Goal: Contribute content: Contribute content

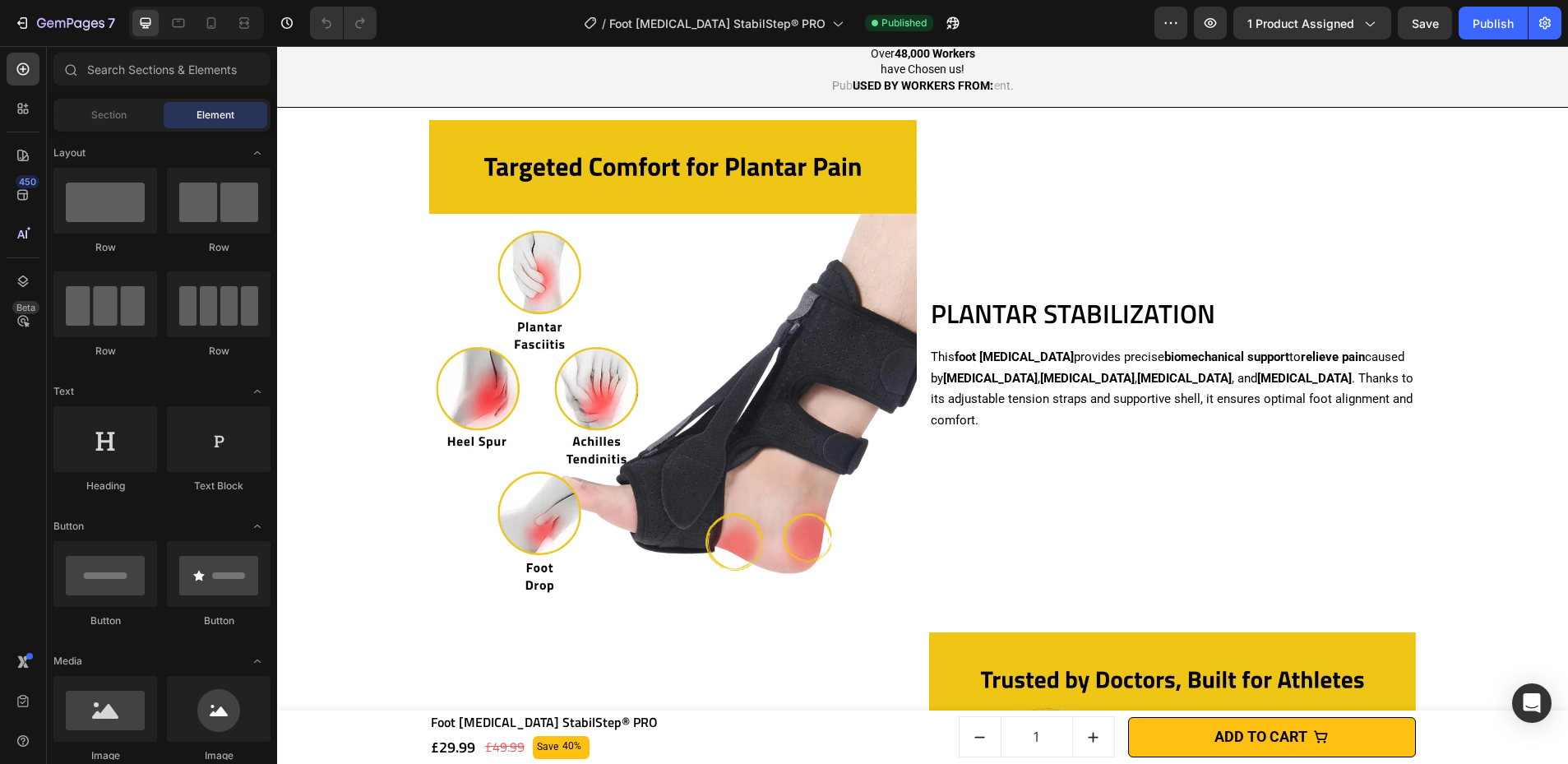
scroll to position [1436, 0]
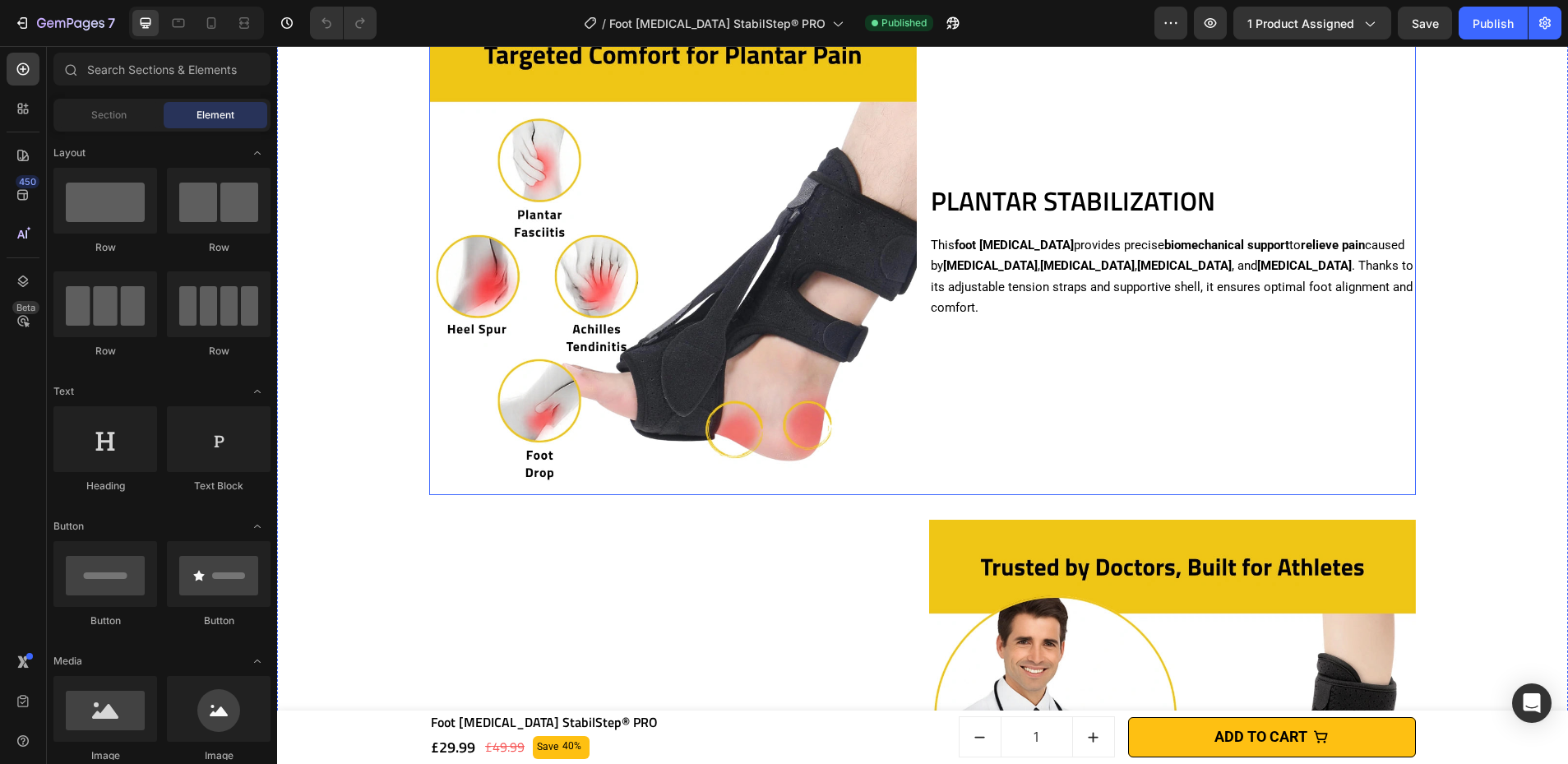
click at [746, 271] on img at bounding box center [672, 251] width 487 height 487
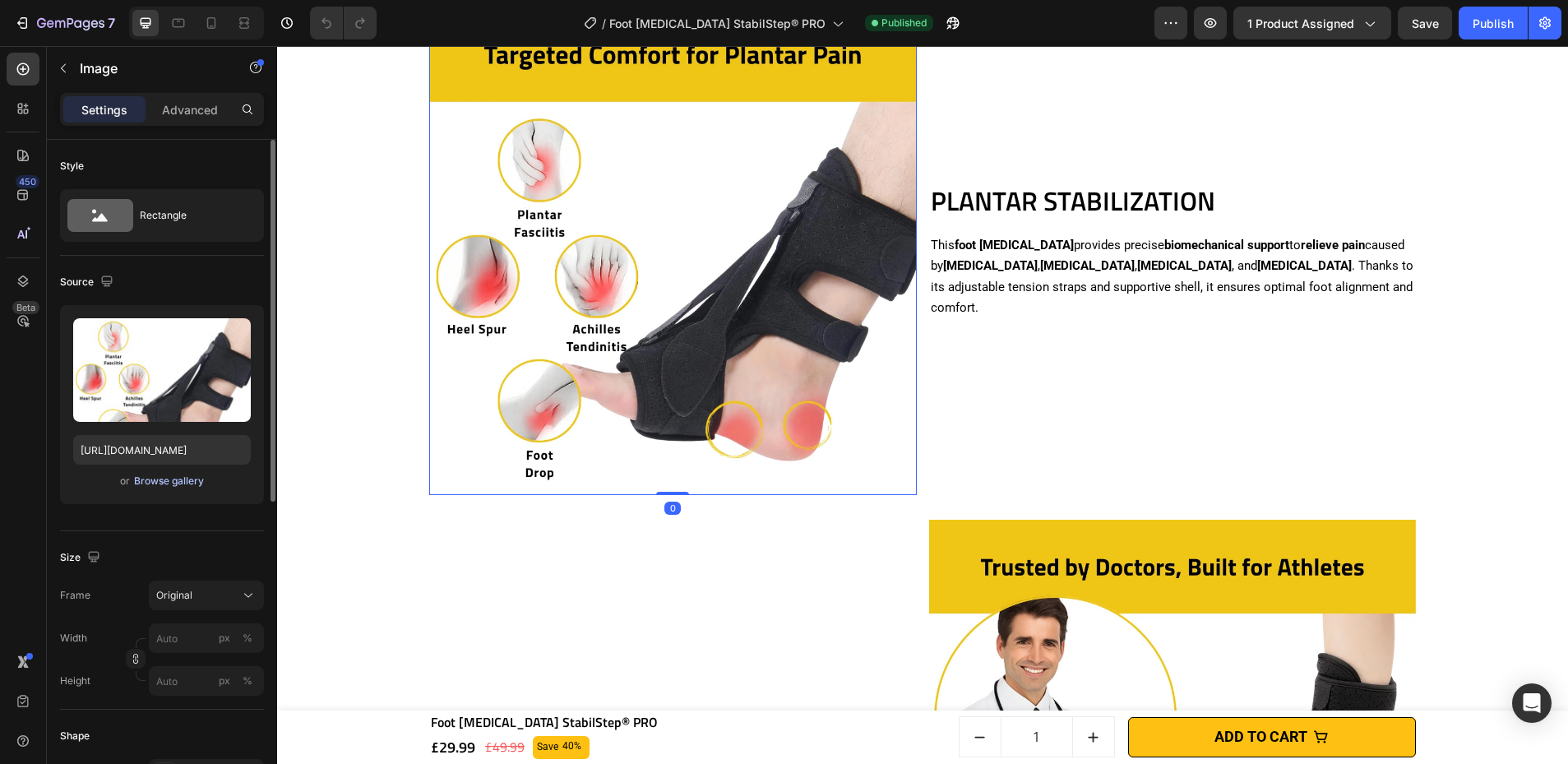
click at [181, 486] on div "Browse gallery" at bounding box center [170, 480] width 70 height 15
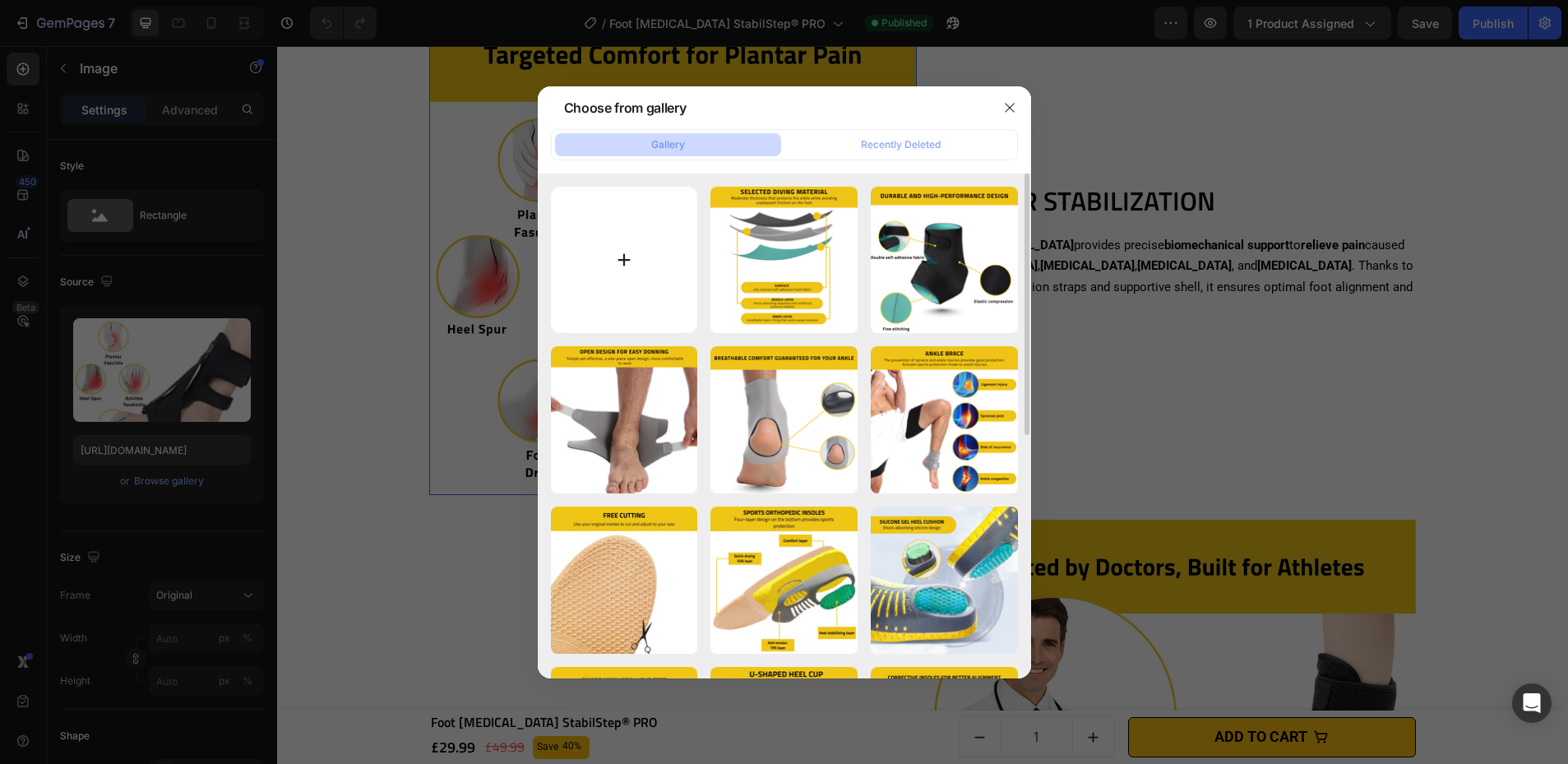
click at [617, 238] on input "file" at bounding box center [624, 259] width 147 height 147
type input "C:\fakepath\Foot [MEDICAL_DATA] StabilStep® PRO.webp"
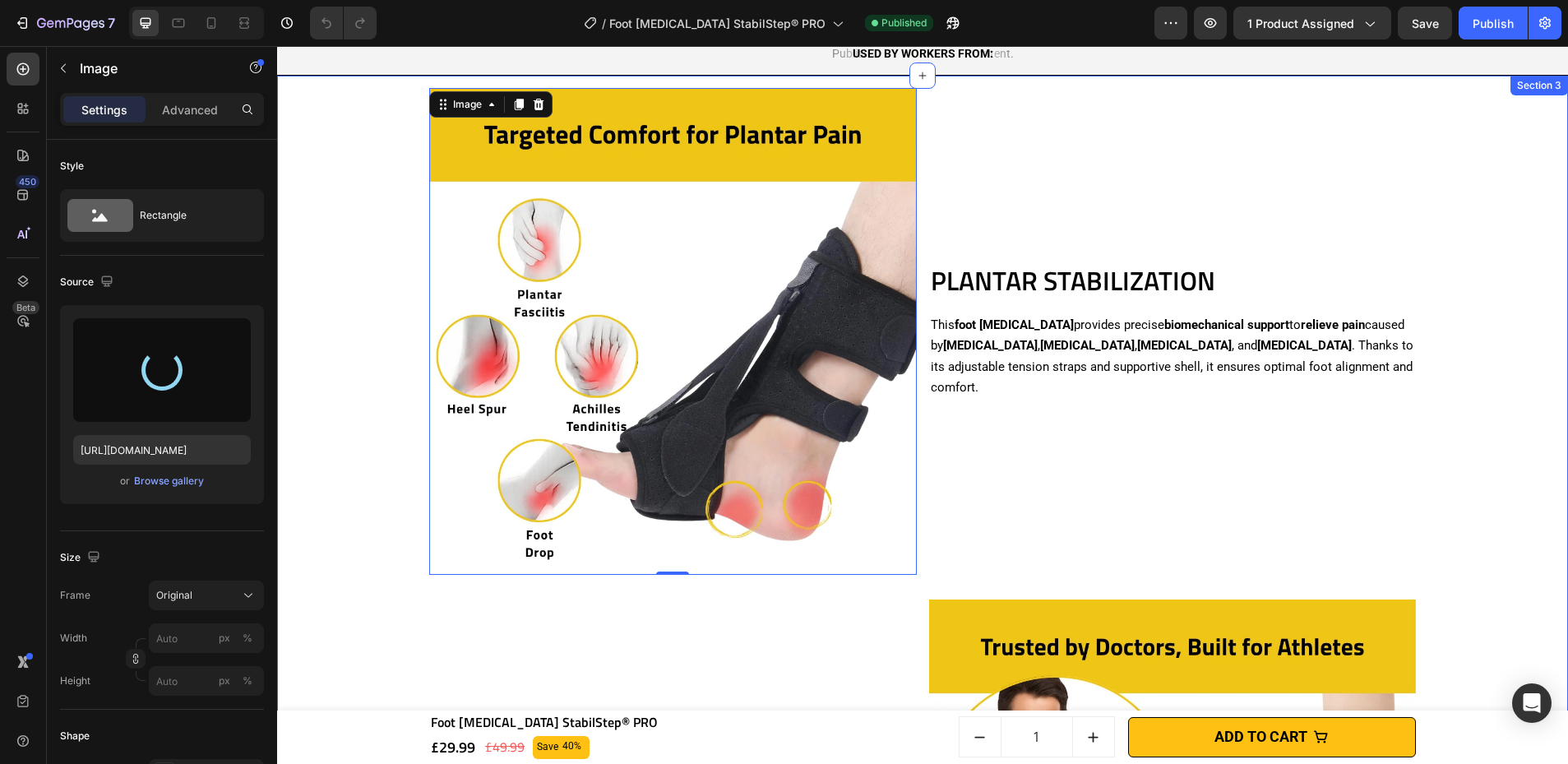
scroll to position [1349, 0]
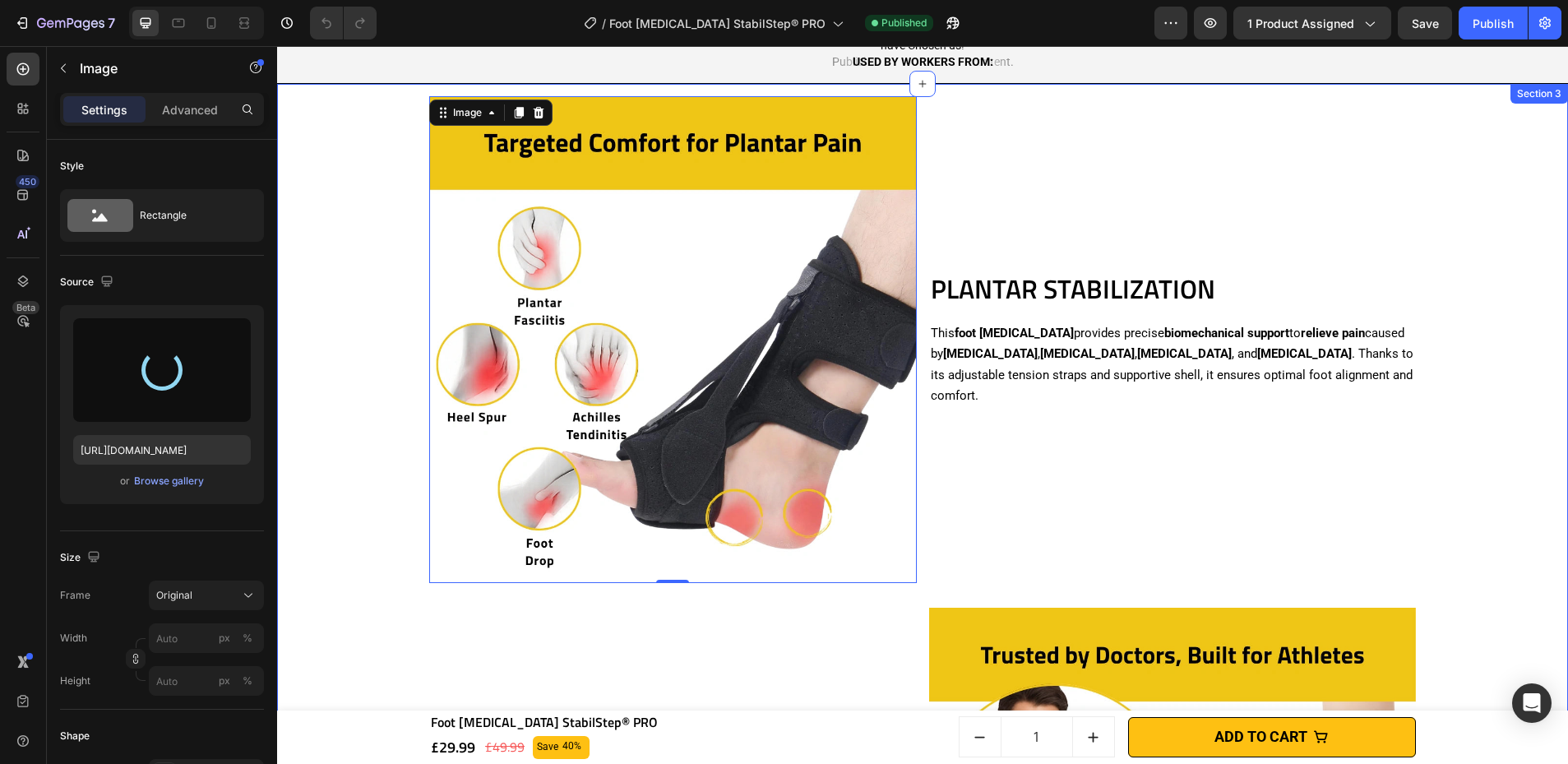
type input "[URL][DOMAIN_NAME]"
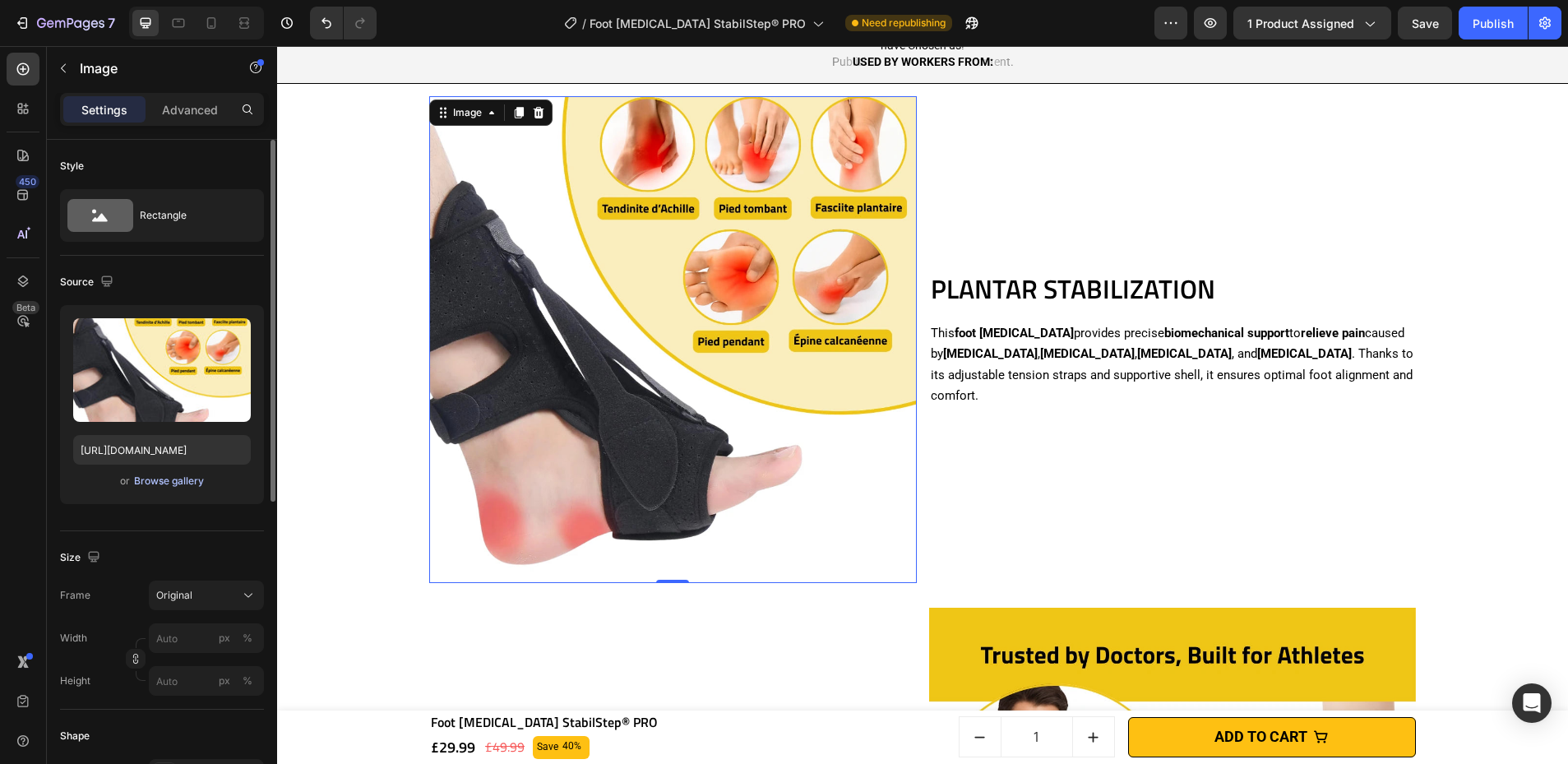
click at [136, 478] on div "Browse gallery" at bounding box center [170, 480] width 70 height 15
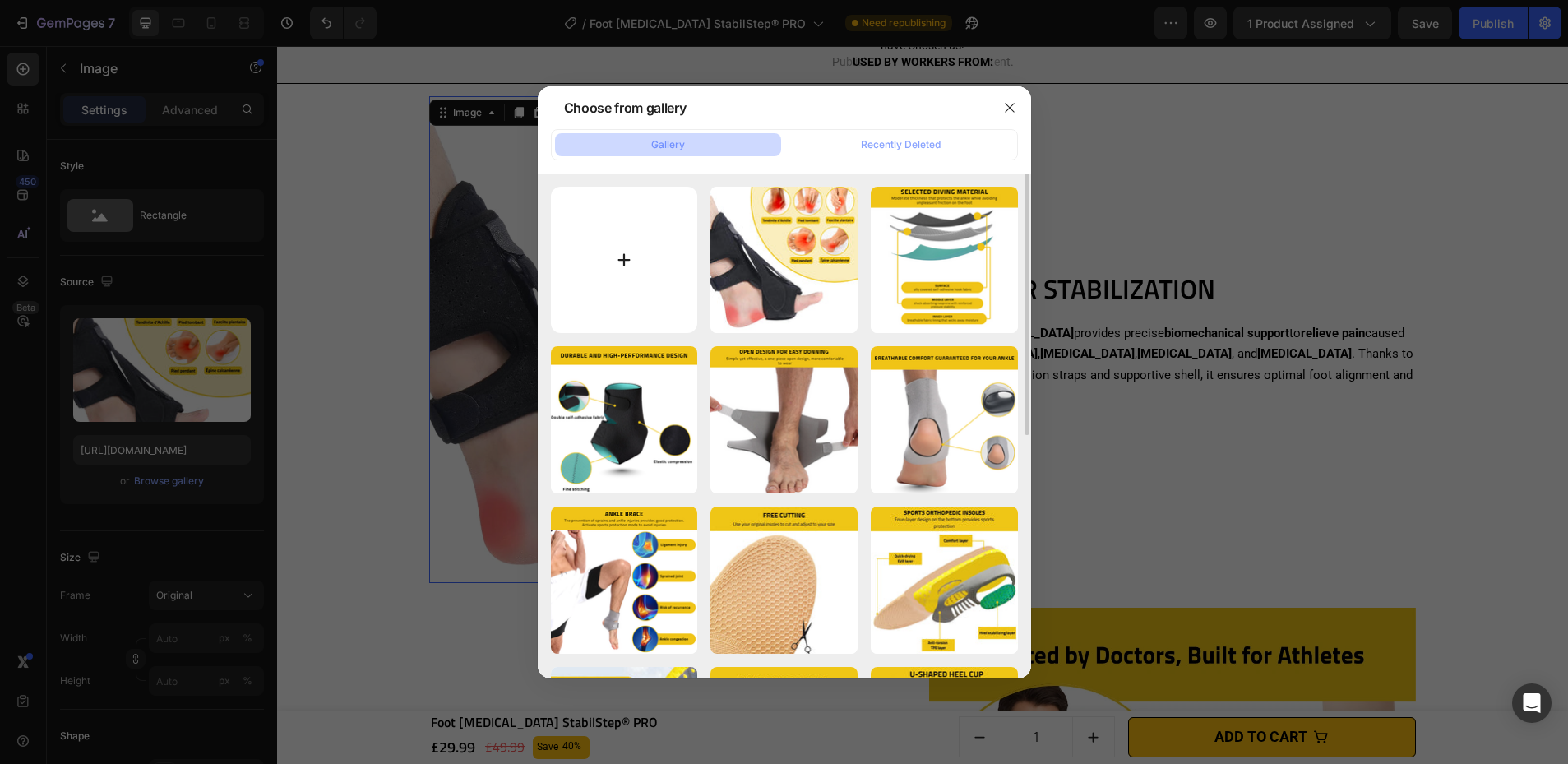
click at [591, 236] on input "file" at bounding box center [624, 259] width 147 height 147
type input "C:\fakepath\Foot [MEDICAL_DATA] StabilStep® PRO.png"
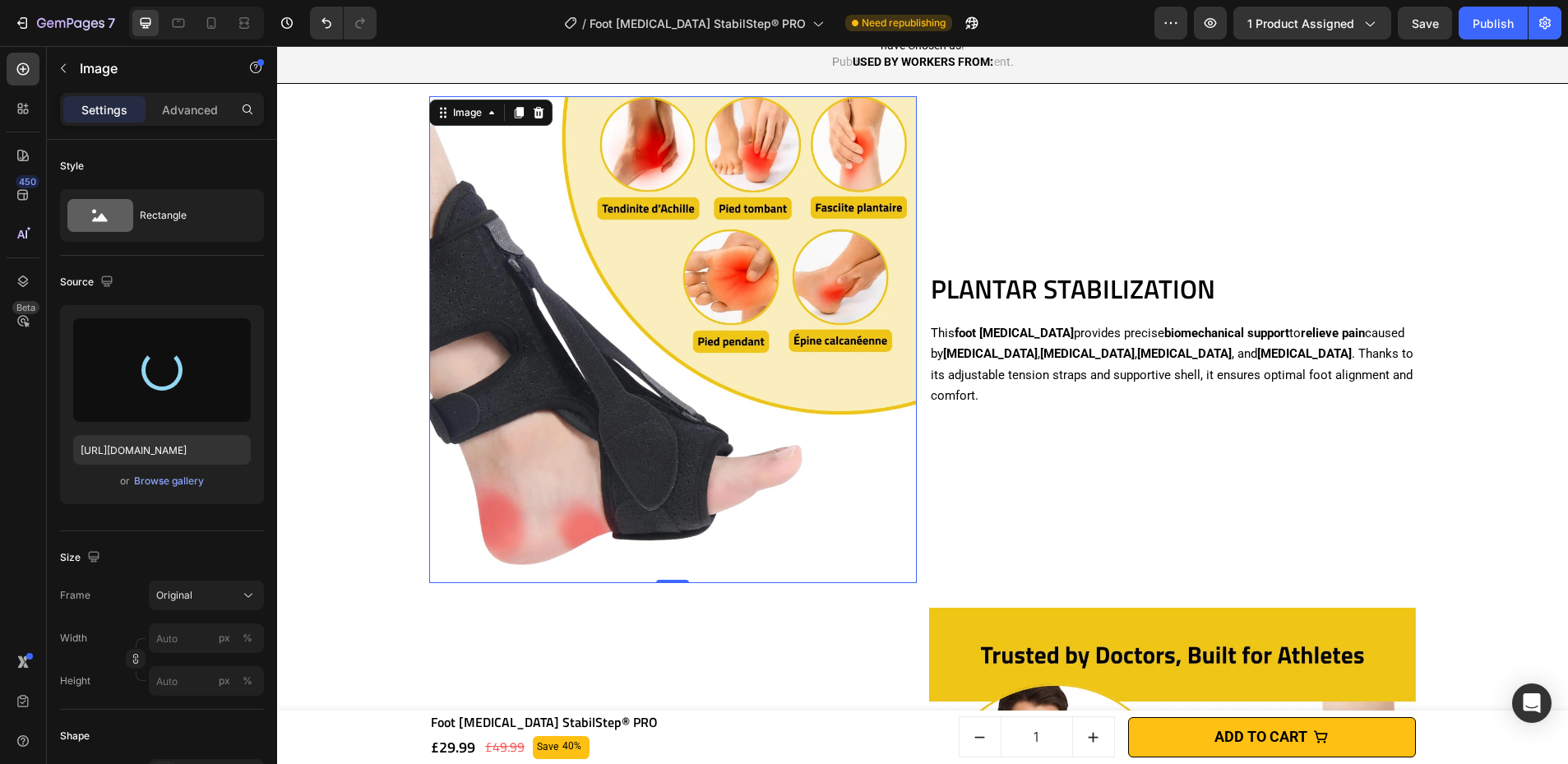
type input "[URL][DOMAIN_NAME]"
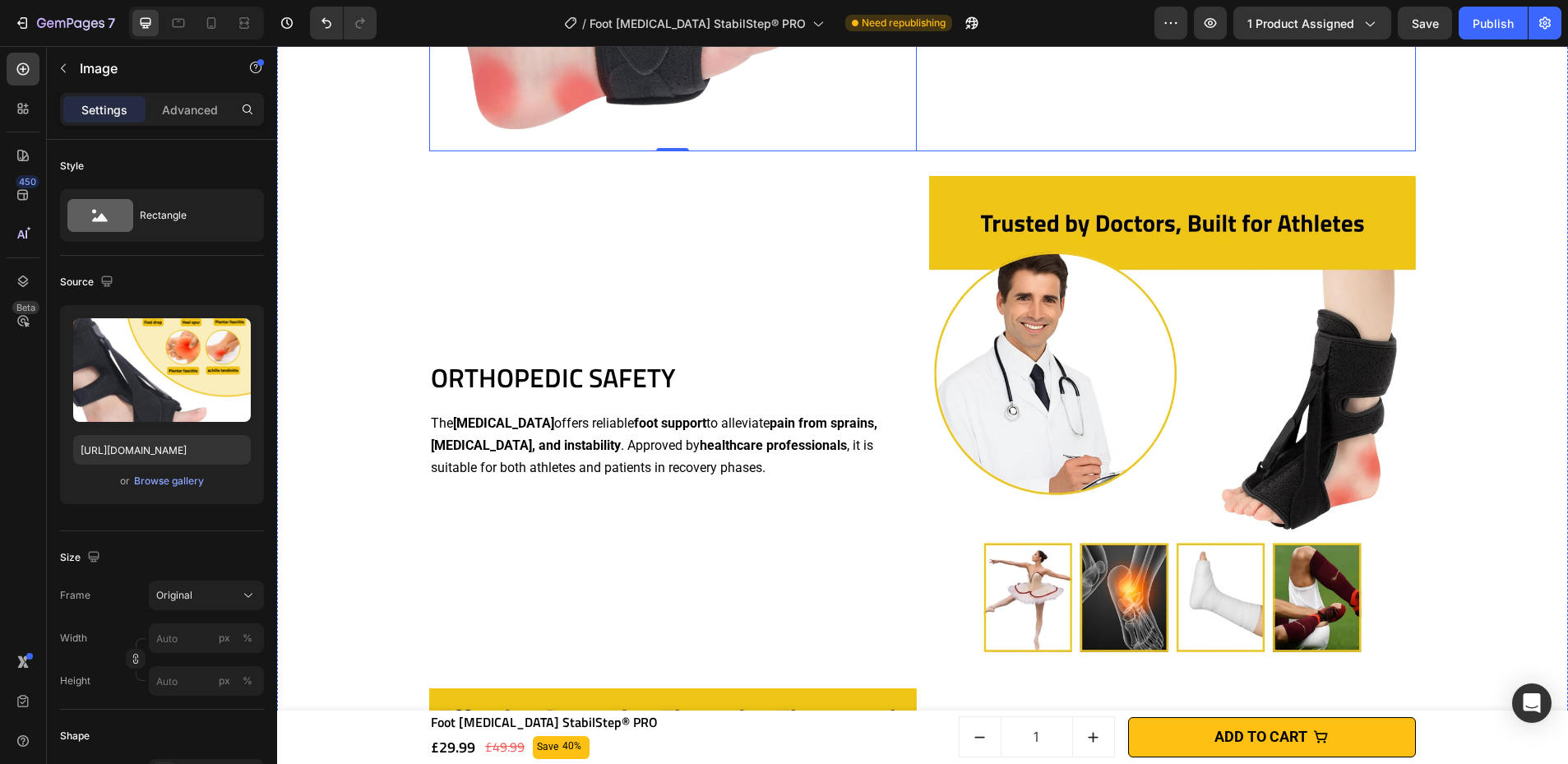
scroll to position [1885, 0]
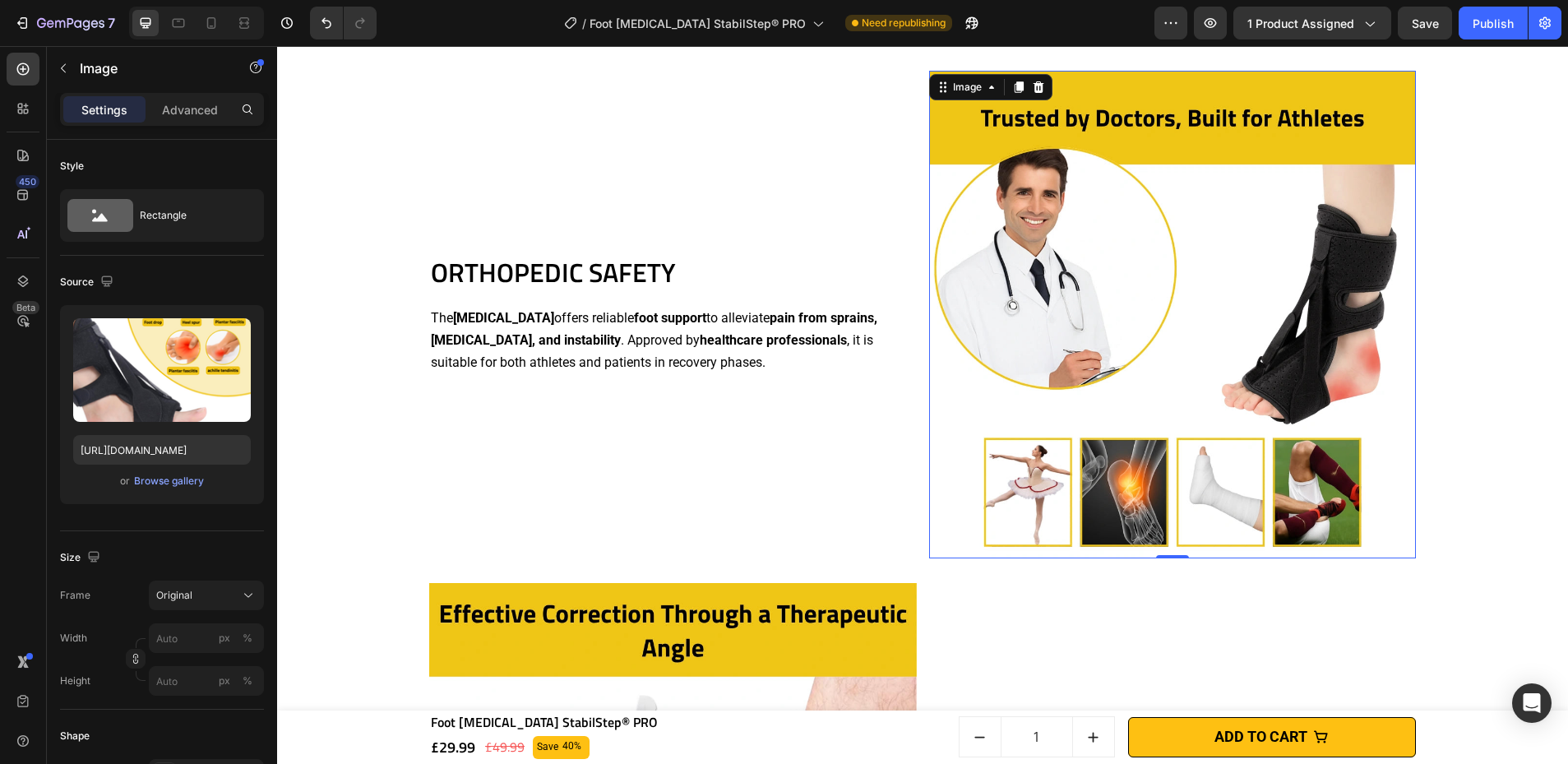
click at [1090, 249] on img at bounding box center [1172, 315] width 487 height 487
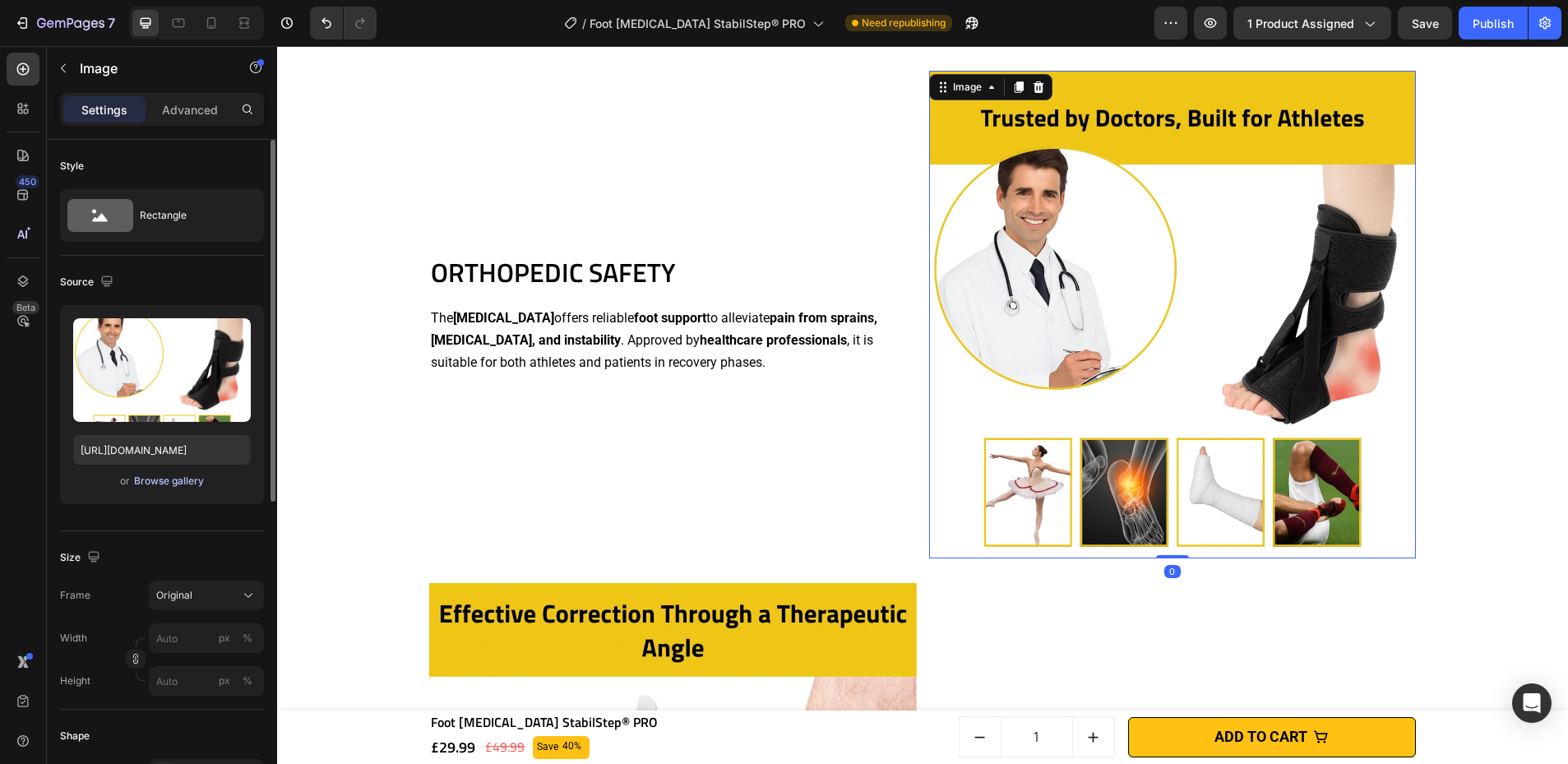
click at [170, 487] on div "Browse gallery" at bounding box center [170, 480] width 70 height 15
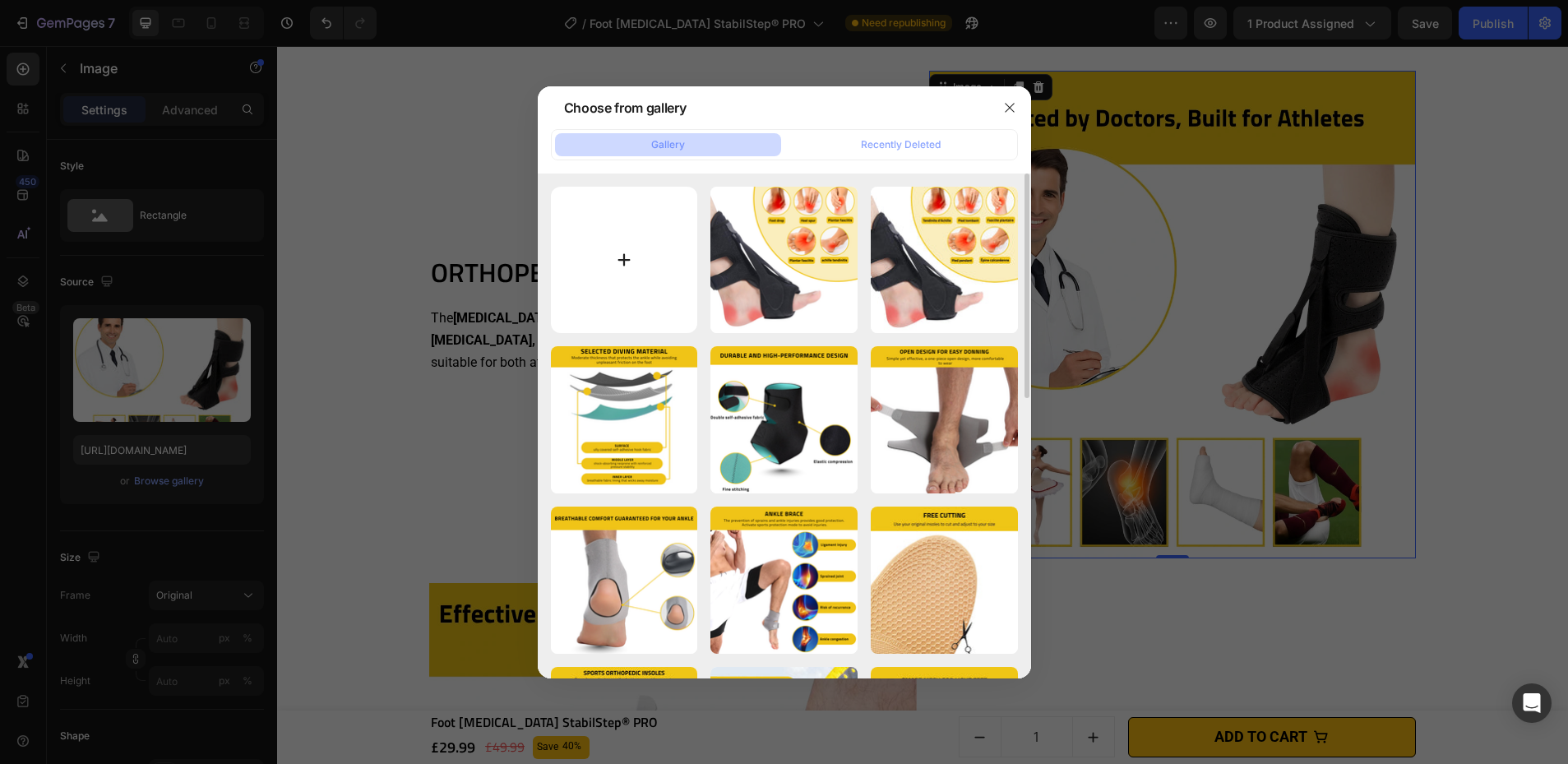
click at [641, 282] on input "file" at bounding box center [624, 259] width 147 height 147
type input "C:\fakepath\Foot [MEDICAL_DATA] StabilStep® PRO (2).png"
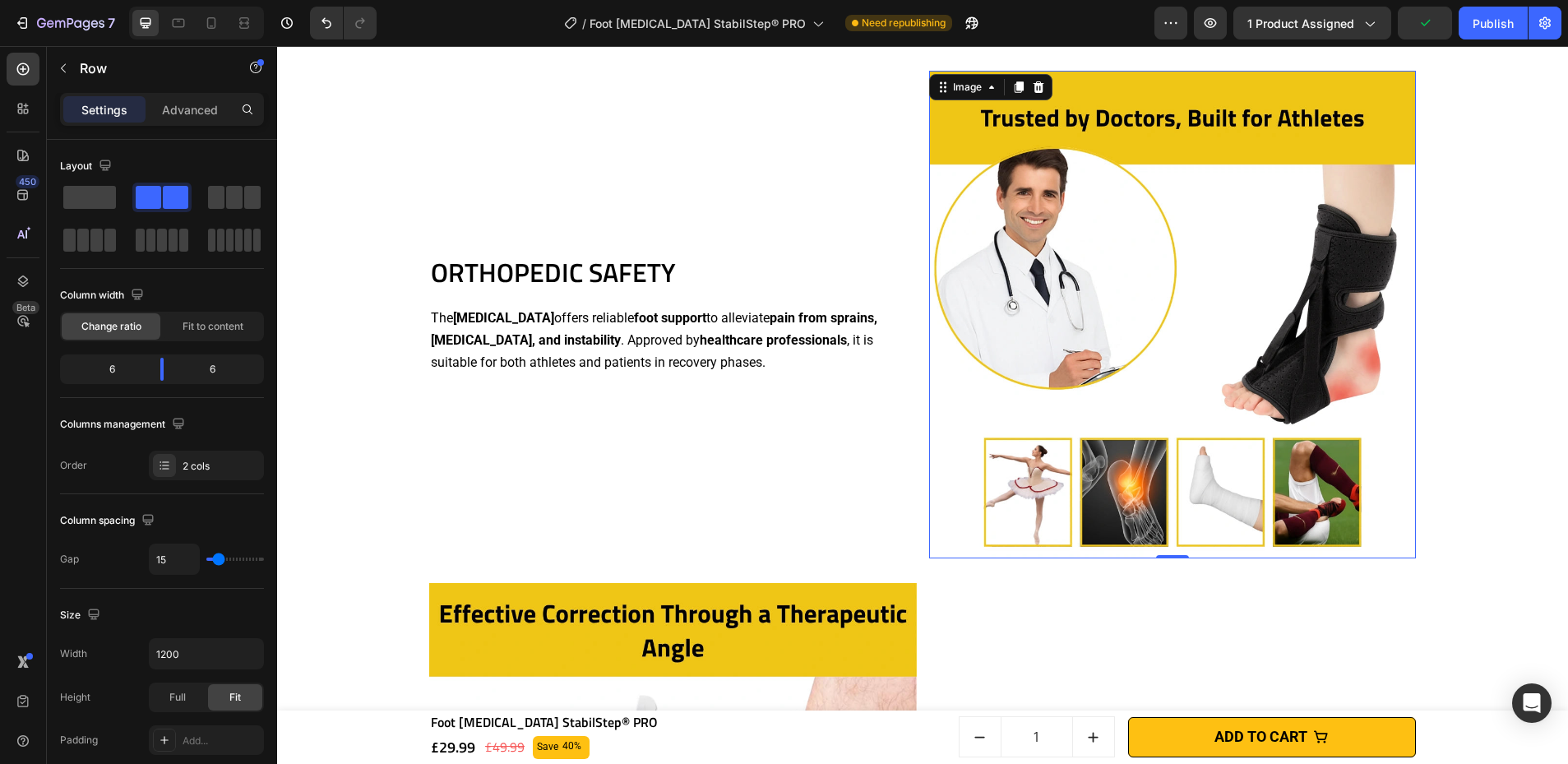
click at [534, 113] on div "ORTHOPEDIC SAFETY Heading The [MEDICAL_DATA] offers reliable foot support to al…" at bounding box center [672, 315] width 487 height 487
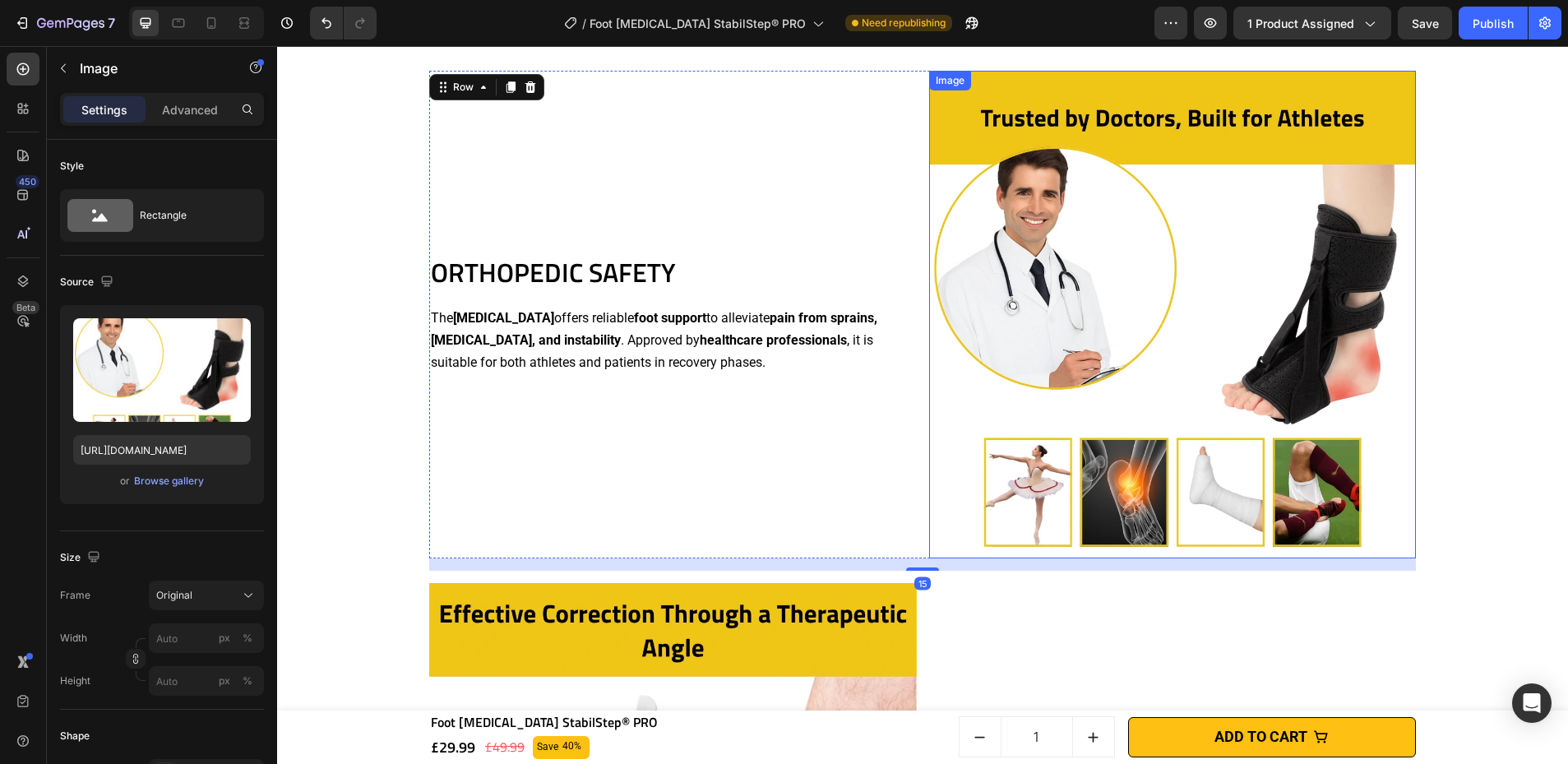
drag, startPoint x: 1131, startPoint y: 348, endPoint x: 1123, endPoint y: 338, distance: 12.8
click at [1090, 348] on img at bounding box center [1172, 315] width 487 height 487
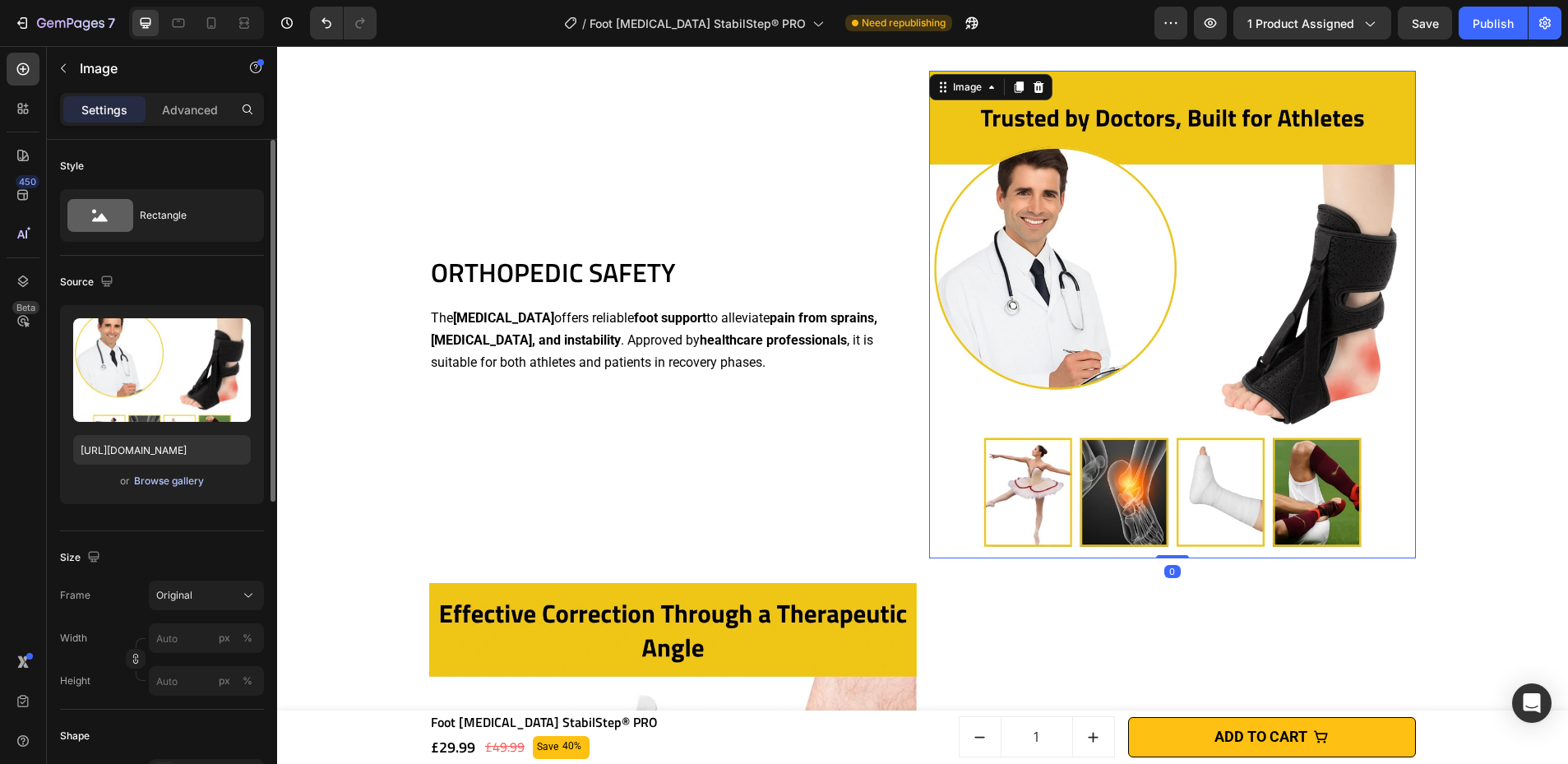
click at [181, 486] on div "Browse gallery" at bounding box center [170, 480] width 70 height 15
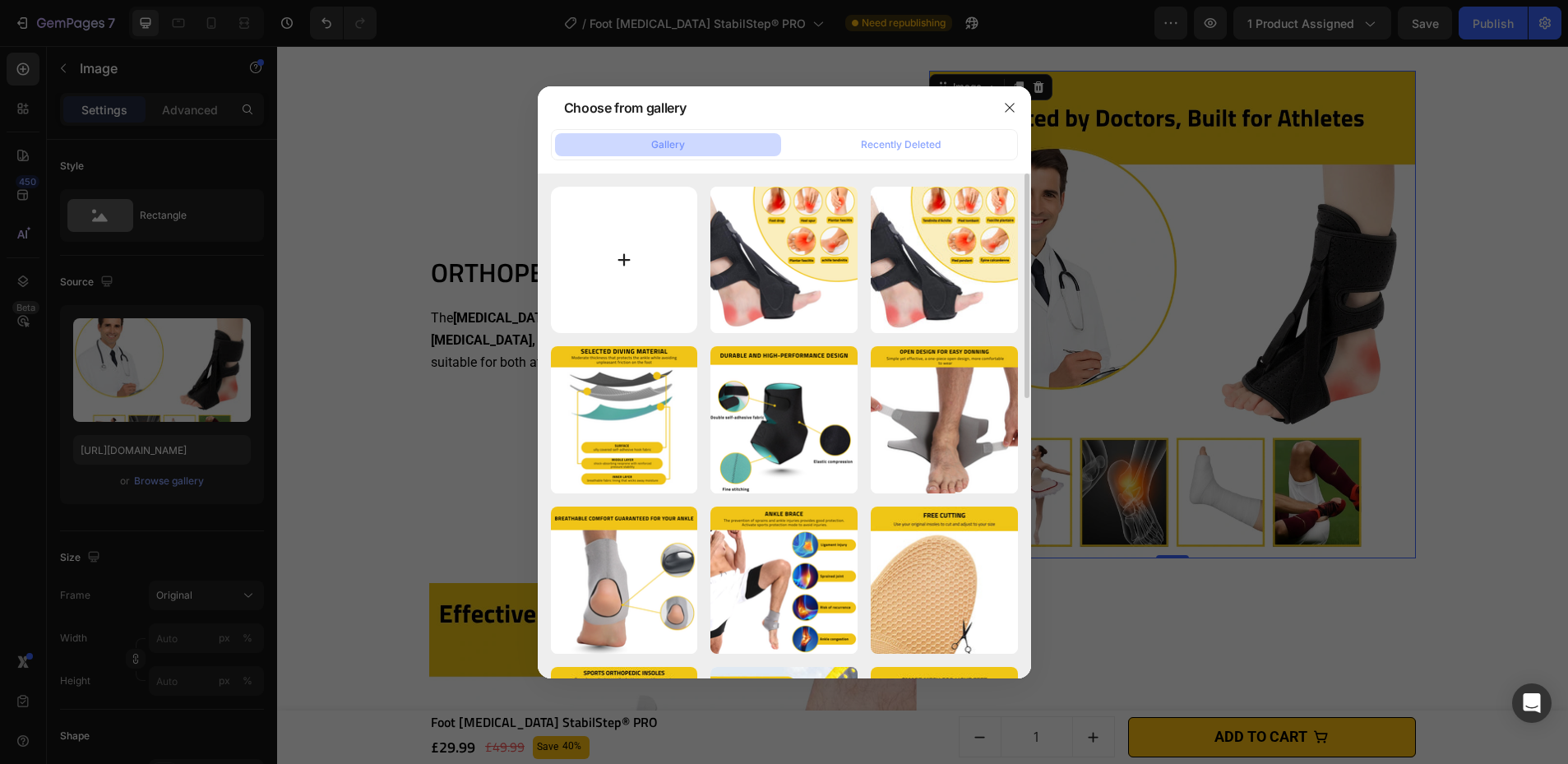
click at [604, 229] on input "file" at bounding box center [624, 259] width 147 height 147
type input "C:\fakepath\Foot [MEDICAL_DATA] StabilStep® PRO (2).png"
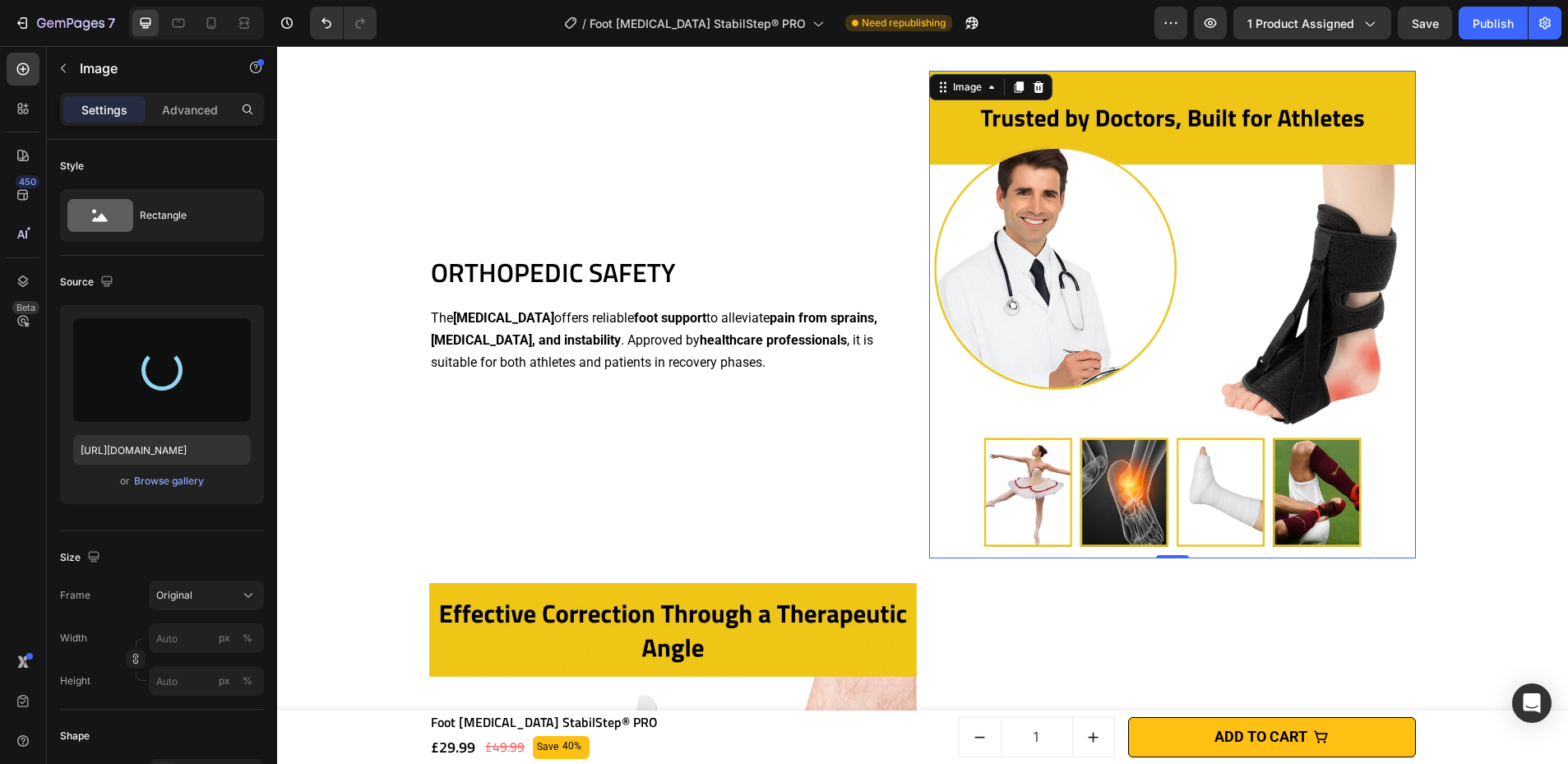
type input "[URL][DOMAIN_NAME]"
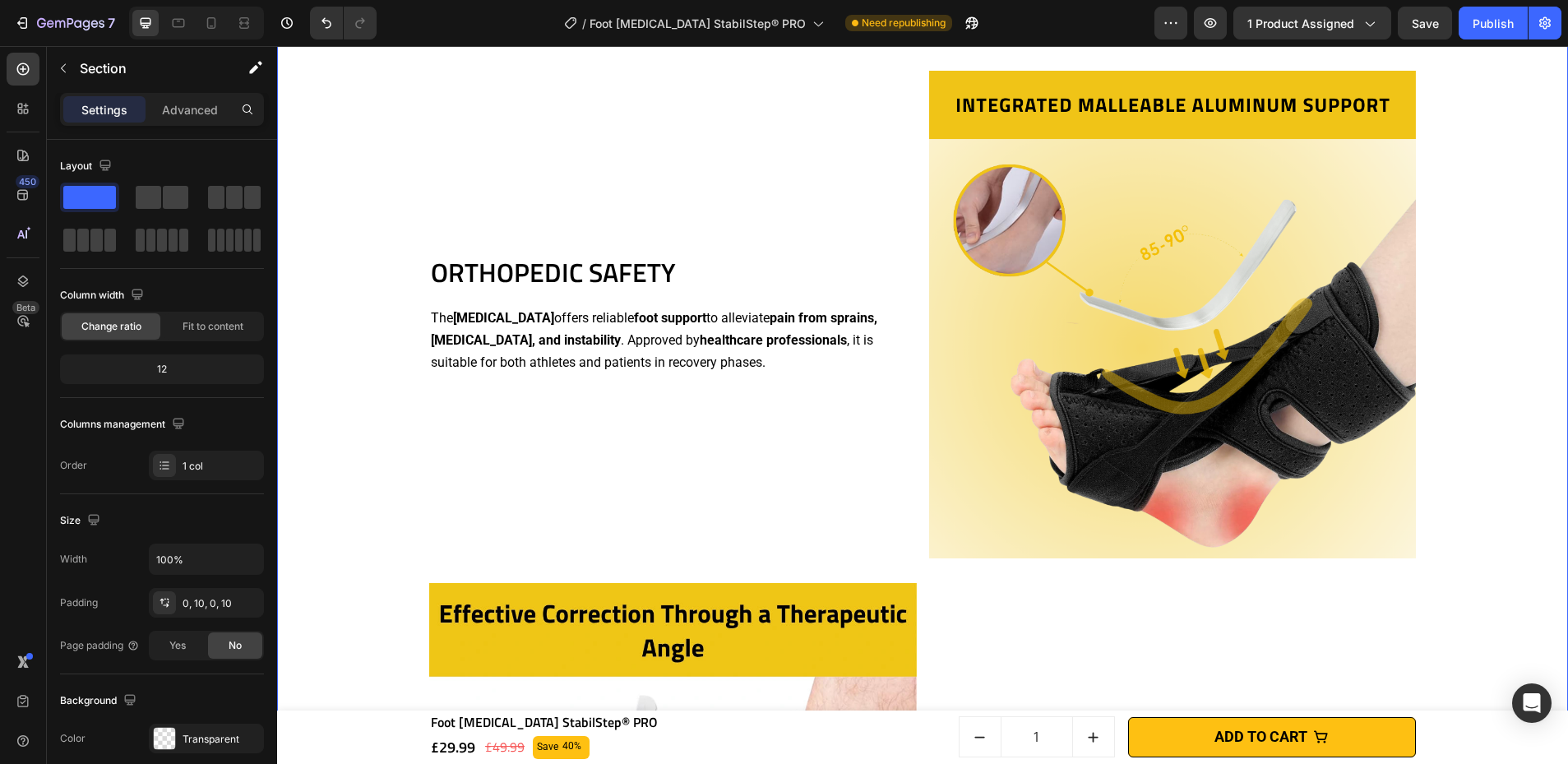
click at [1090, 373] on div "PLANTAR STABILIZATION Heading This foot [MEDICAL_DATA] provides precise biomech…" at bounding box center [923, 315] width 1275 height 1536
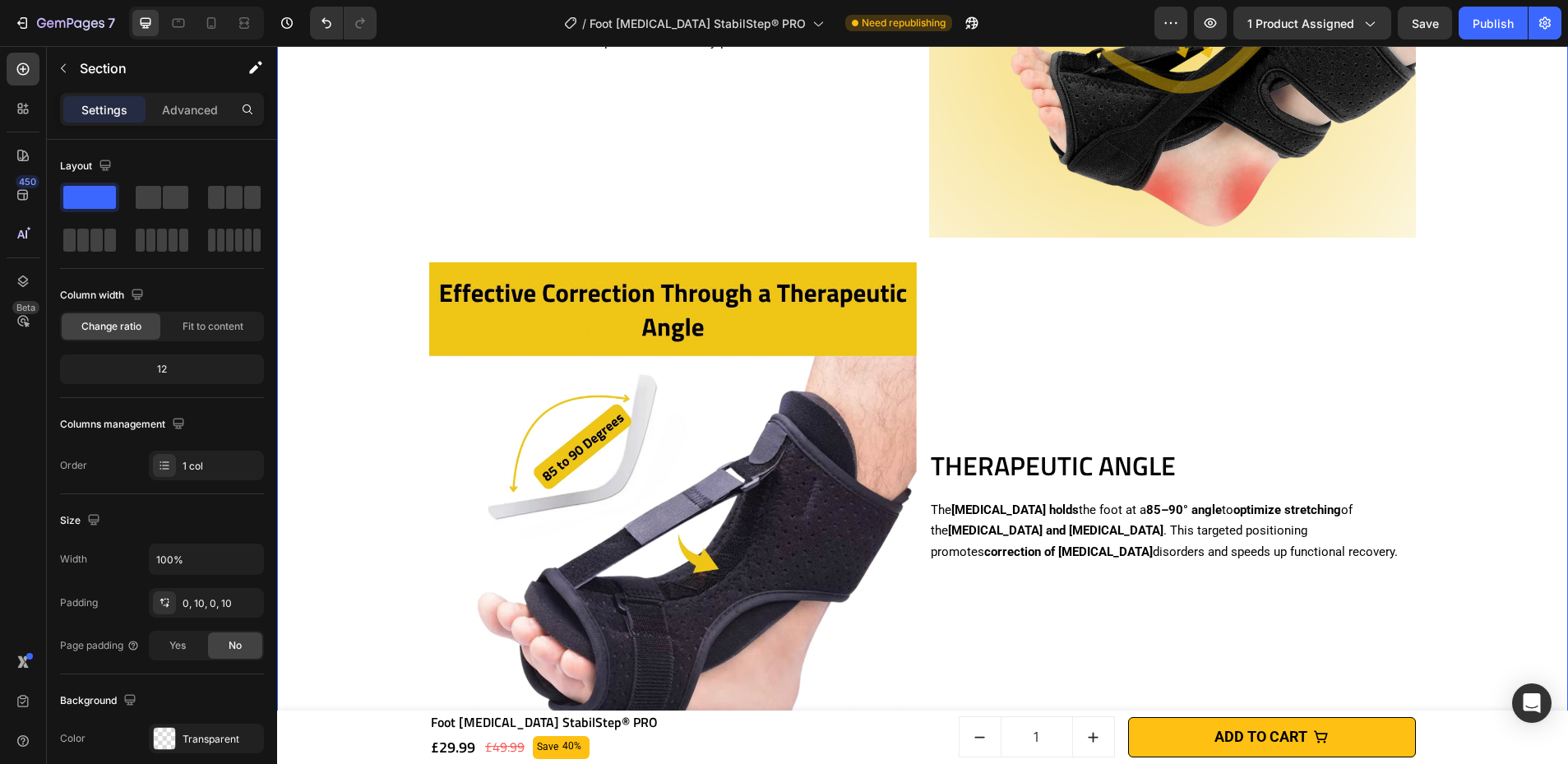
scroll to position [2473, 0]
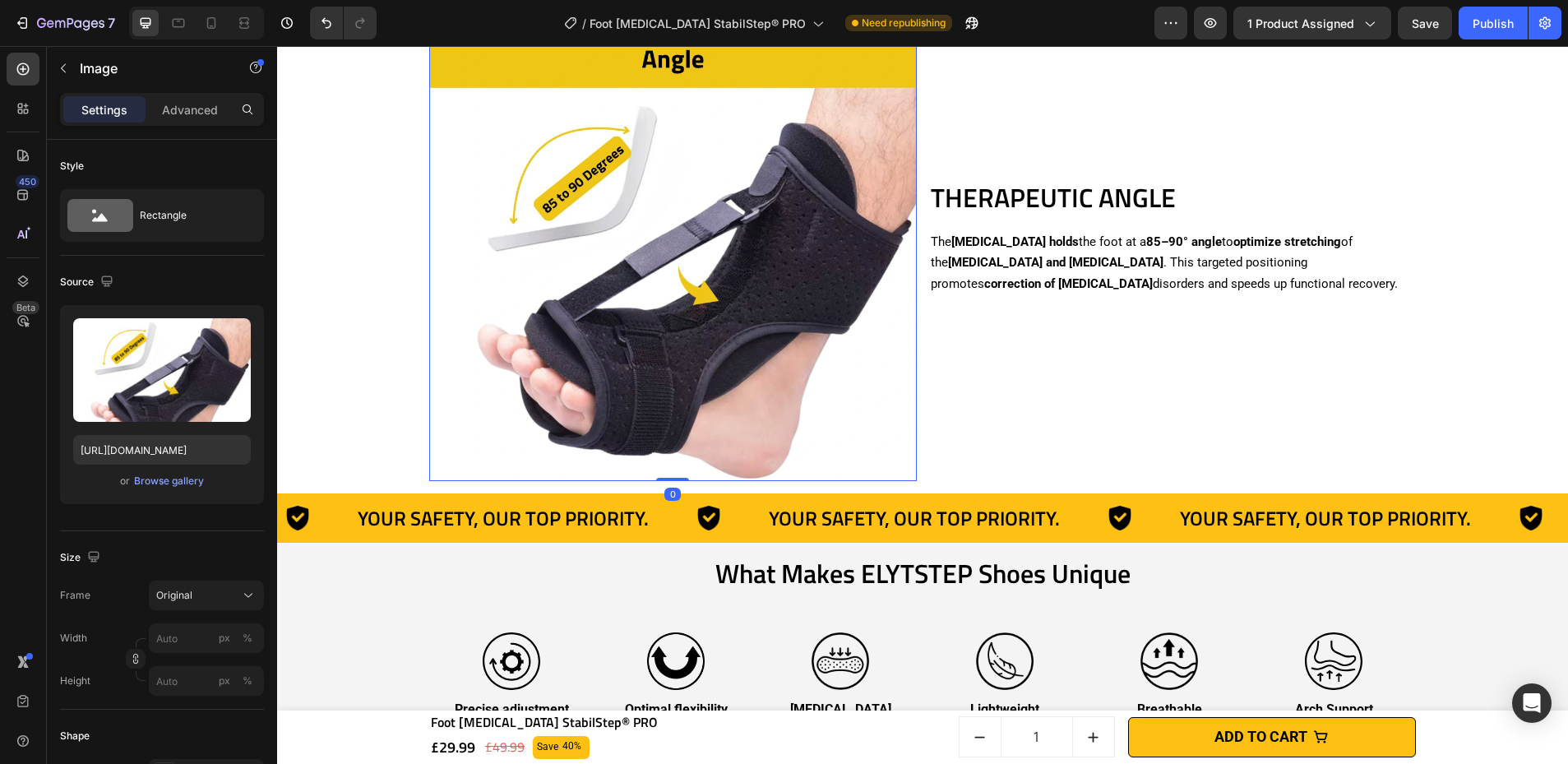
click at [690, 294] on img at bounding box center [672, 238] width 487 height 487
click at [165, 487] on div "Browse gallery" at bounding box center [170, 480] width 70 height 15
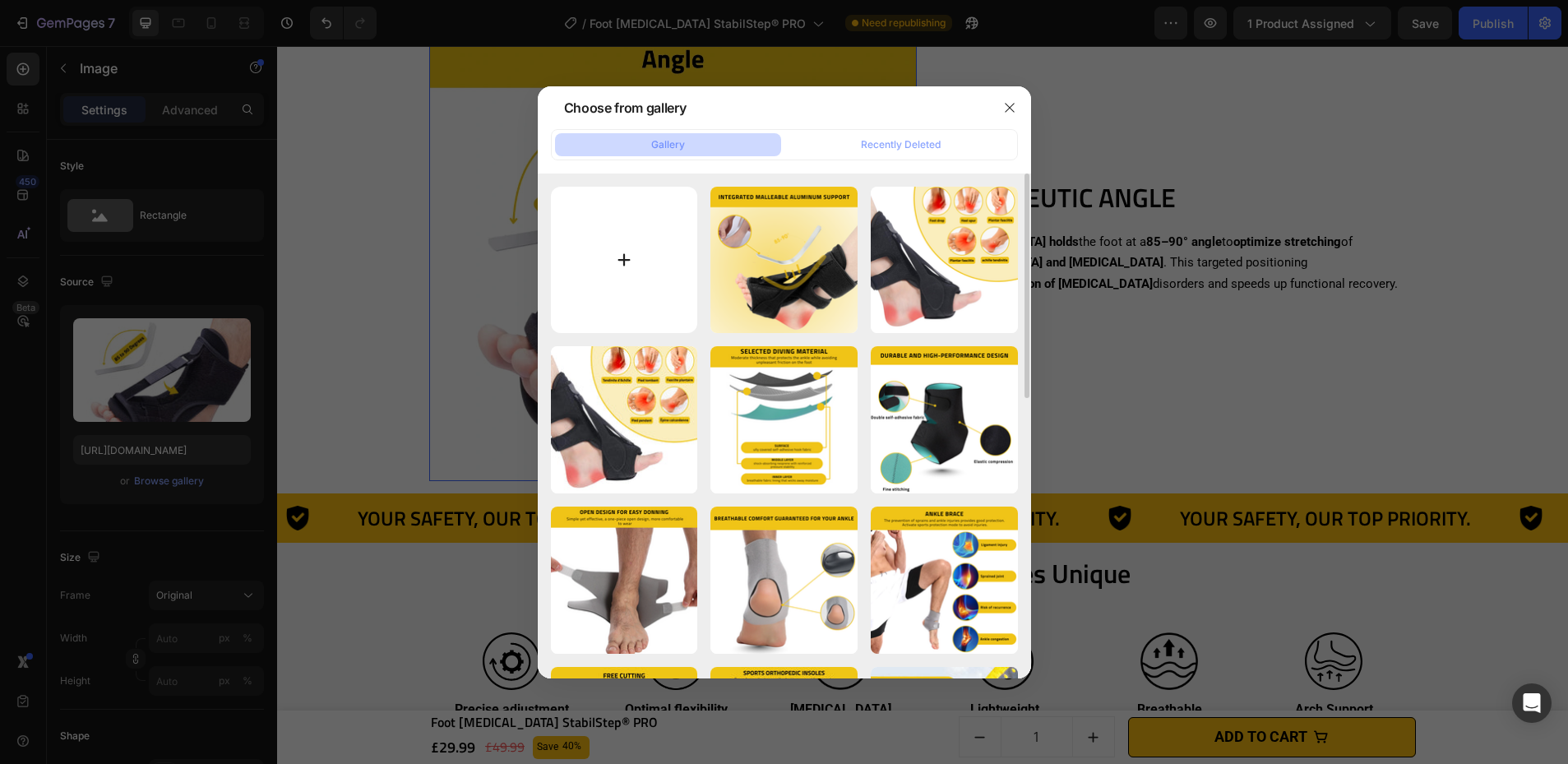
click at [610, 237] on input "file" at bounding box center [624, 259] width 147 height 147
type input "C:\fakepath\Foot [MEDICAL_DATA] StabilStep® PRO (3).png"
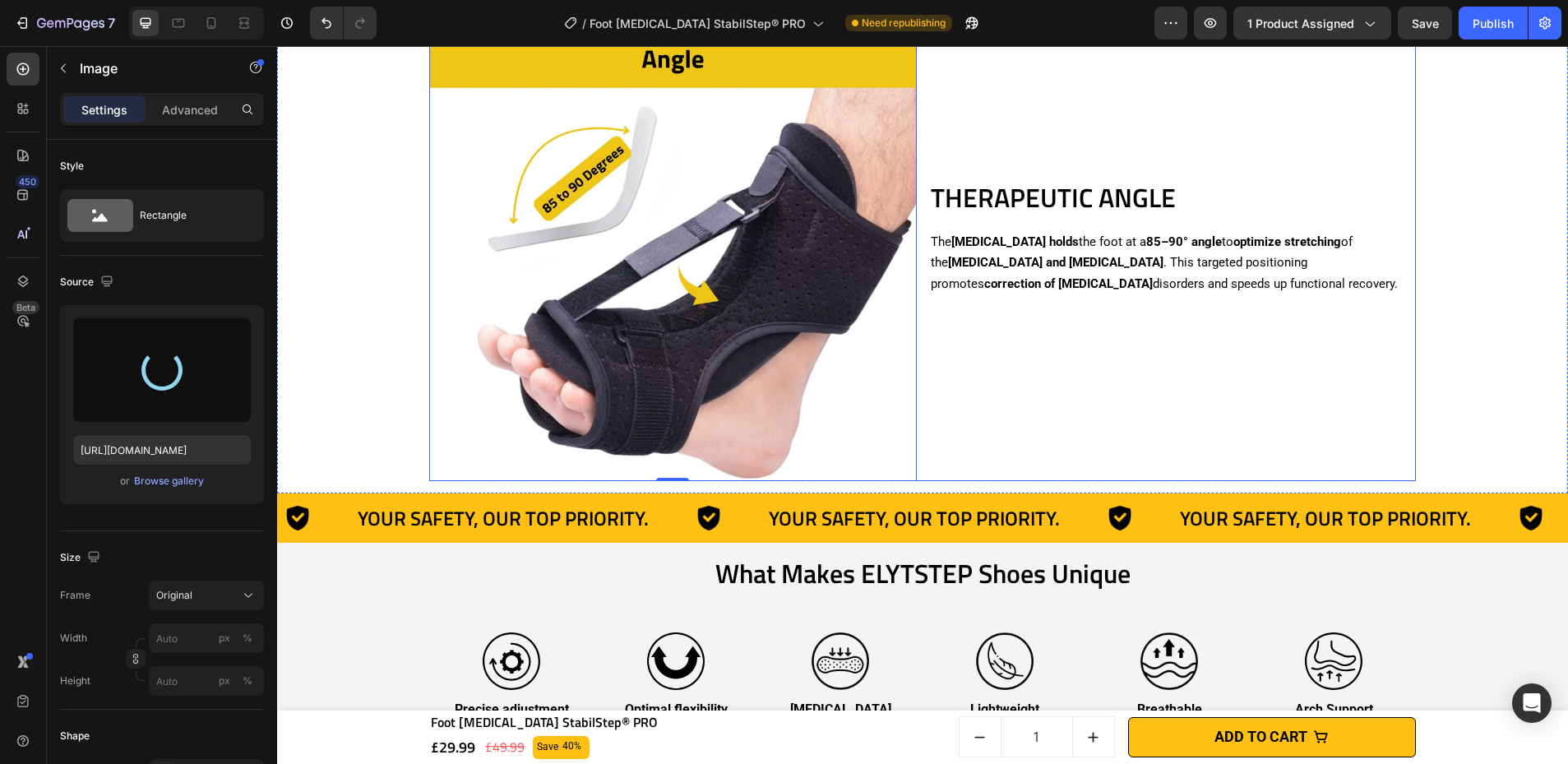
type input "[URL][DOMAIN_NAME]"
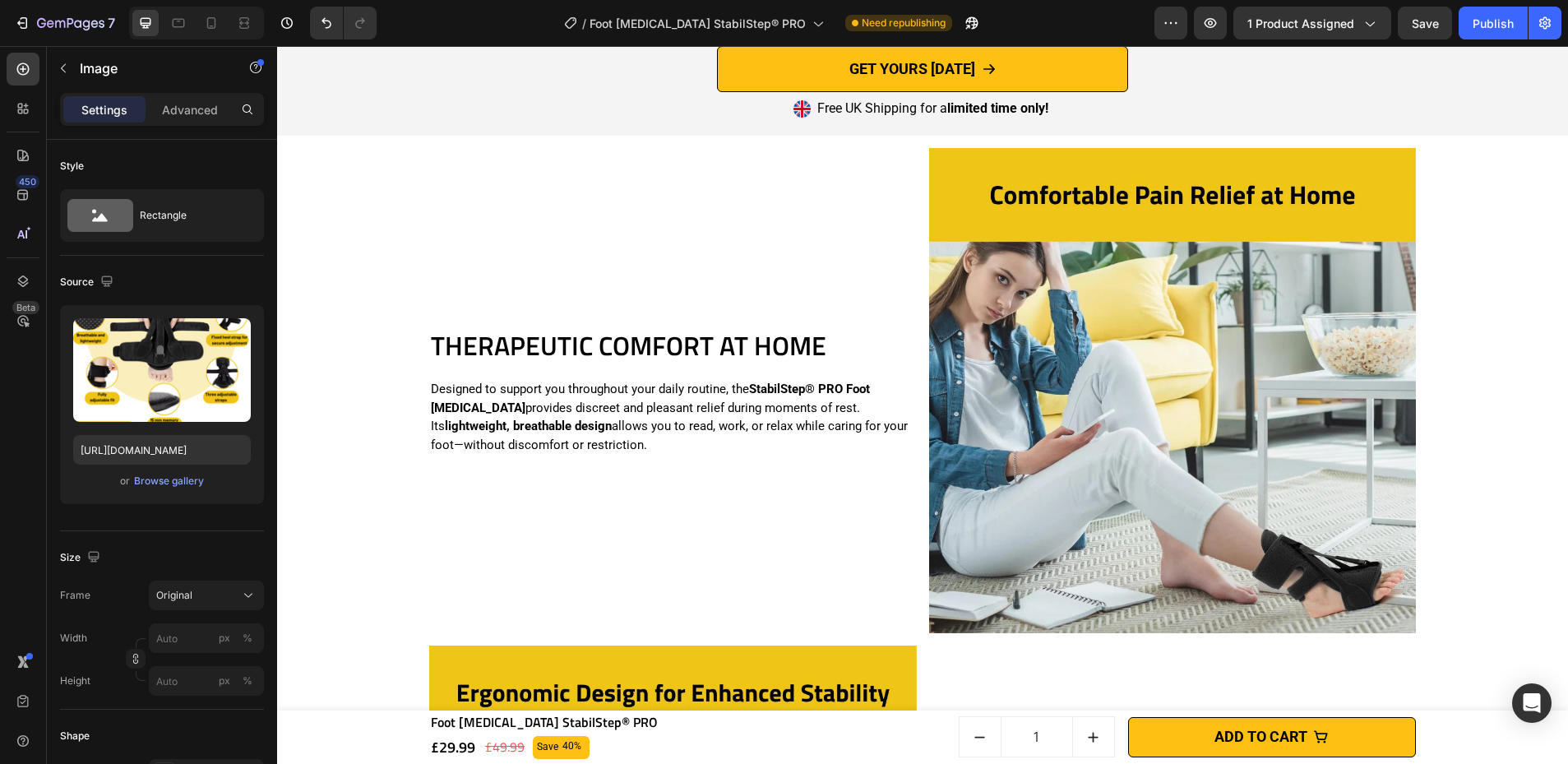
scroll to position [3218, 0]
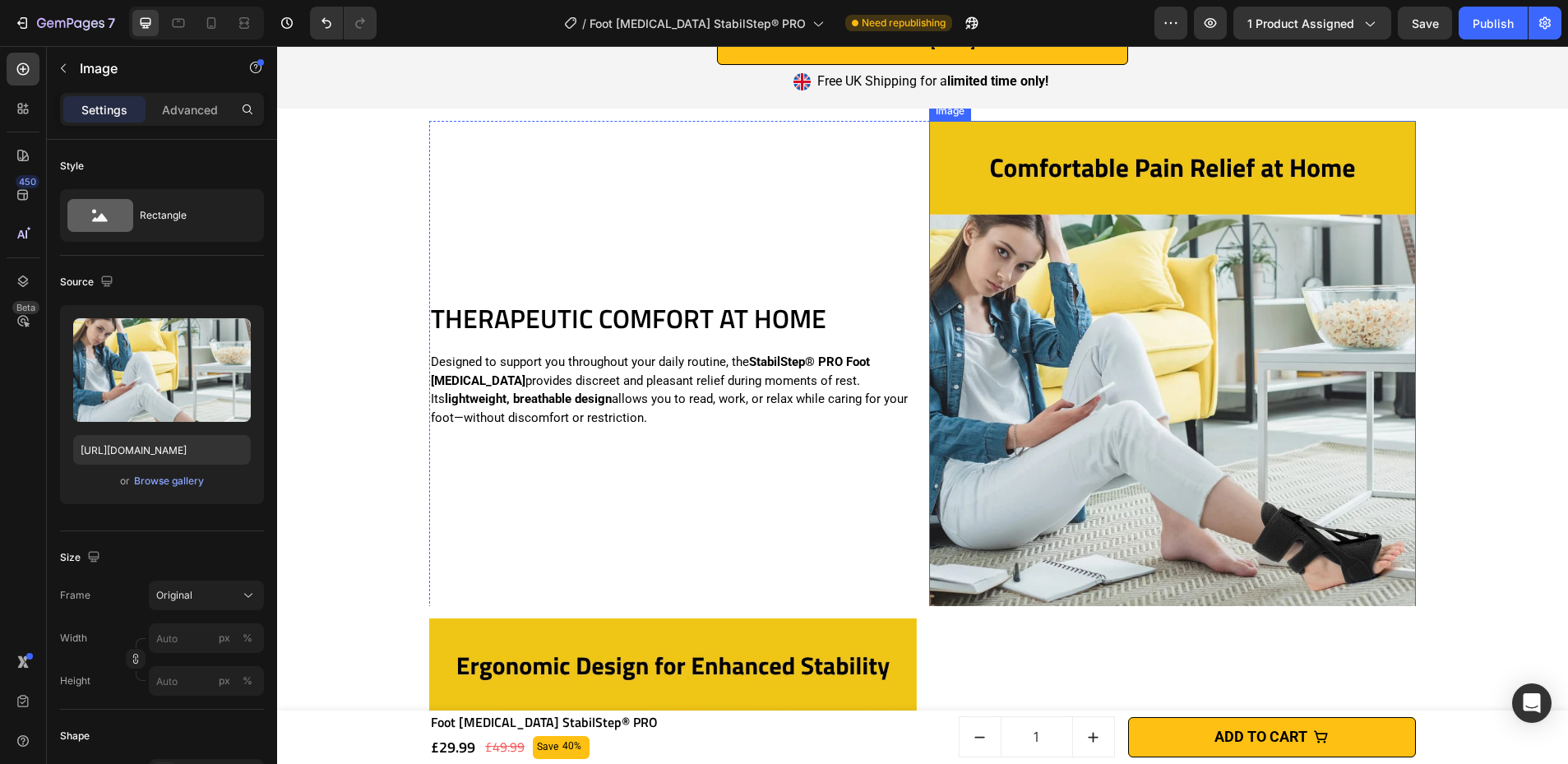
click at [1090, 412] on img at bounding box center [1172, 364] width 487 height 487
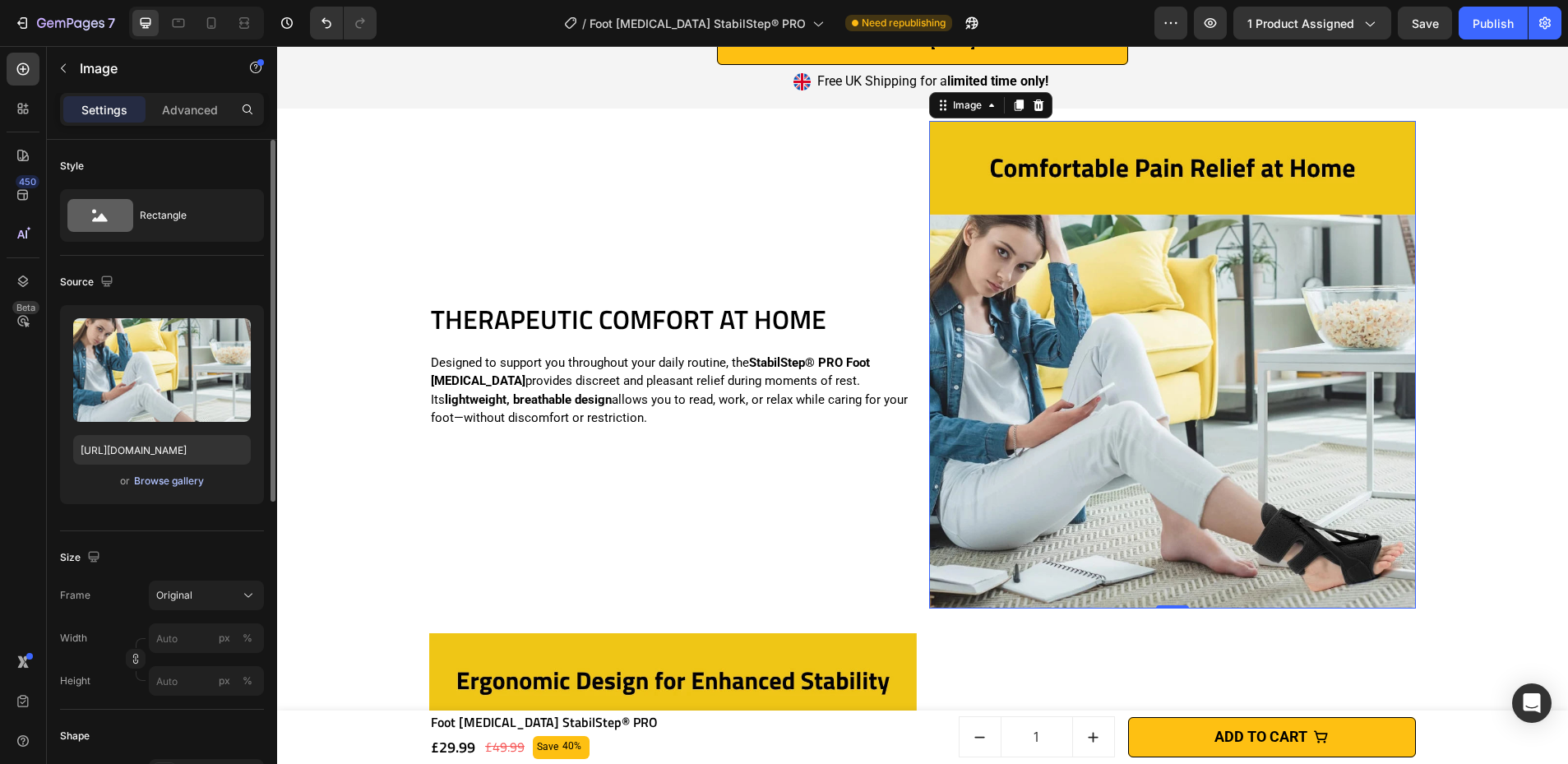
click at [179, 478] on div "Browse gallery" at bounding box center [170, 480] width 70 height 15
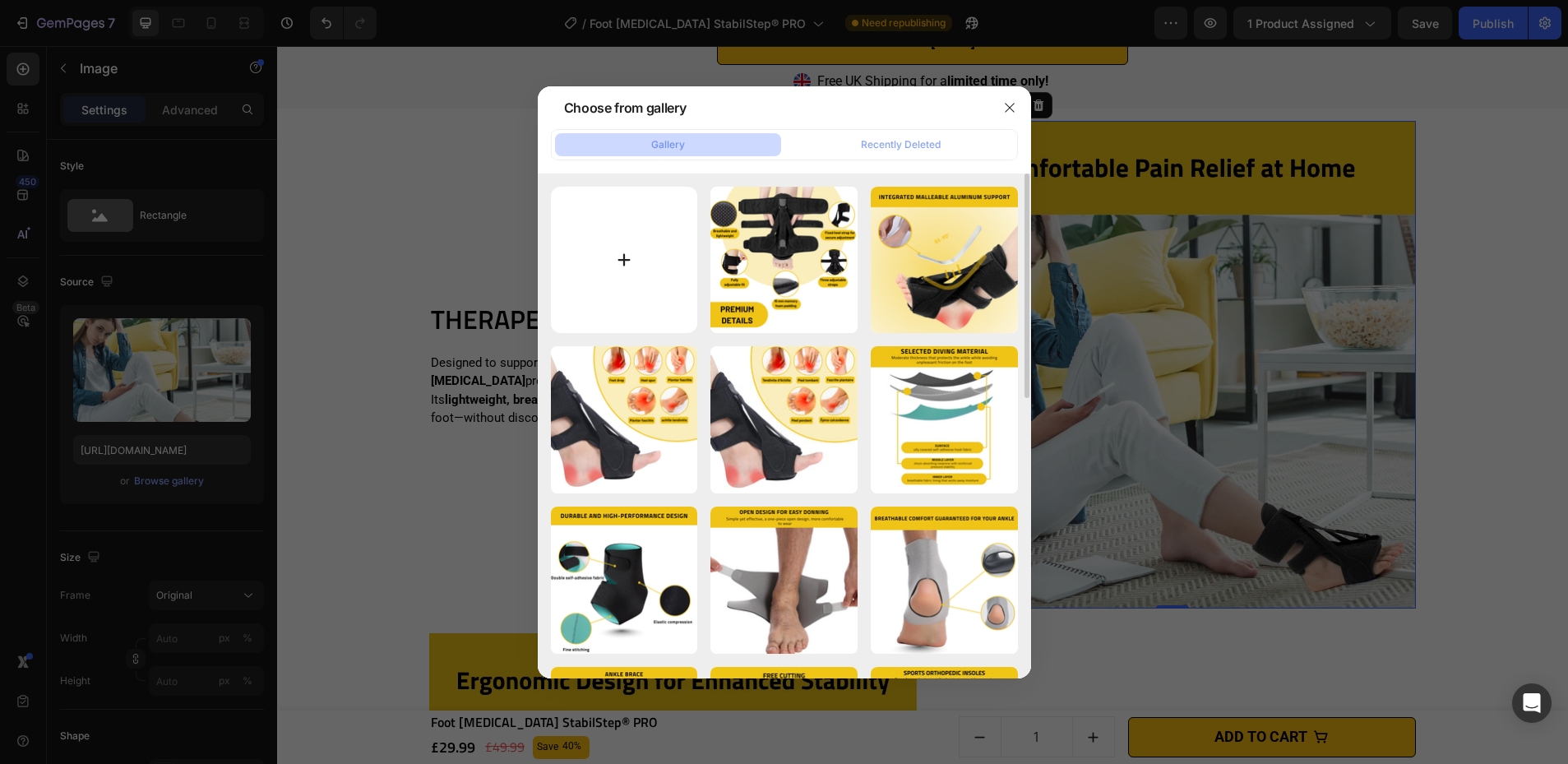
click at [623, 276] on input "file" at bounding box center [624, 259] width 147 height 147
type input "C:\fakepath\Foot [MEDICAL_DATA] StabilStep® PRO (4).png"
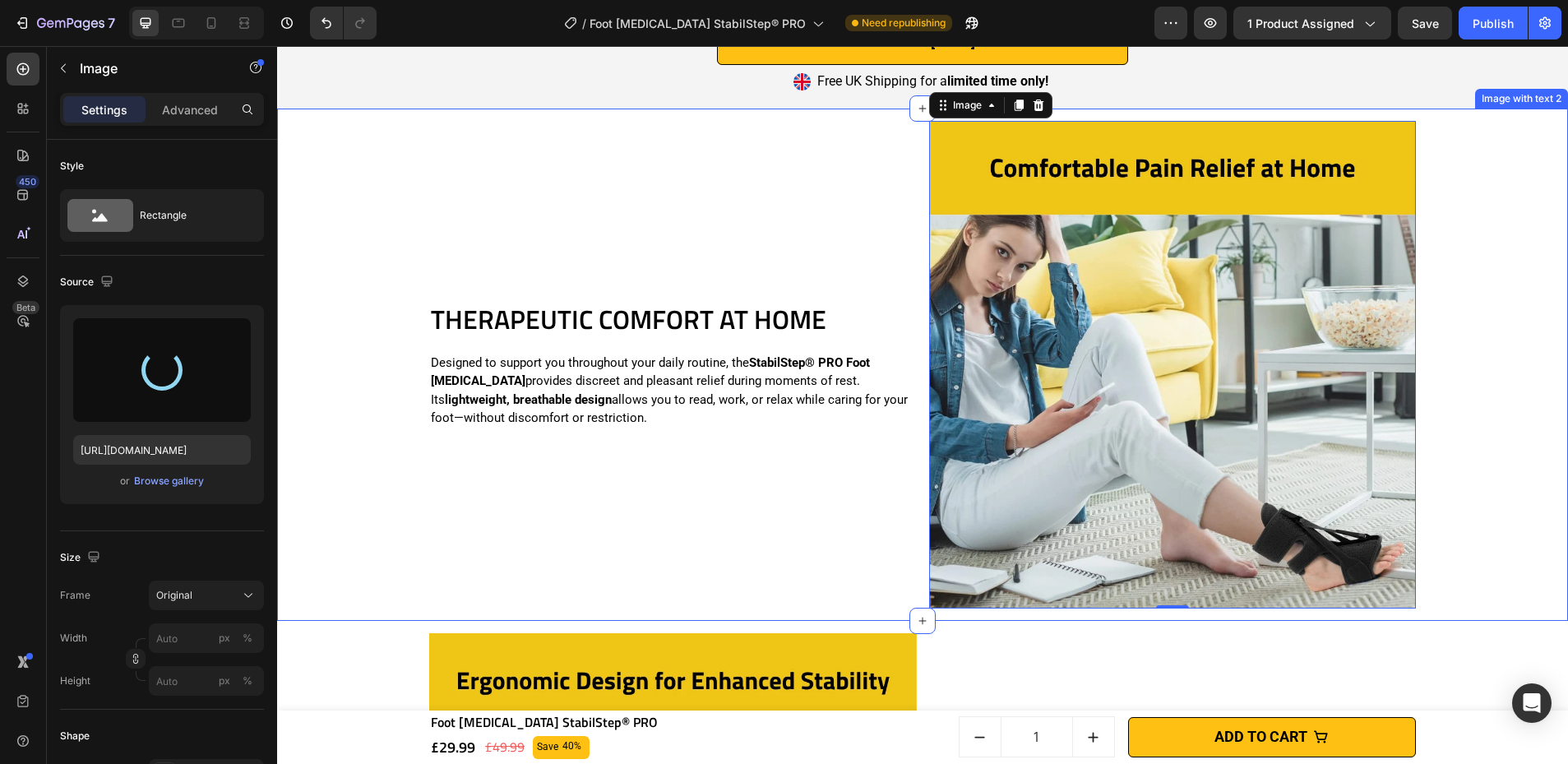
type input "[URL][DOMAIN_NAME]"
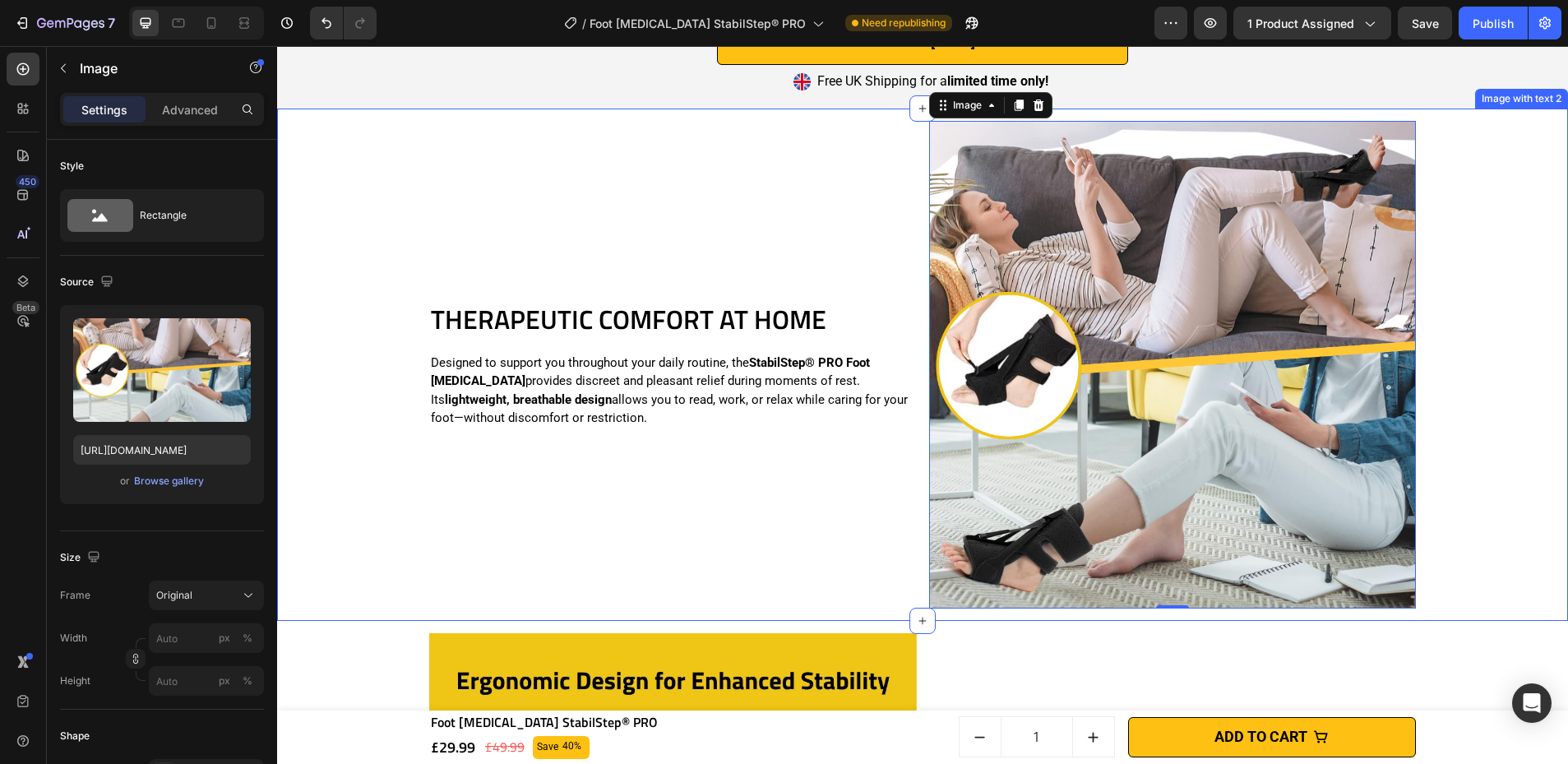
scroll to position [3652, 0]
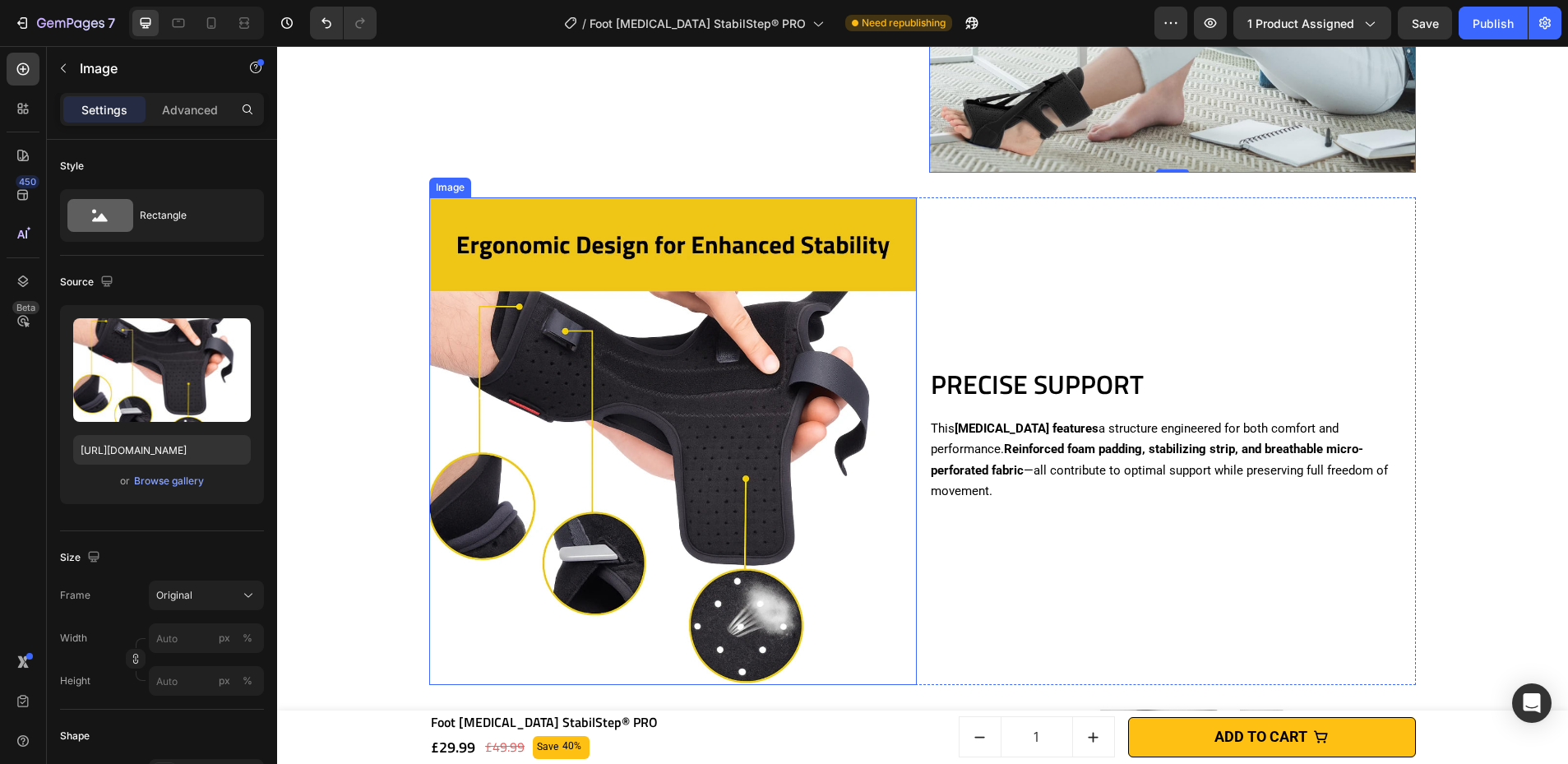
click at [793, 425] on img at bounding box center [672, 440] width 487 height 487
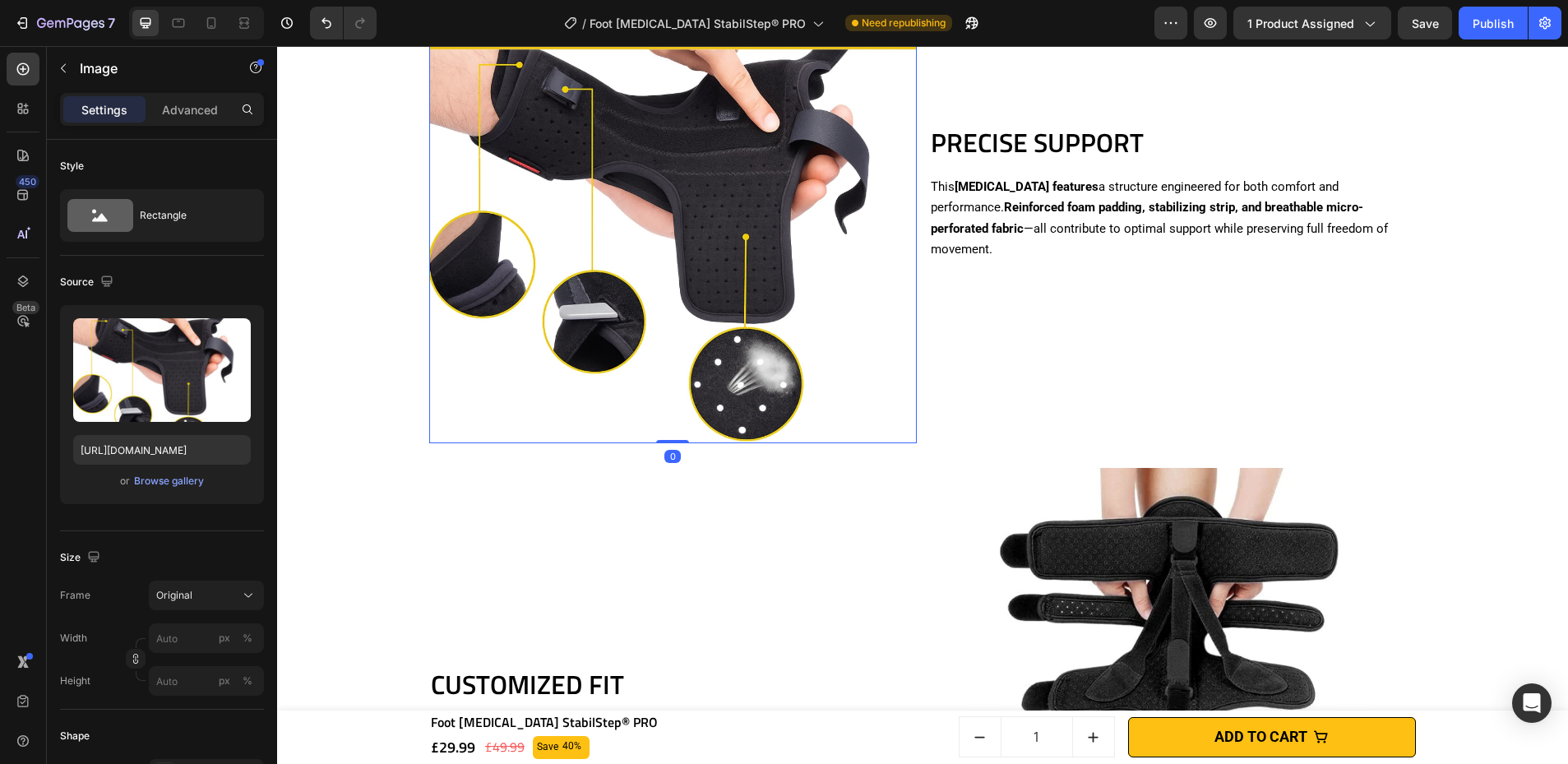
scroll to position [3895, 0]
click at [164, 489] on div "or Browse gallery" at bounding box center [162, 480] width 177 height 19
click at [165, 486] on div "Browse gallery" at bounding box center [170, 480] width 70 height 15
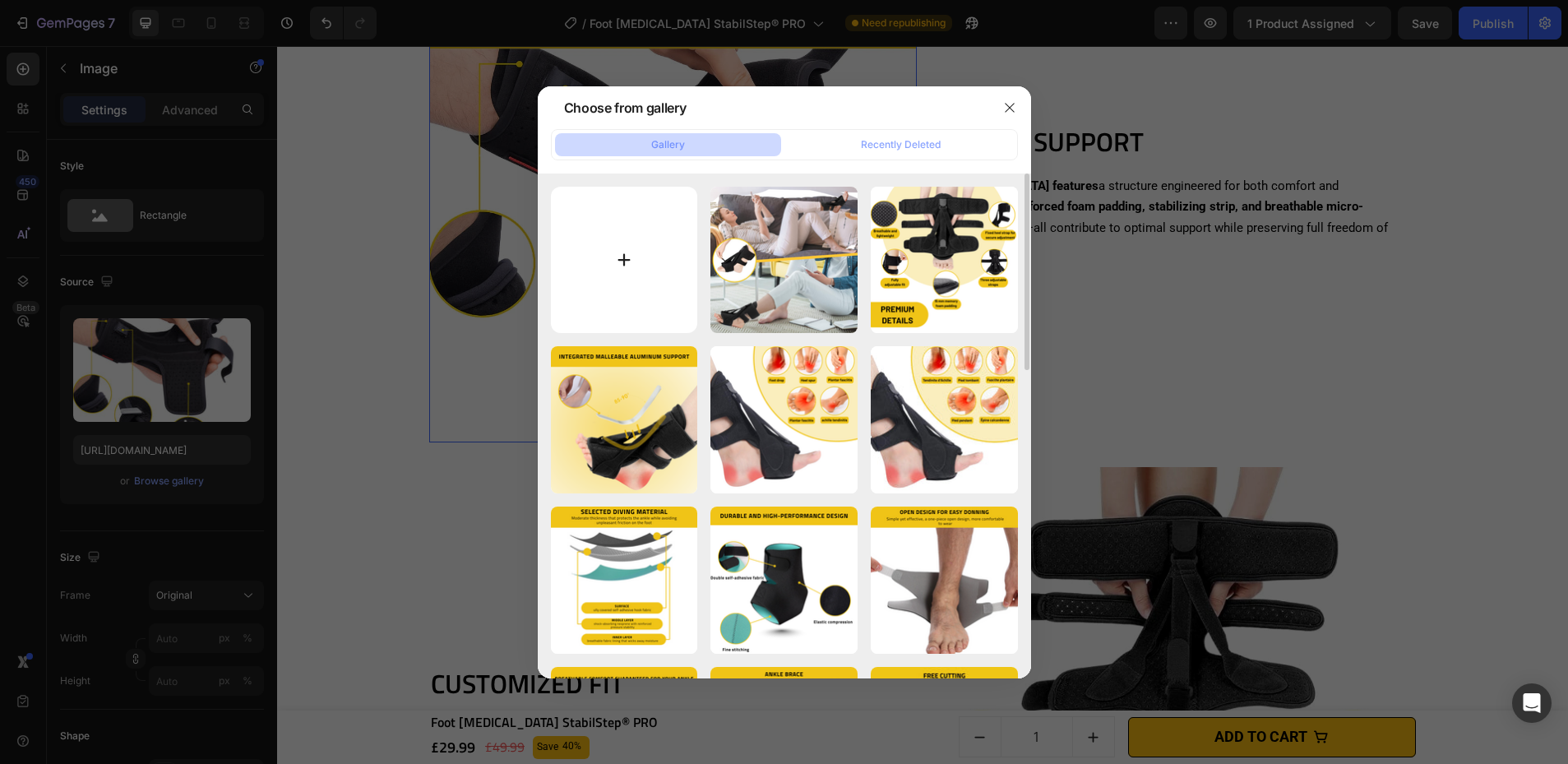
click at [583, 265] on input "file" at bounding box center [624, 259] width 147 height 147
type input "C:\fakepath\Foot [MEDICAL_DATA] StabilStep® PRO (5).png"
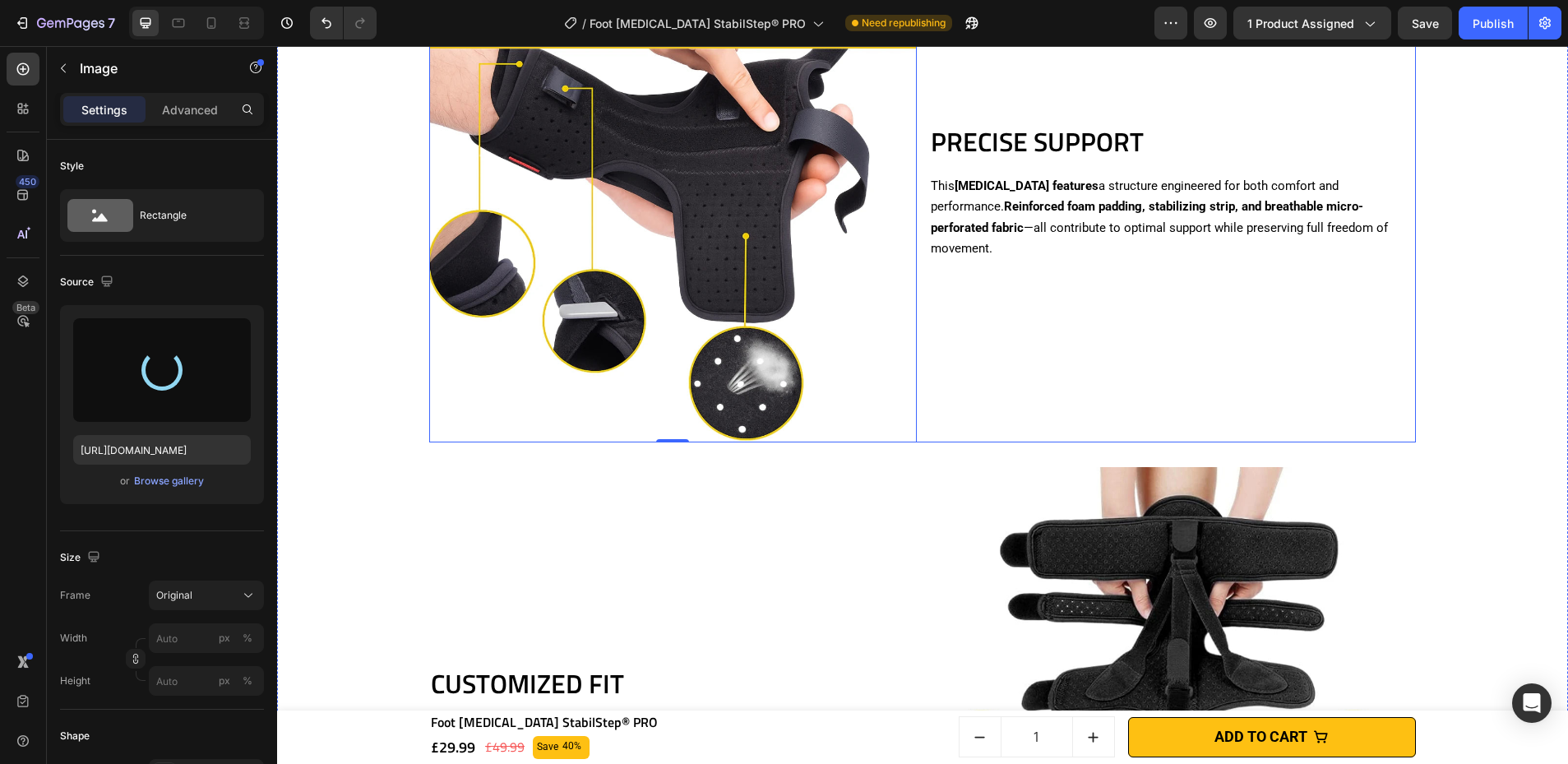
type input "[URL][DOMAIN_NAME]"
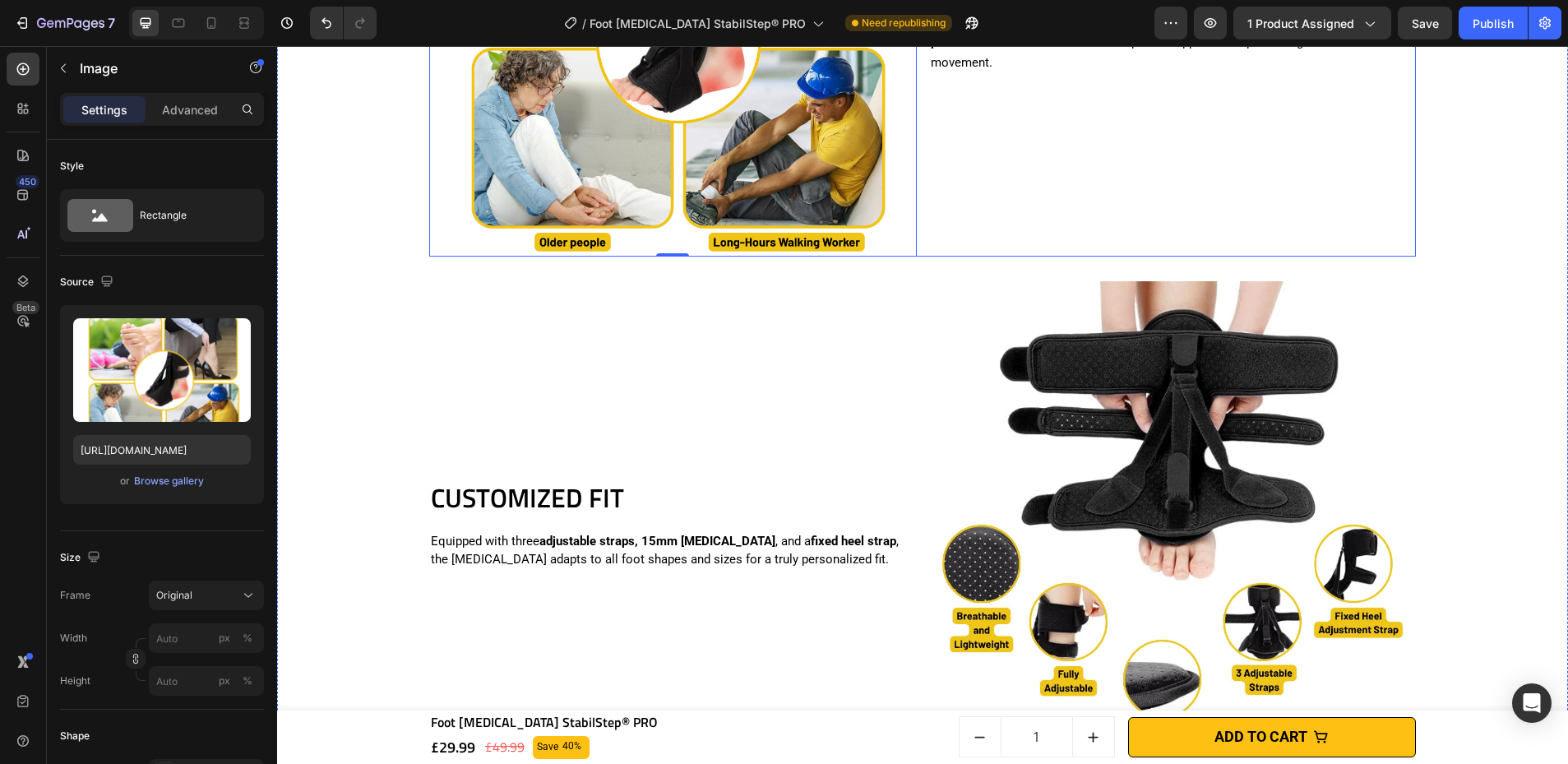
scroll to position [4209, 0]
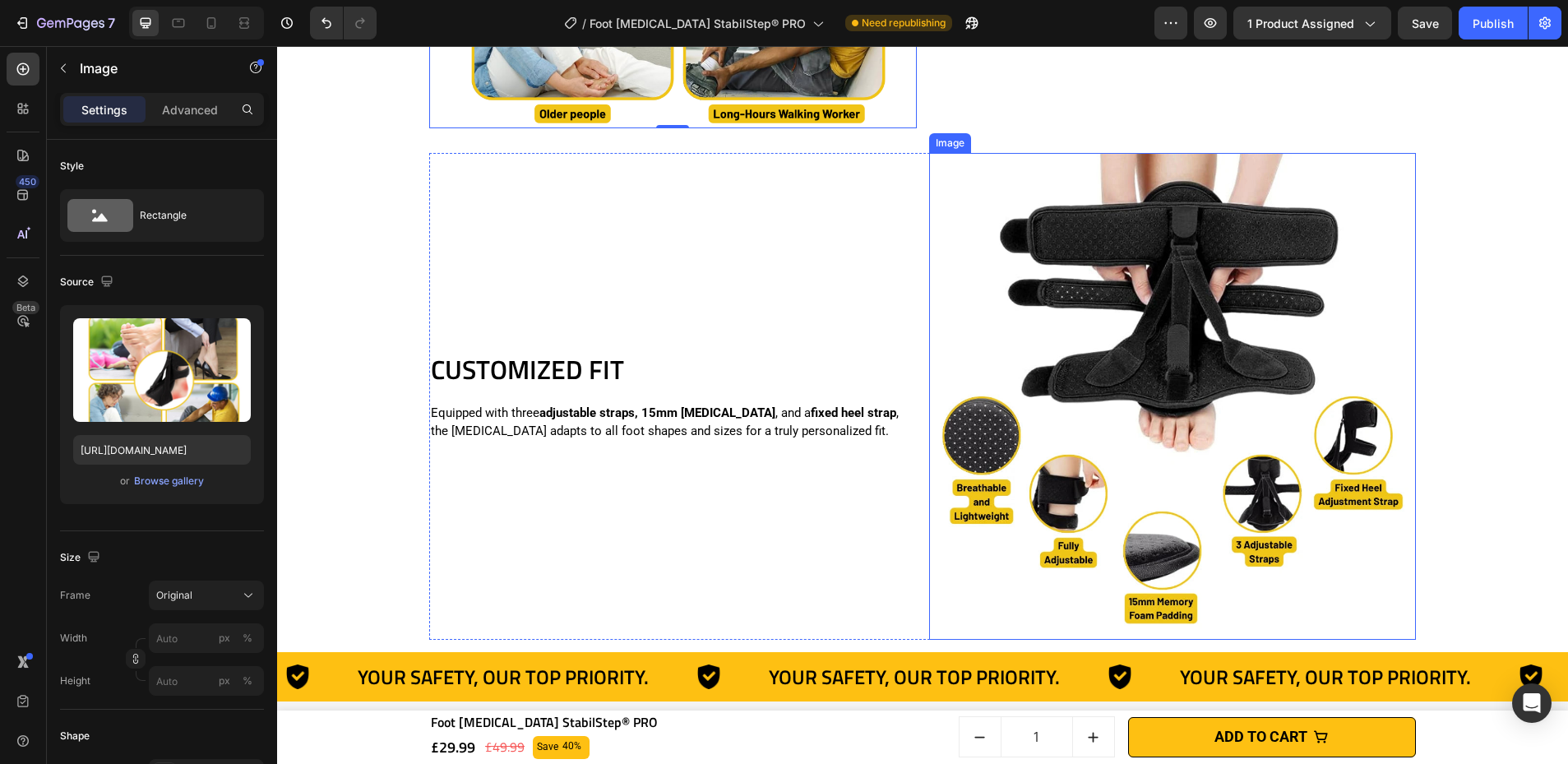
click at [1076, 328] on img at bounding box center [1172, 397] width 487 height 487
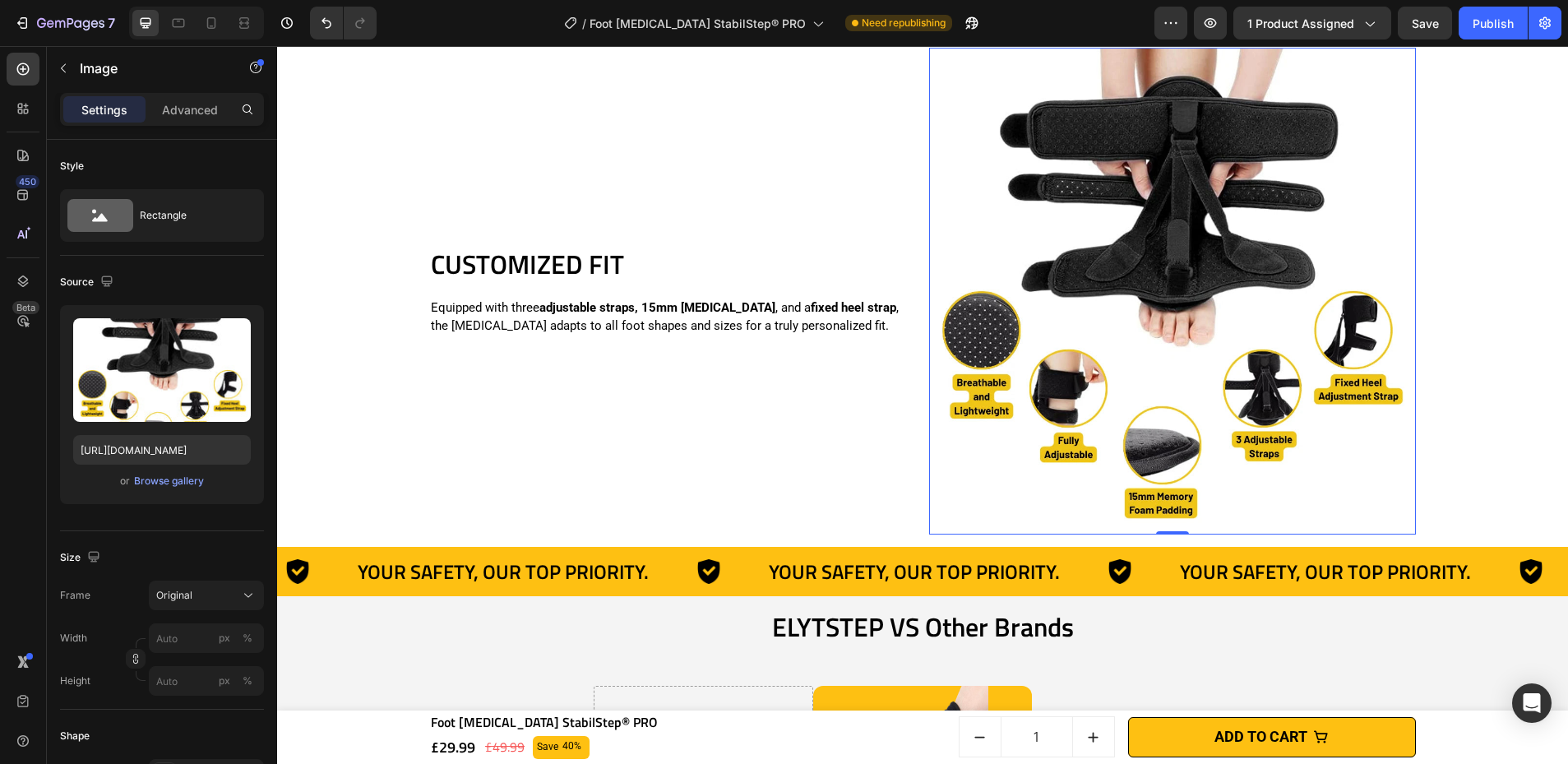
scroll to position [4346, 0]
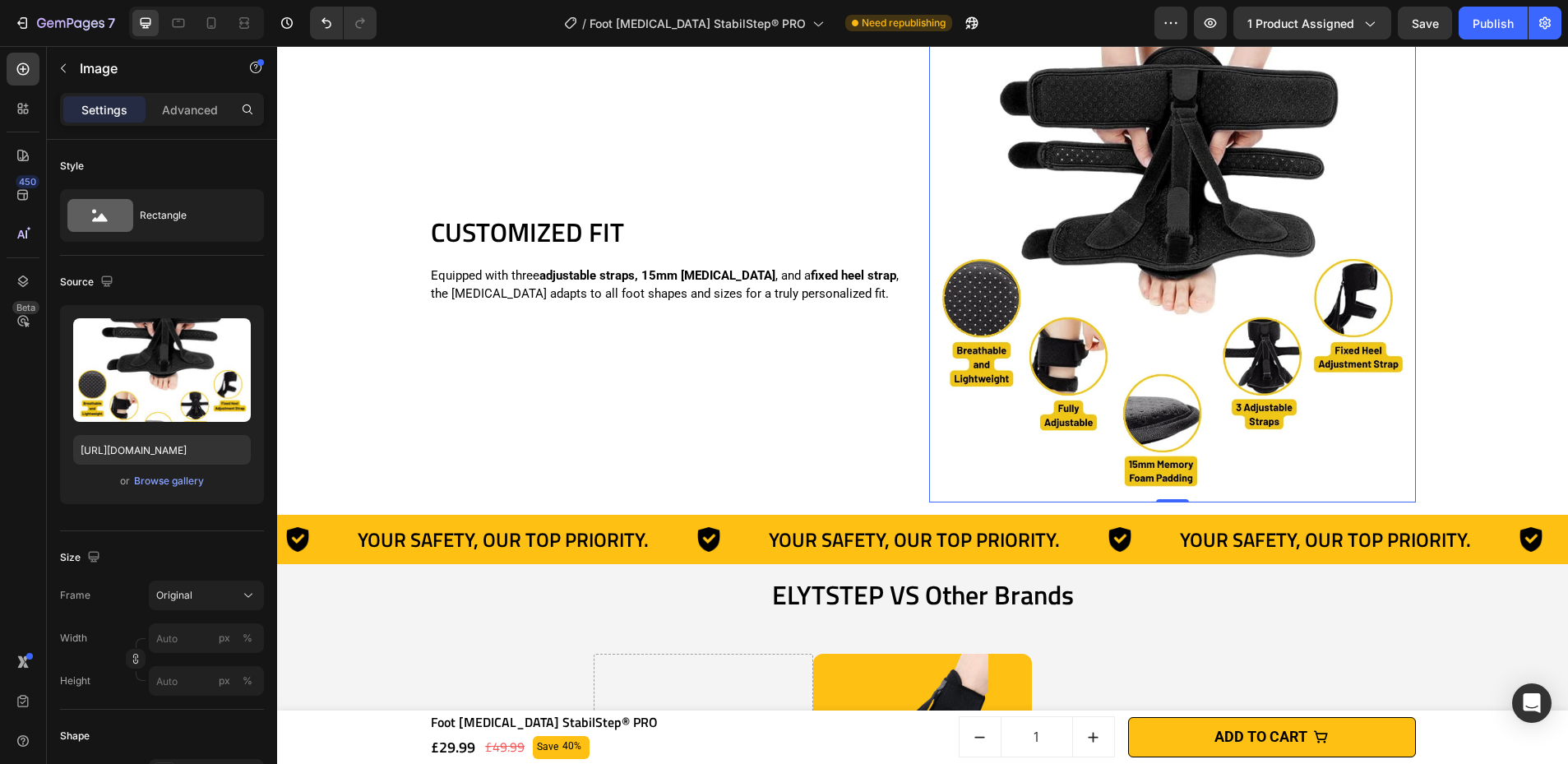
click at [1090, 329] on img at bounding box center [1172, 259] width 487 height 487
click at [199, 483] on div "Browse gallery" at bounding box center [170, 480] width 70 height 15
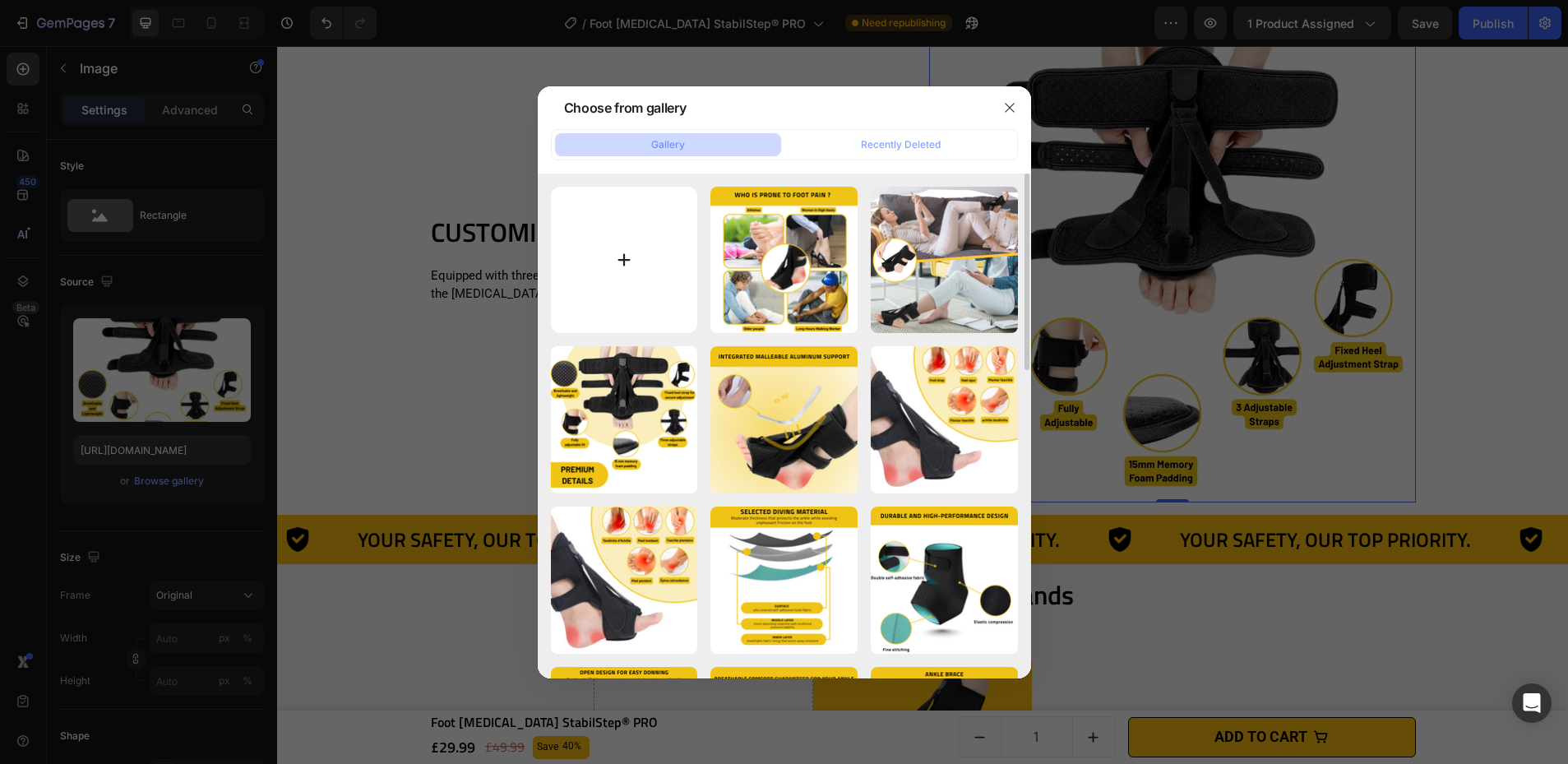
click at [591, 254] on input "file" at bounding box center [624, 259] width 147 height 147
type input "C:\fakepath\Foot [MEDICAL_DATA] StabilStep® PRO (4).png"
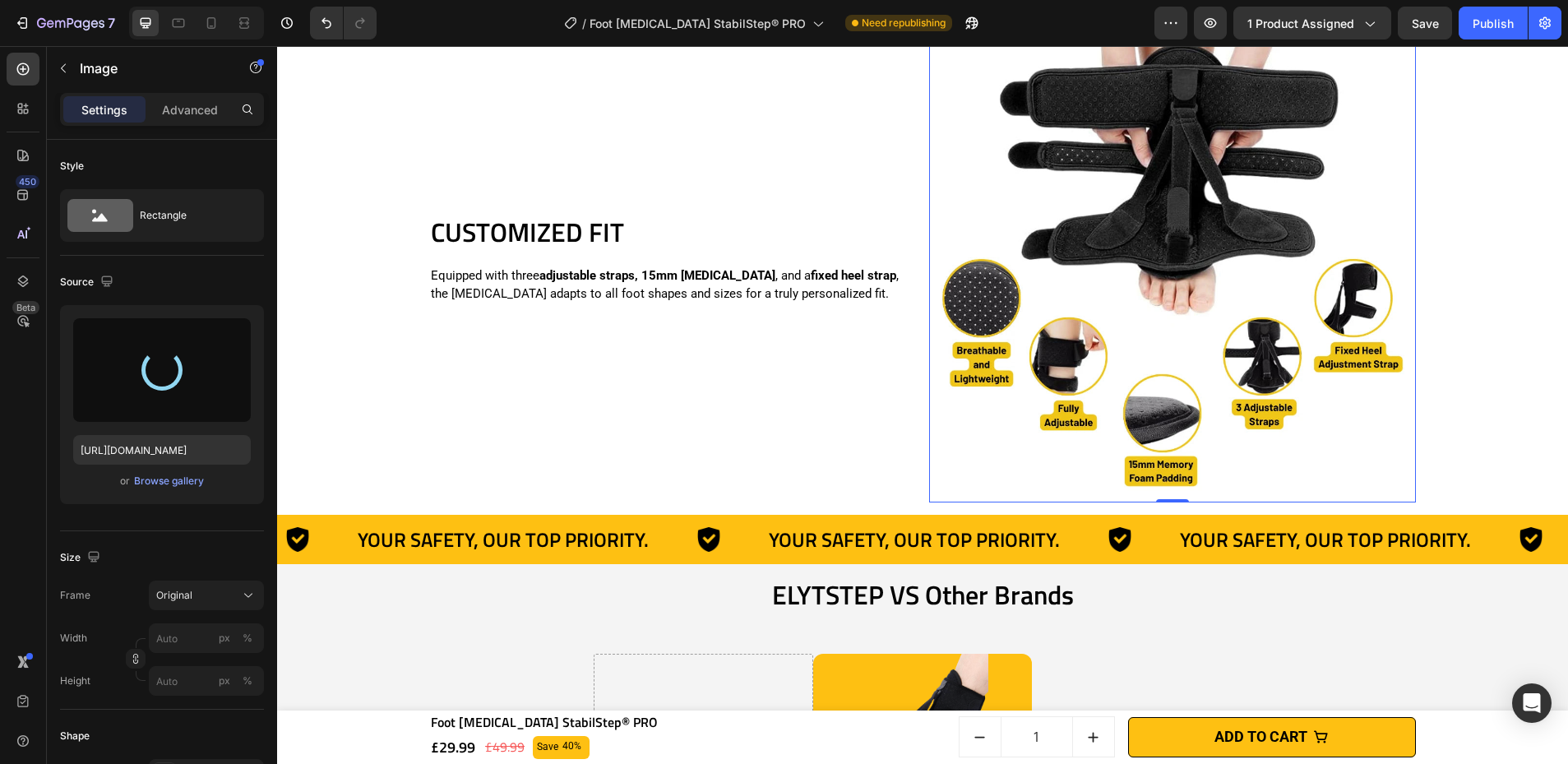
type input "[URL][DOMAIN_NAME]"
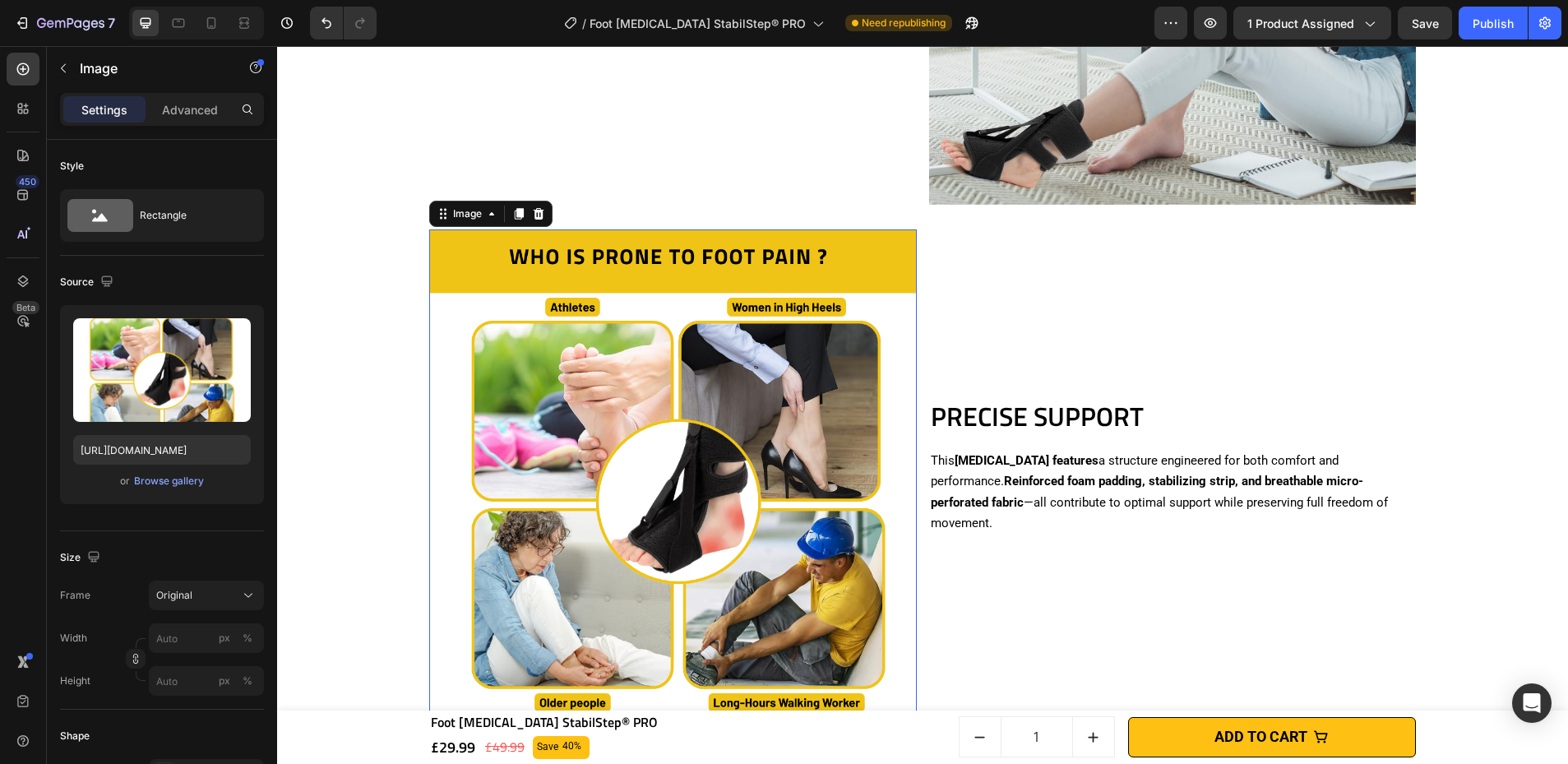
click at [599, 411] on img at bounding box center [672, 473] width 487 height 487
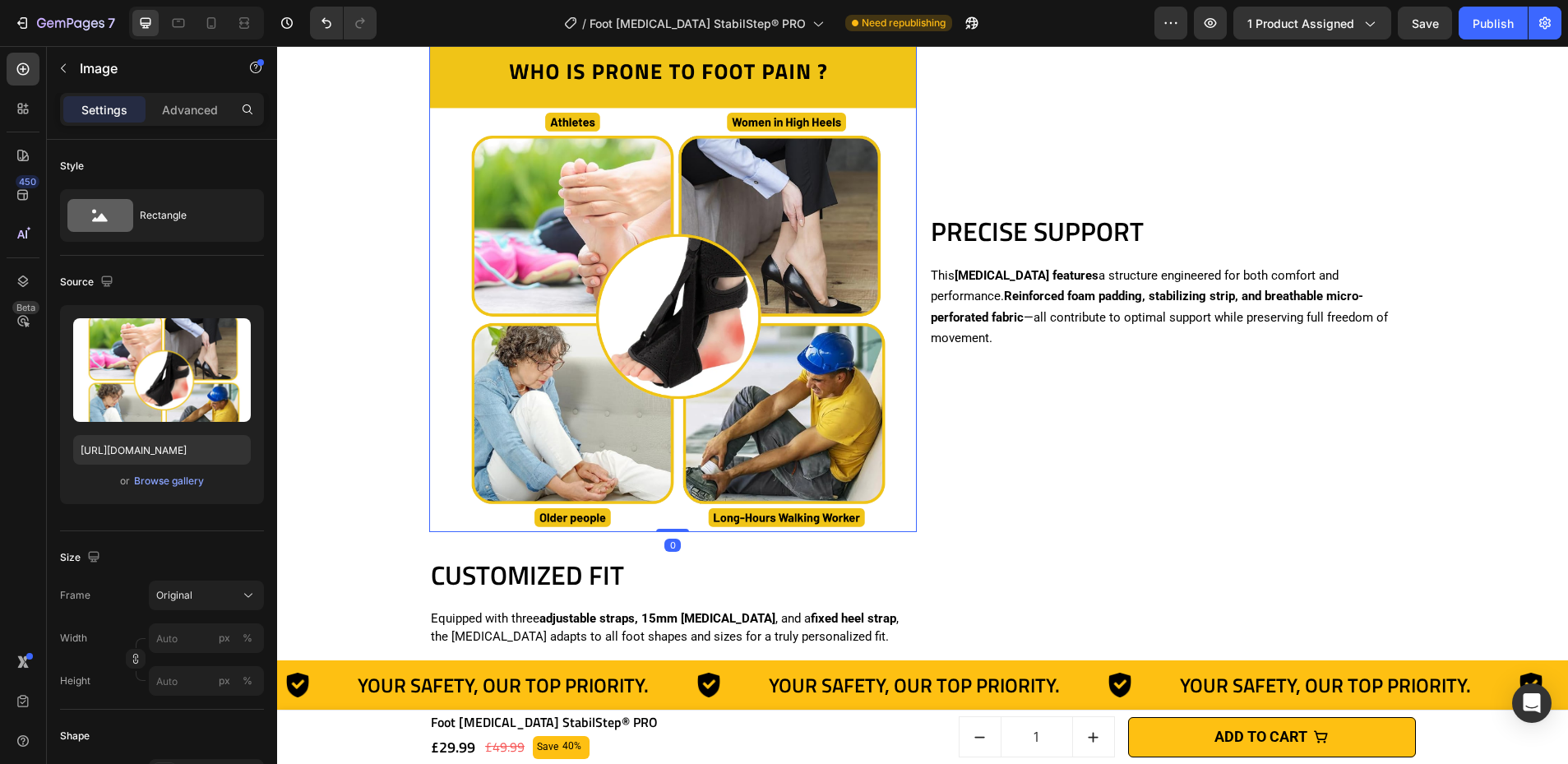
scroll to position [4098, 0]
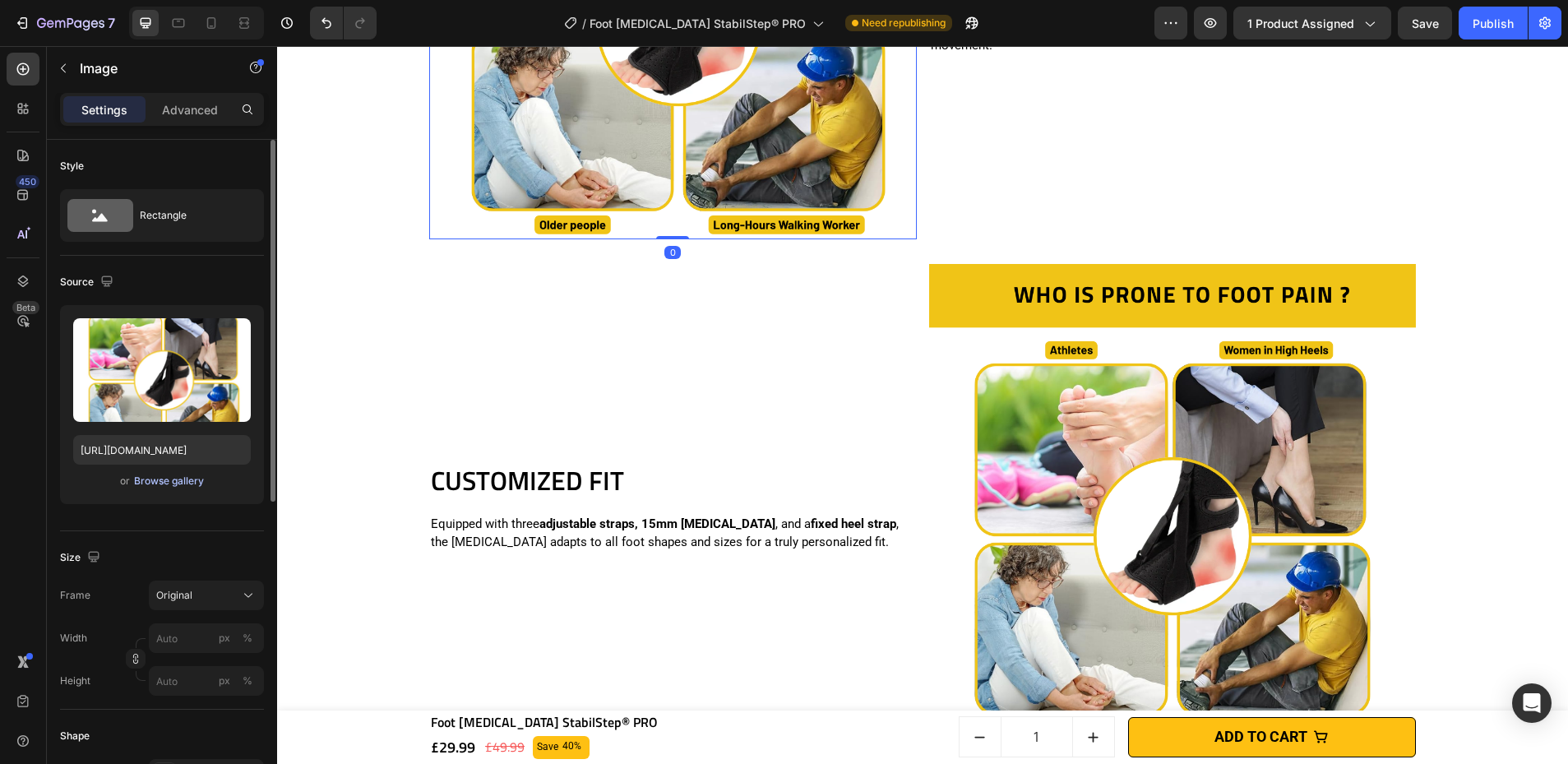
click at [168, 479] on div "Browse gallery" at bounding box center [170, 480] width 70 height 15
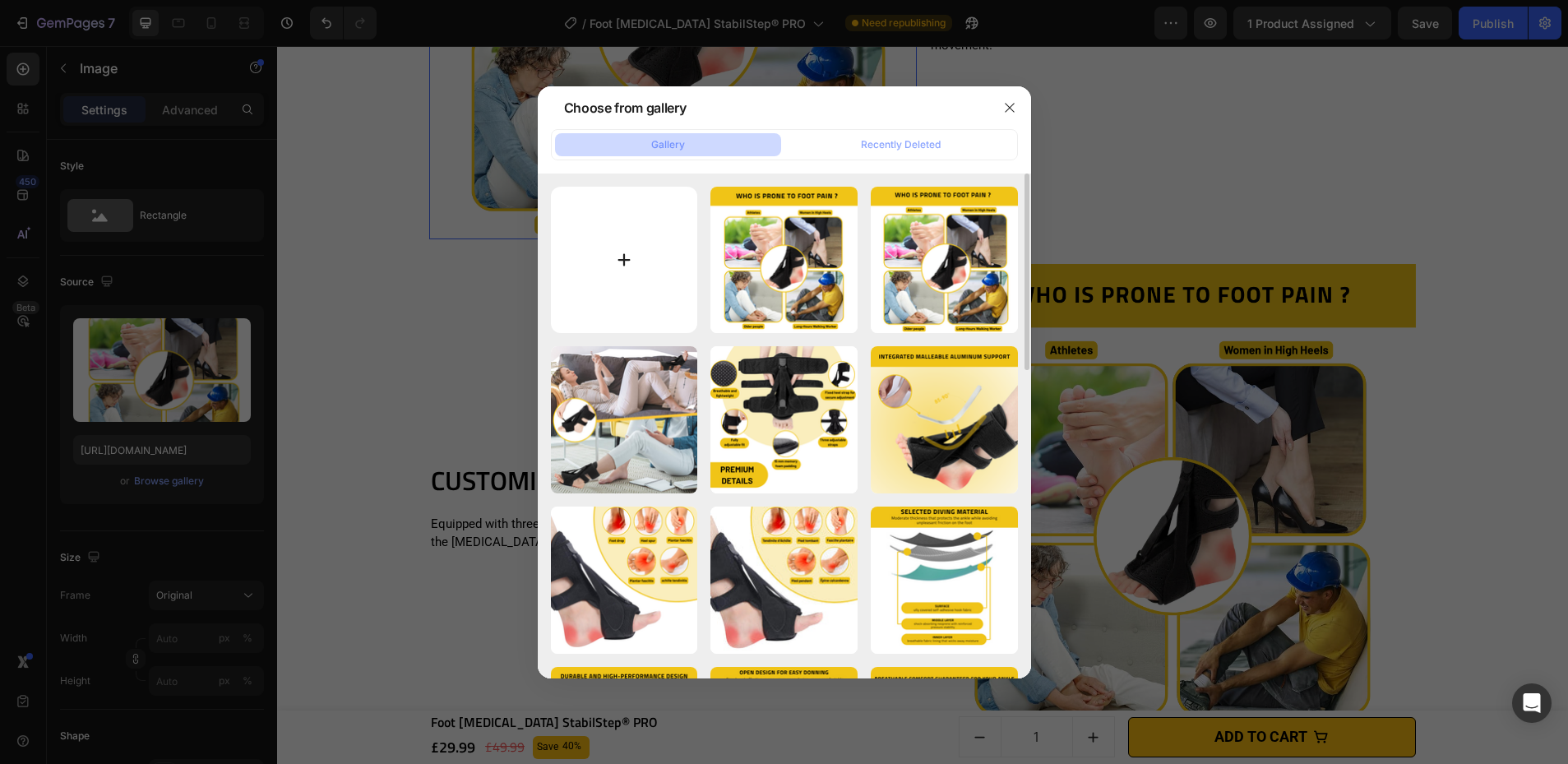
click at [595, 282] on input "file" at bounding box center [624, 259] width 147 height 147
type input "C:\fakepath\Foot [MEDICAL_DATA] StabilStep® PRO (4).png"
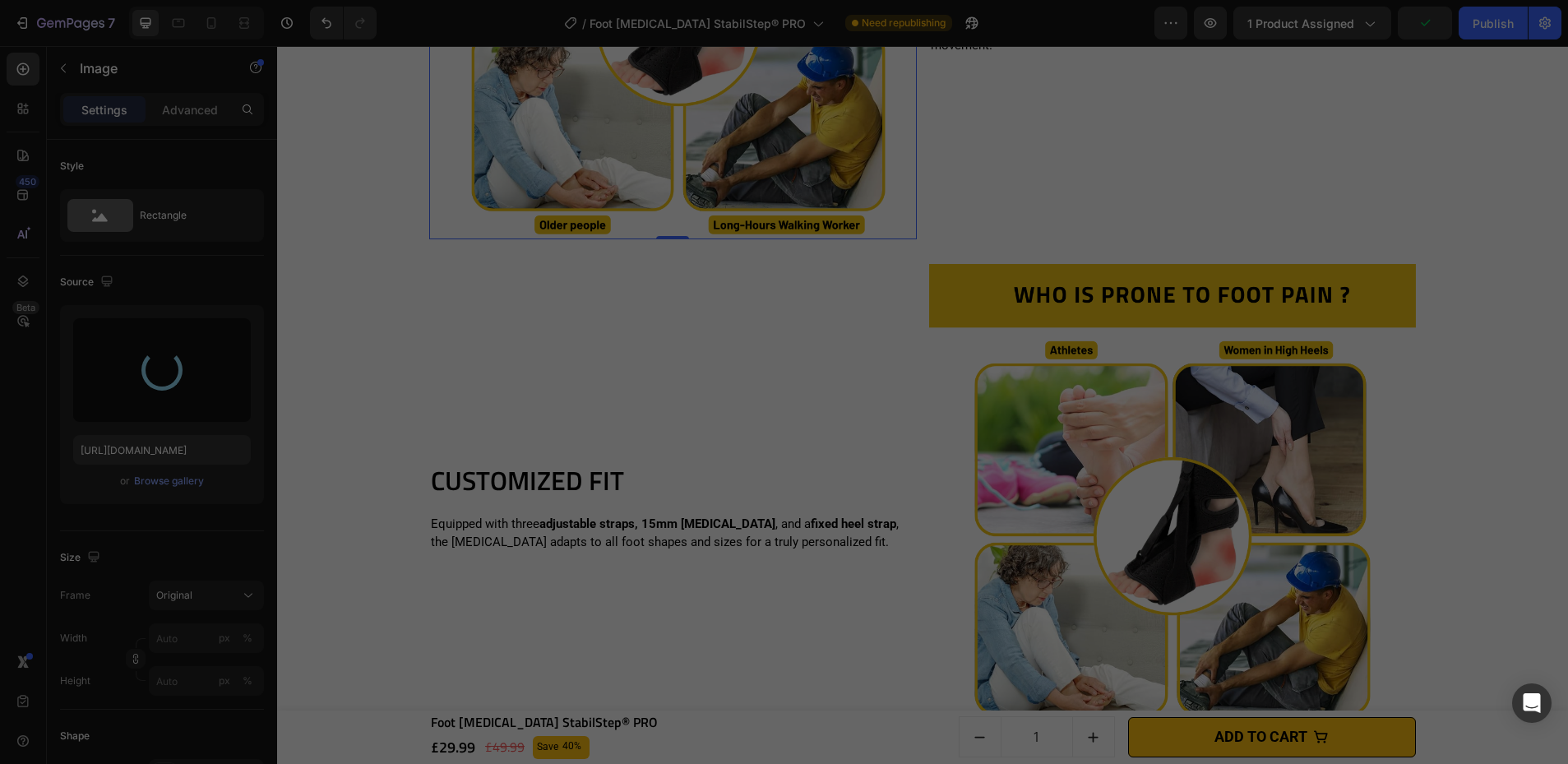
type input "[URL][DOMAIN_NAME]"
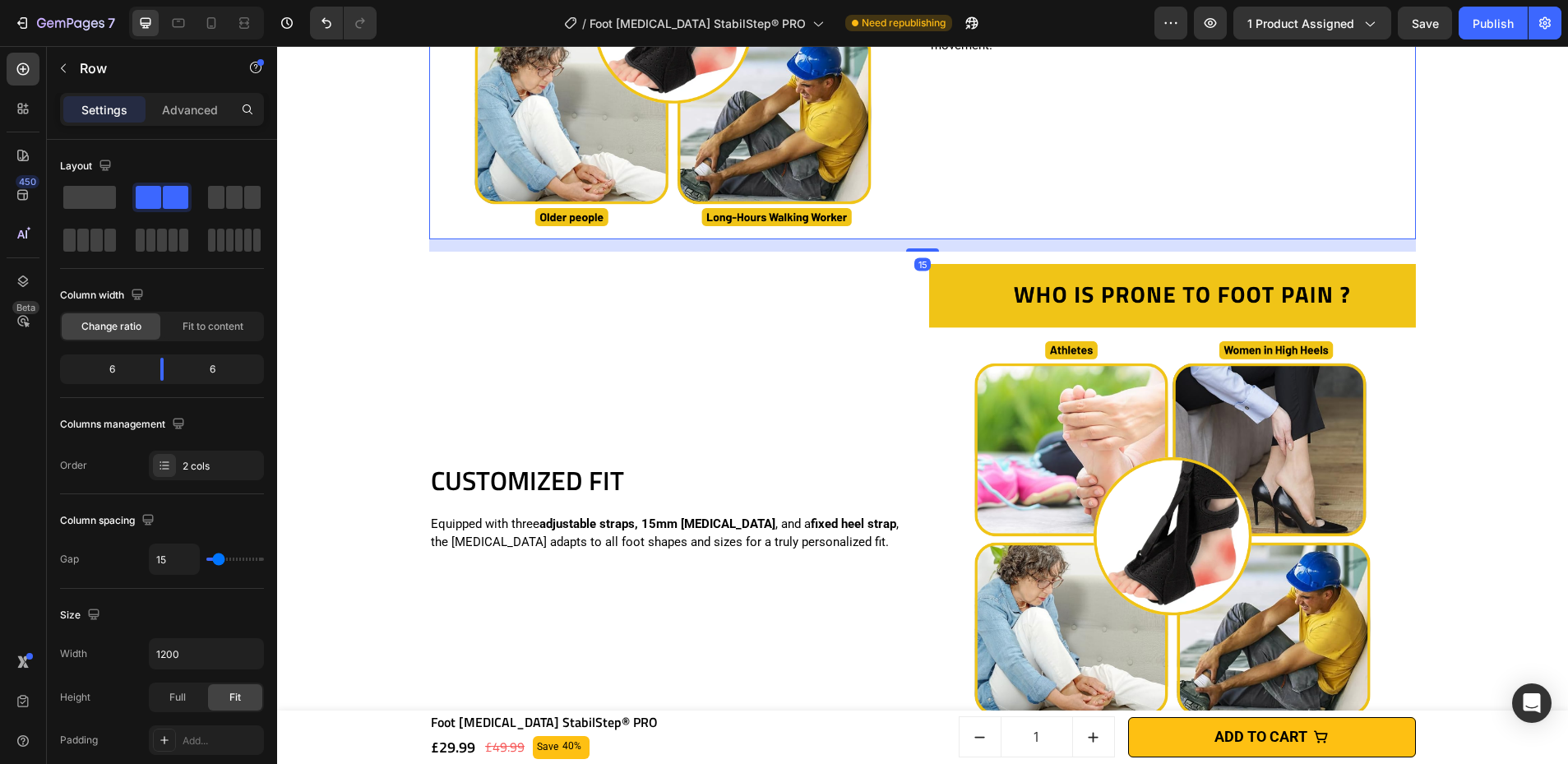
click at [1090, 284] on img at bounding box center [1172, 508] width 487 height 487
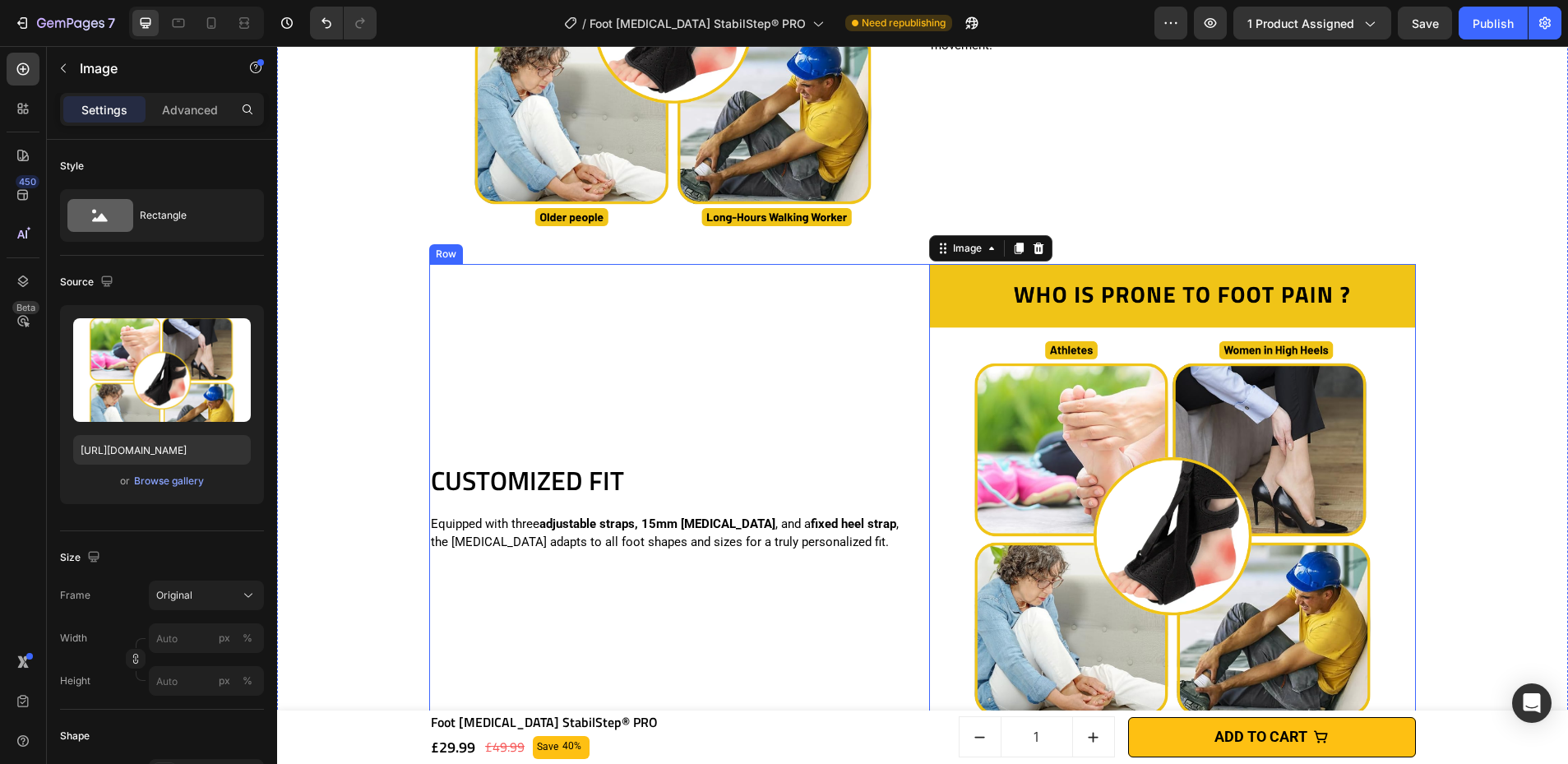
click at [849, 270] on div "CUSTOMIZED FIT Heading Equipped with three adjustable straps, 15mm [MEDICAL_DAT…" at bounding box center [672, 508] width 487 height 487
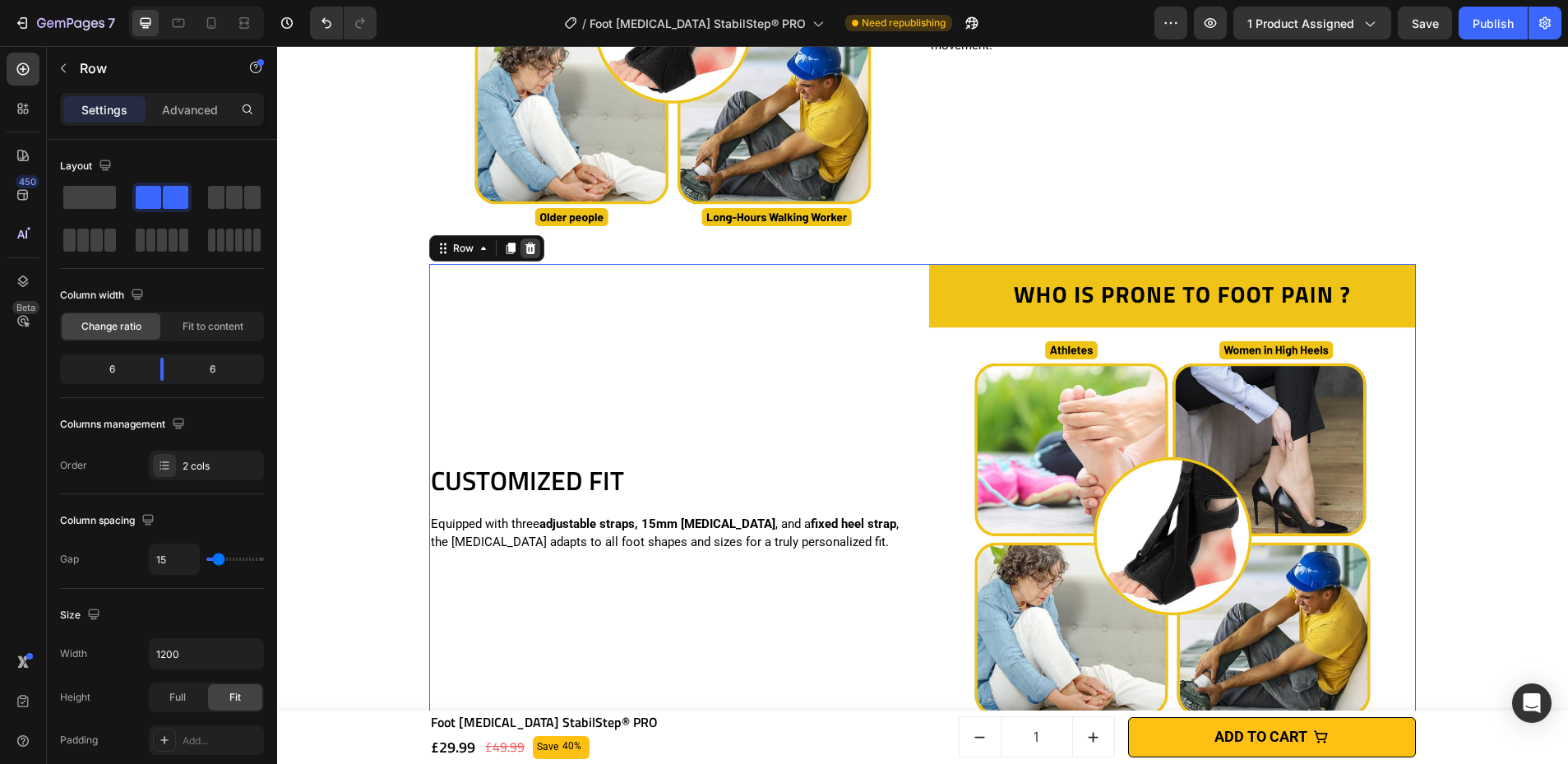
click at [531, 253] on div at bounding box center [530, 248] width 19 height 19
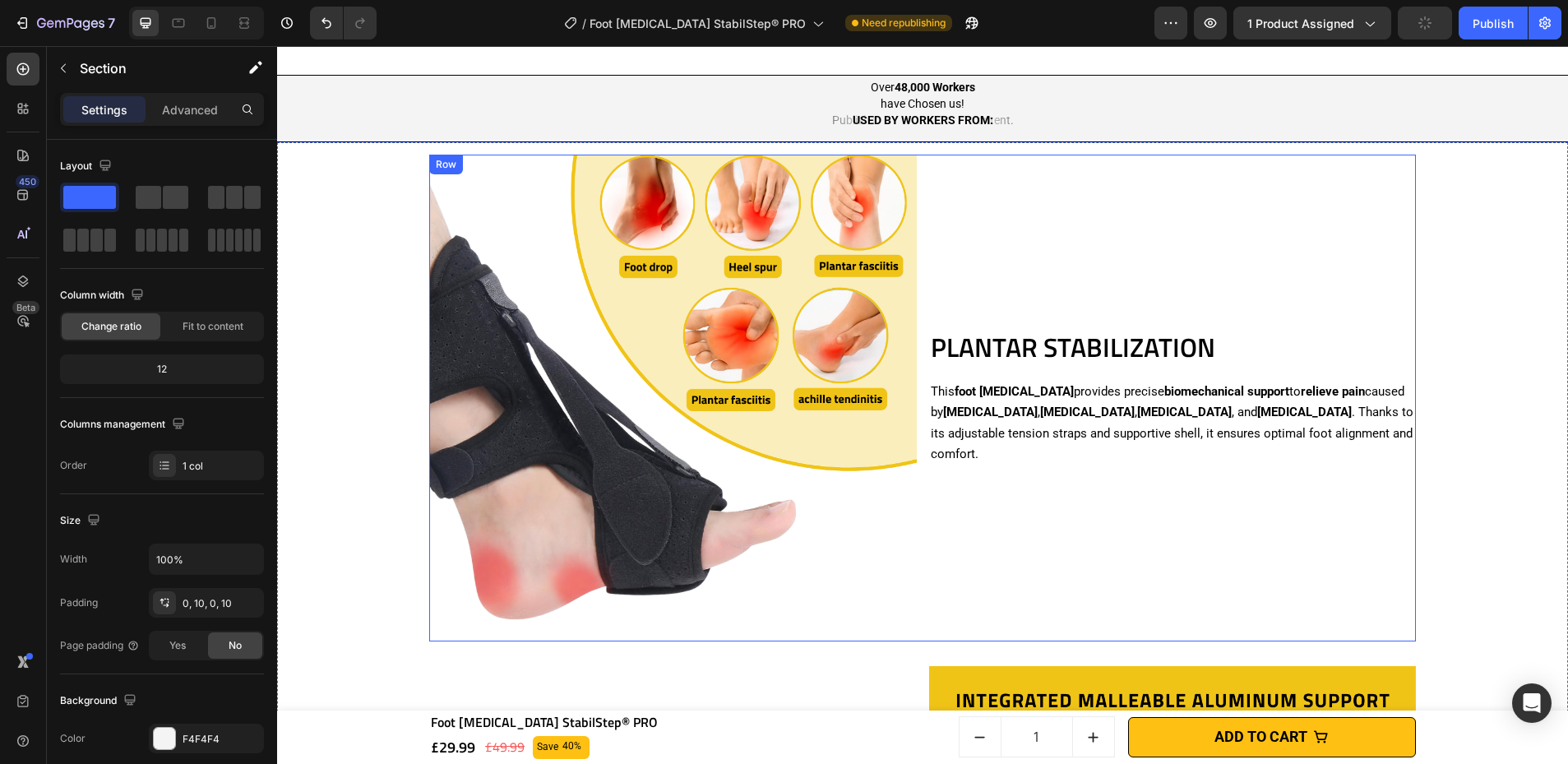
scroll to position [1387, 0]
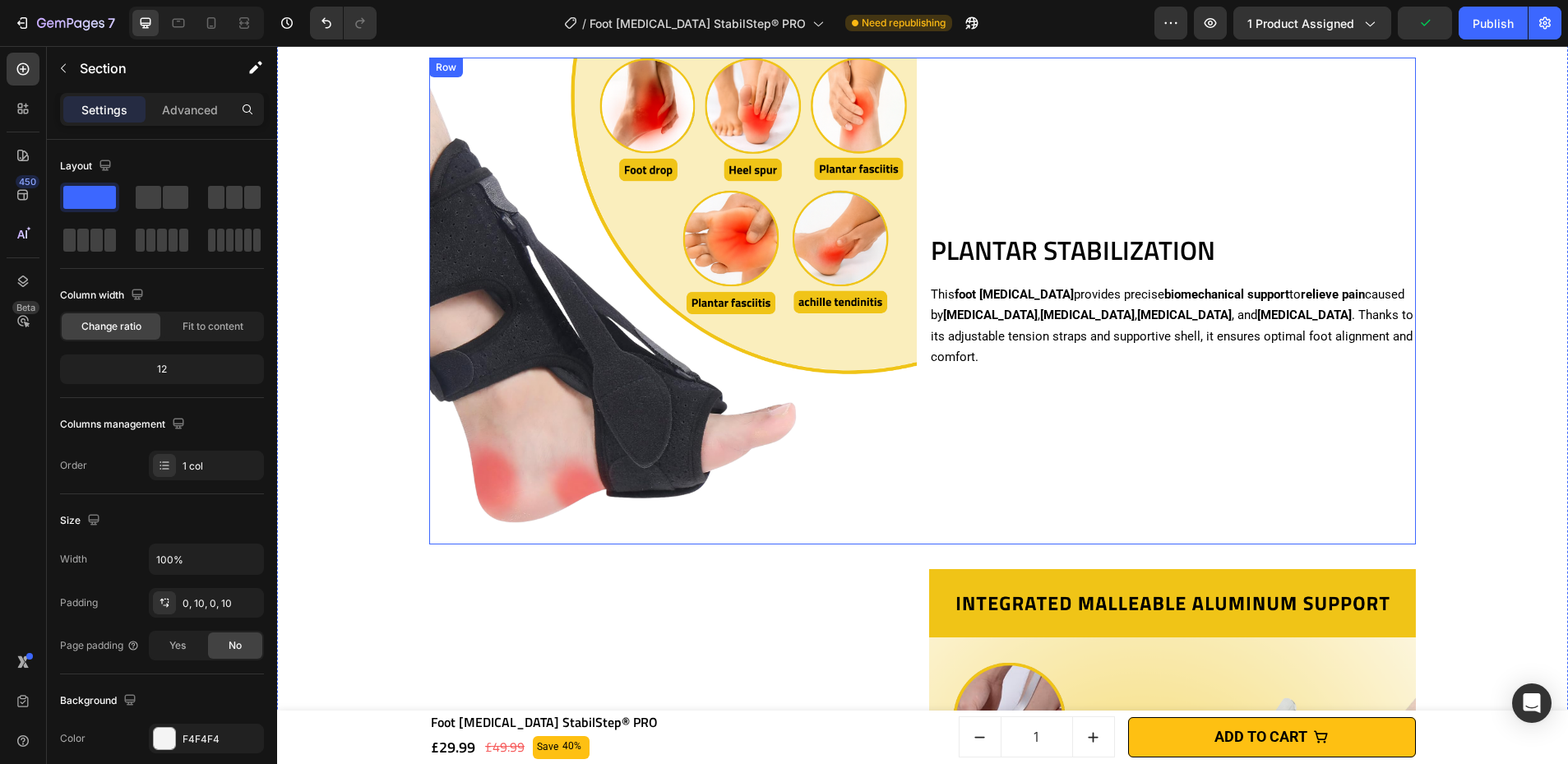
click at [1084, 311] on p "This foot [MEDICAL_DATA] provides precise biomechanical support to relieve pain…" at bounding box center [1172, 326] width 484 height 84
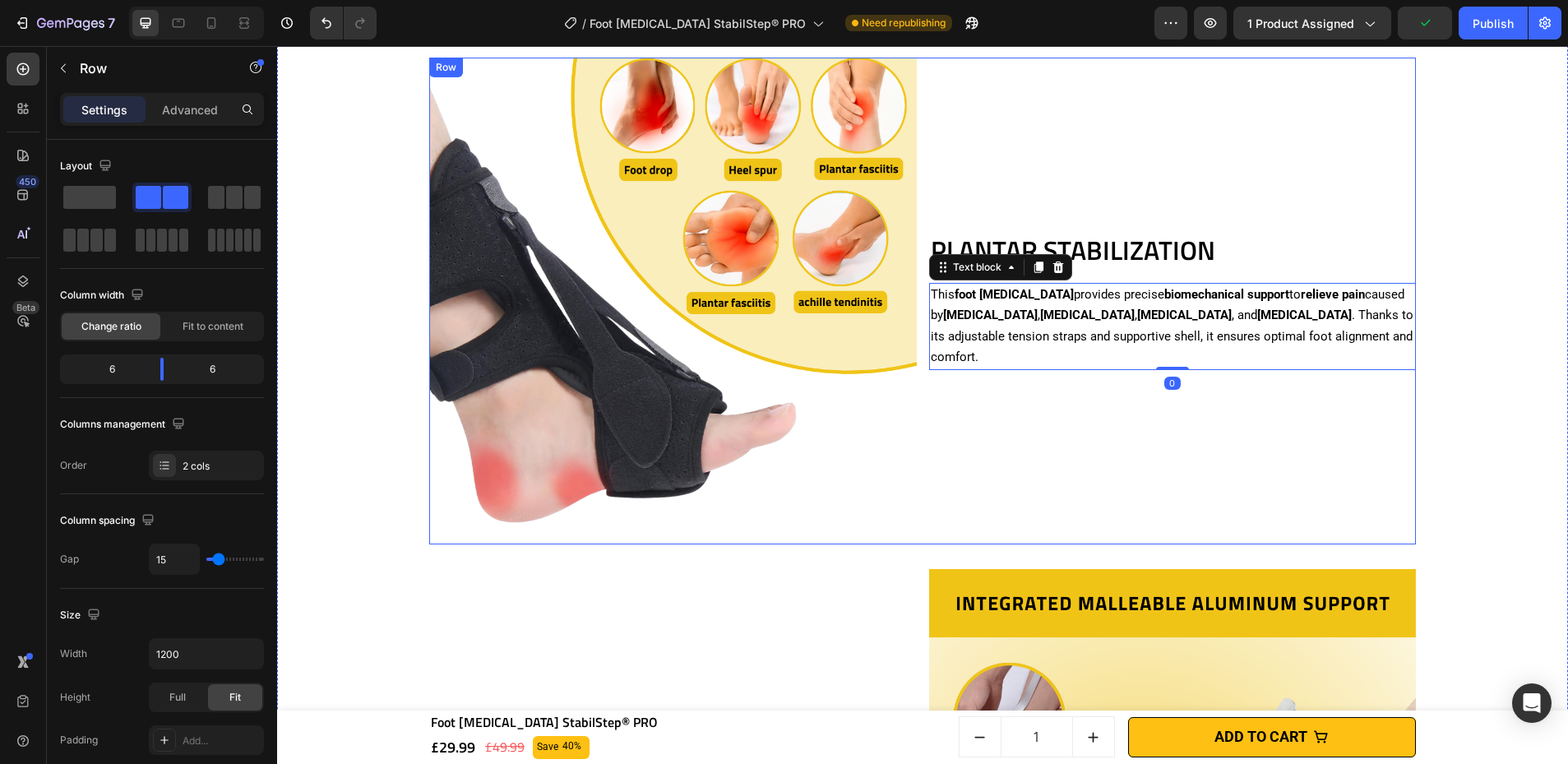
click at [1090, 166] on div "PLANTAR STABILIZATION Heading This foot [MEDICAL_DATA] provides precise biomech…" at bounding box center [1172, 301] width 487 height 487
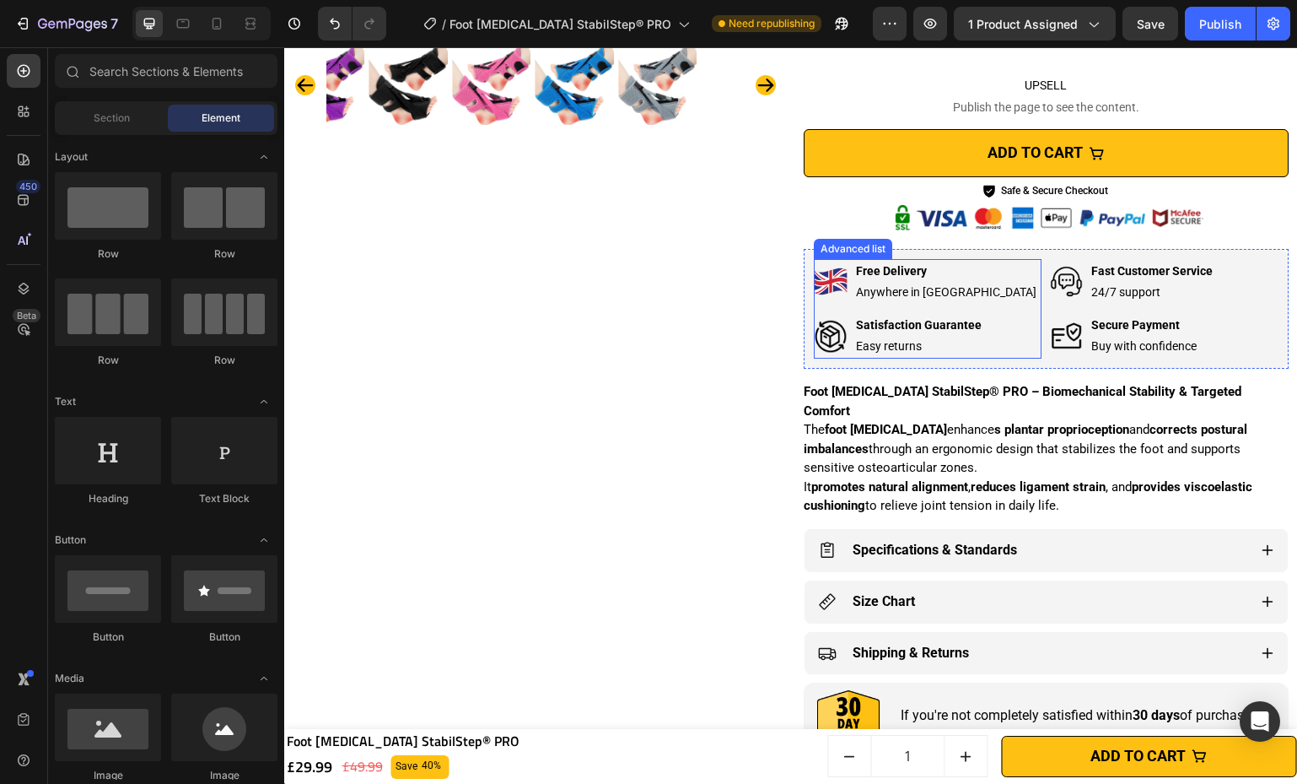
scroll to position [0, 0]
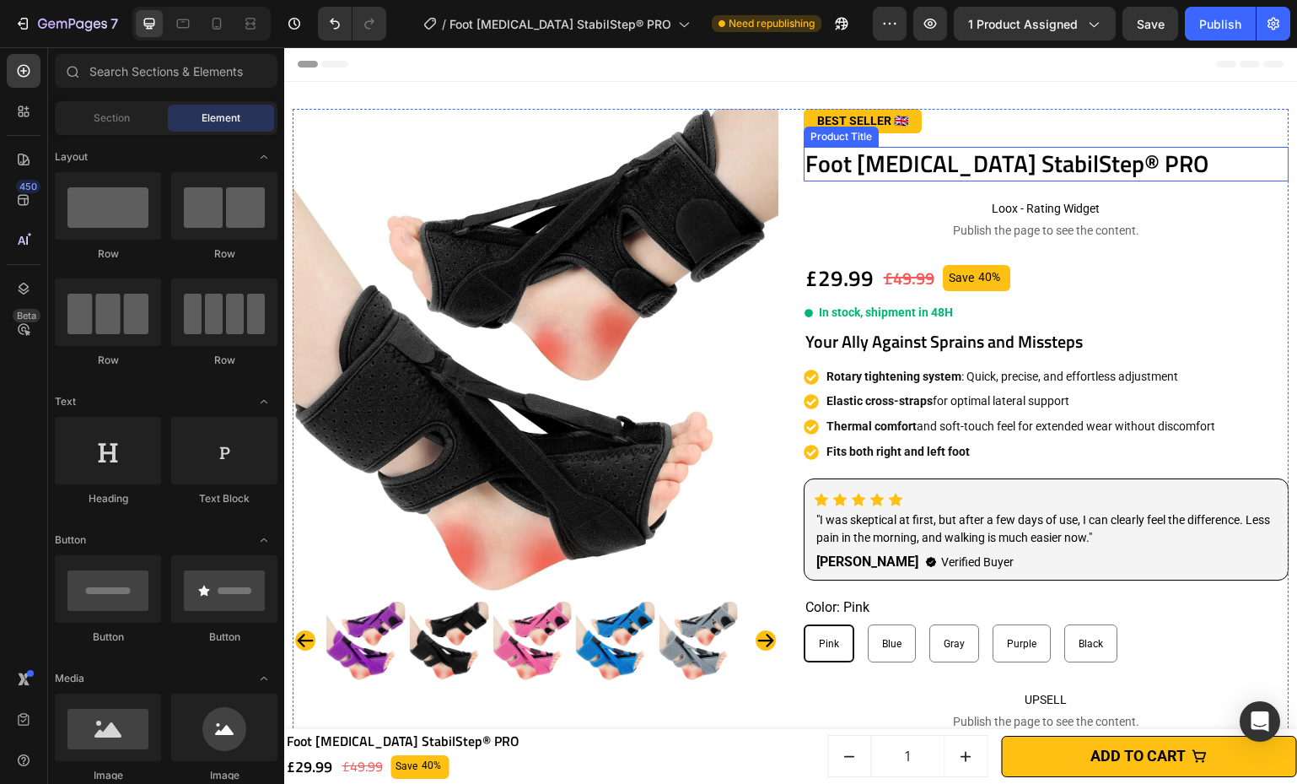
click at [826, 159] on h1 "Foot [MEDICAL_DATA] StabilStep® PRO" at bounding box center [1047, 164] width 486 height 34
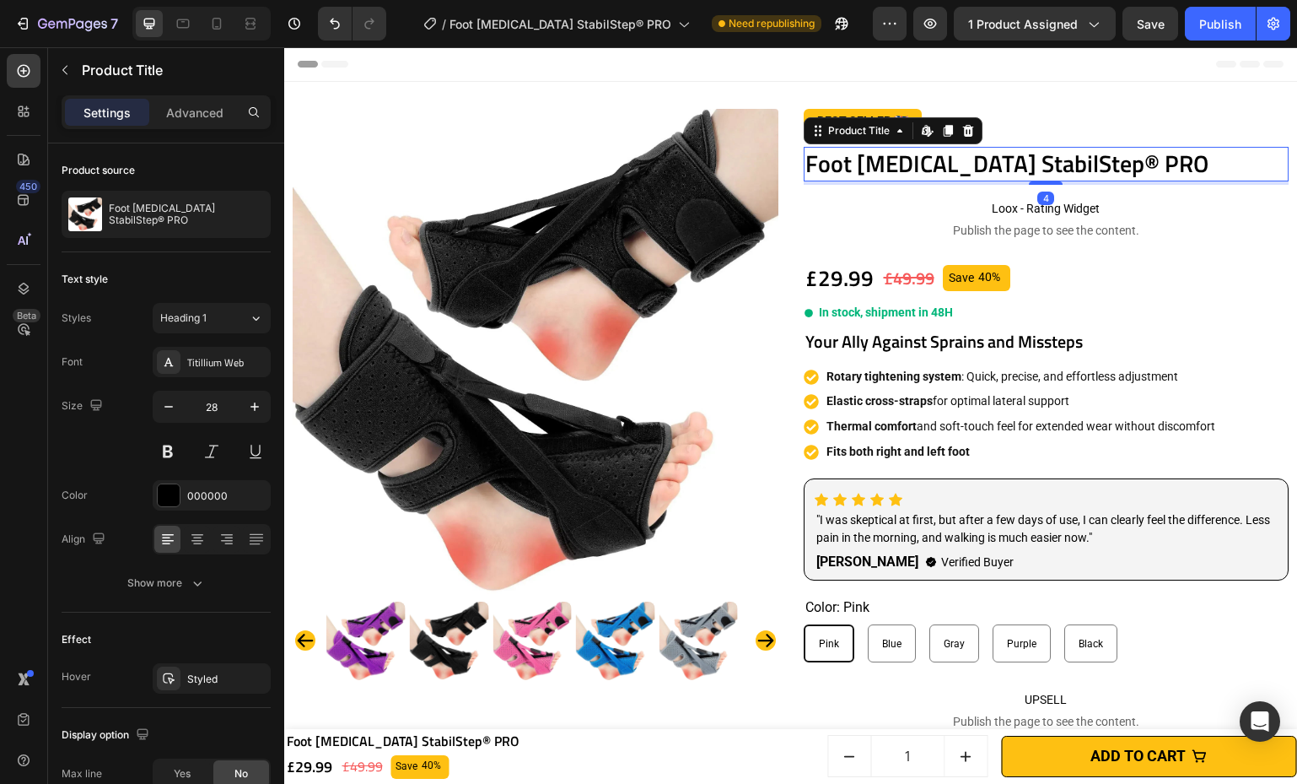
click at [1118, 175] on h1 "Foot [MEDICAL_DATA] StabilStep® PRO" at bounding box center [1047, 164] width 486 height 34
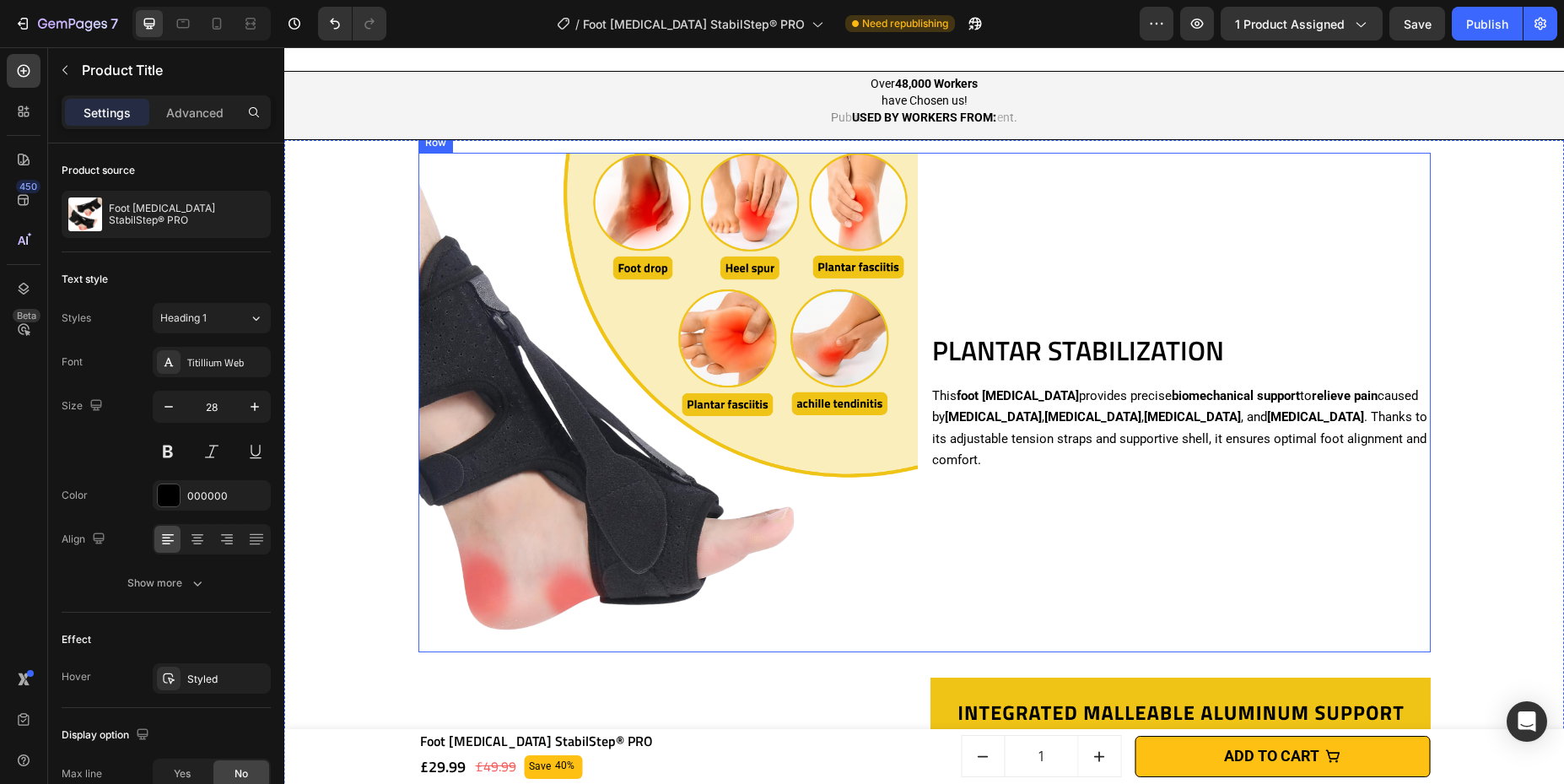
scroll to position [1290, 0]
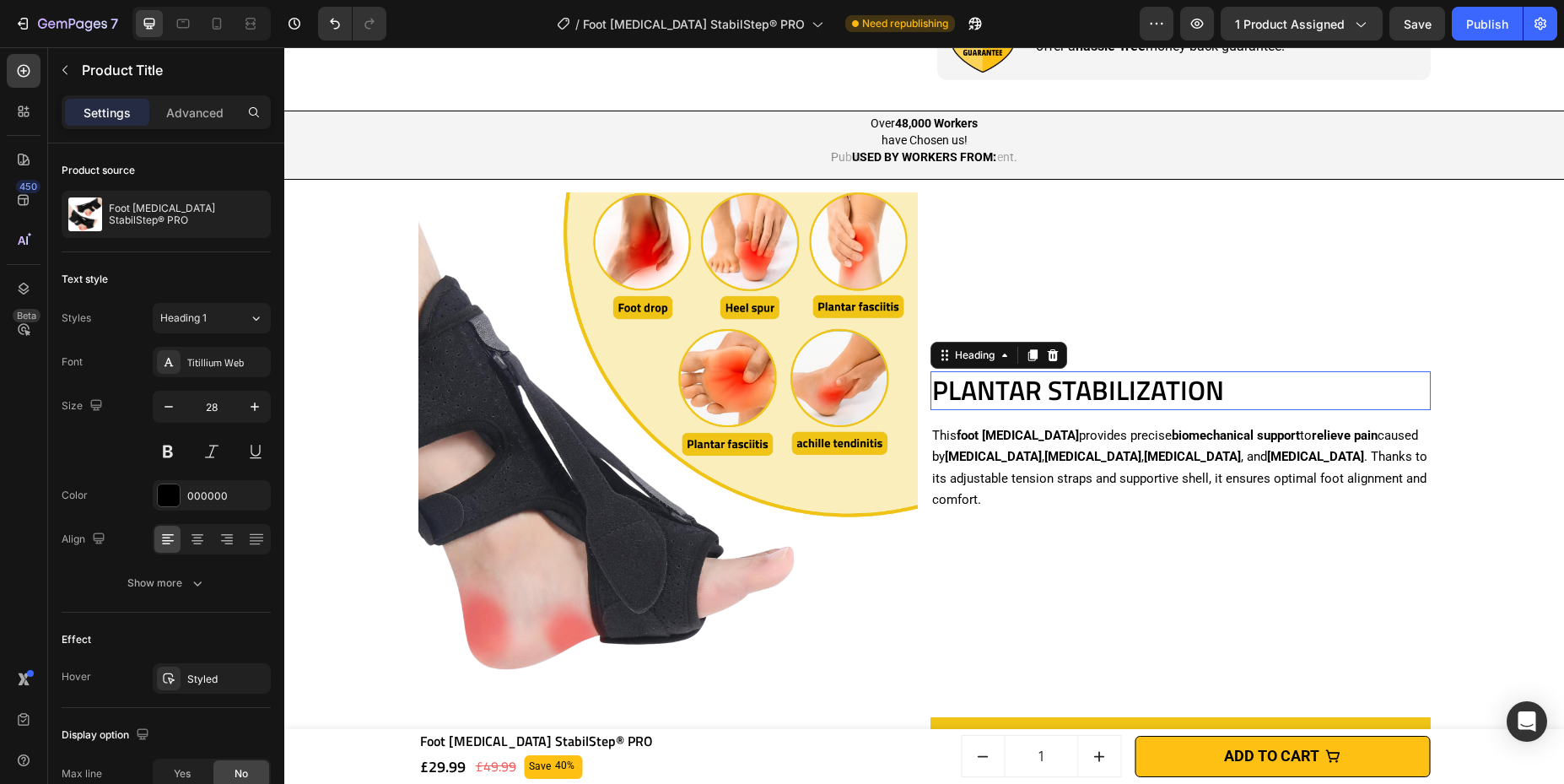
click at [1041, 382] on h2 "PLANTAR STABILIZATION" at bounding box center [1180, 390] width 500 height 39
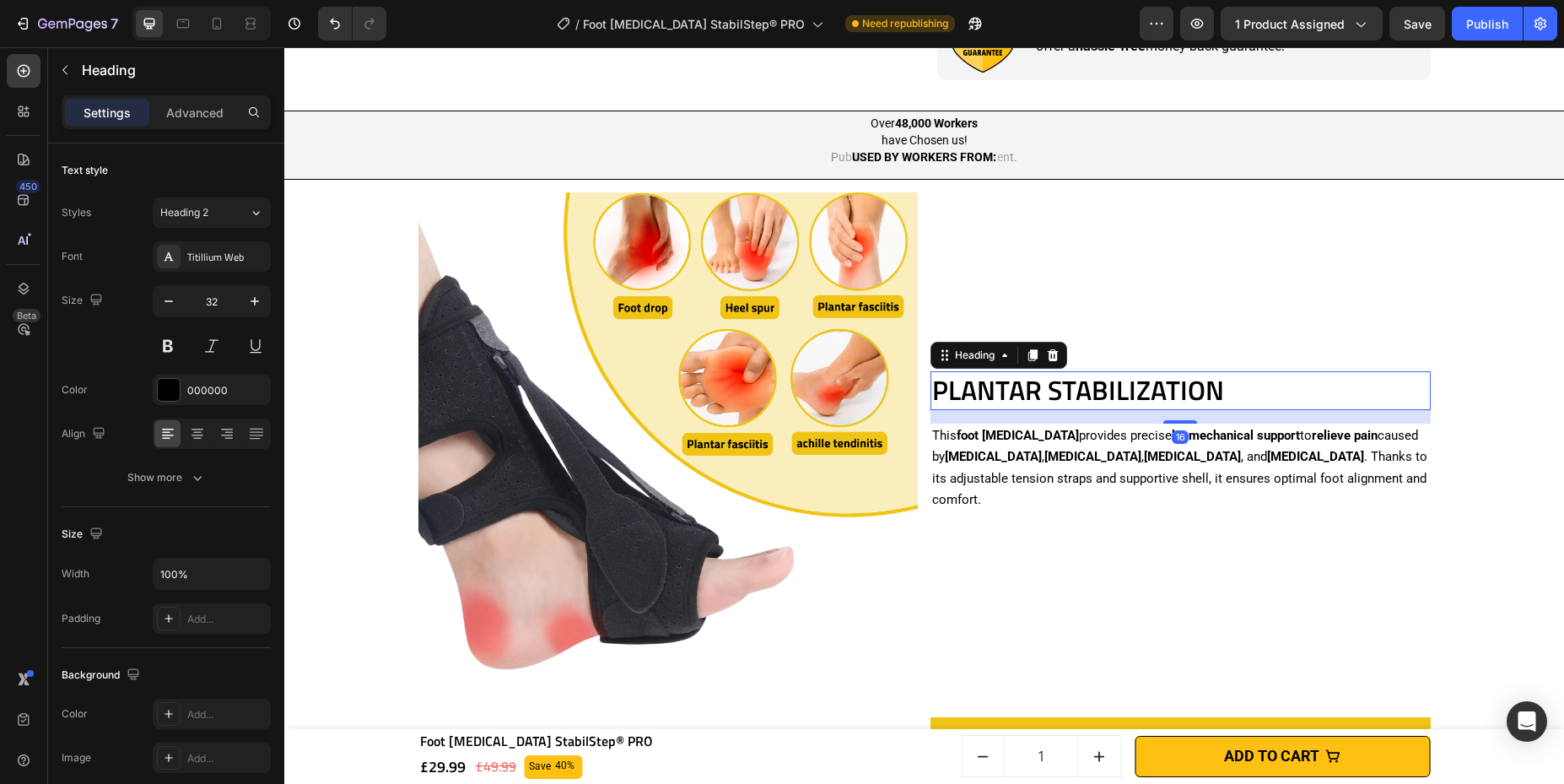
click at [1041, 398] on h2 "PLANTAR STABILIZATION" at bounding box center [1180, 390] width 500 height 39
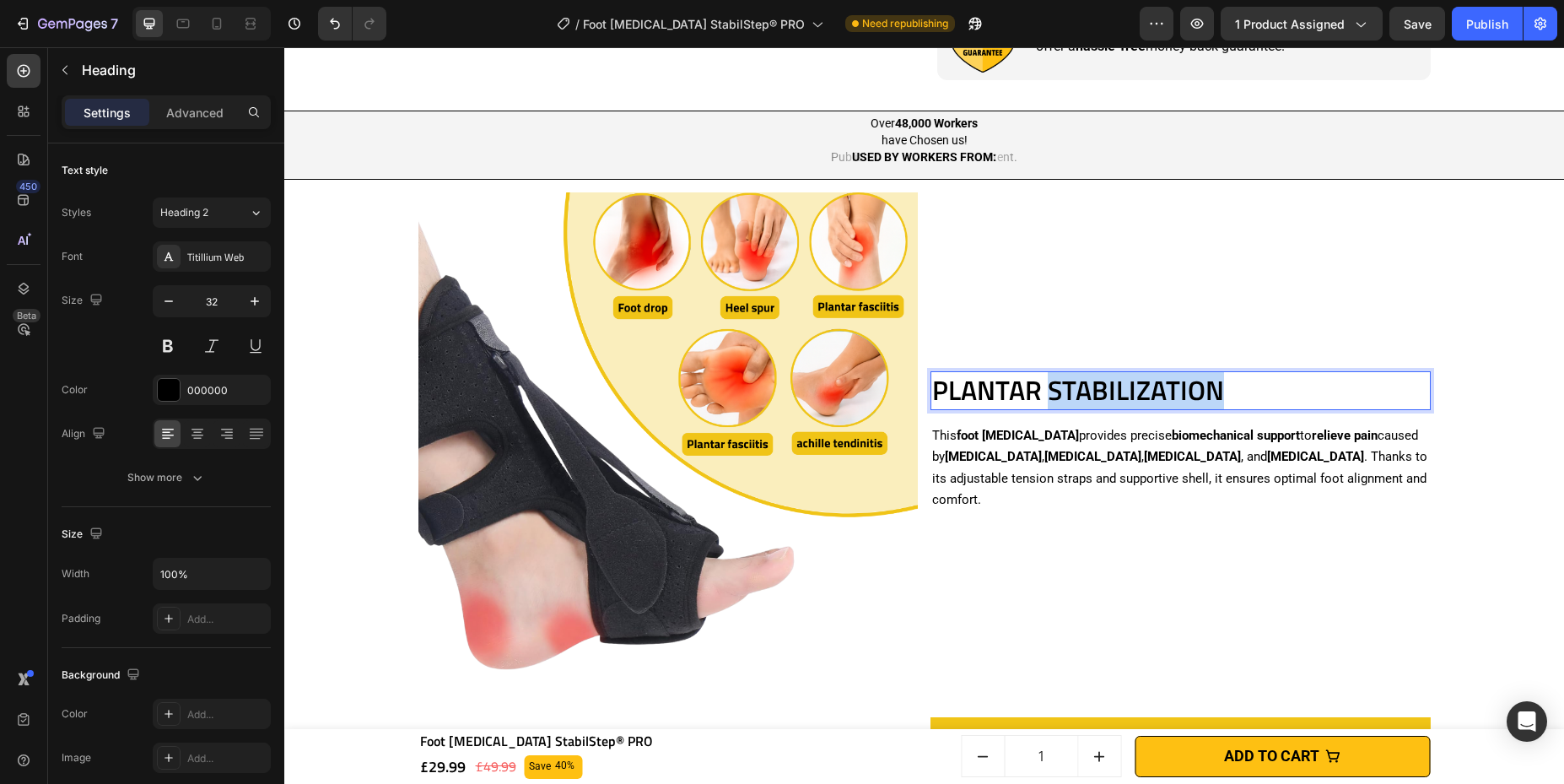
click at [1041, 398] on p "PLANTAR STABILIZATION" at bounding box center [1180, 390] width 497 height 35
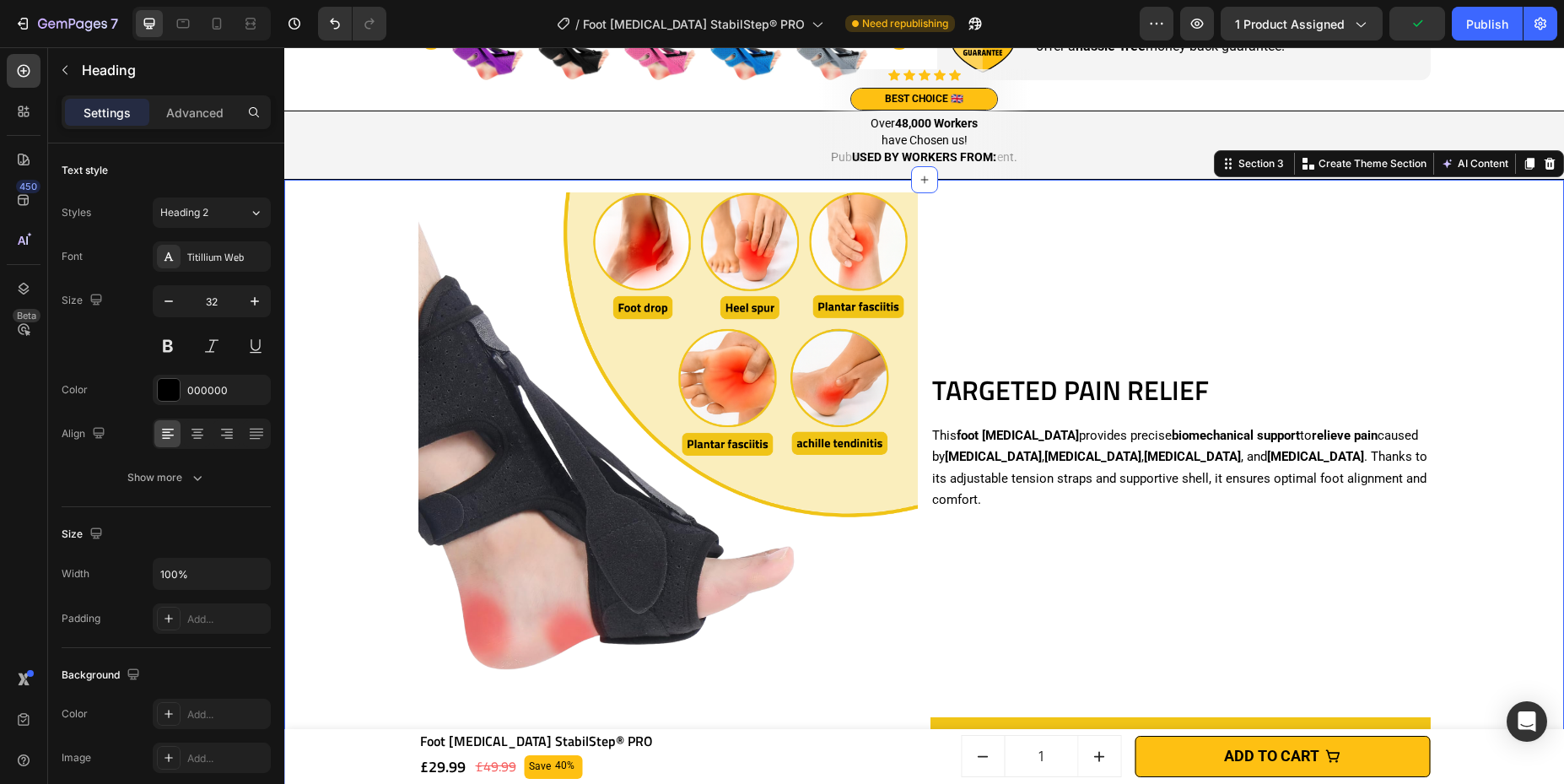
click at [1118, 380] on div "TARGETED PAIN RELIEF Heading This foot [MEDICAL_DATA] provides precise biomecha…" at bounding box center [924, 777] width 1263 height 1195
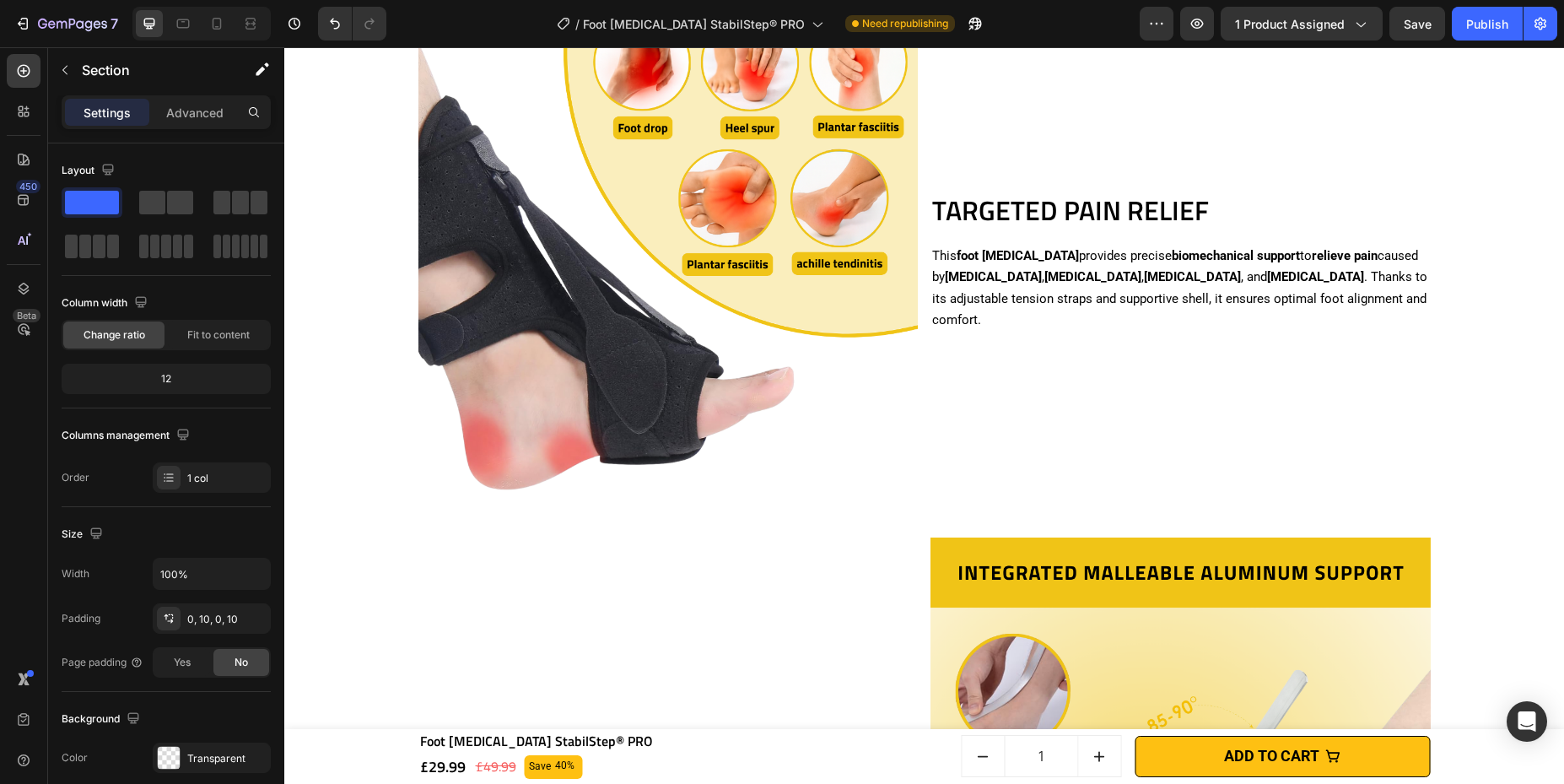
scroll to position [1163, 0]
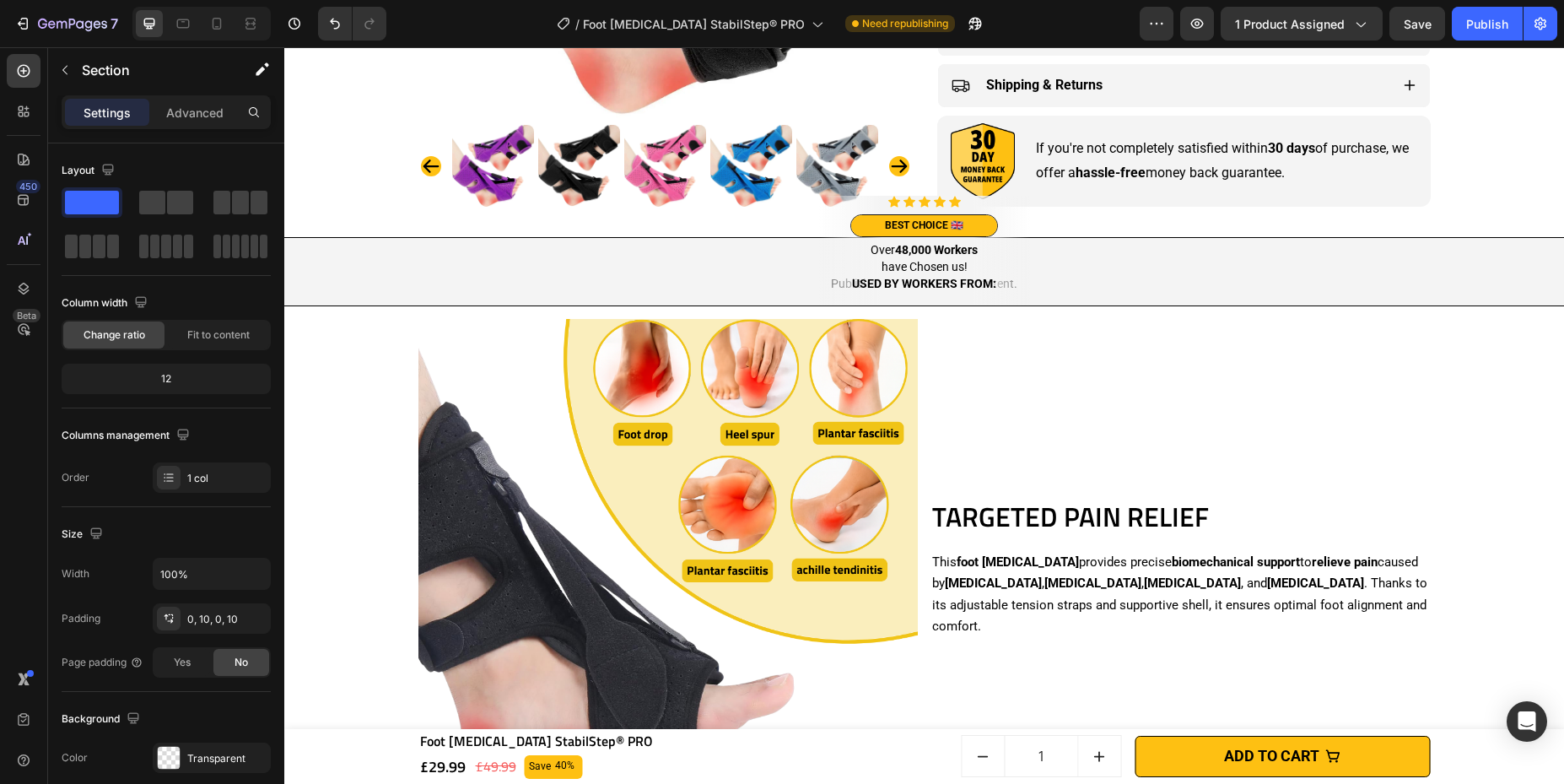
click at [970, 604] on p "This foot [MEDICAL_DATA] provides precise biomechanical support to relieve pain…" at bounding box center [1180, 595] width 497 height 86
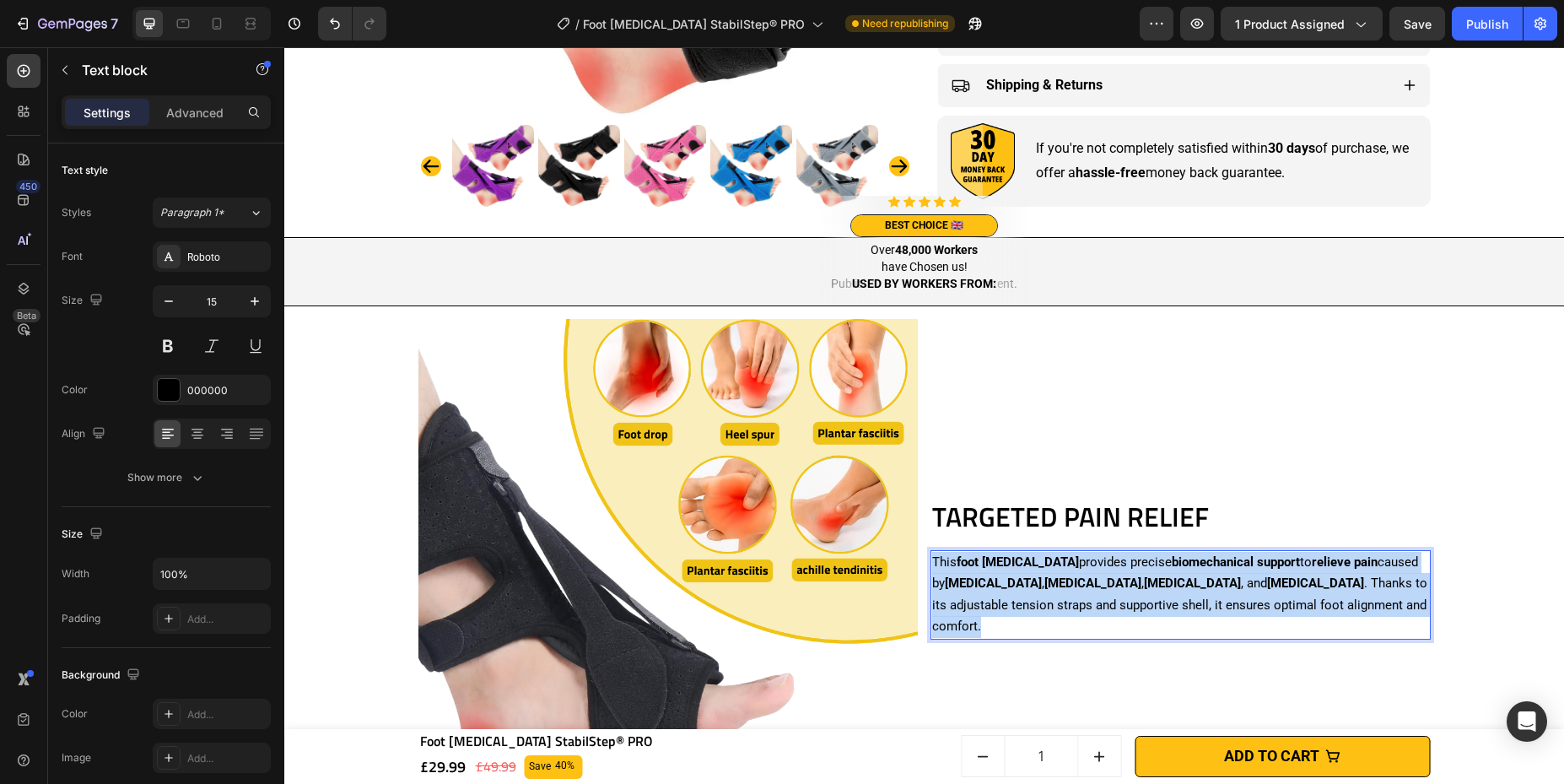
click at [970, 604] on p "This foot [MEDICAL_DATA] provides precise biomechanical support to relieve pain…" at bounding box center [1180, 595] width 497 height 86
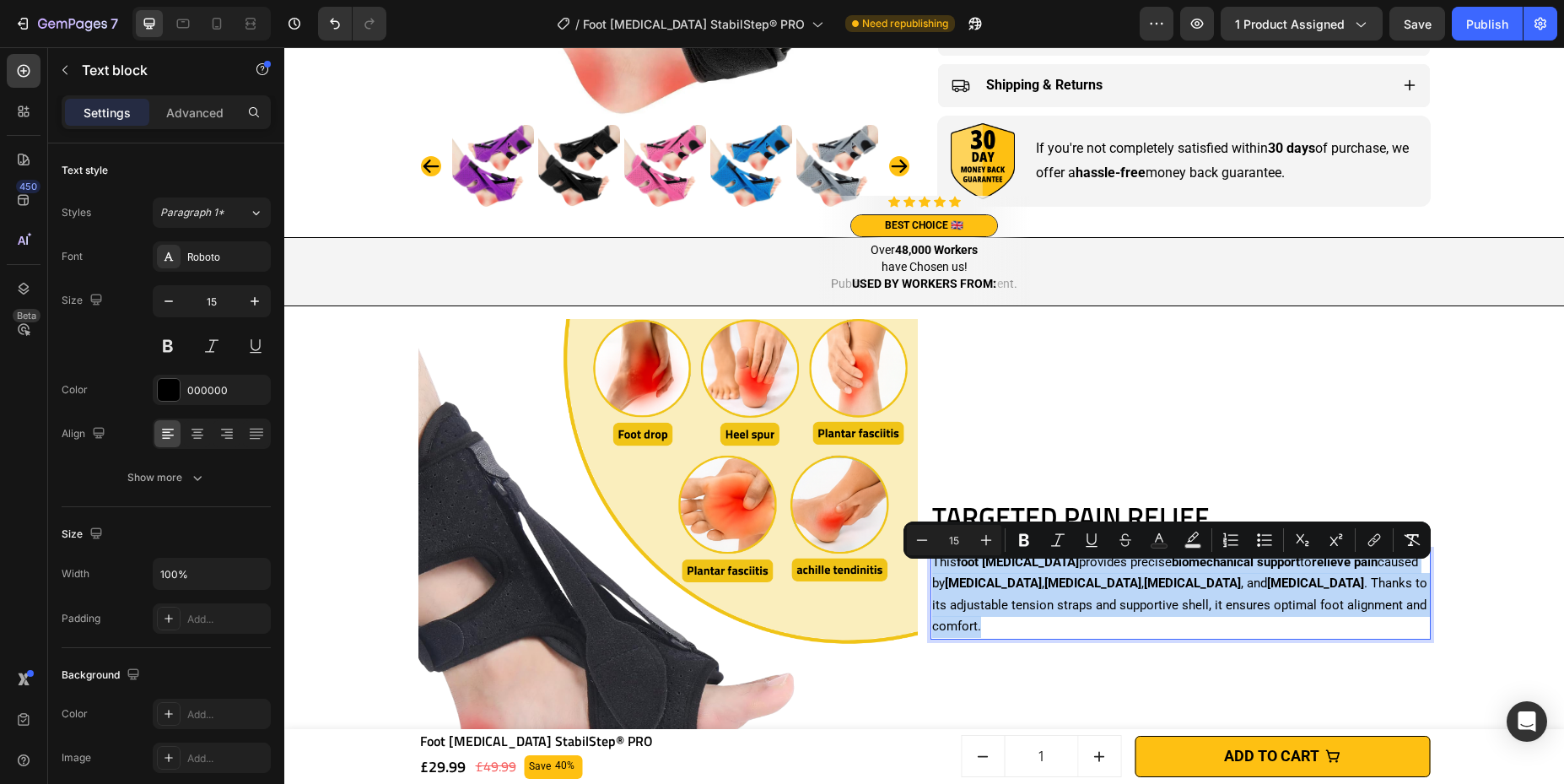
click at [970, 604] on p "This foot [MEDICAL_DATA] provides precise biomechanical support to relieve pain…" at bounding box center [1180, 595] width 497 height 86
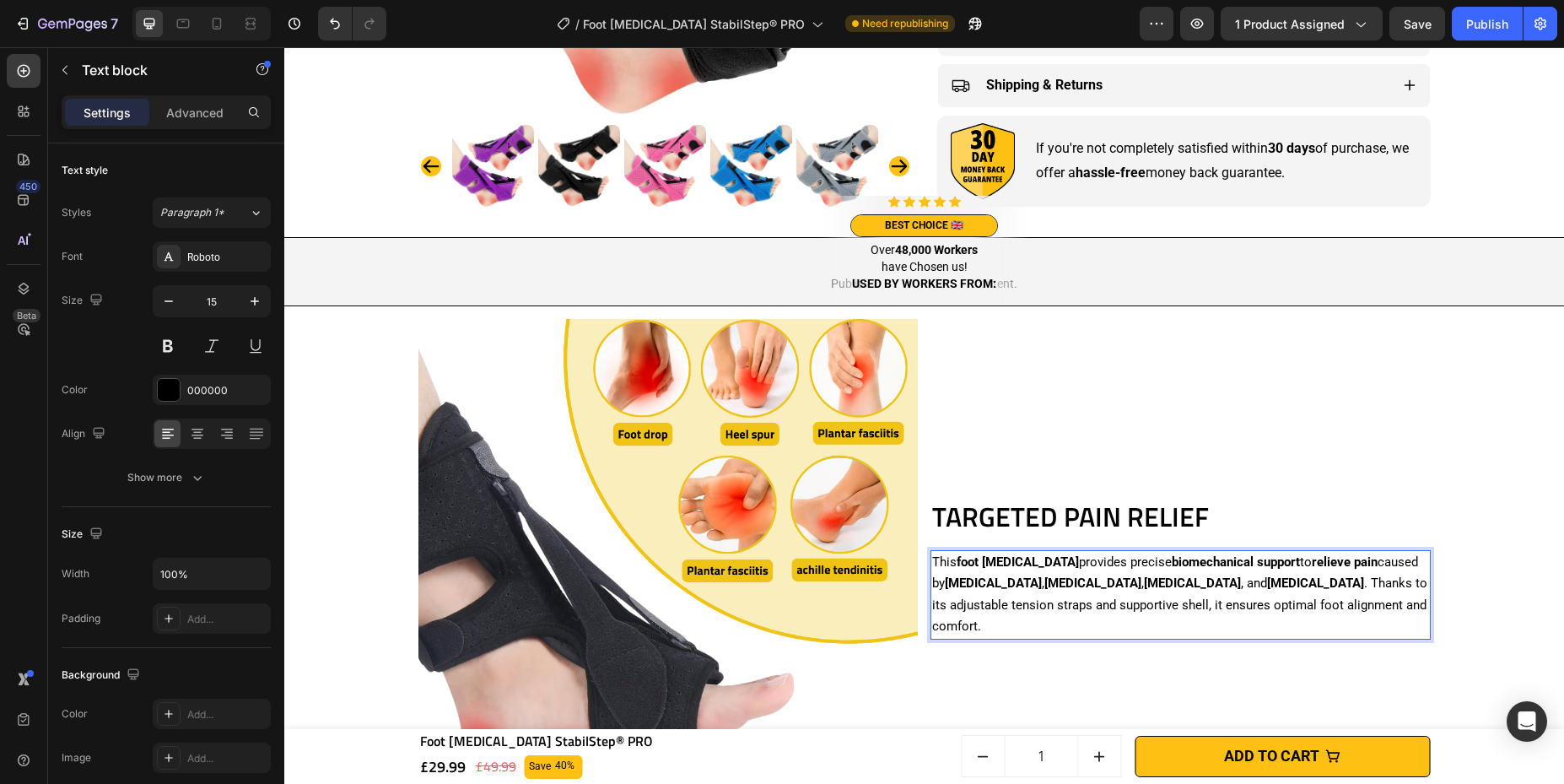
scroll to position [1174, 0]
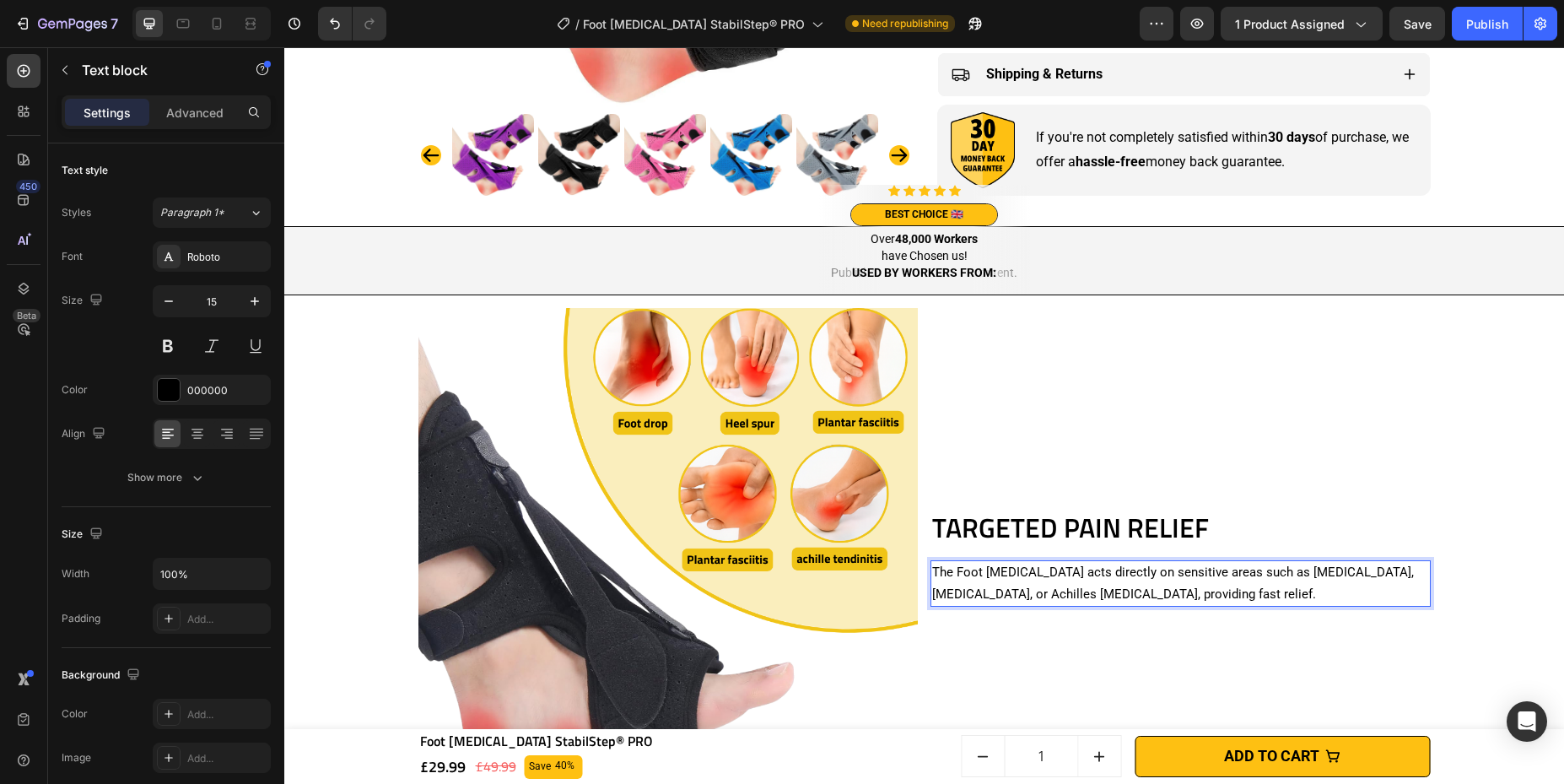
click at [1017, 574] on p "The Foot [MEDICAL_DATA] acts directly on sensitive areas such as [MEDICAL_DATA]…" at bounding box center [1180, 583] width 497 height 43
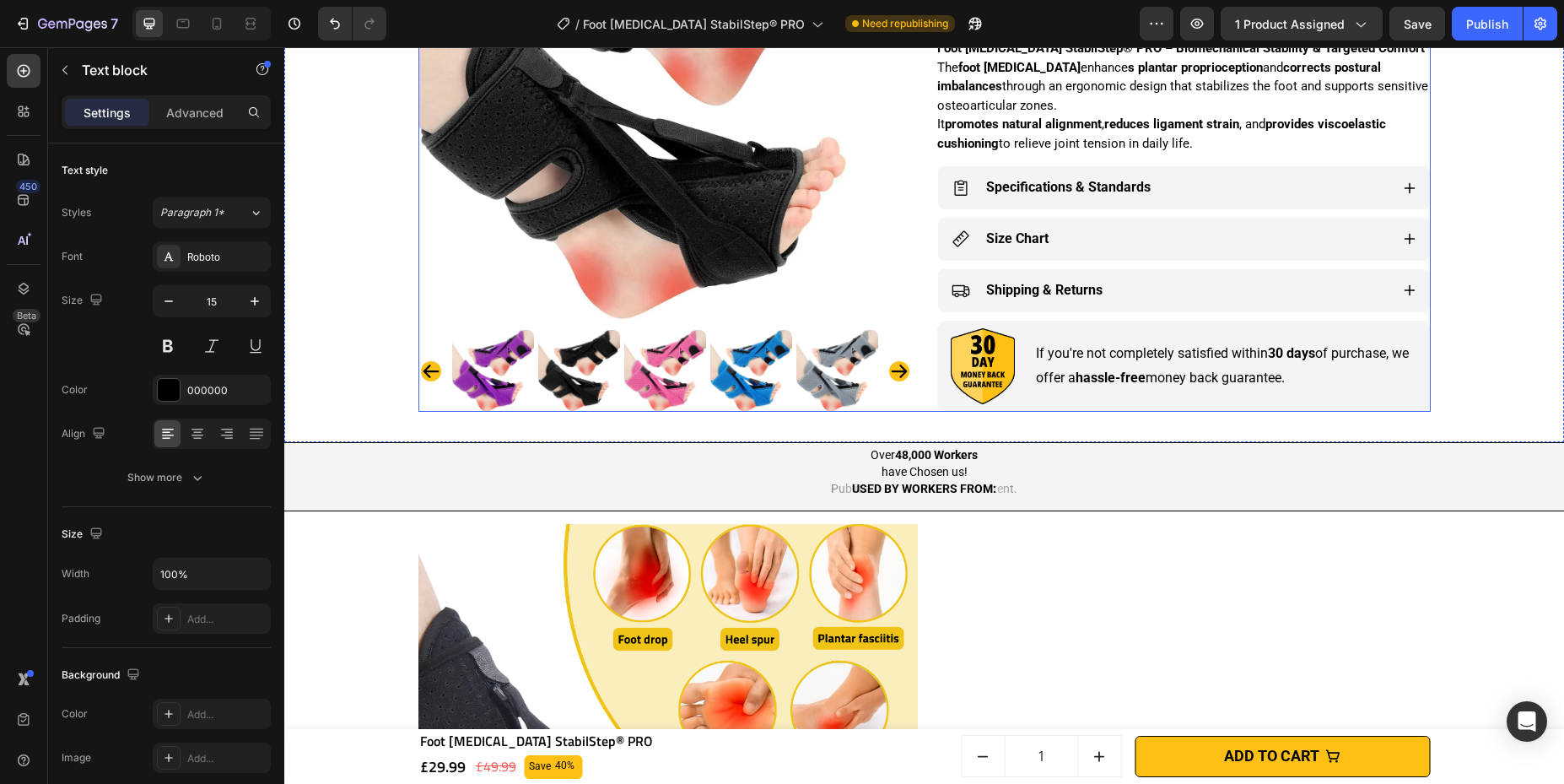
scroll to position [1227, 0]
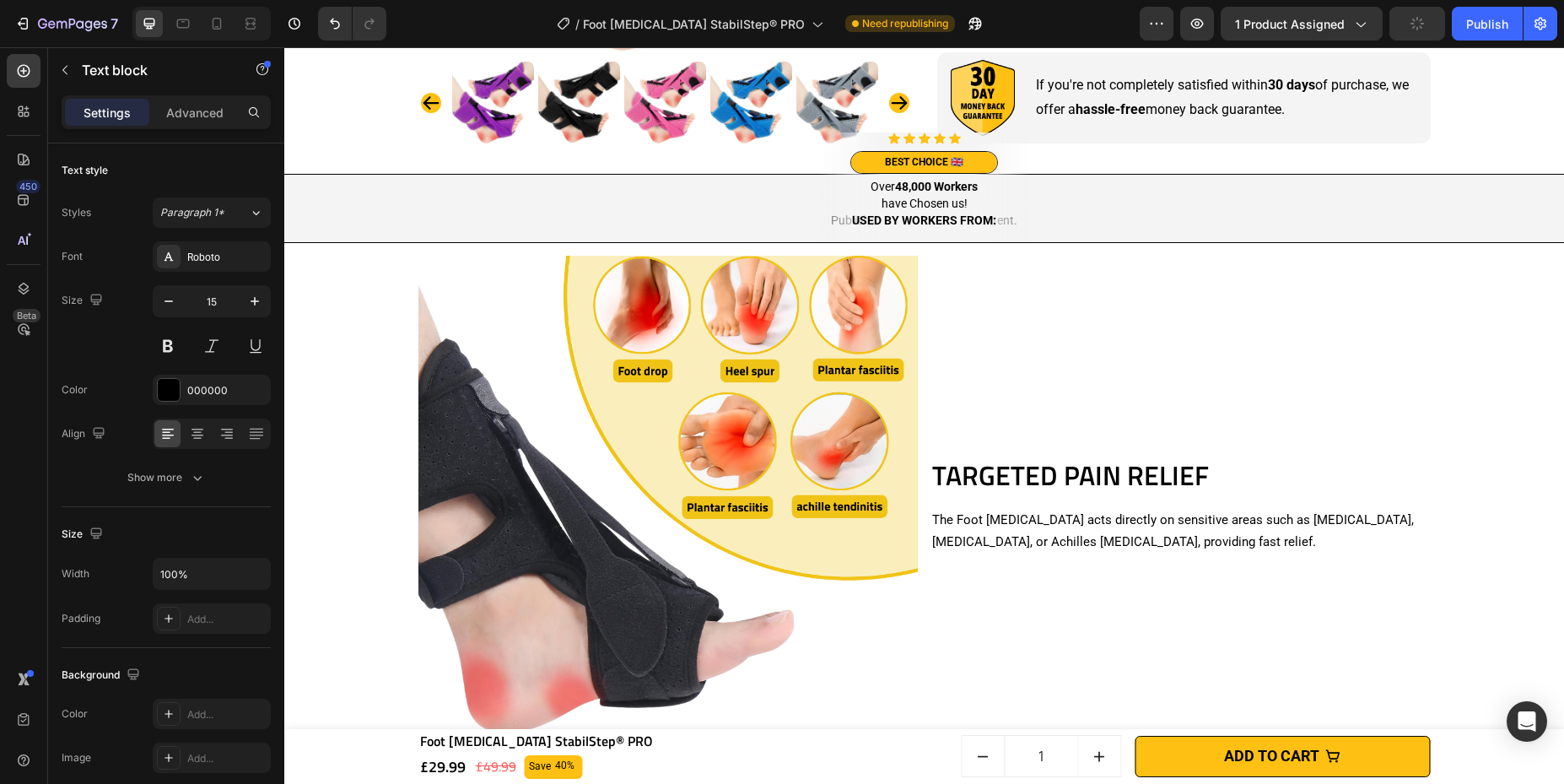
click at [1026, 515] on p "The Foot [MEDICAL_DATA] acts directly on sensitive areas such as [MEDICAL_DATA]…" at bounding box center [1180, 531] width 497 height 43
click at [1019, 522] on p "The Foot [MEDICAL_DATA] acts directly on sensitive areas such as [MEDICAL_DATA]…" at bounding box center [1180, 531] width 497 height 43
click at [1017, 524] on p "The Foot [MEDICAL_DATA] acts directly on sensitive areas such as [MEDICAL_DATA]…" at bounding box center [1180, 531] width 497 height 43
drag, startPoint x: 1011, startPoint y: 520, endPoint x: 1024, endPoint y: 517, distance: 12.9
click at [1024, 517] on p "The Foot [MEDICAL_DATA] acts directly on sensitive areas such as [MEDICAL_DATA]…" at bounding box center [1180, 531] width 497 height 43
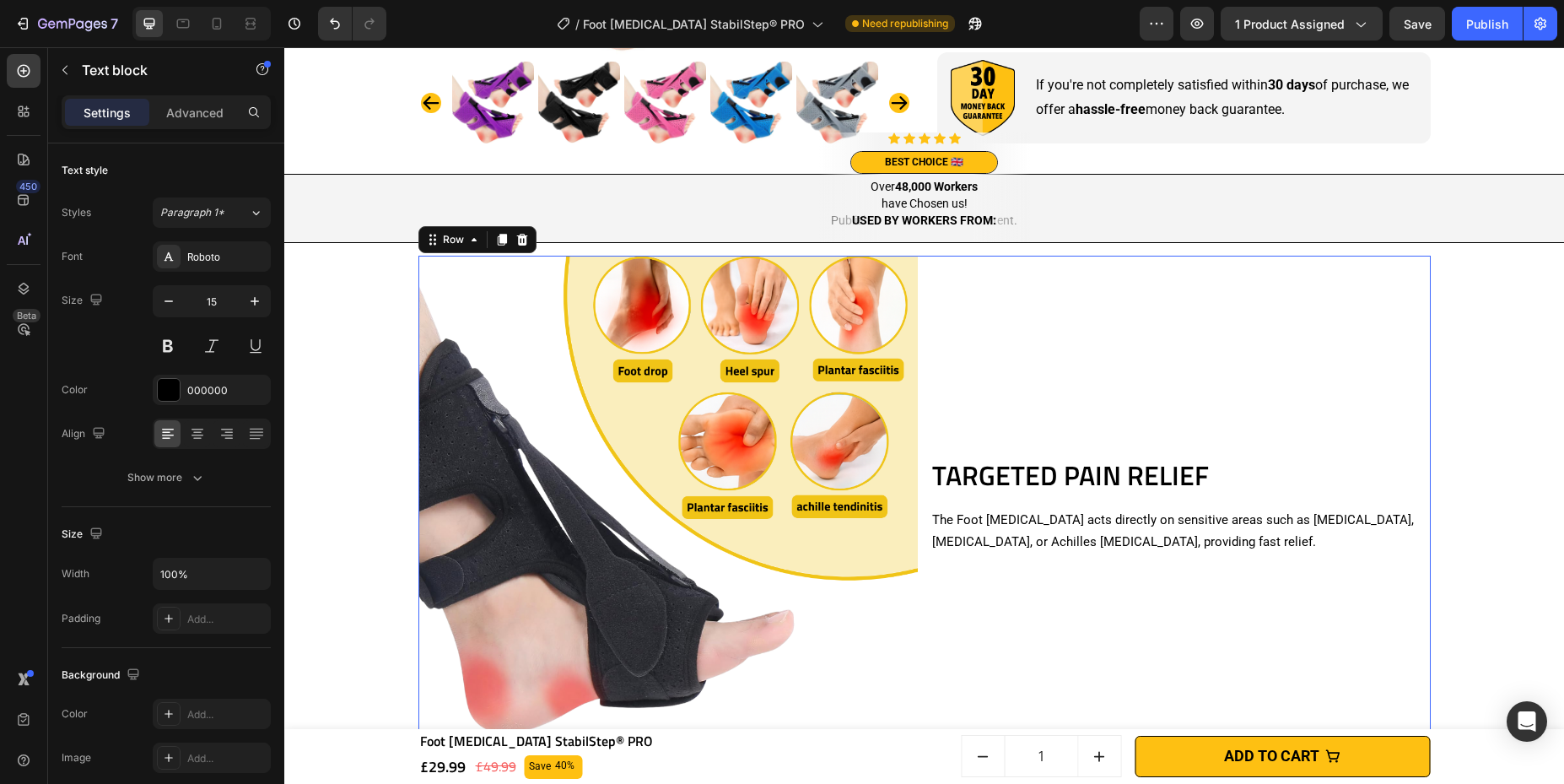
click at [1118, 448] on div "TARGETED PAIN RELIEF Heading The Foot [MEDICAL_DATA] acts directly on sensitive…" at bounding box center [1180, 506] width 500 height 500
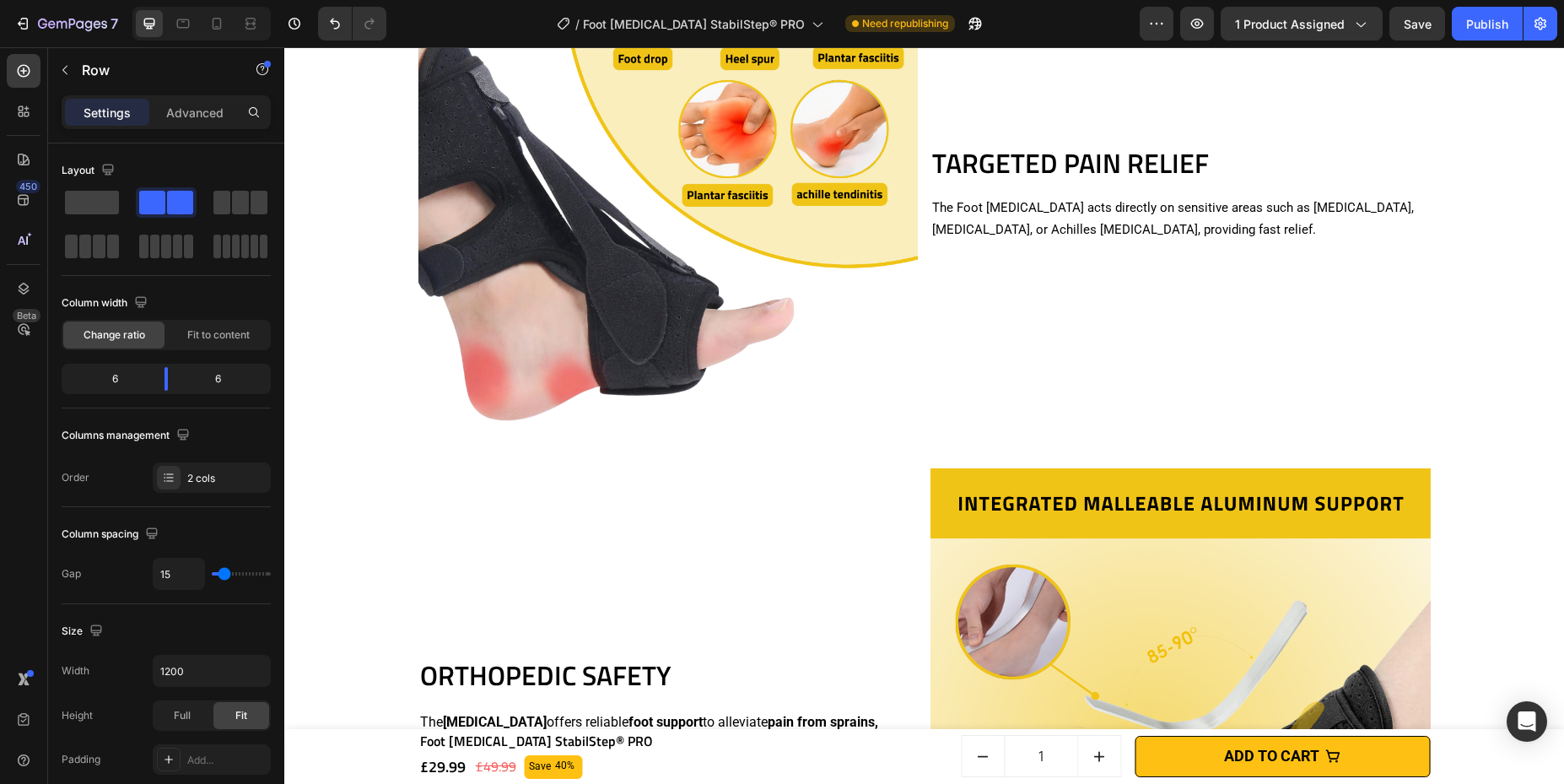
scroll to position [1340, 0]
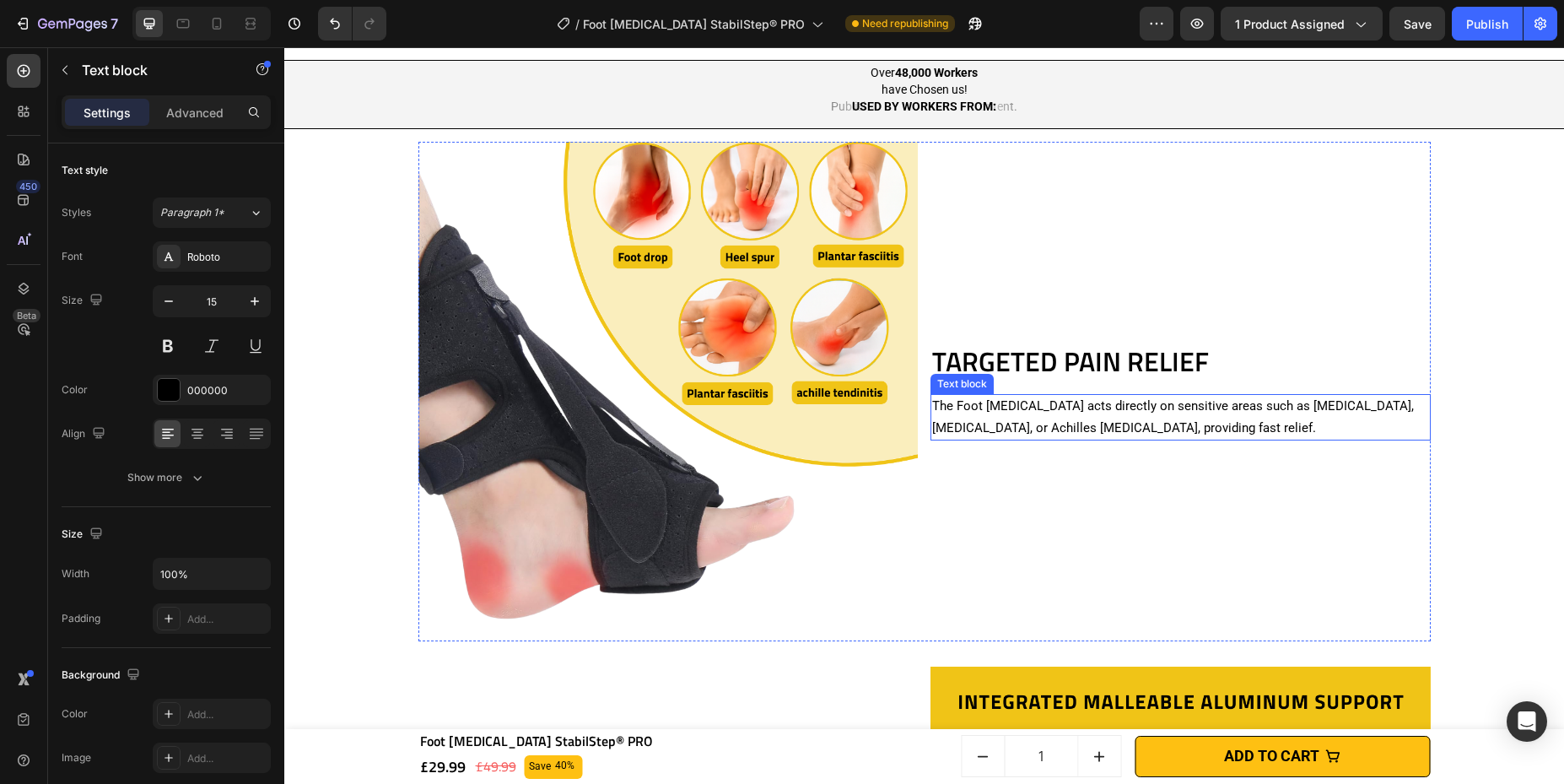
click at [1118, 422] on p "The Foot [MEDICAL_DATA] acts directly on sensitive areas such as [MEDICAL_DATA]…" at bounding box center [1180, 417] width 497 height 43
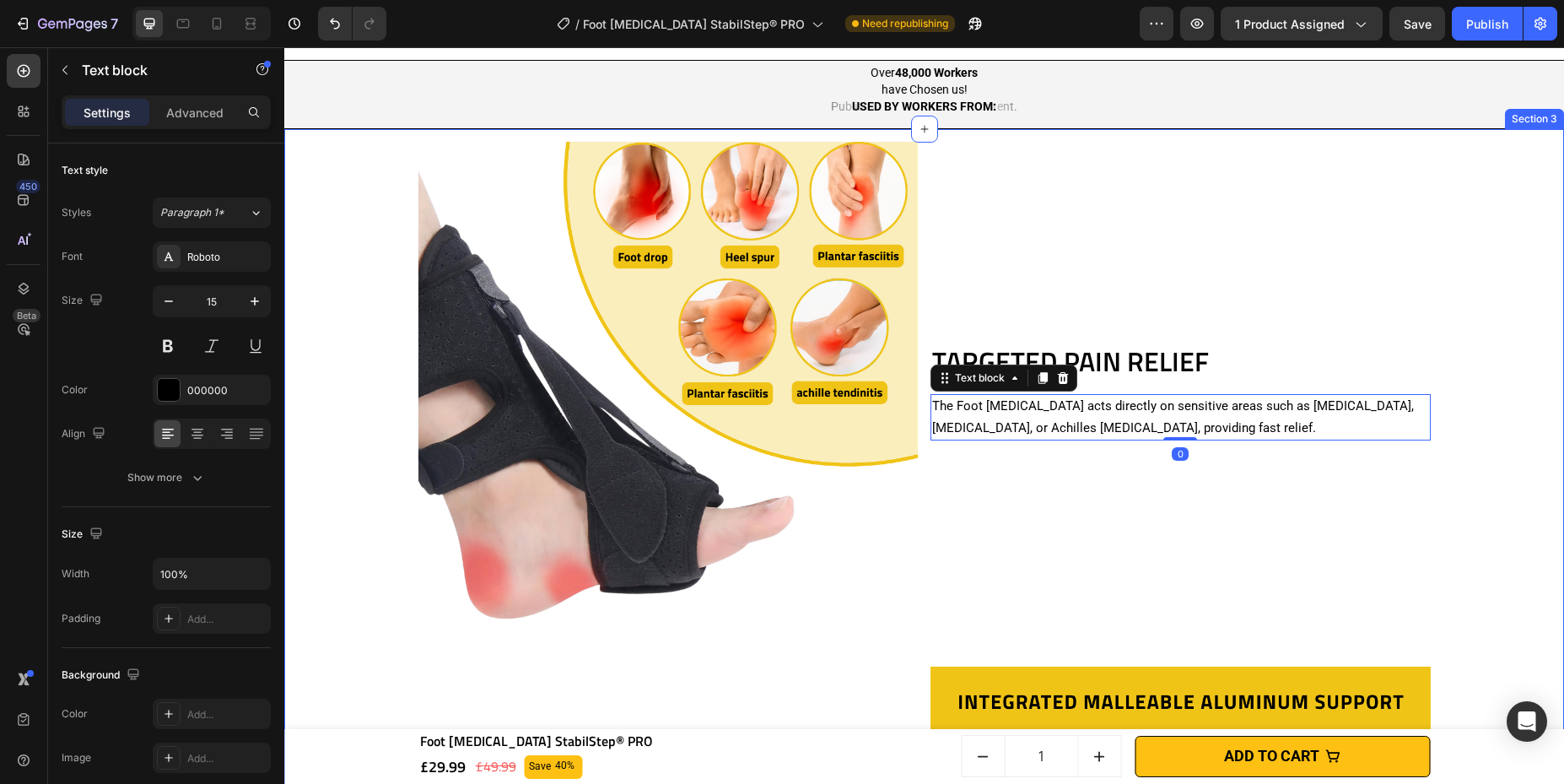
click at [1118, 408] on div "TARGETED PAIN RELIEF Heading The Foot [MEDICAL_DATA] acts directly on sensitive…" at bounding box center [924, 726] width 1263 height 1195
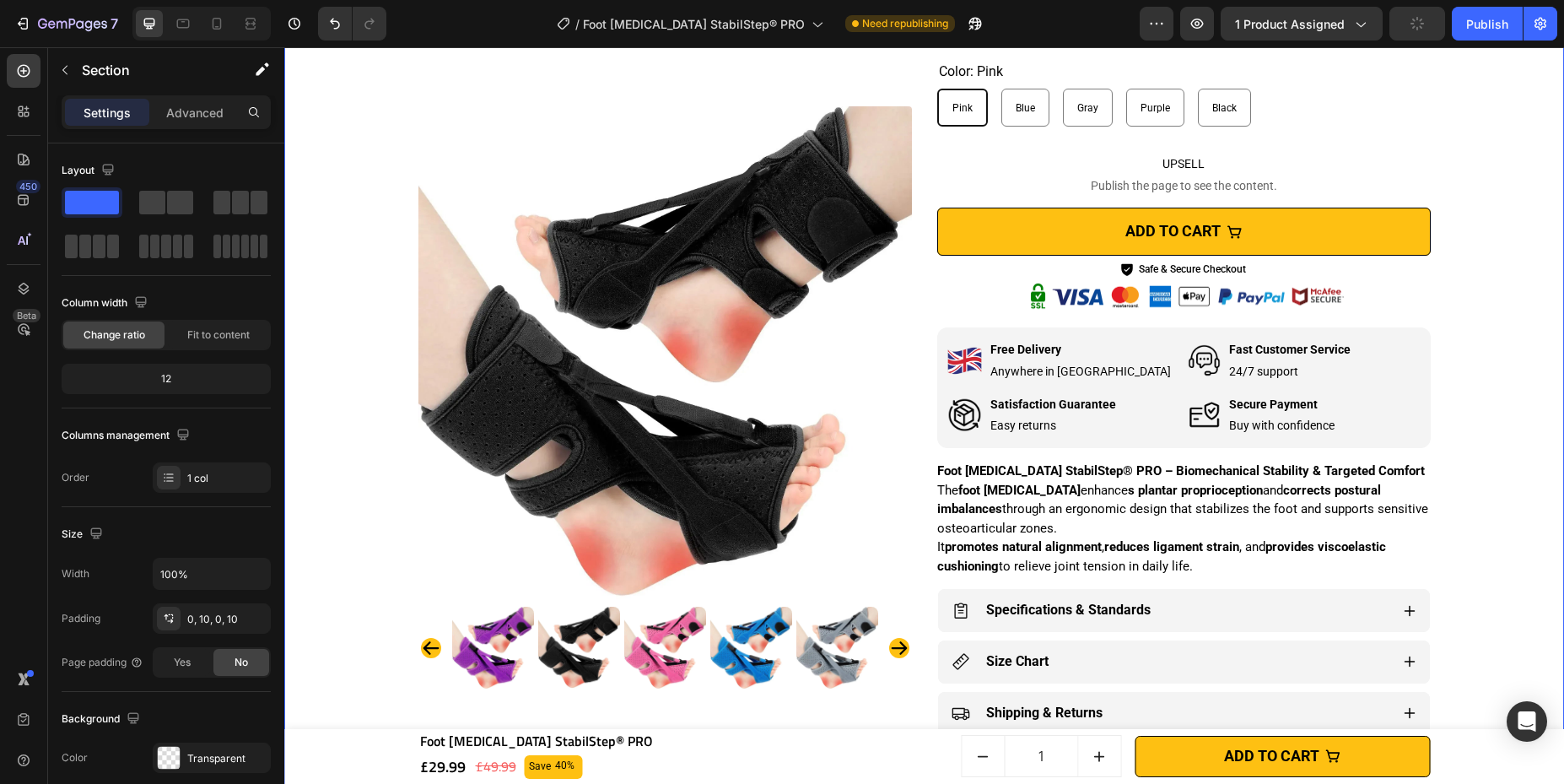
scroll to position [0, 0]
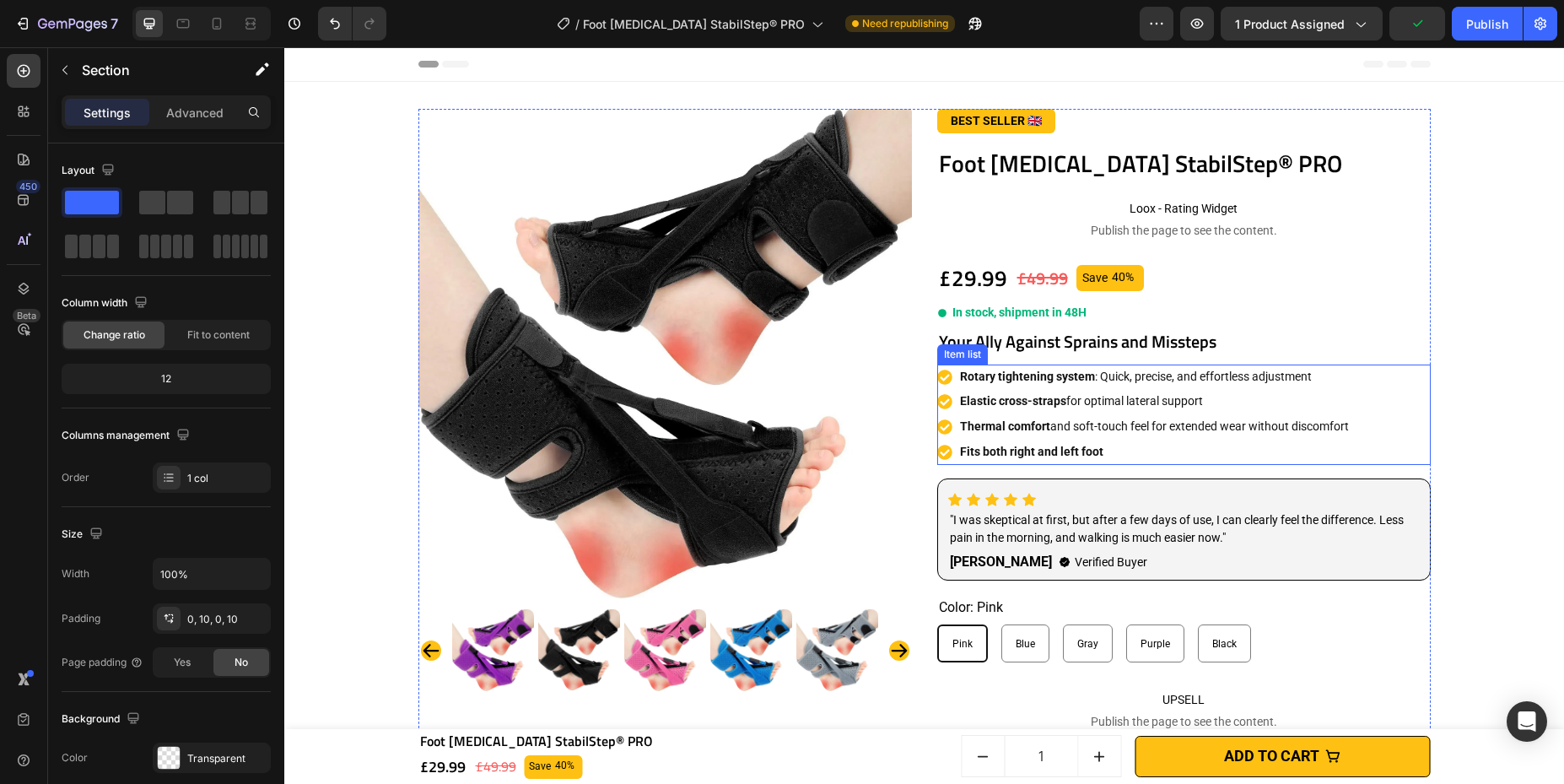
click at [1118, 381] on div "Rotary tightening system : Quick, precise, and effortless adjustment Elastic cr…" at bounding box center [1184, 414] width 494 height 100
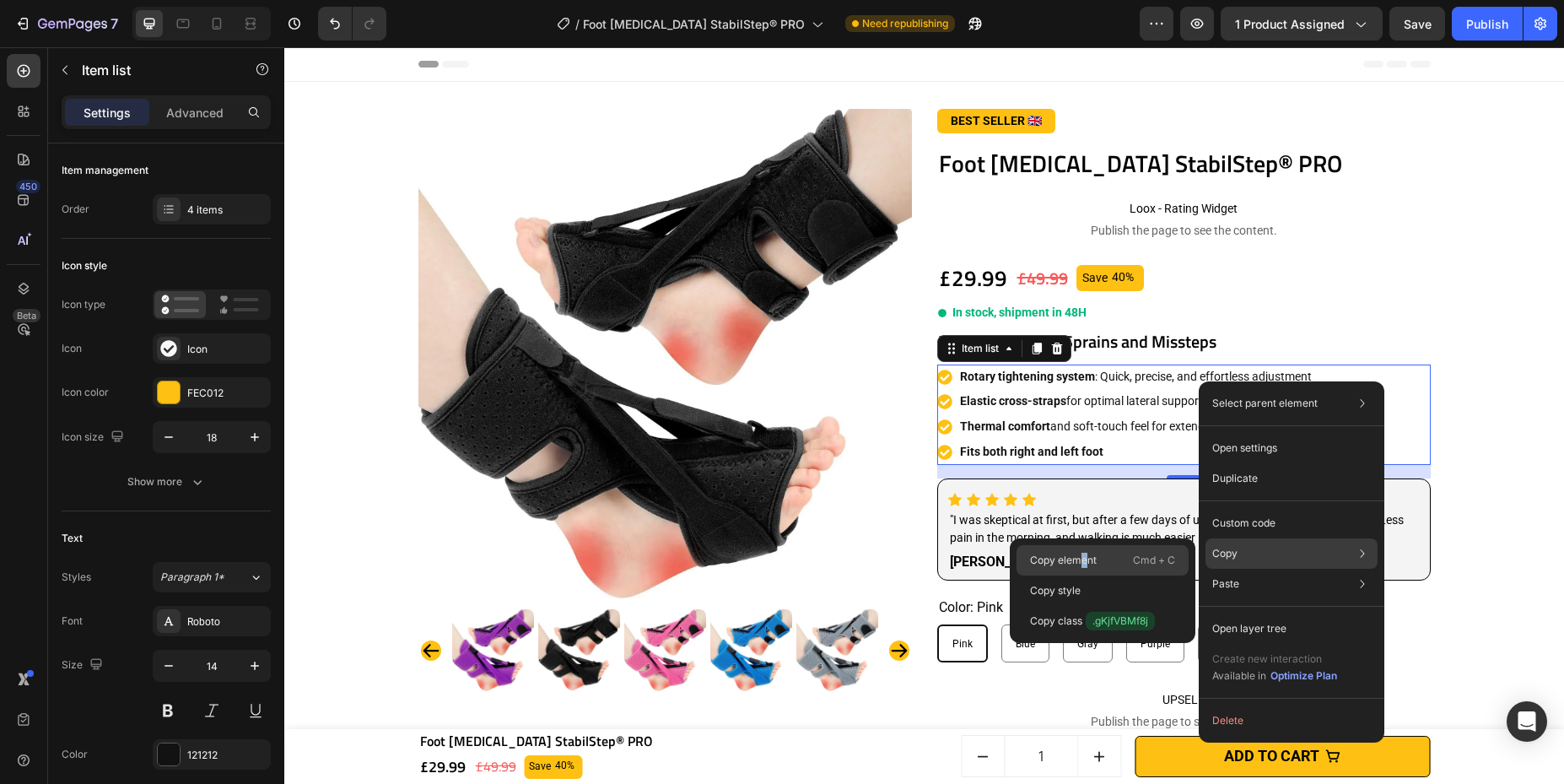
drag, startPoint x: 1083, startPoint y: 555, endPoint x: 802, endPoint y: 508, distance: 284.9
click at [1084, 555] on p "Copy element" at bounding box center [1063, 560] width 67 height 15
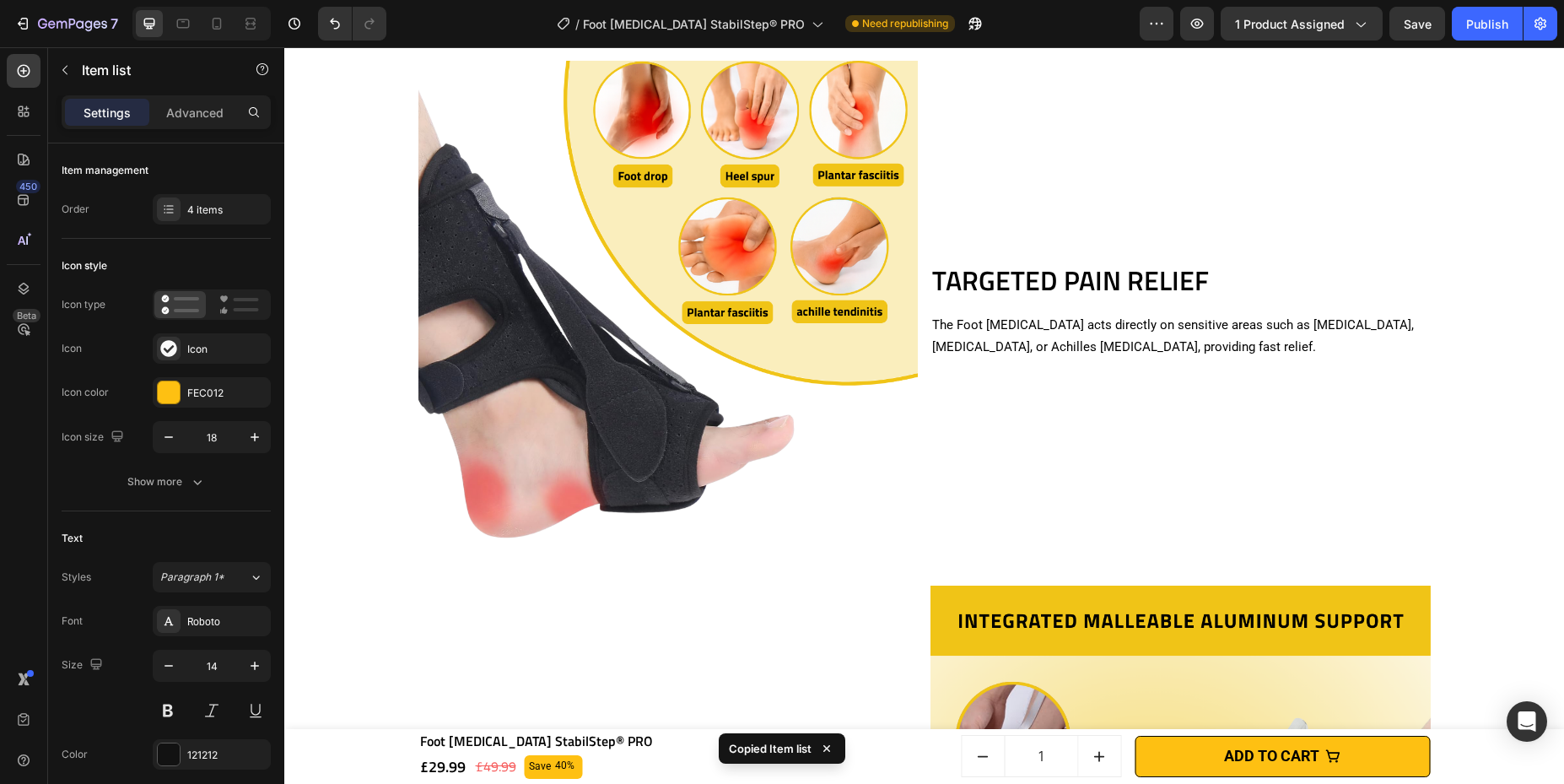
scroll to position [1422, 0]
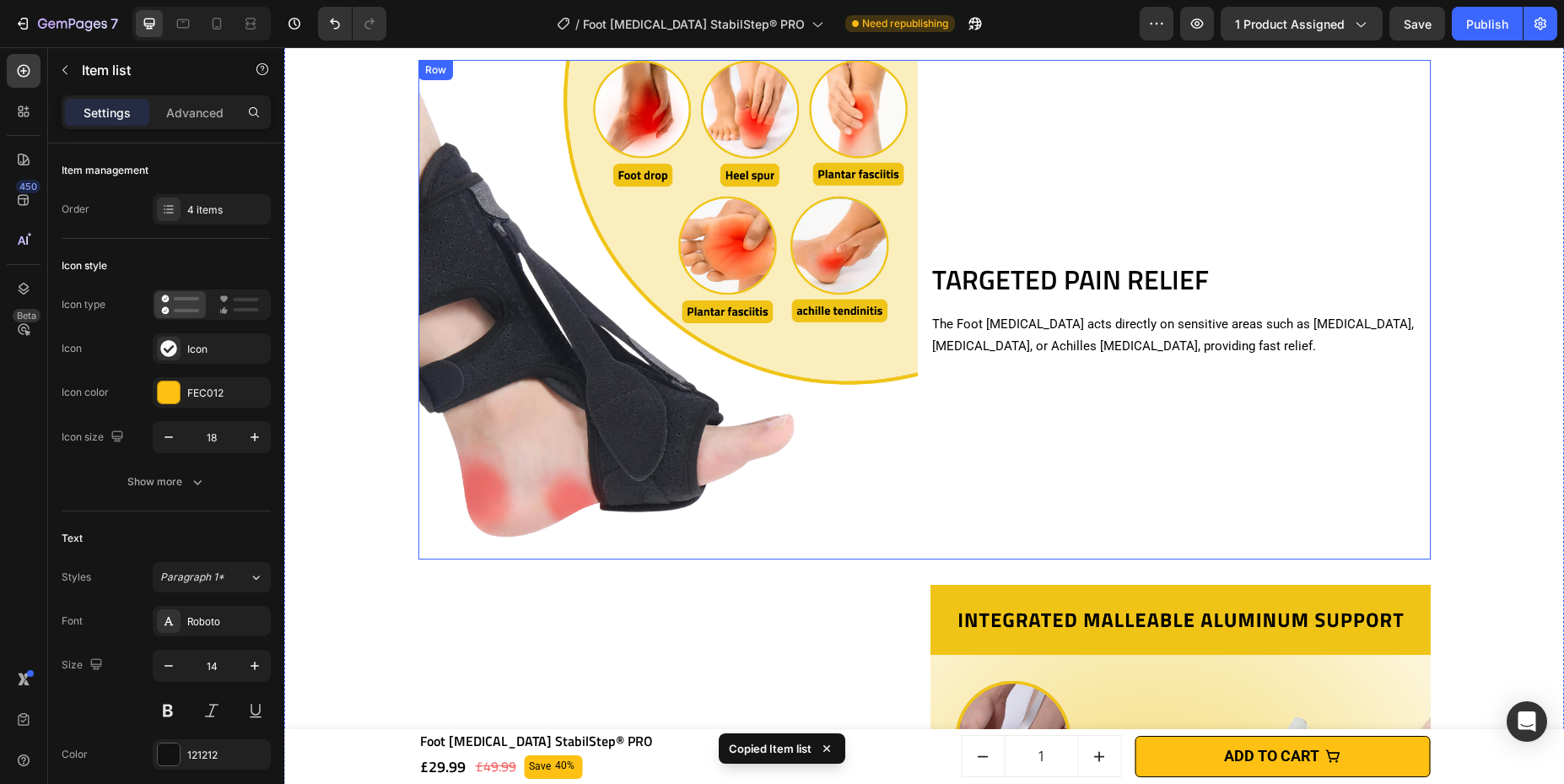
click at [1044, 402] on div "TARGETED PAIN RELIEF Heading The Foot [MEDICAL_DATA] acts directly on sensitive…" at bounding box center [1180, 310] width 500 height 500
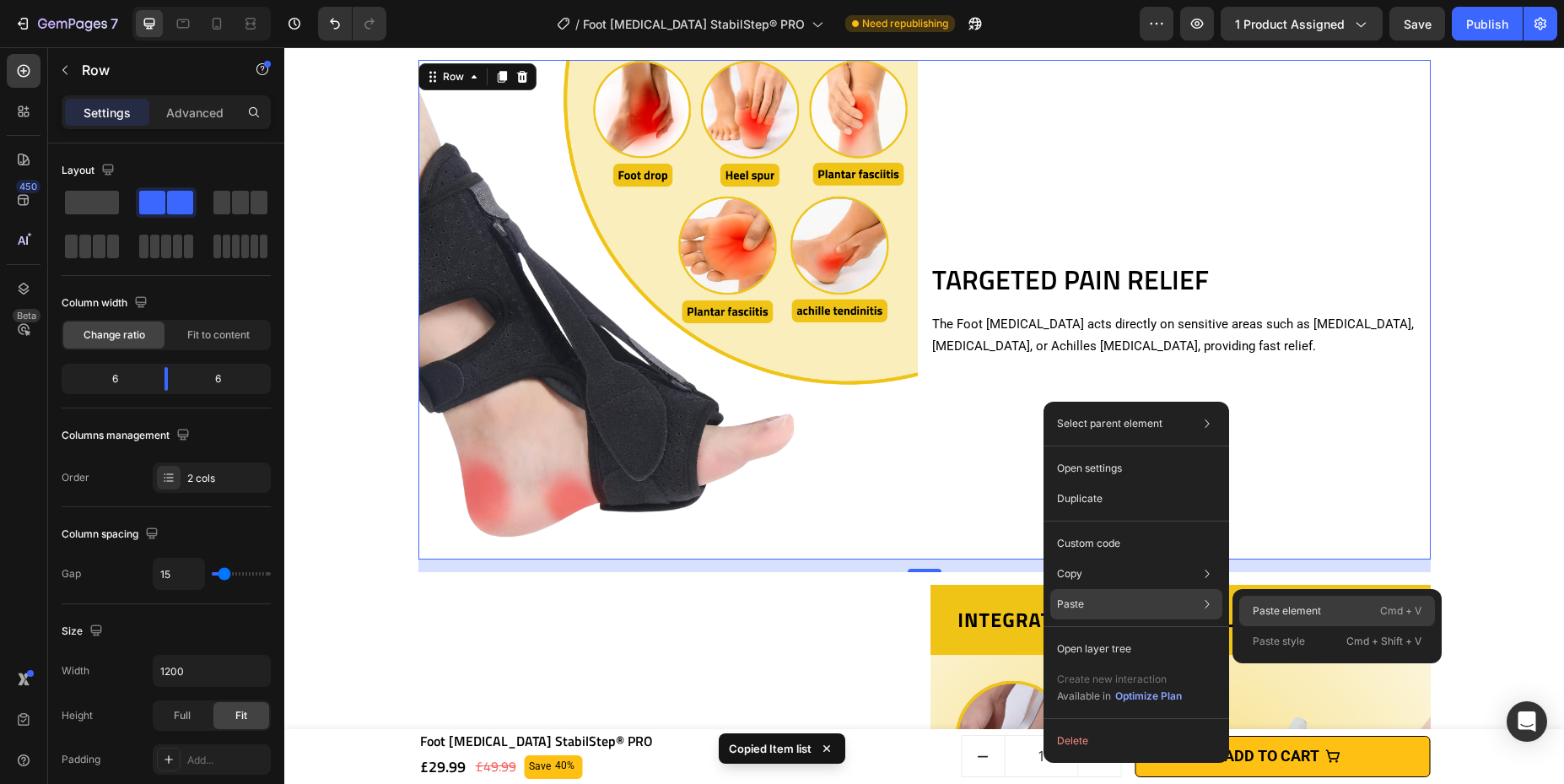
drag, startPoint x: 1243, startPoint y: 606, endPoint x: 925, endPoint y: 537, distance: 325.5
click at [1118, 606] on div "Paste element Cmd + V" at bounding box center [1337, 611] width 196 height 30
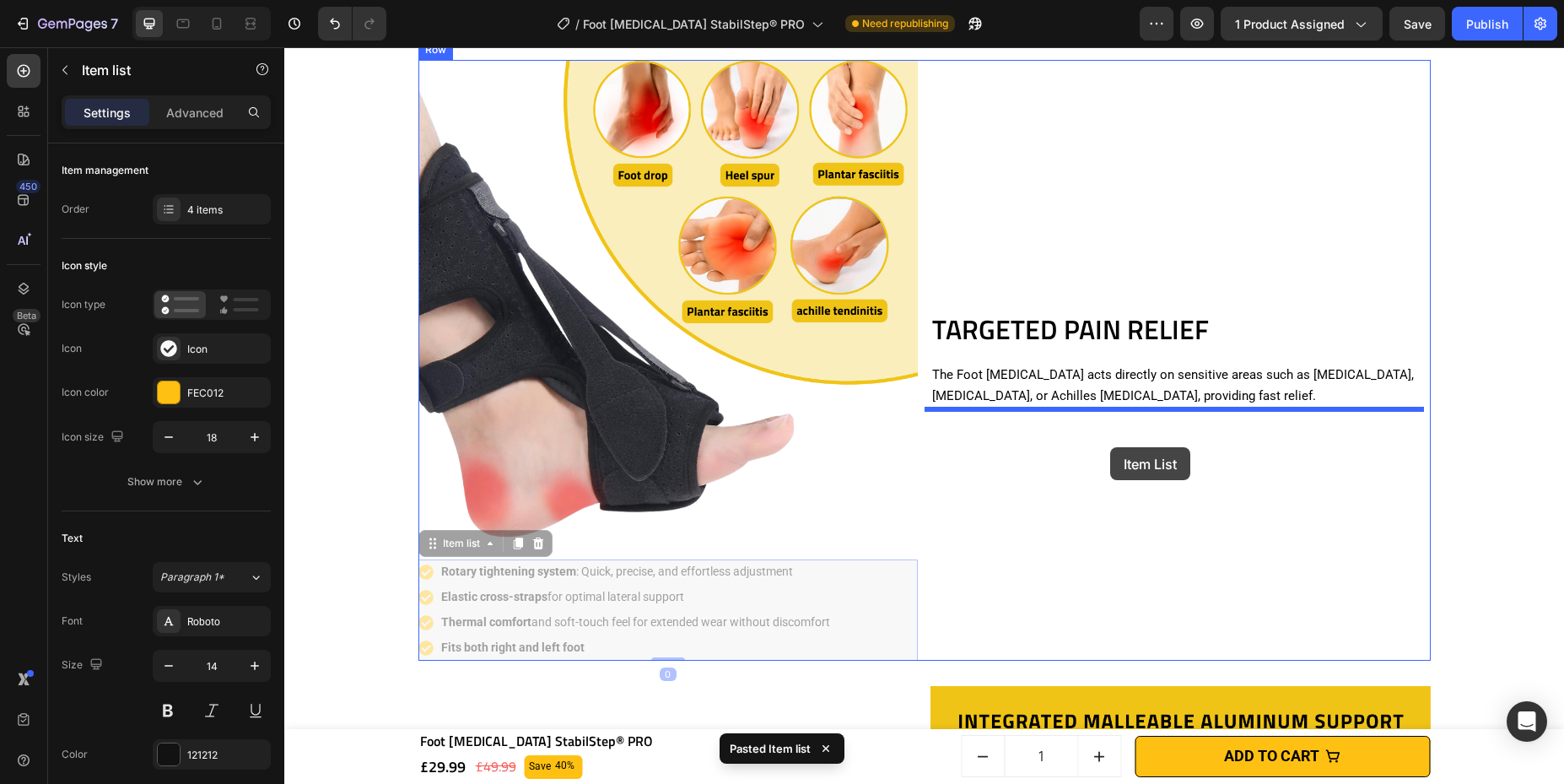
drag, startPoint x: 887, startPoint y: 582, endPoint x: 1110, endPoint y: 447, distance: 261.1
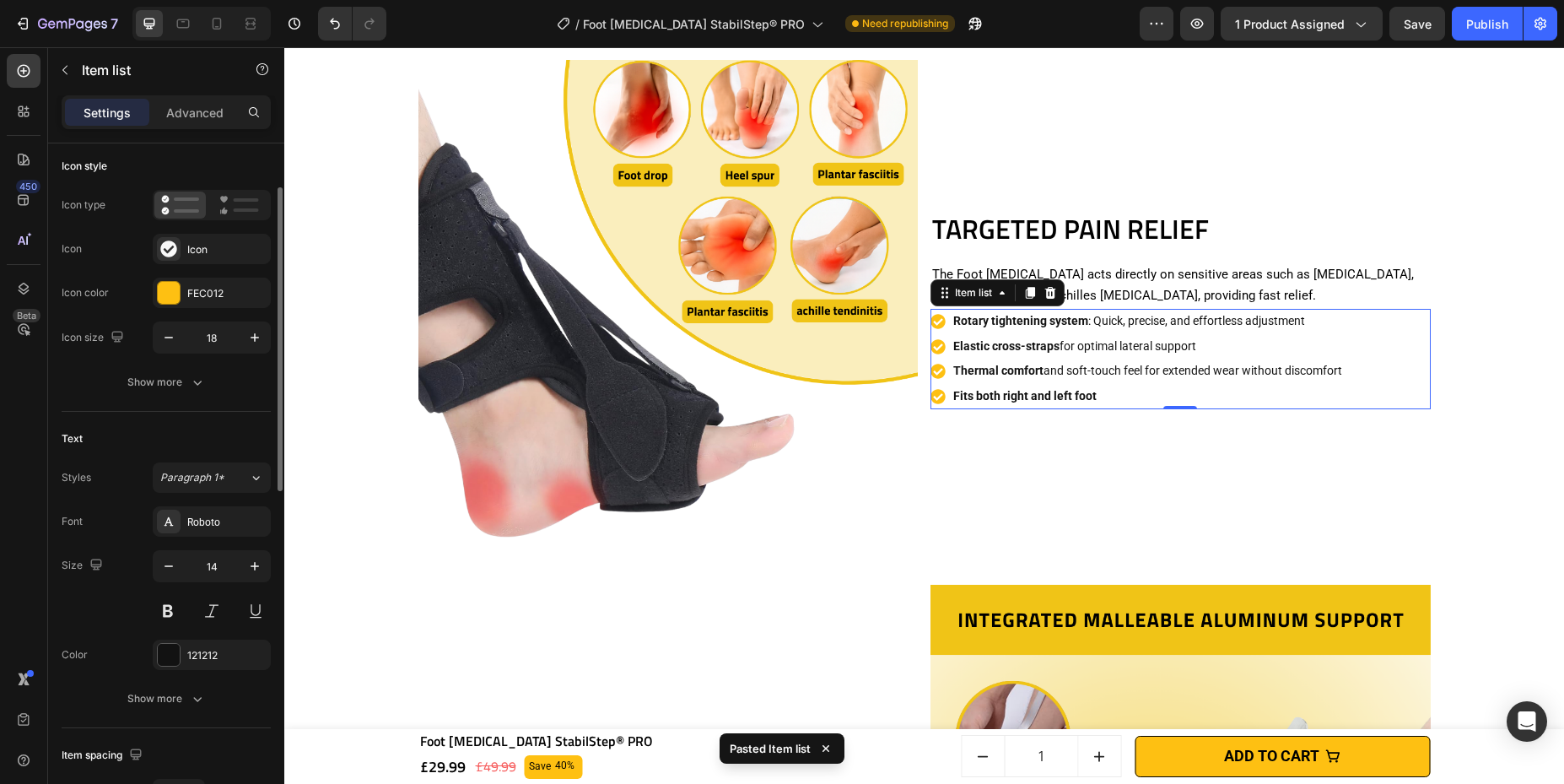
scroll to position [161, 0]
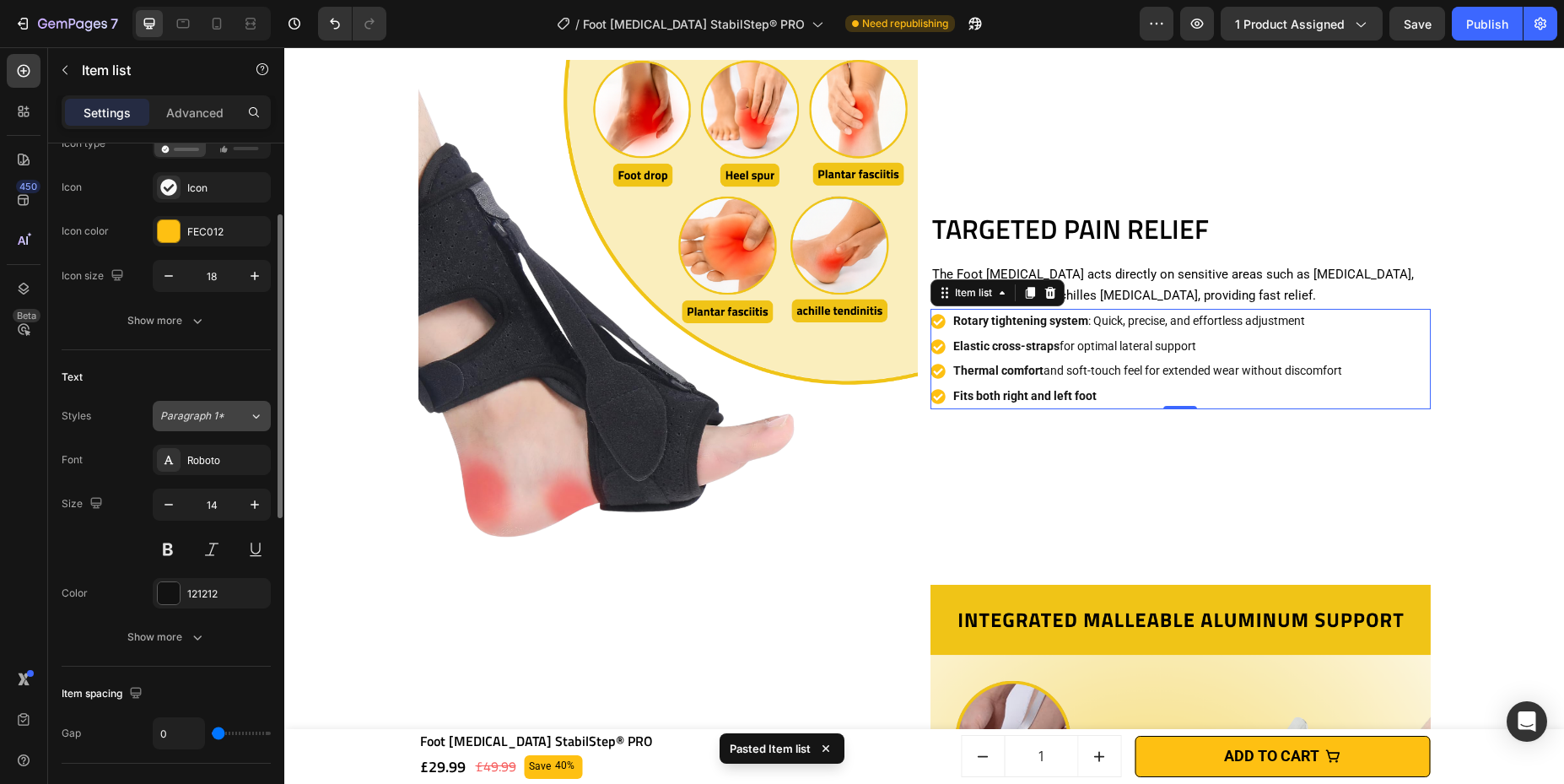
click at [235, 423] on button "Paragraph 1*" at bounding box center [212, 416] width 118 height 30
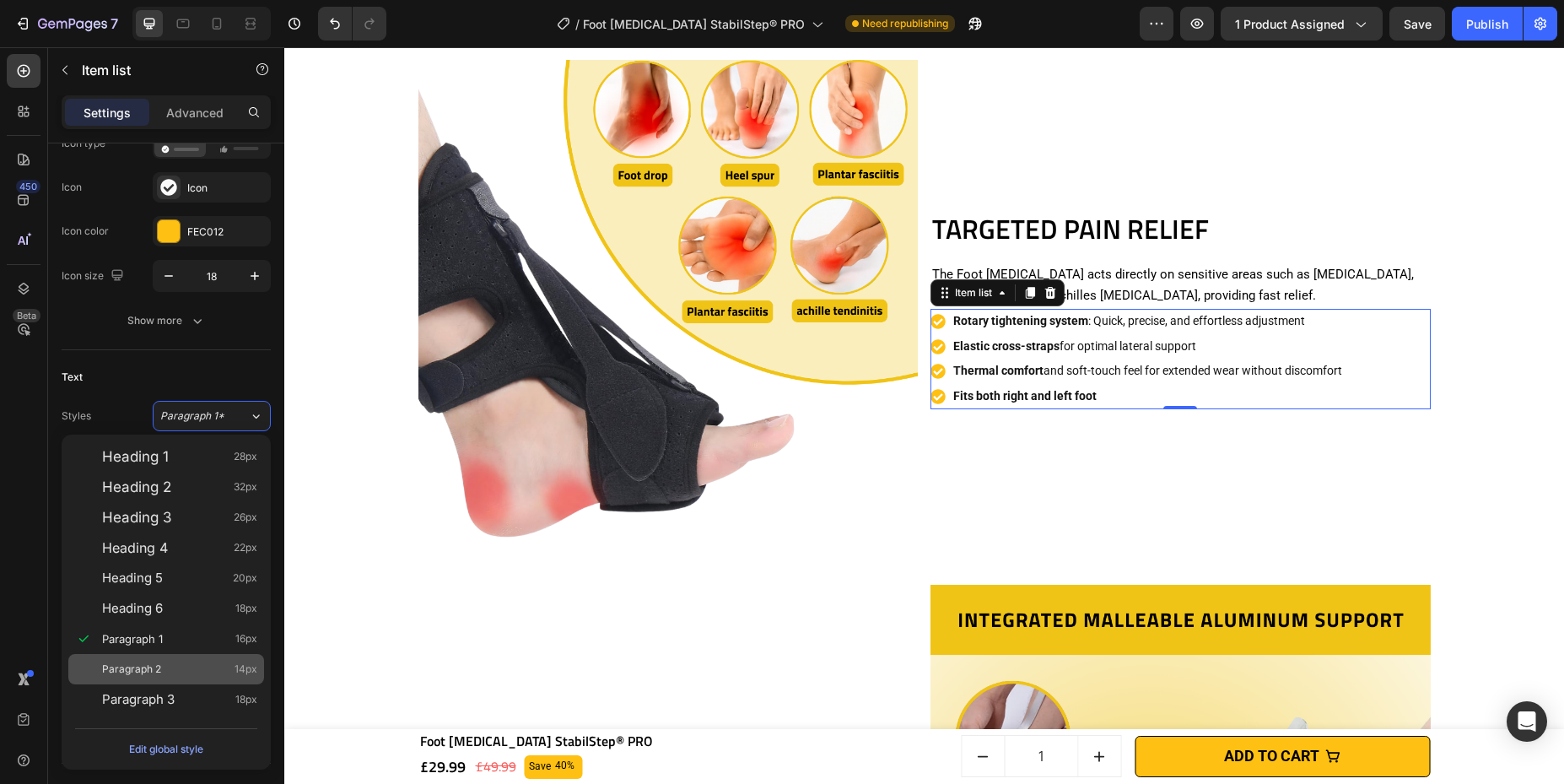
click at [158, 663] on span "Paragraph 2" at bounding box center [131, 669] width 59 height 17
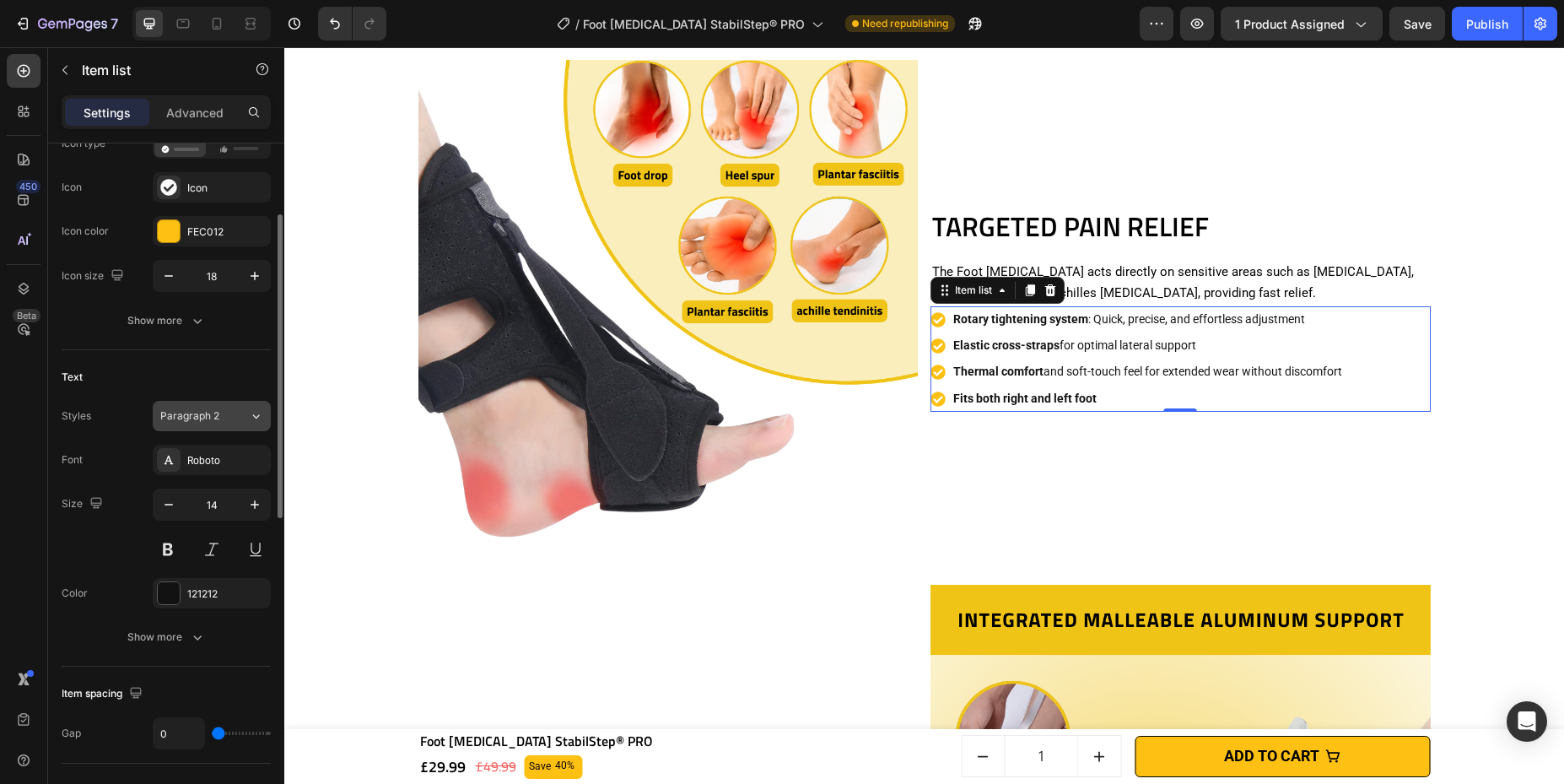
click at [218, 413] on span "Paragraph 2" at bounding box center [189, 415] width 59 height 15
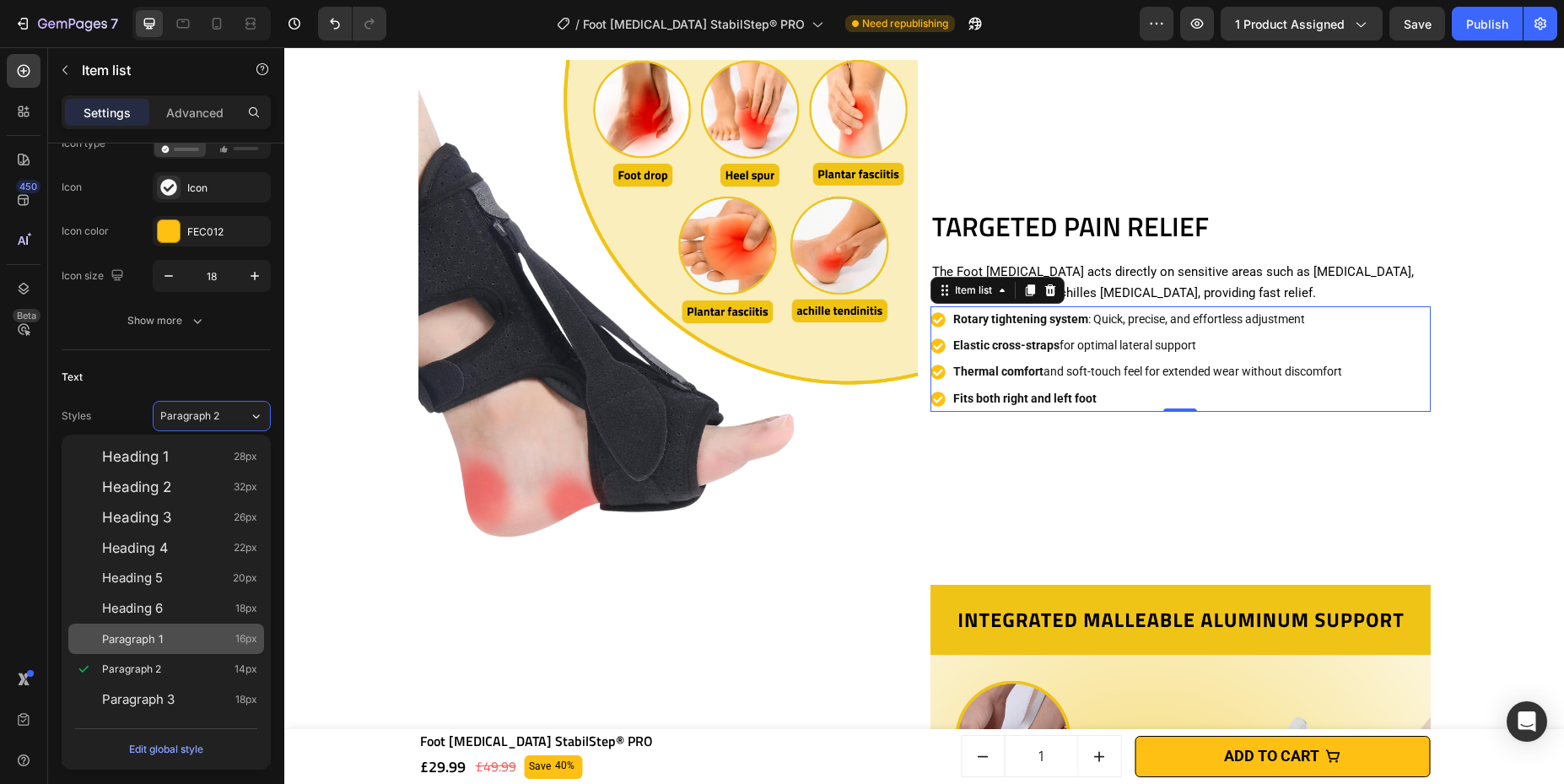
click at [200, 642] on div "Paragraph 1 16px" at bounding box center [179, 638] width 155 height 17
type input "16"
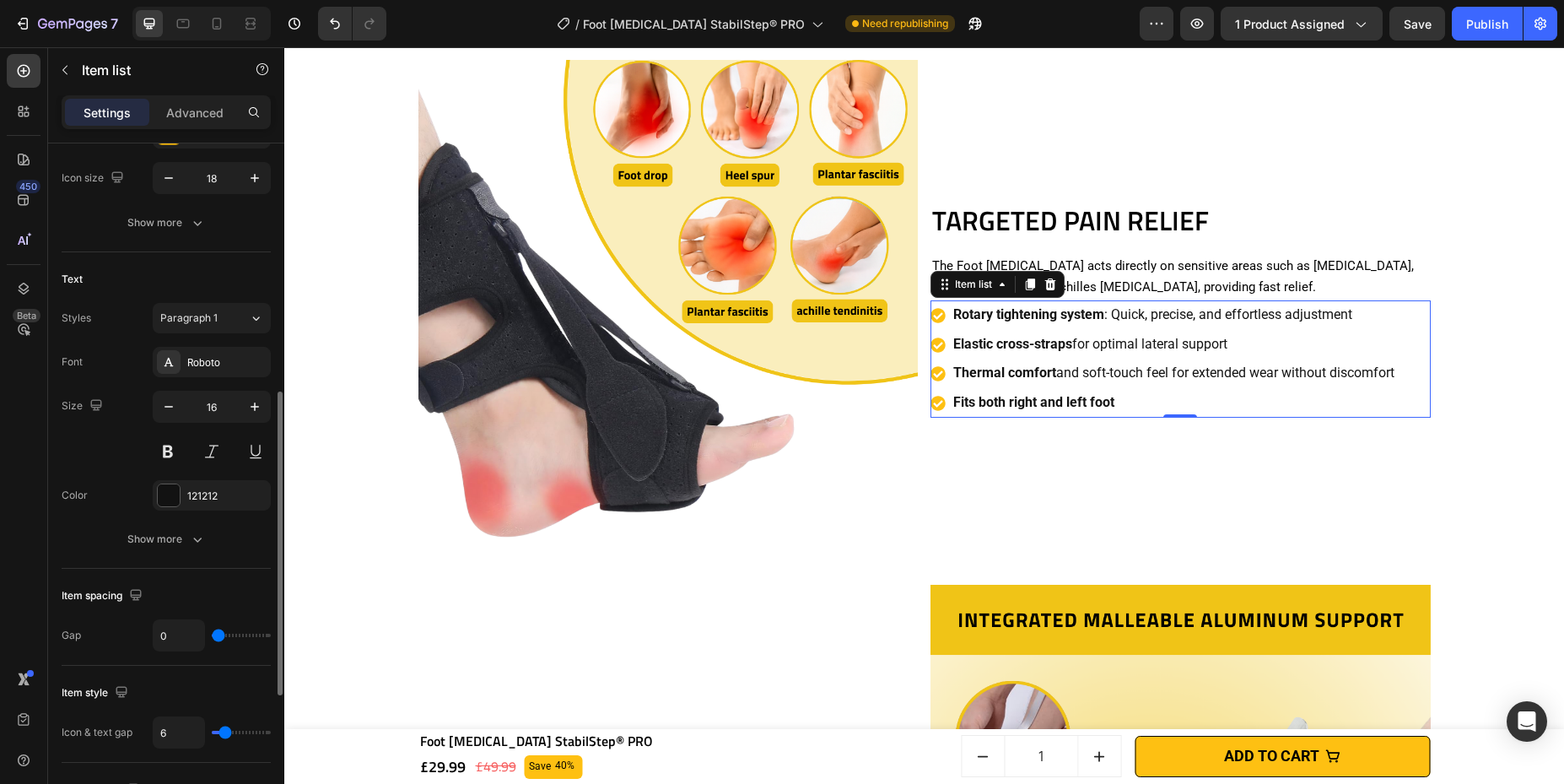
scroll to position [352, 0]
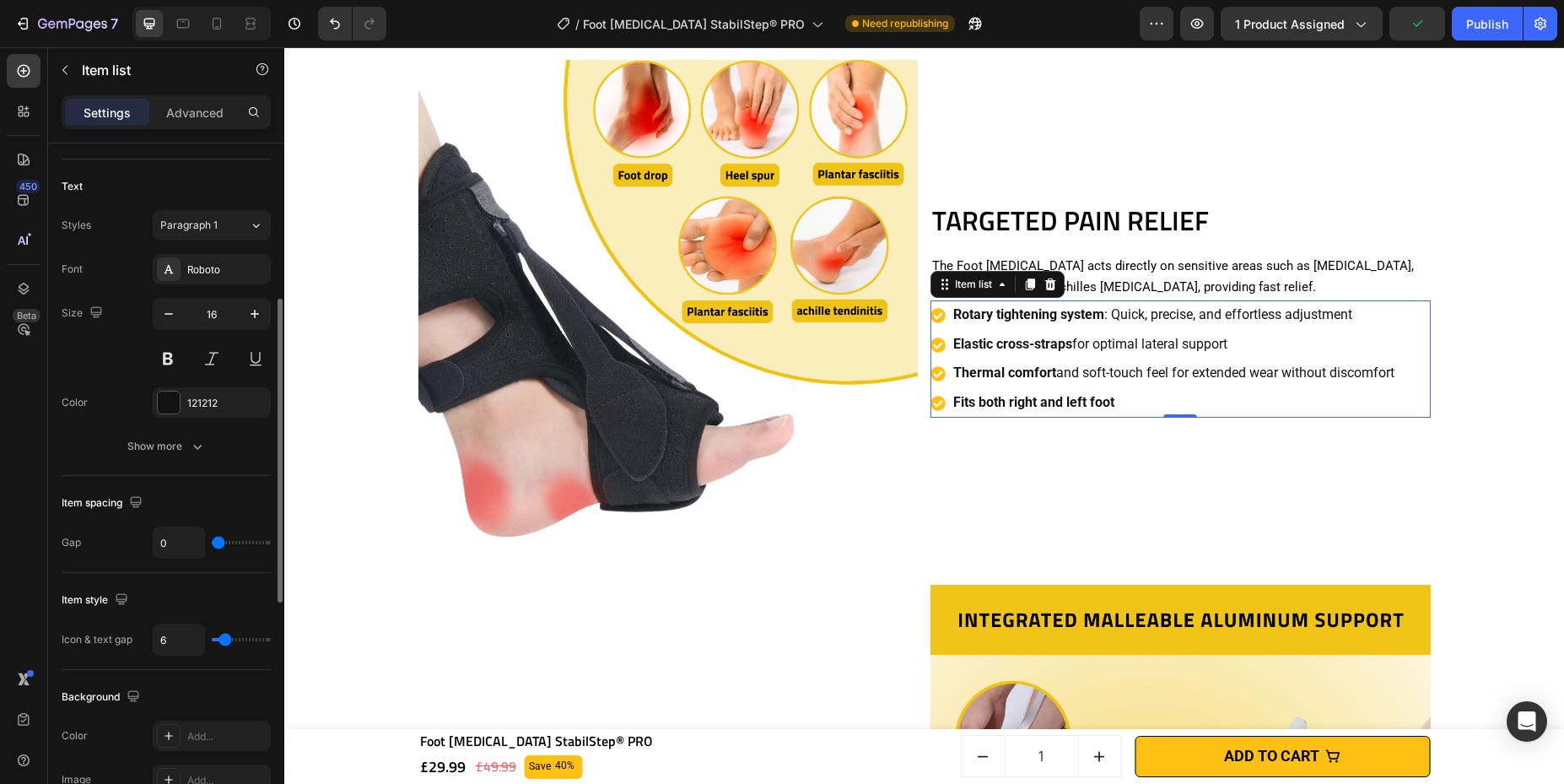
type input "0"
drag, startPoint x: 224, startPoint y: 639, endPoint x: 156, endPoint y: 613, distance: 72.1
type input "0"
click at [212, 641] on input "range" at bounding box center [241, 639] width 59 height 3
type input "1"
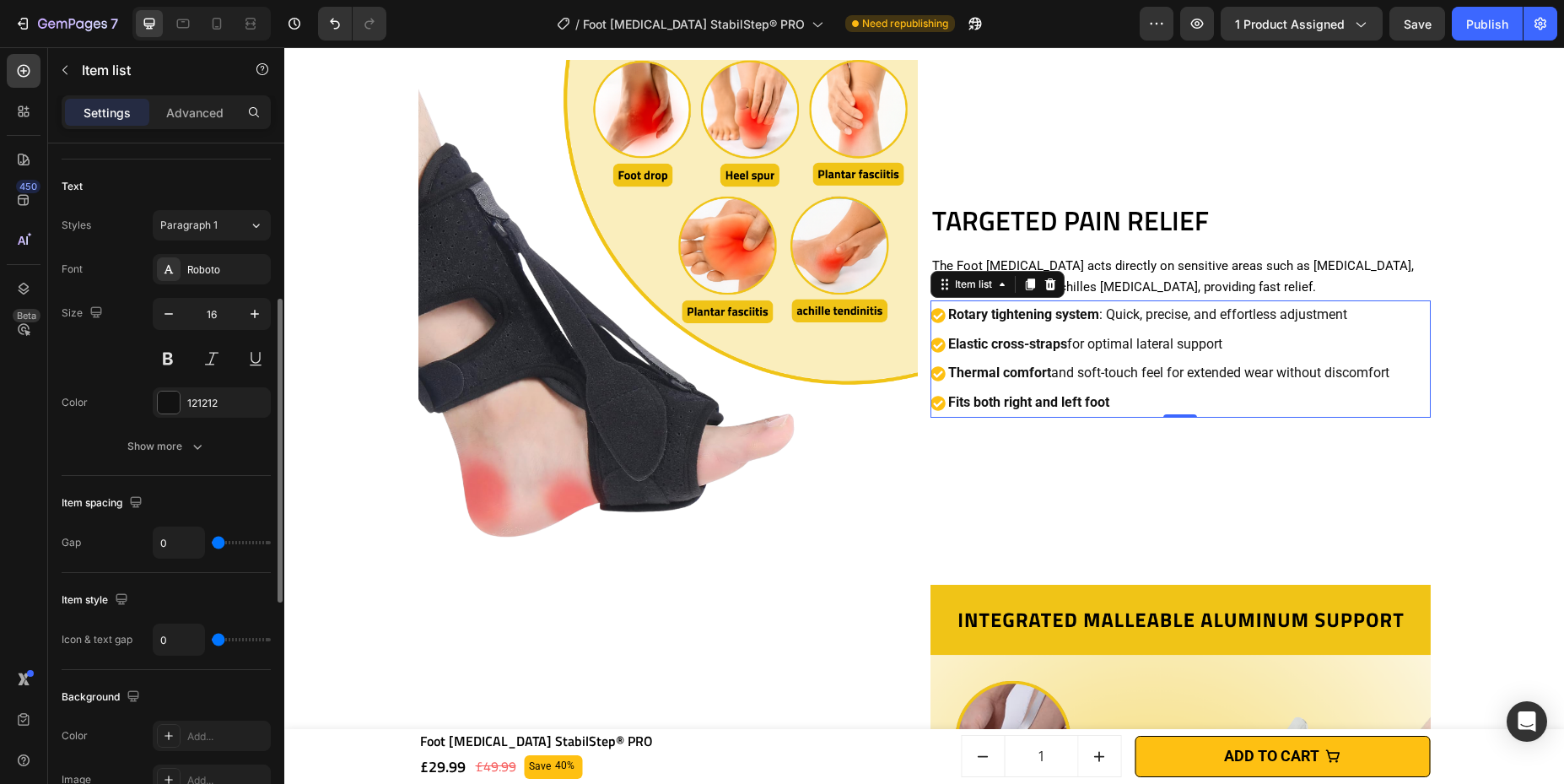
type input "1"
type input "2"
type input "3"
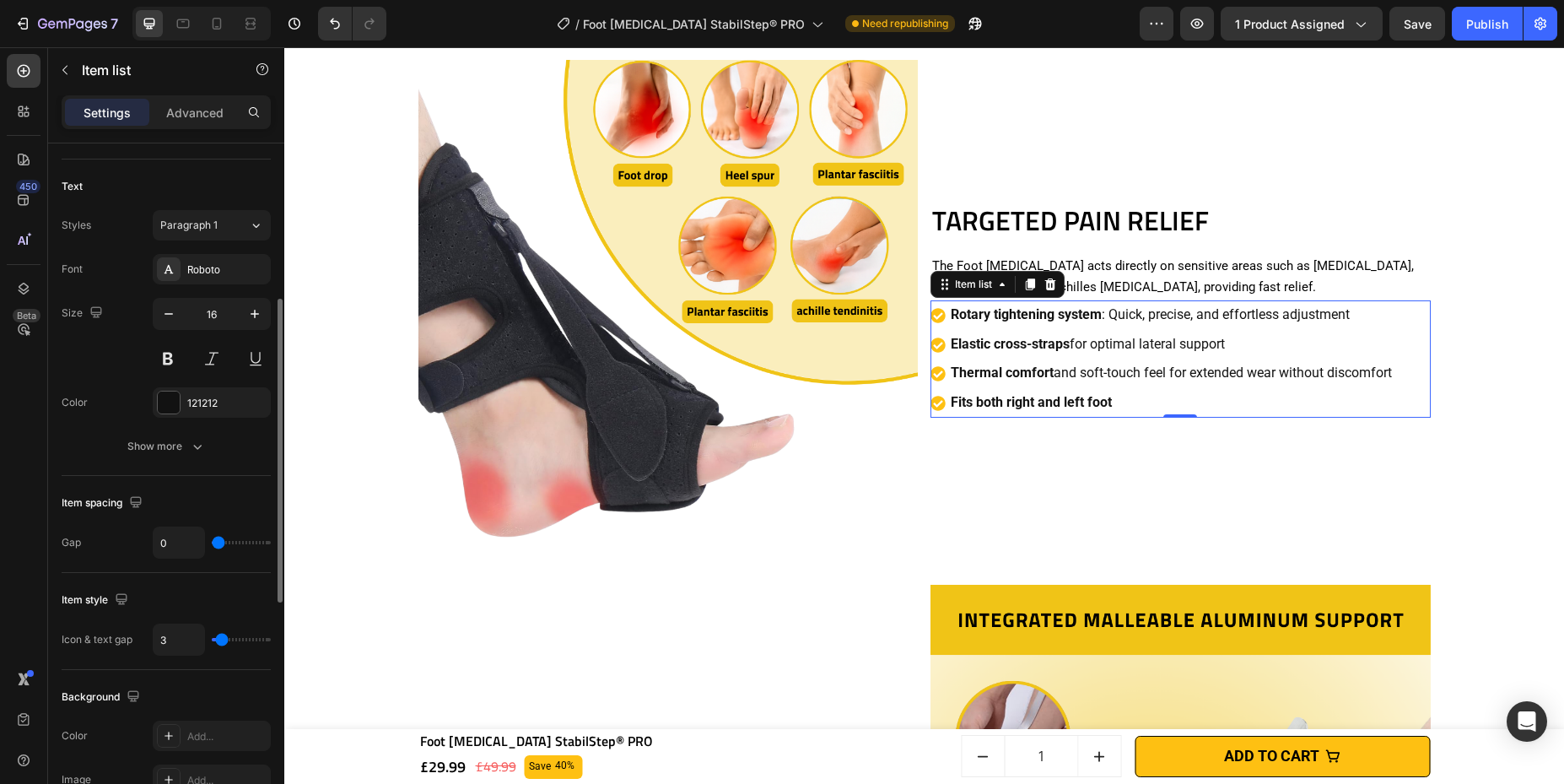
type input "4"
type input "5"
type input "6"
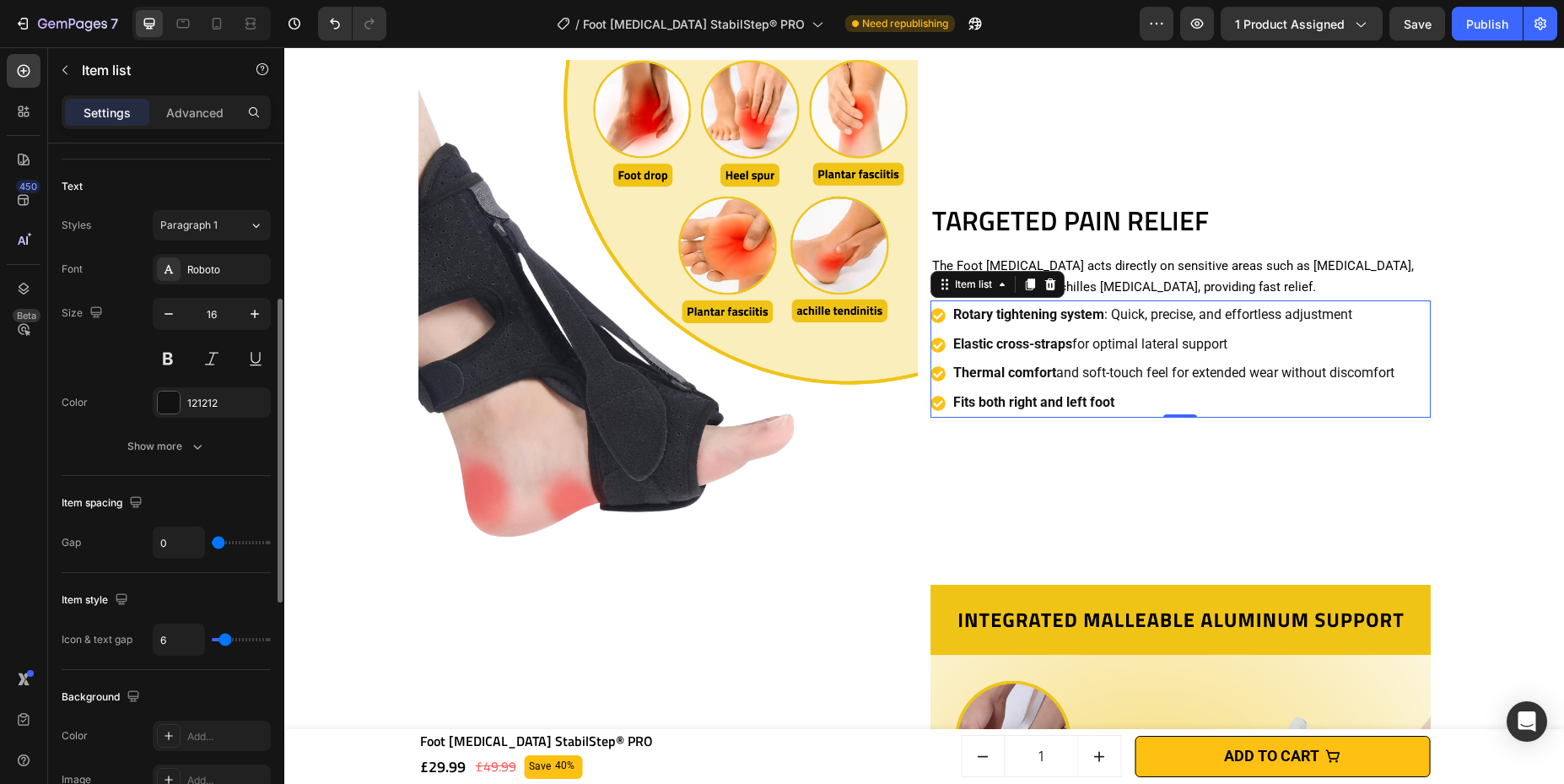
type input "6"
click at [224, 638] on input "range" at bounding box center [241, 639] width 59 height 3
drag, startPoint x: 215, startPoint y: 541, endPoint x: 175, endPoint y: 540, distance: 40.5
click at [212, 541] on input "range" at bounding box center [241, 542] width 59 height 3
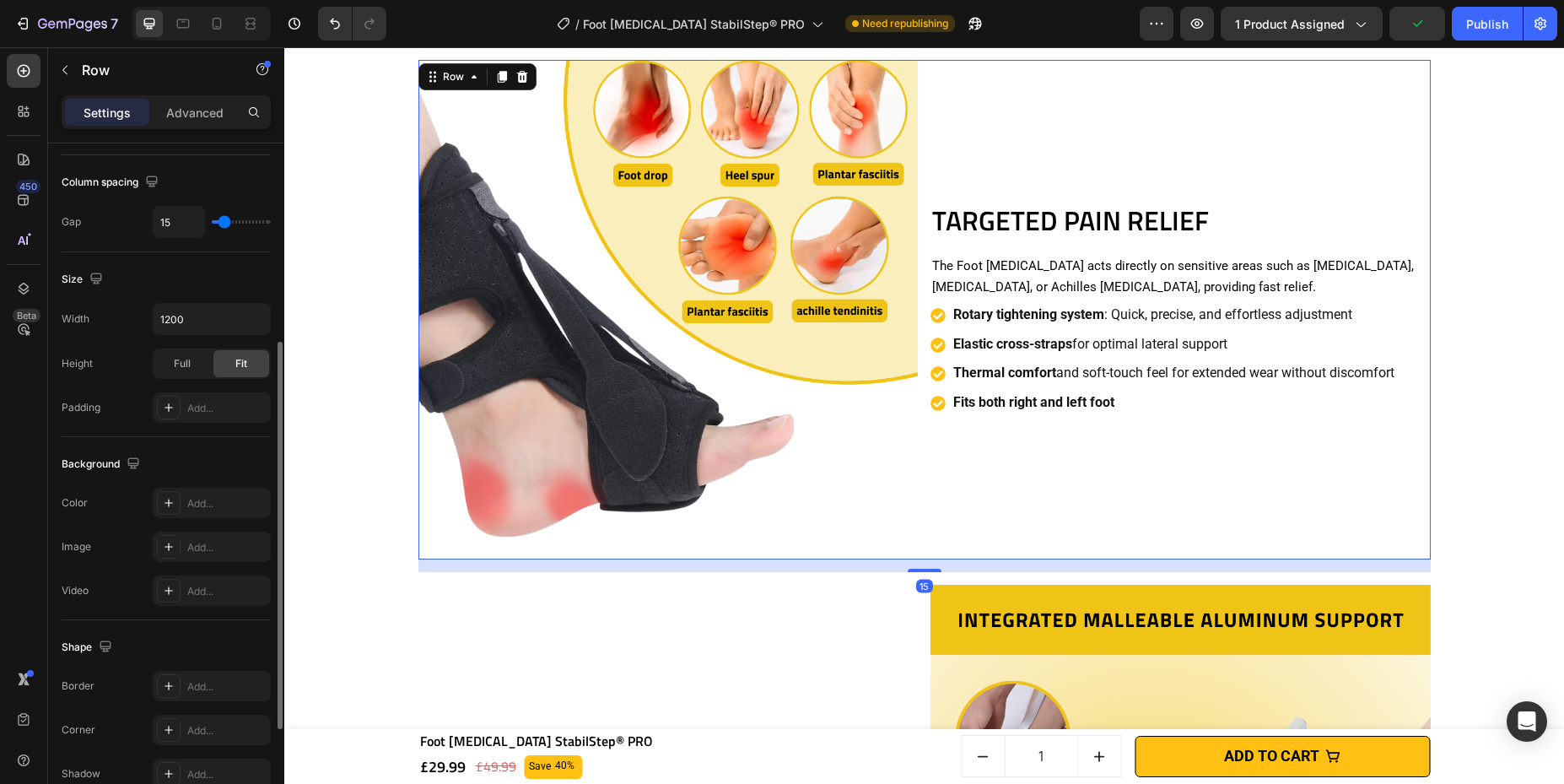
click at [1011, 470] on div "TARGETED PAIN RELIEF Heading The Foot [MEDICAL_DATA] acts directly on sensitive…" at bounding box center [1180, 310] width 500 height 500
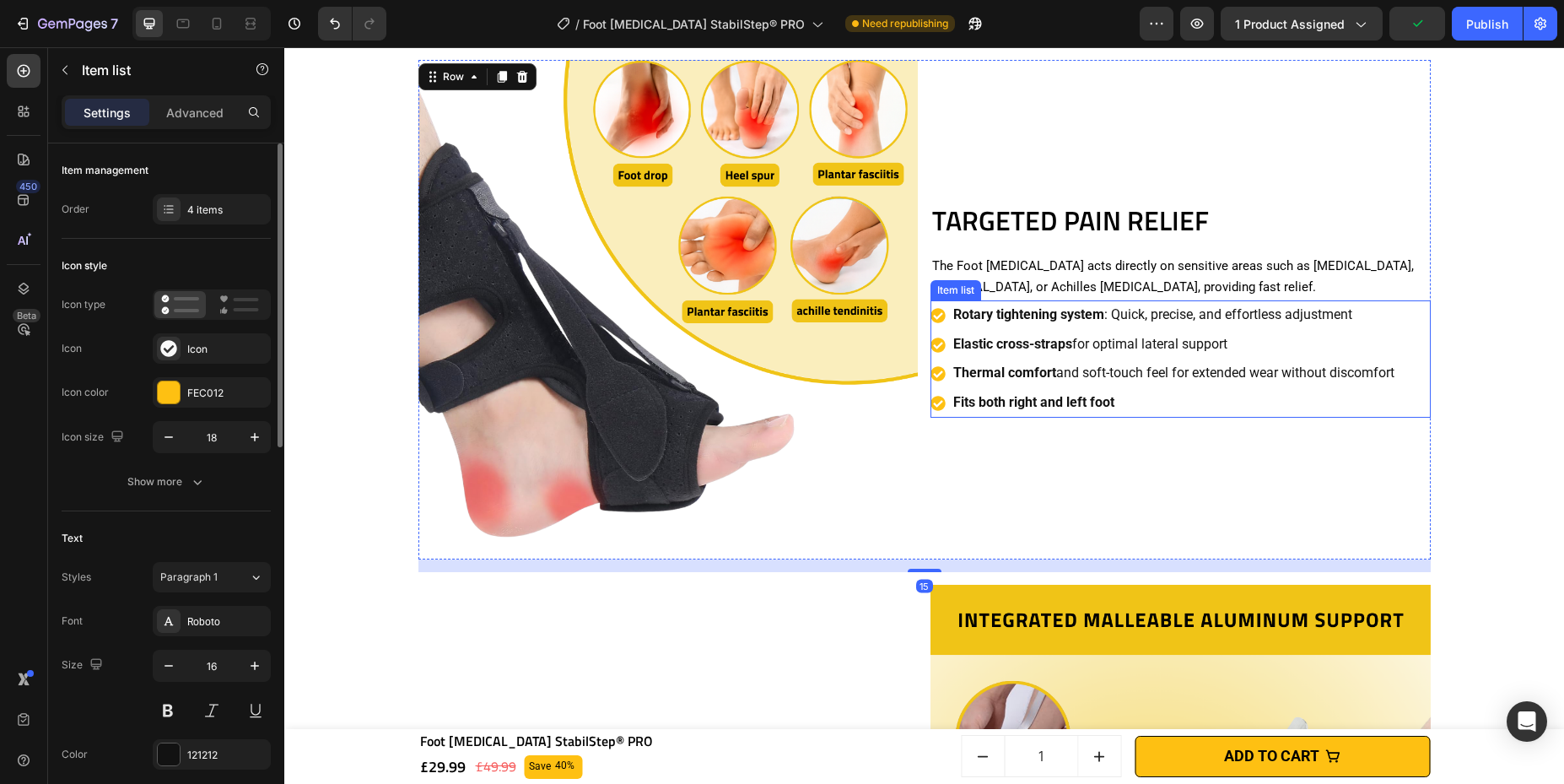
click at [1118, 361] on p "Thermal comfort and soft-touch feel for extended wear without discomfort" at bounding box center [1173, 373] width 441 height 24
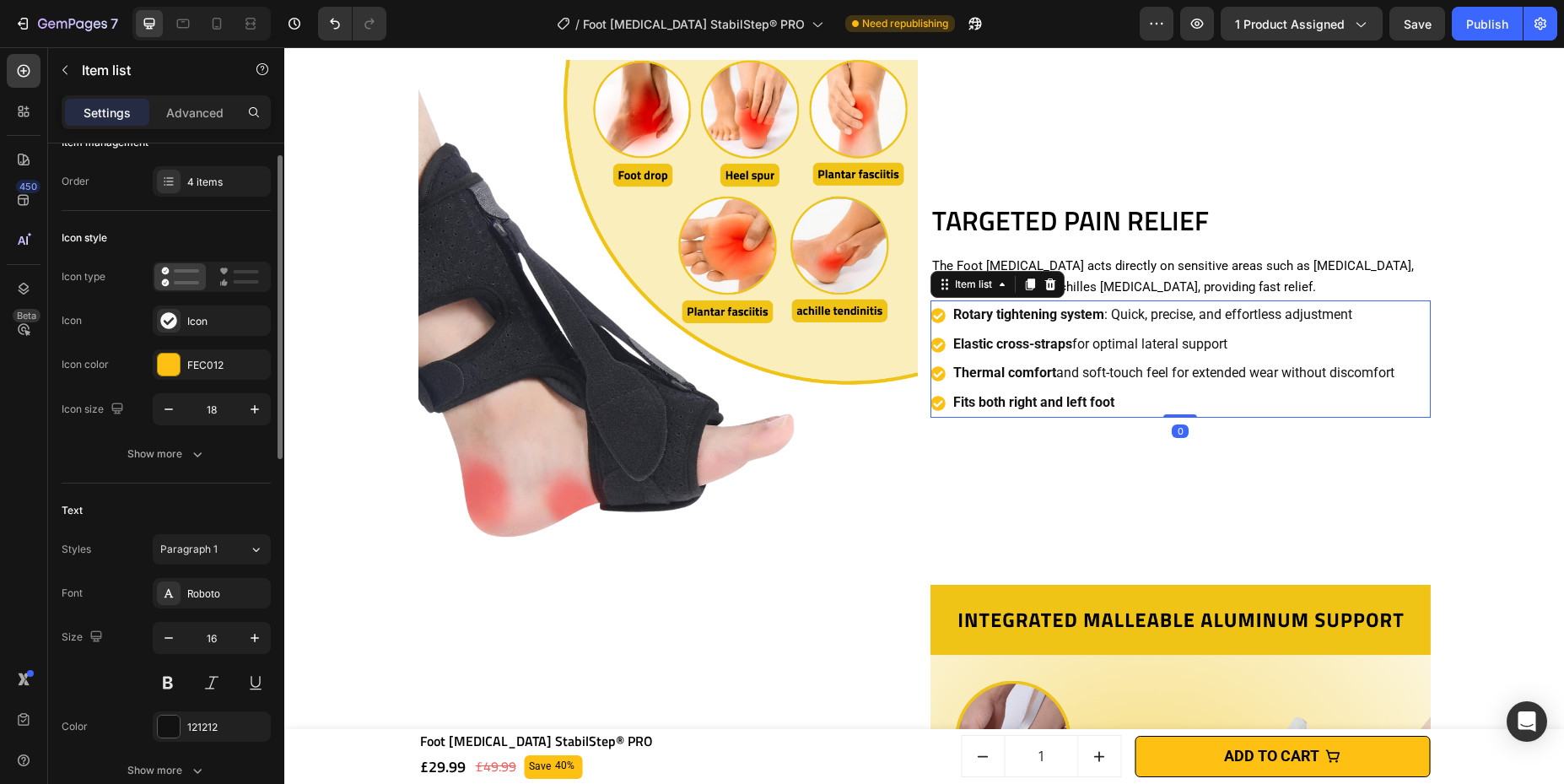
scroll to position [78, 0]
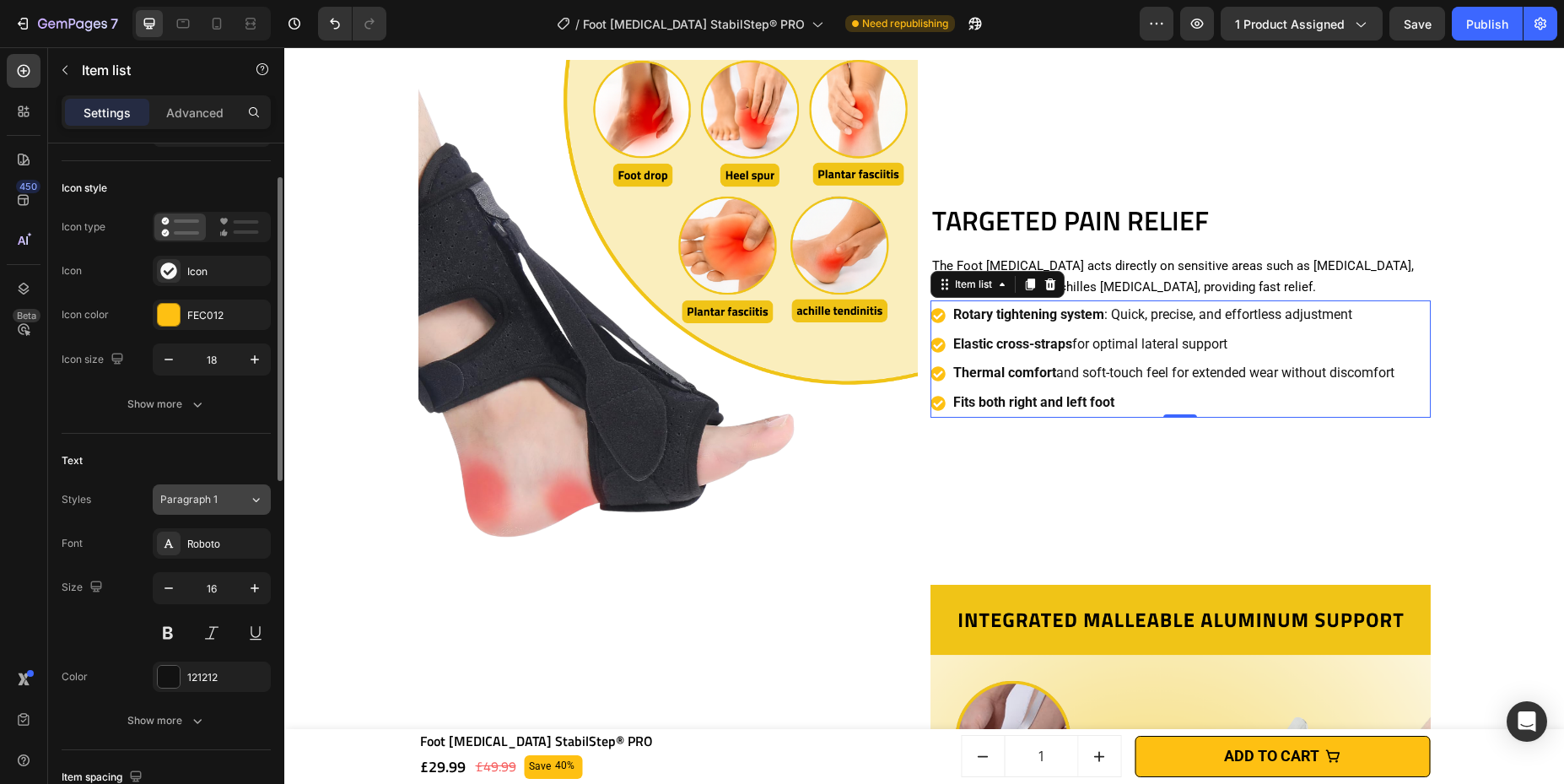
click at [235, 496] on div "Paragraph 1" at bounding box center [204, 499] width 89 height 15
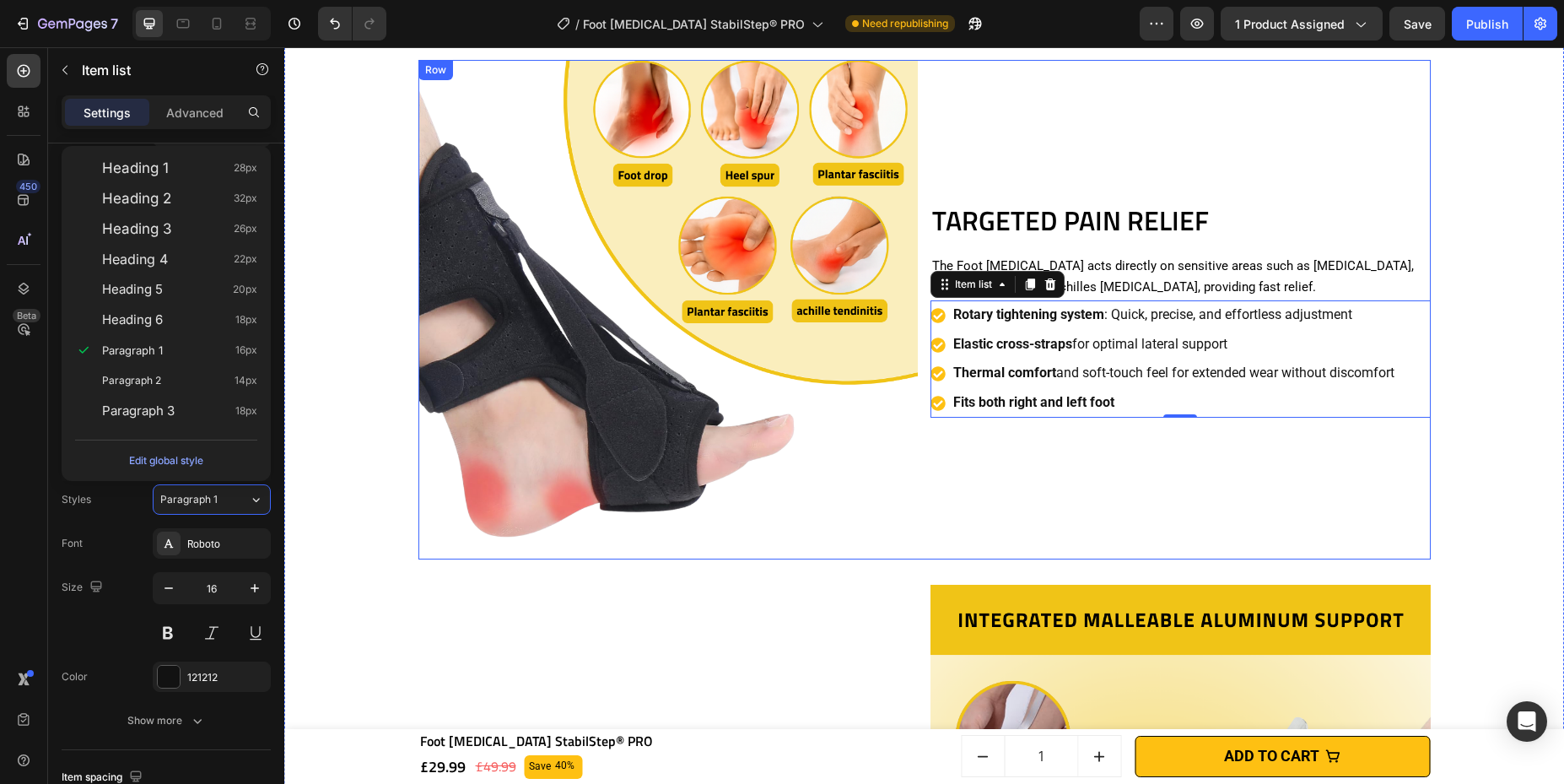
drag, startPoint x: 1173, startPoint y: 522, endPoint x: 968, endPoint y: 472, distance: 211.2
click at [1118, 515] on div "TARGETED PAIN RELIEF Heading The Foot [MEDICAL_DATA] acts directly on sensitive…" at bounding box center [1180, 310] width 500 height 500
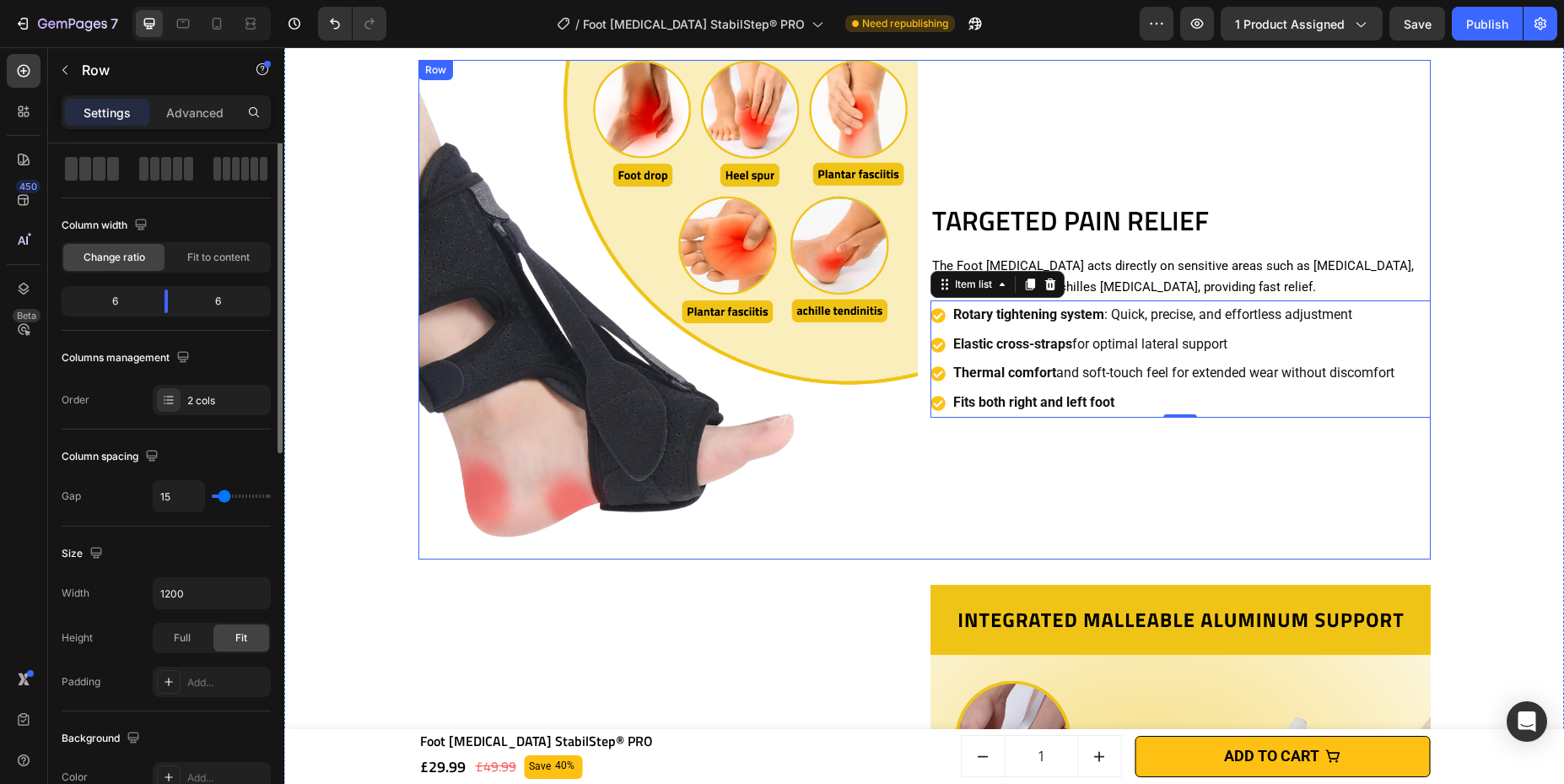
scroll to position [0, 0]
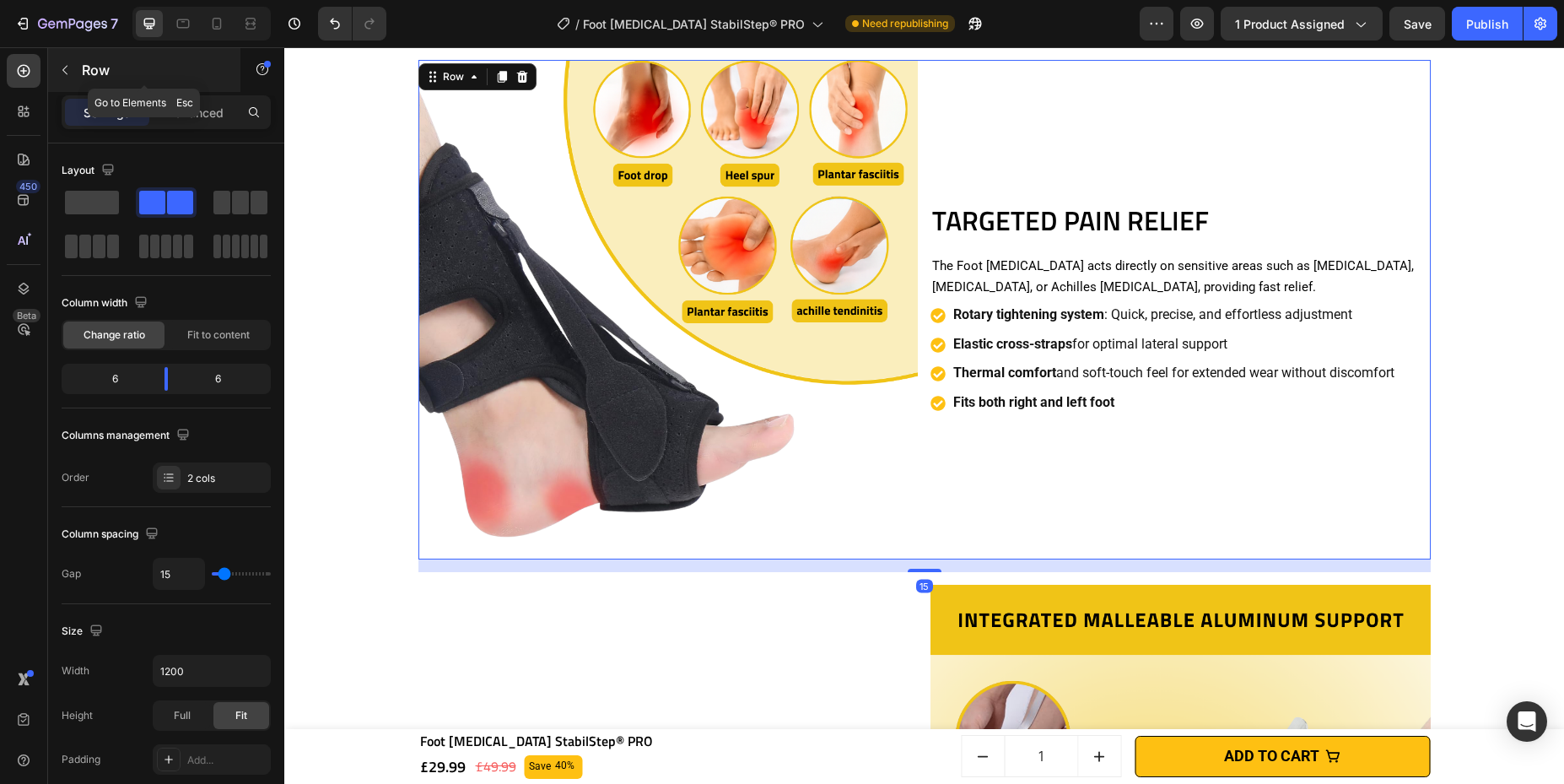
click at [58, 59] on button "button" at bounding box center [64, 70] width 27 height 27
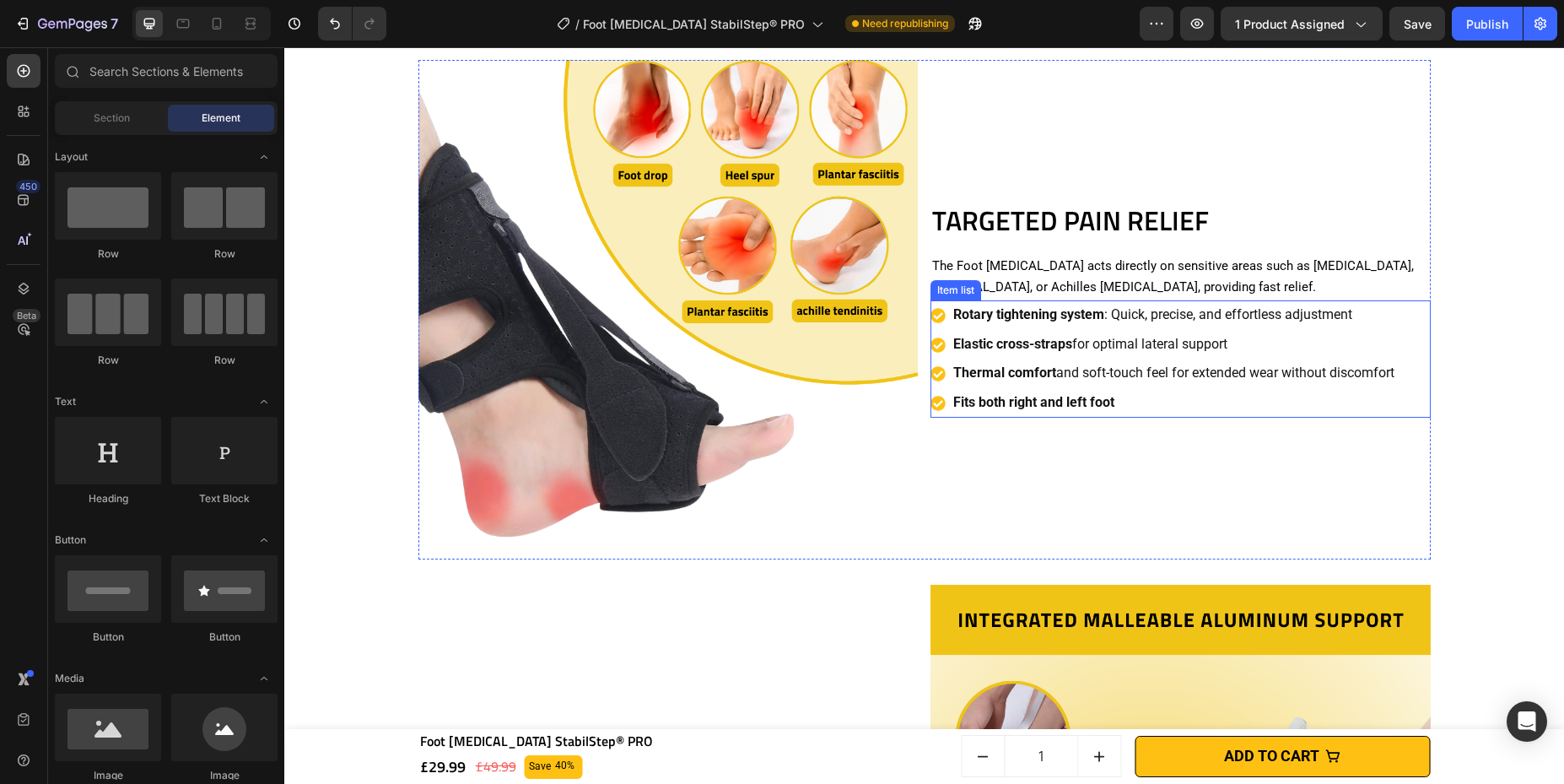
click at [1118, 352] on p "Elastic cross-straps for optimal lateral support" at bounding box center [1173, 344] width 441 height 24
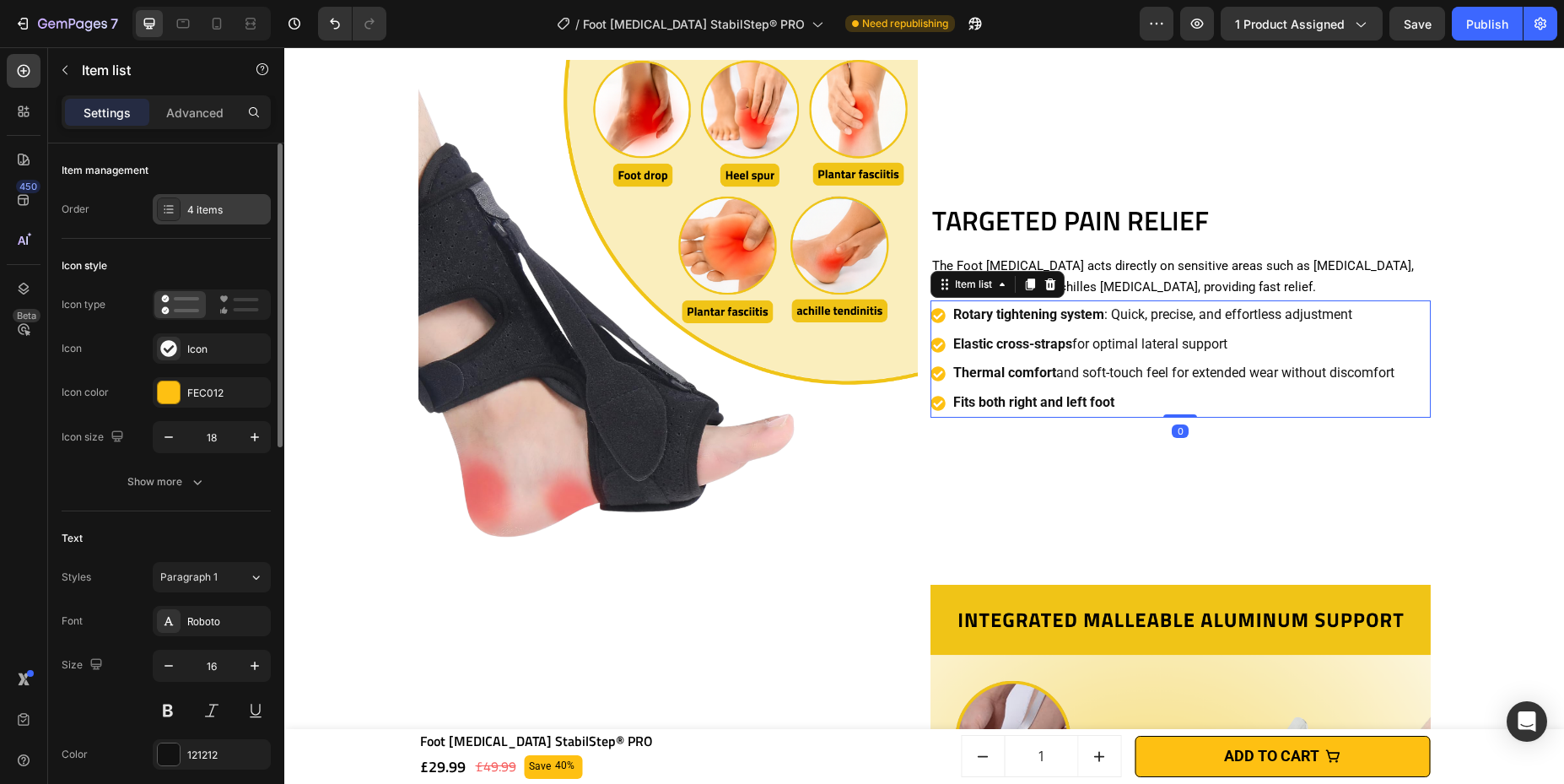
click at [165, 207] on icon at bounding box center [168, 208] width 13 height 13
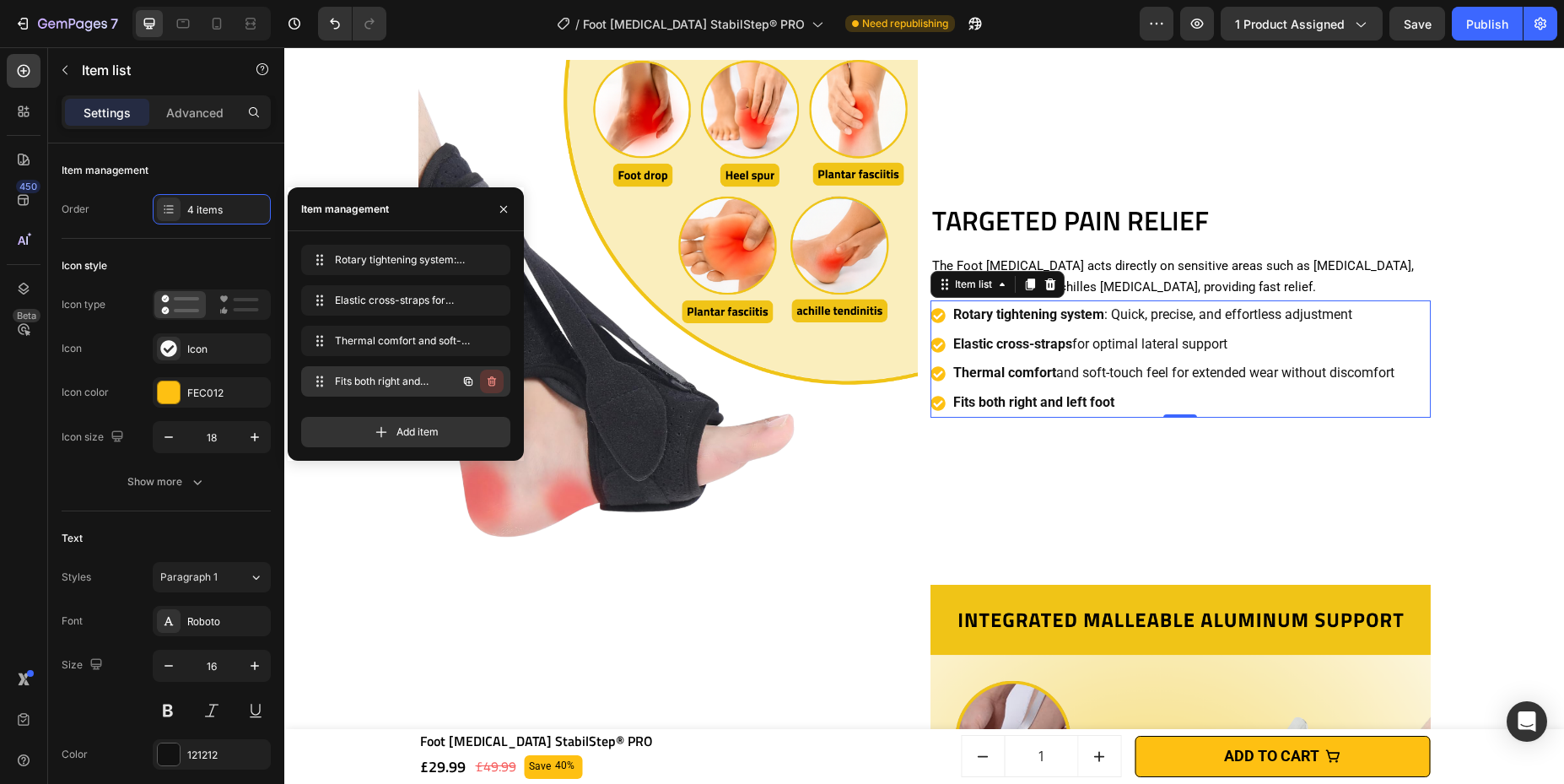
click at [499, 385] on button "button" at bounding box center [492, 381] width 24 height 24
click at [492, 380] on div "Delete" at bounding box center [480, 381] width 31 height 15
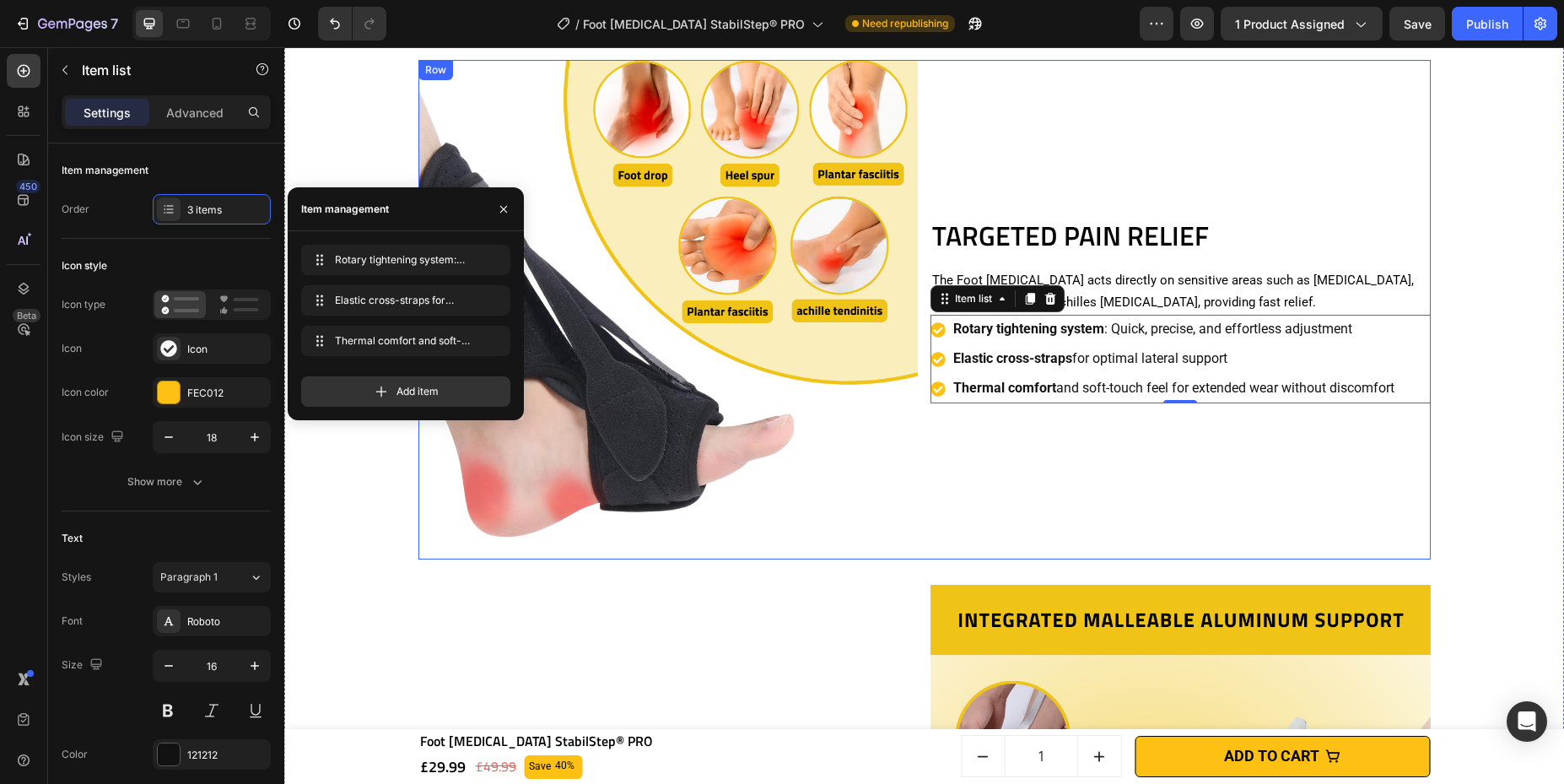
click at [1092, 442] on div "TARGETED PAIN RELIEF Heading The Foot [MEDICAL_DATA] acts directly on sensitive…" at bounding box center [1180, 310] width 500 height 500
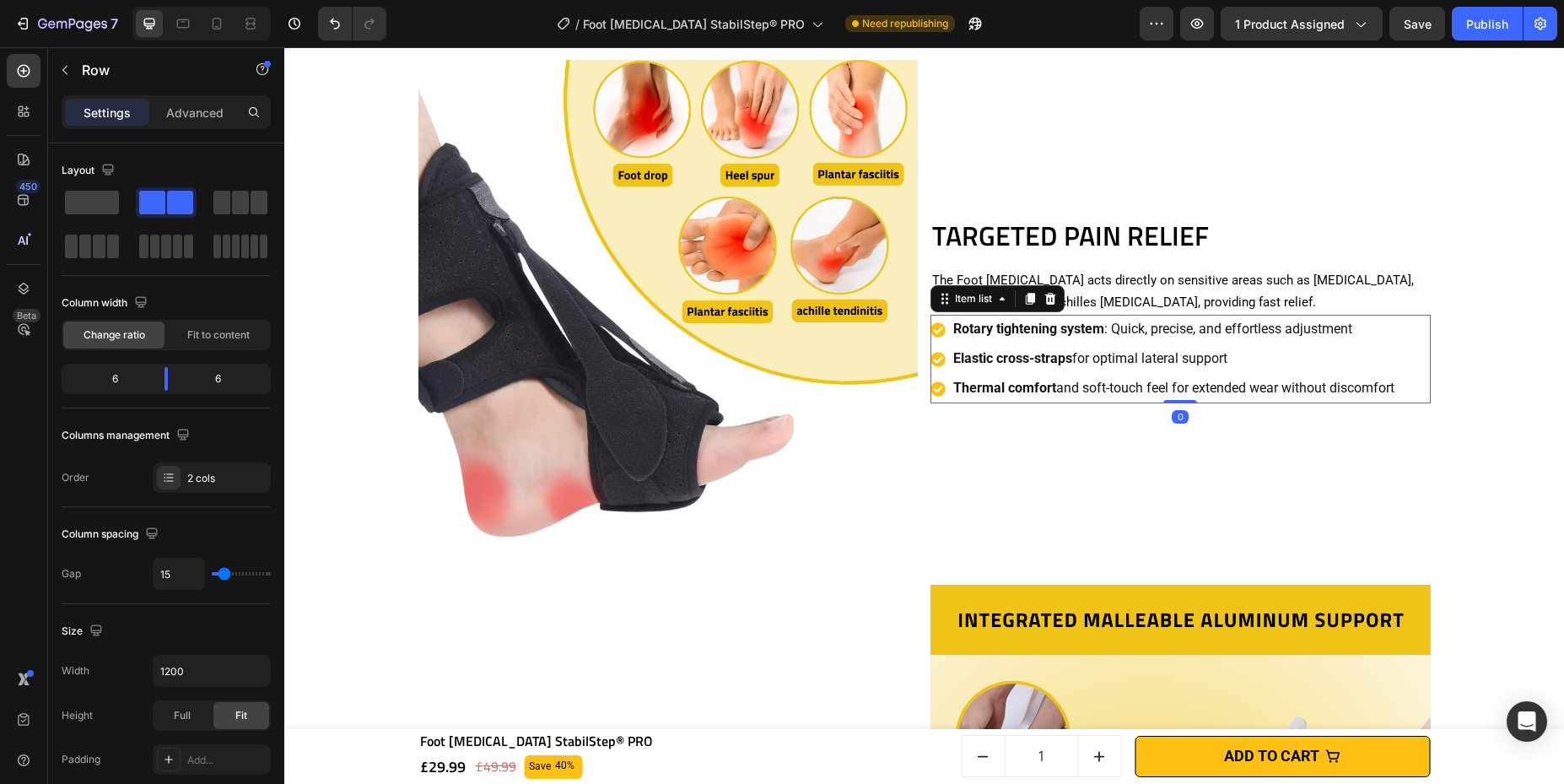
click at [1118, 343] on div "Rotary tightening system : Quick, precise, and effortless adjustment Elastic cr…" at bounding box center [1180, 359] width 500 height 88
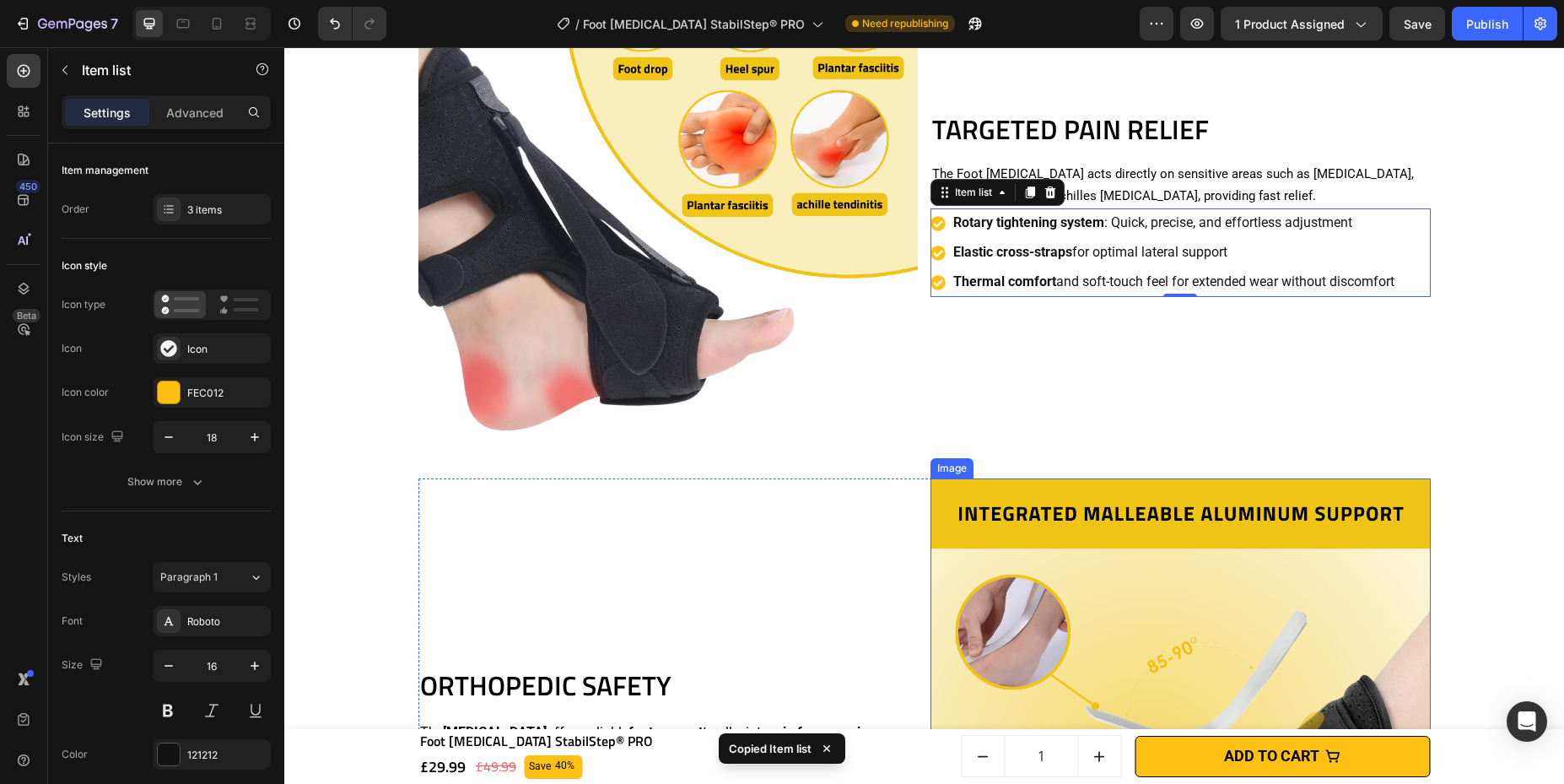
scroll to position [2110, 0]
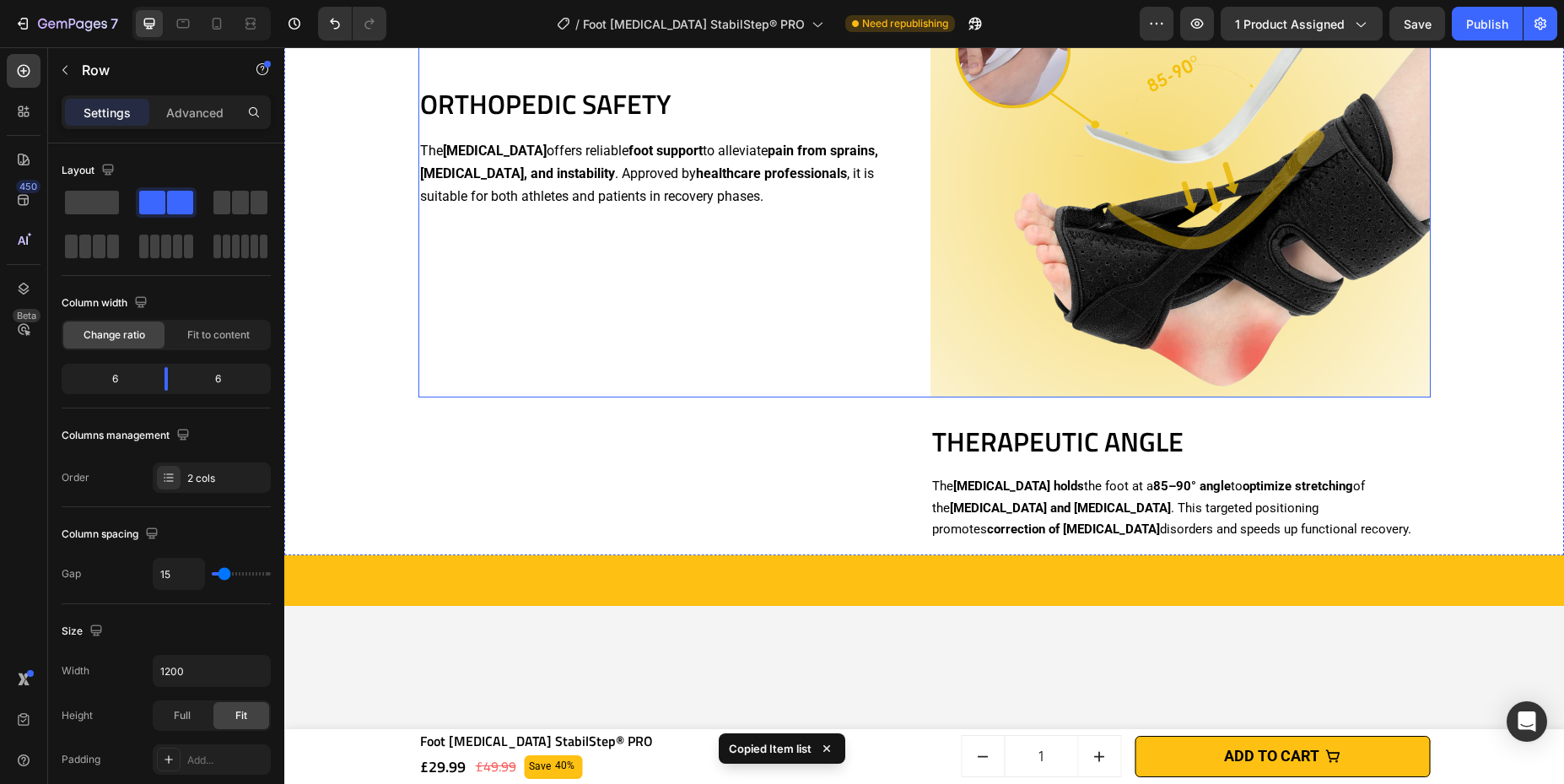
click at [760, 232] on div "ORTHOPEDIC SAFETY Heading The [MEDICAL_DATA] offers reliable foot support to al…" at bounding box center [668, 147] width 500 height 500
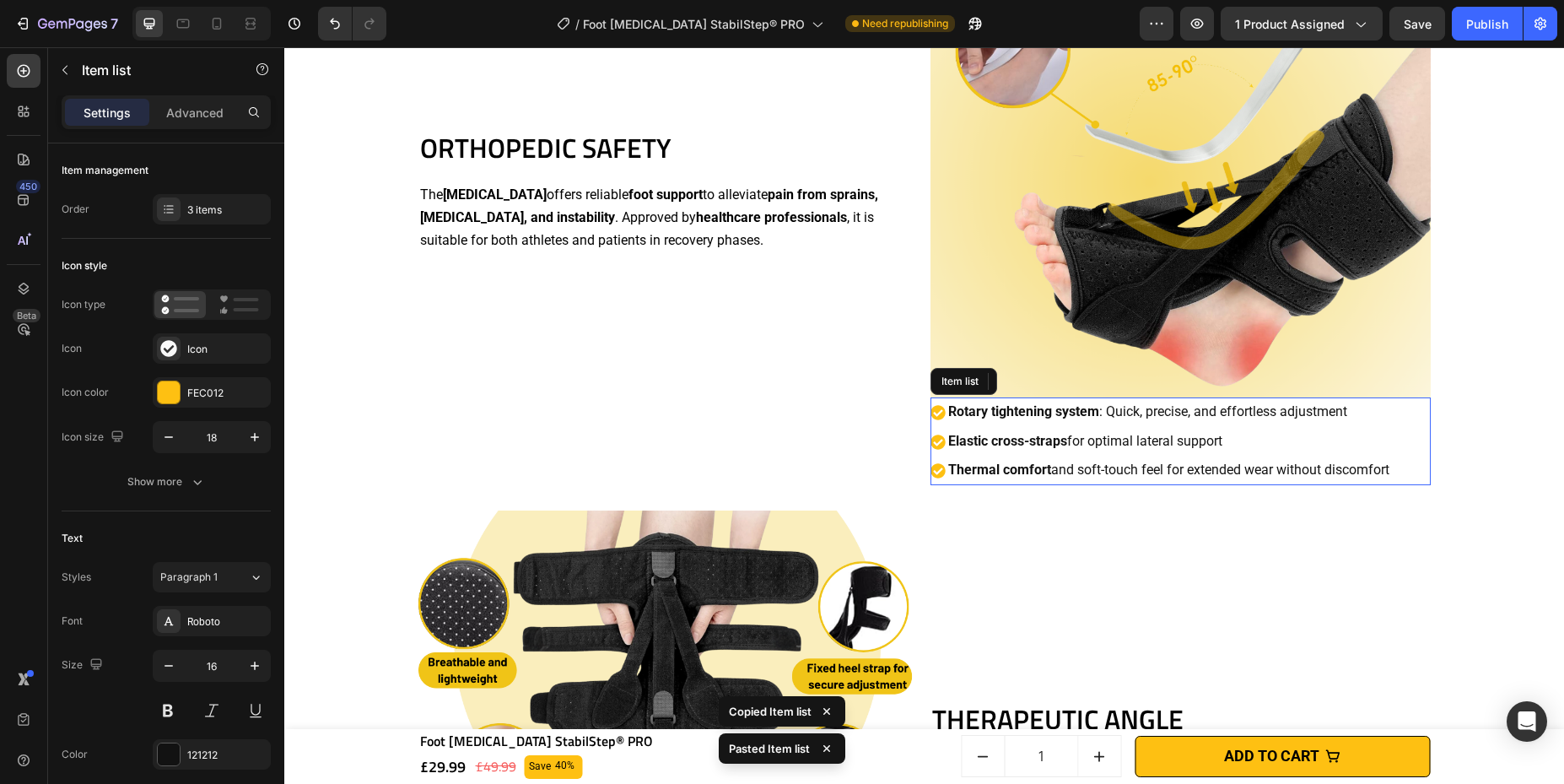
scroll to position [2154, 0]
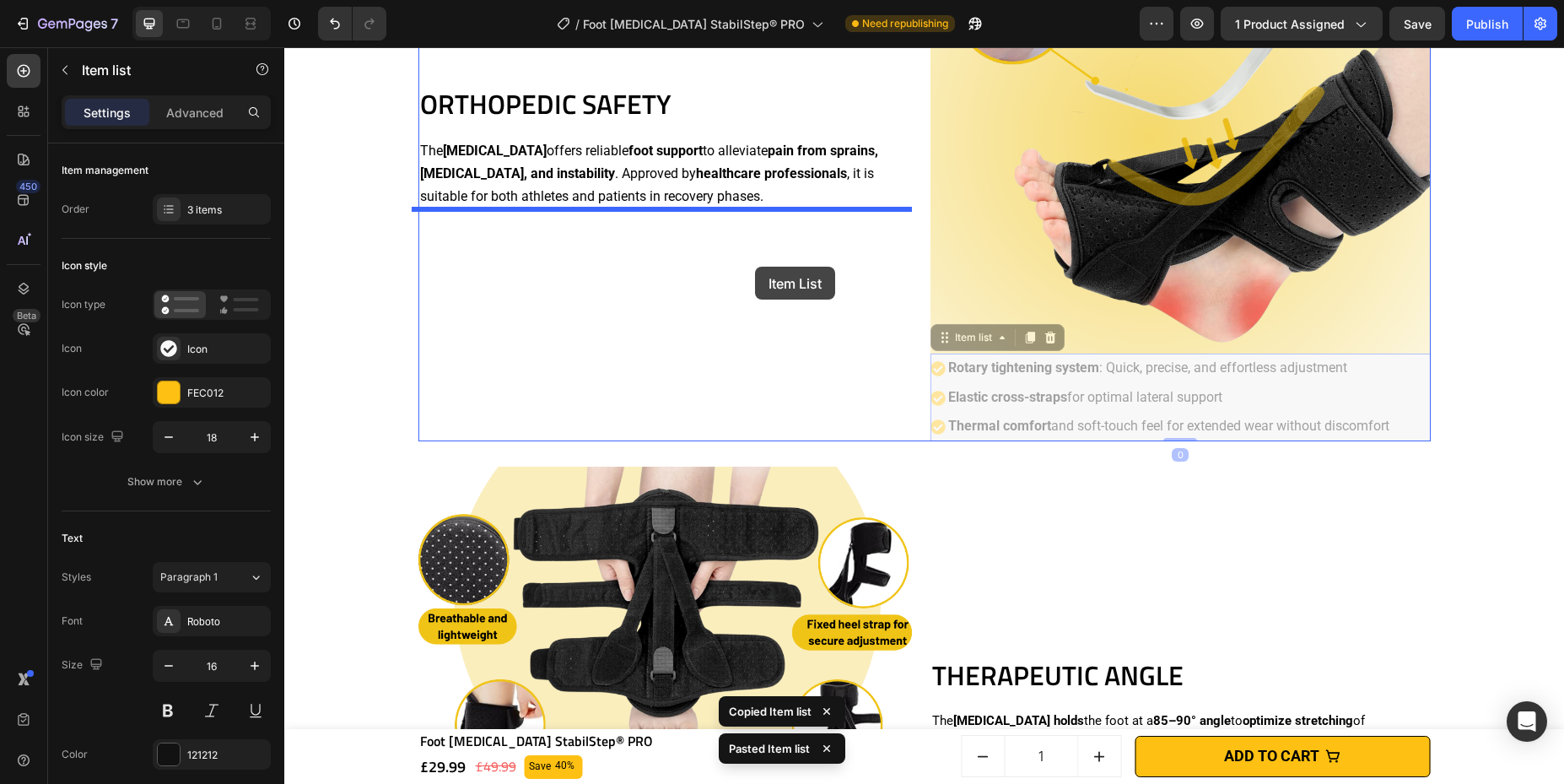
drag, startPoint x: 1407, startPoint y: 380, endPoint x: 736, endPoint y: 262, distance: 680.8
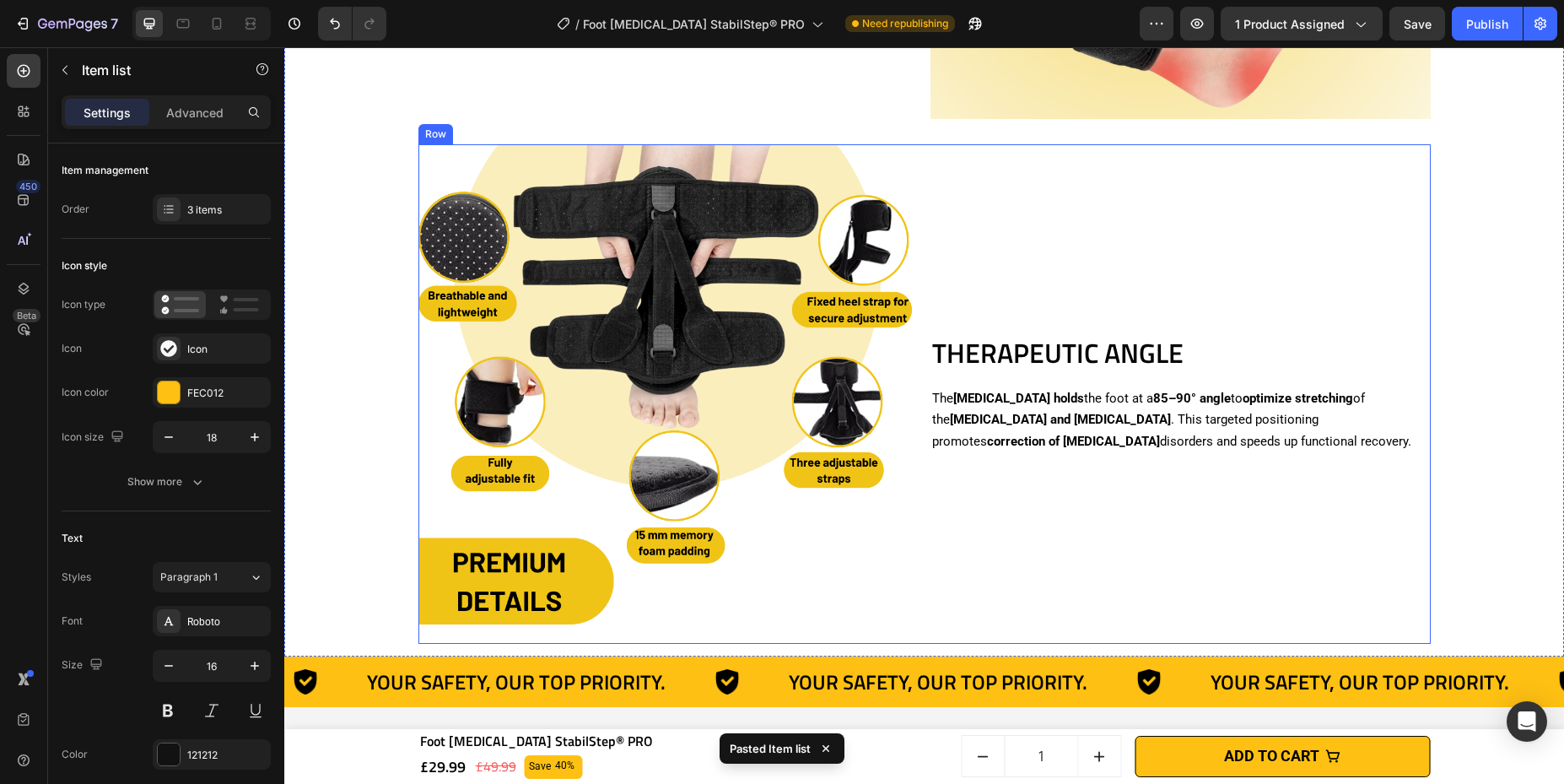
scroll to position [2392, 0]
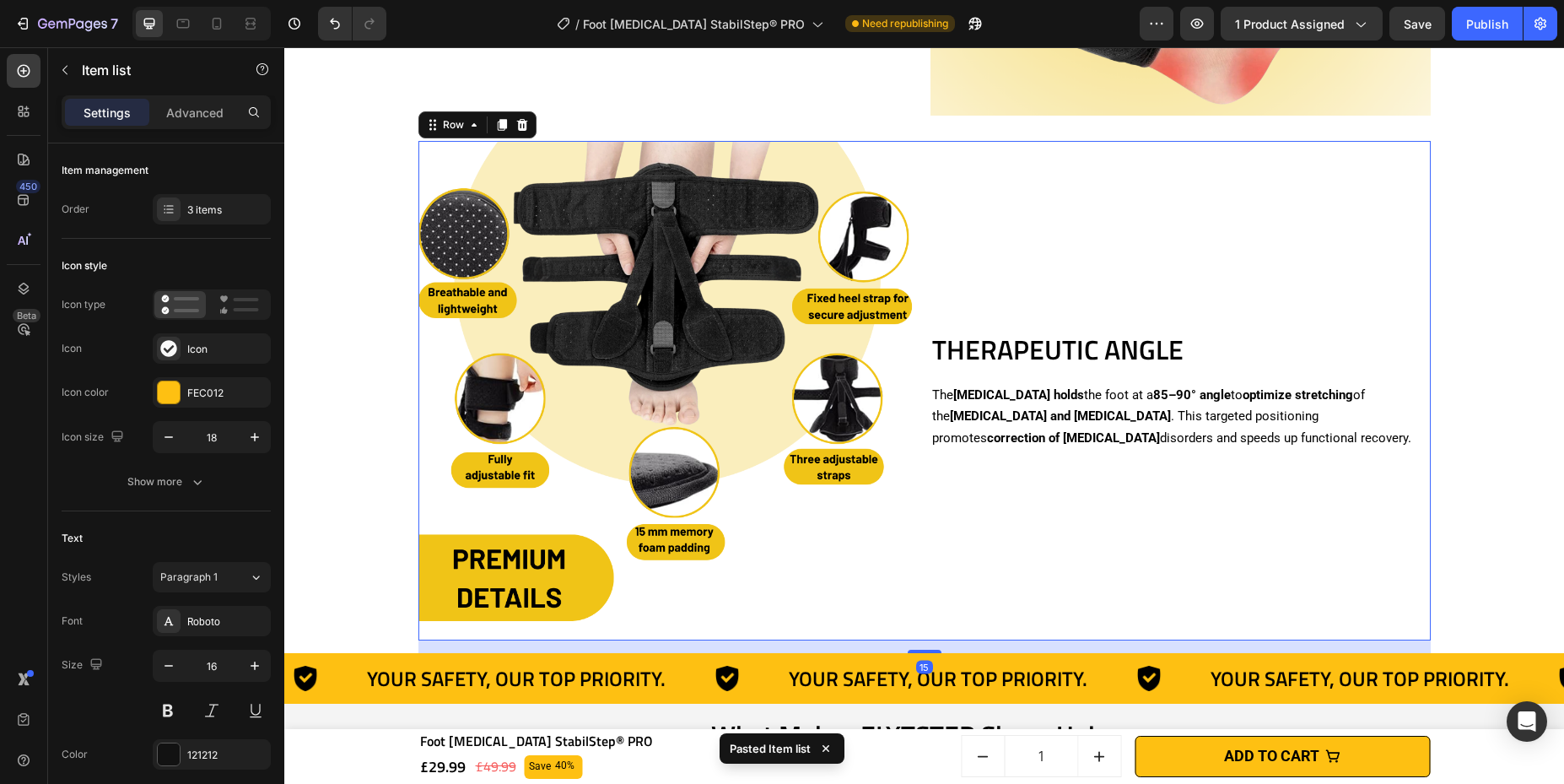
drag, startPoint x: 1297, startPoint y: 526, endPoint x: 1281, endPoint y: 516, distance: 18.2
click at [1118, 526] on div "THERAPEUTIC ANGLE Heading The [MEDICAL_DATA] holds the foot at a 85–90° angle t…" at bounding box center [1180, 391] width 500 height 500
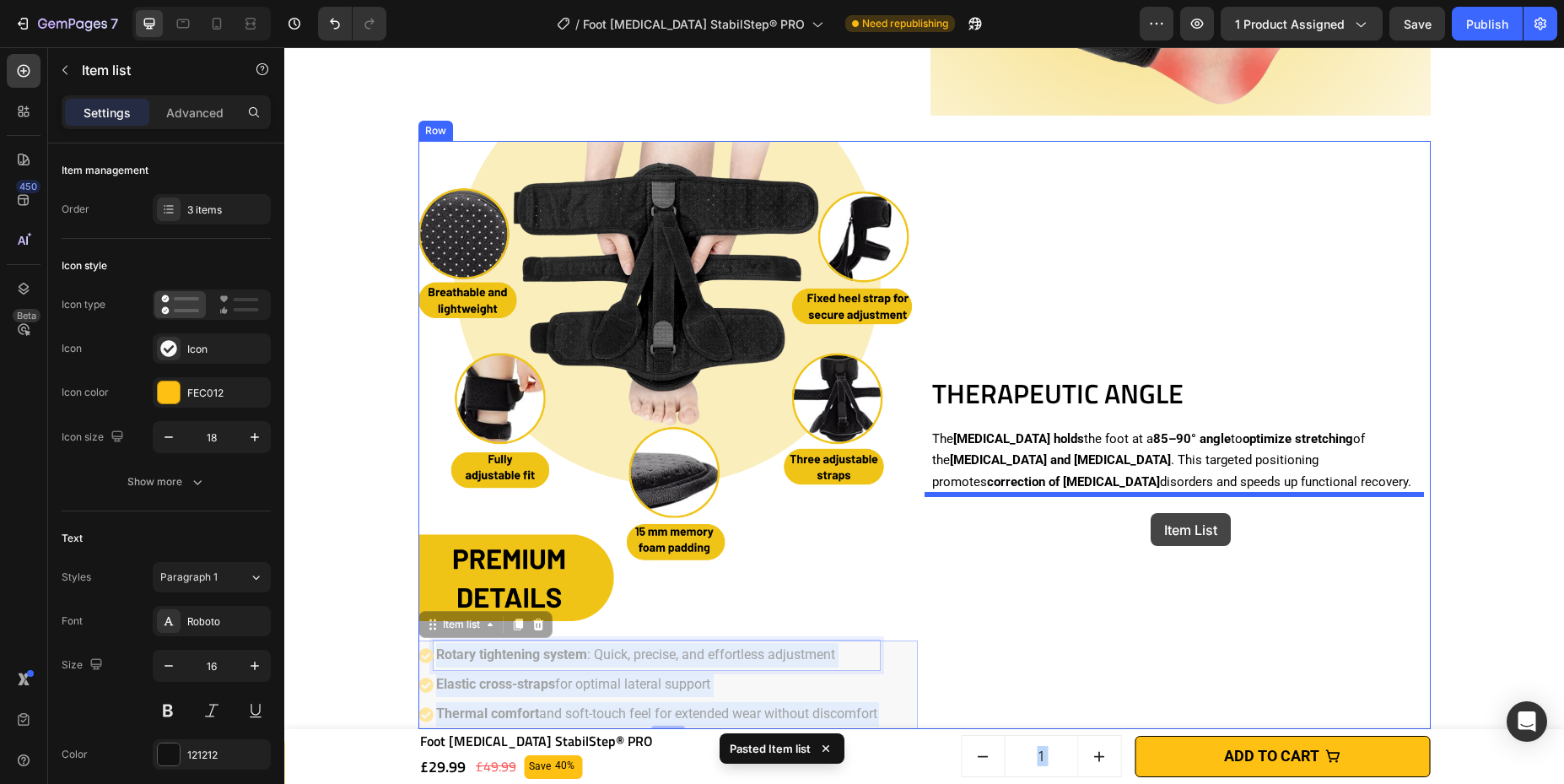
drag, startPoint x: 862, startPoint y: 660, endPoint x: 1151, endPoint y: 513, distance: 323.7
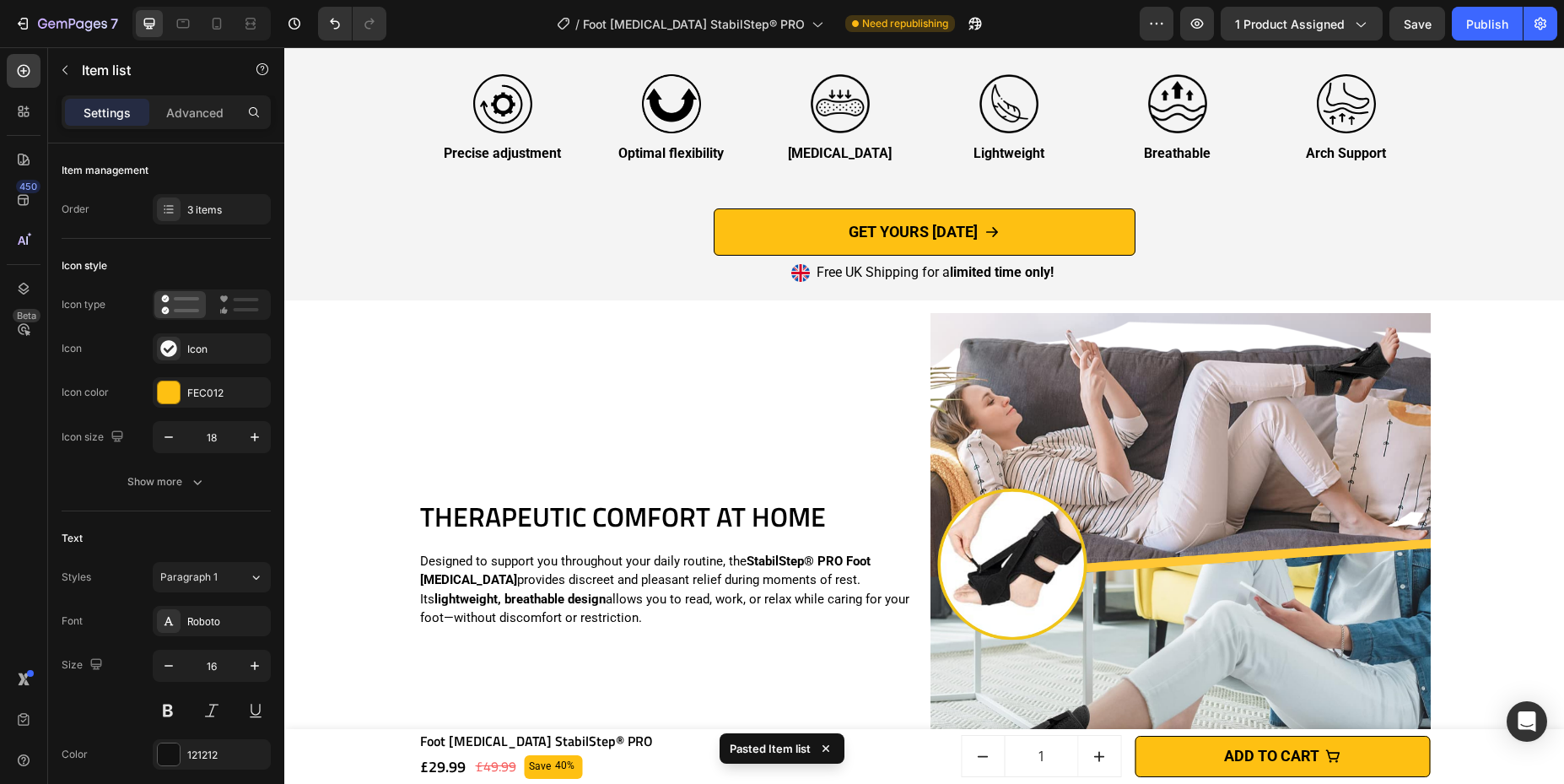
scroll to position [3277, 0]
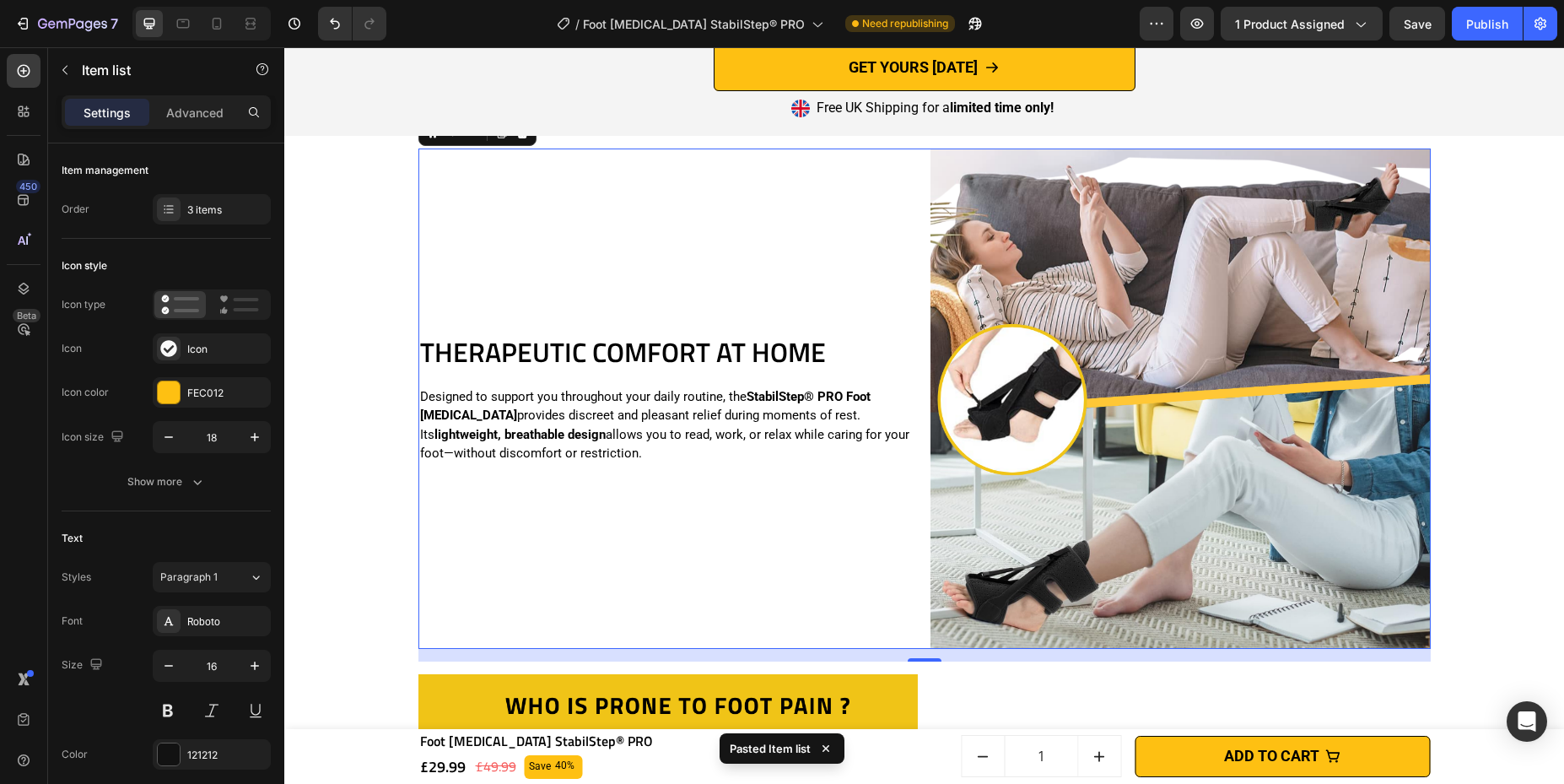
click at [759, 507] on div "THERAPEUTIC COMFORT AT HOME Heading Designed to support you throughout your dai…" at bounding box center [668, 398] width 500 height 500
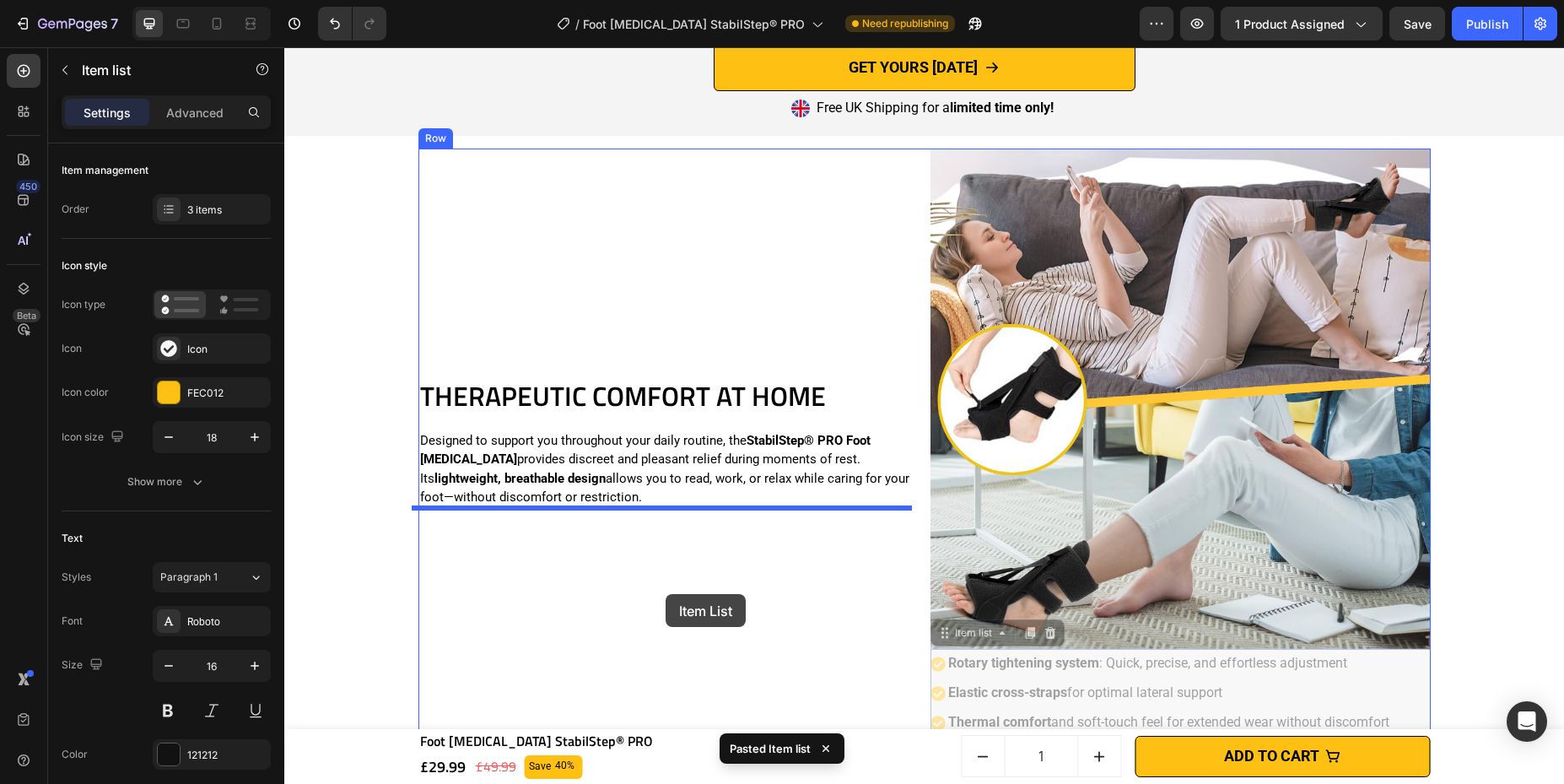
drag, startPoint x: 1410, startPoint y: 672, endPoint x: 776, endPoint y: 603, distance: 637.2
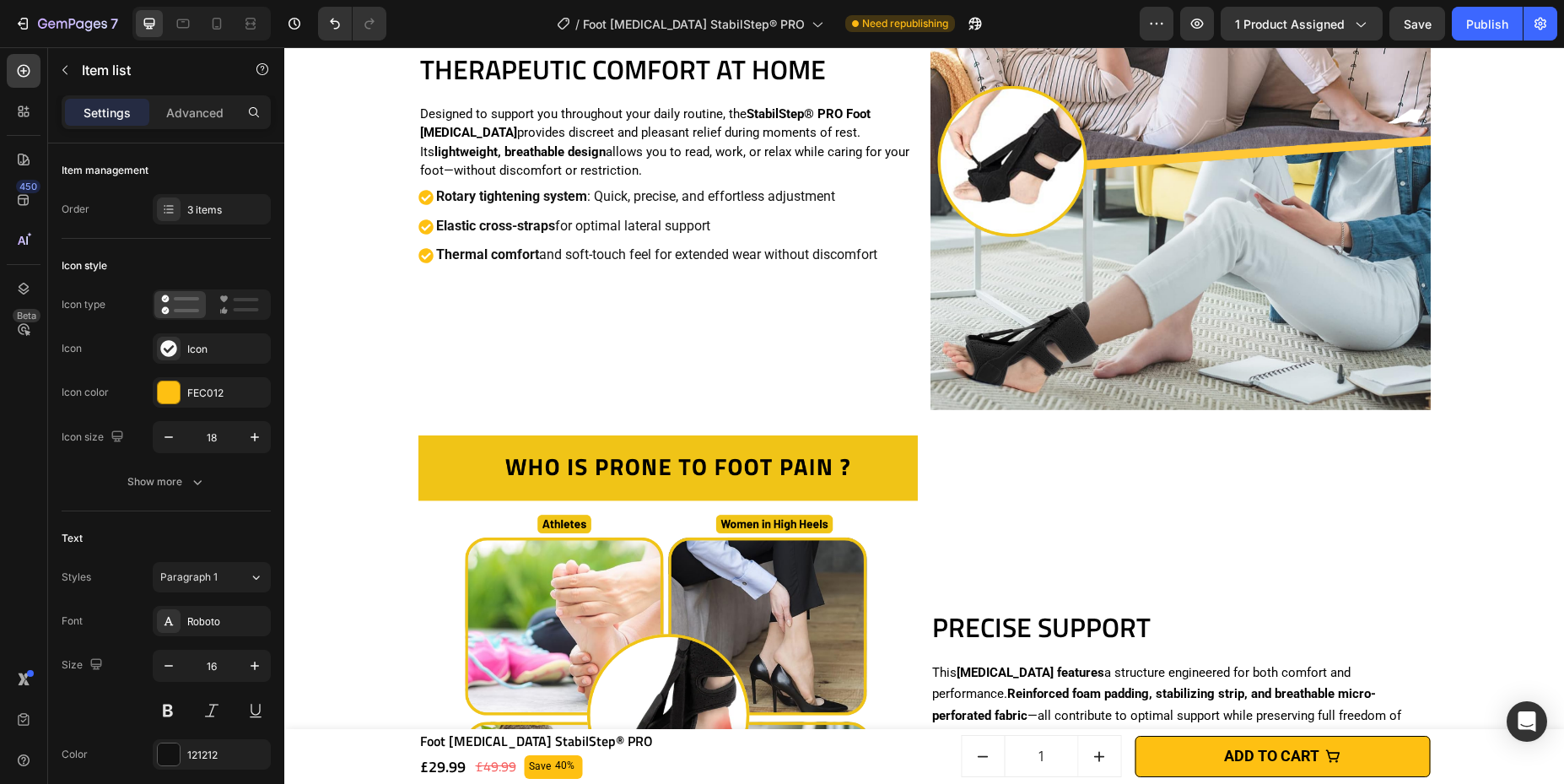
scroll to position [3227, 0]
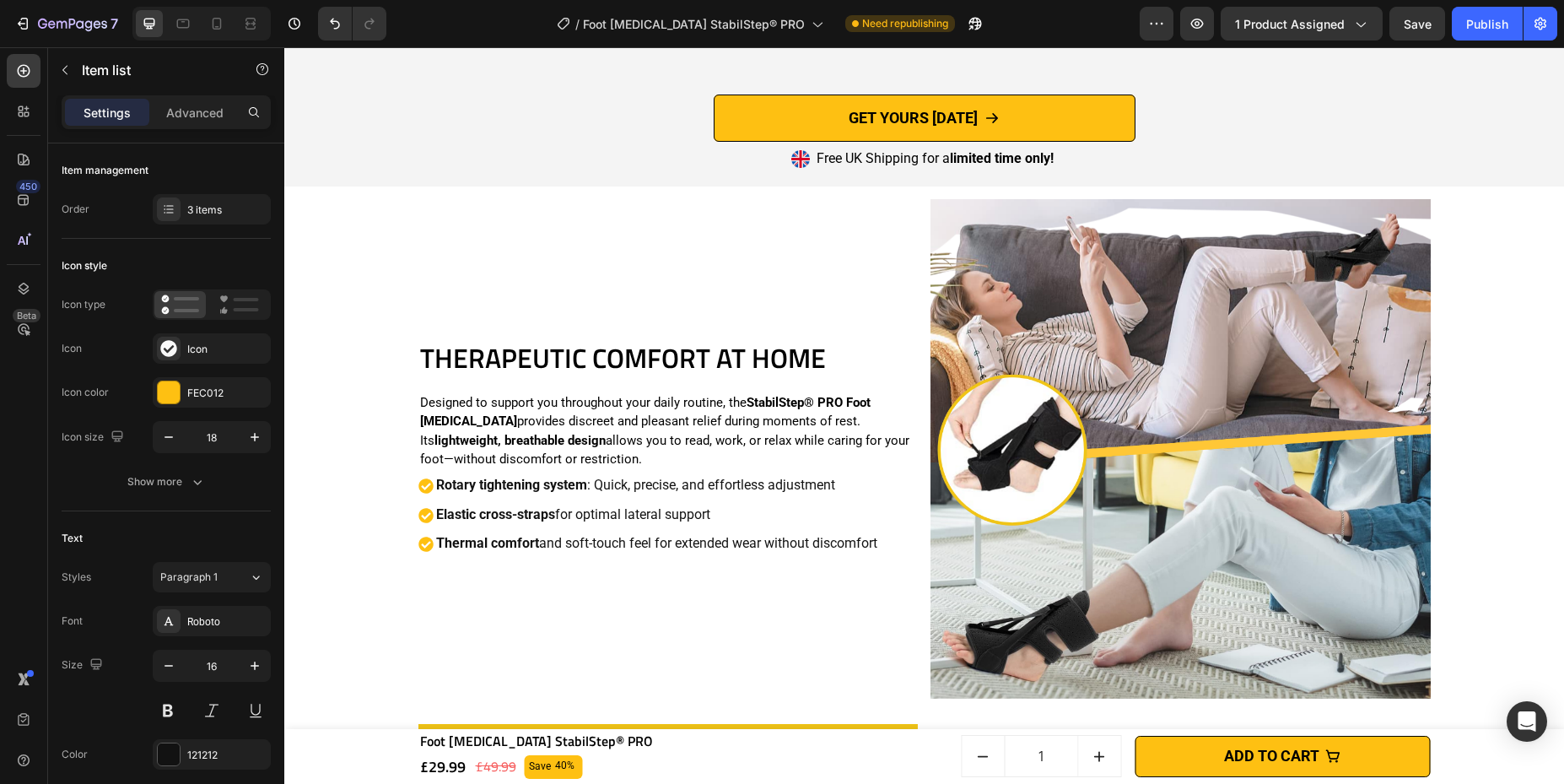
click at [877, 517] on div "Elastic cross-straps for optimal lateral support" at bounding box center [657, 515] width 446 height 30
click at [898, 505] on div "Rotary tightening system : Quick, precise, and effortless adjustment Elastic cr…" at bounding box center [668, 515] width 500 height 88
click at [887, 494] on div "Rotary tightening system : Quick, precise, and effortless adjustment Elastic cr…" at bounding box center [668, 515] width 500 height 88
click at [418, 496] on div "Rotary tightening system : Quick, precise, and effortless adjustment" at bounding box center [648, 486] width 461 height 30
click at [418, 497] on div "Rotary tightening system : Quick, precise, and effortless adjustment" at bounding box center [648, 486] width 461 height 30
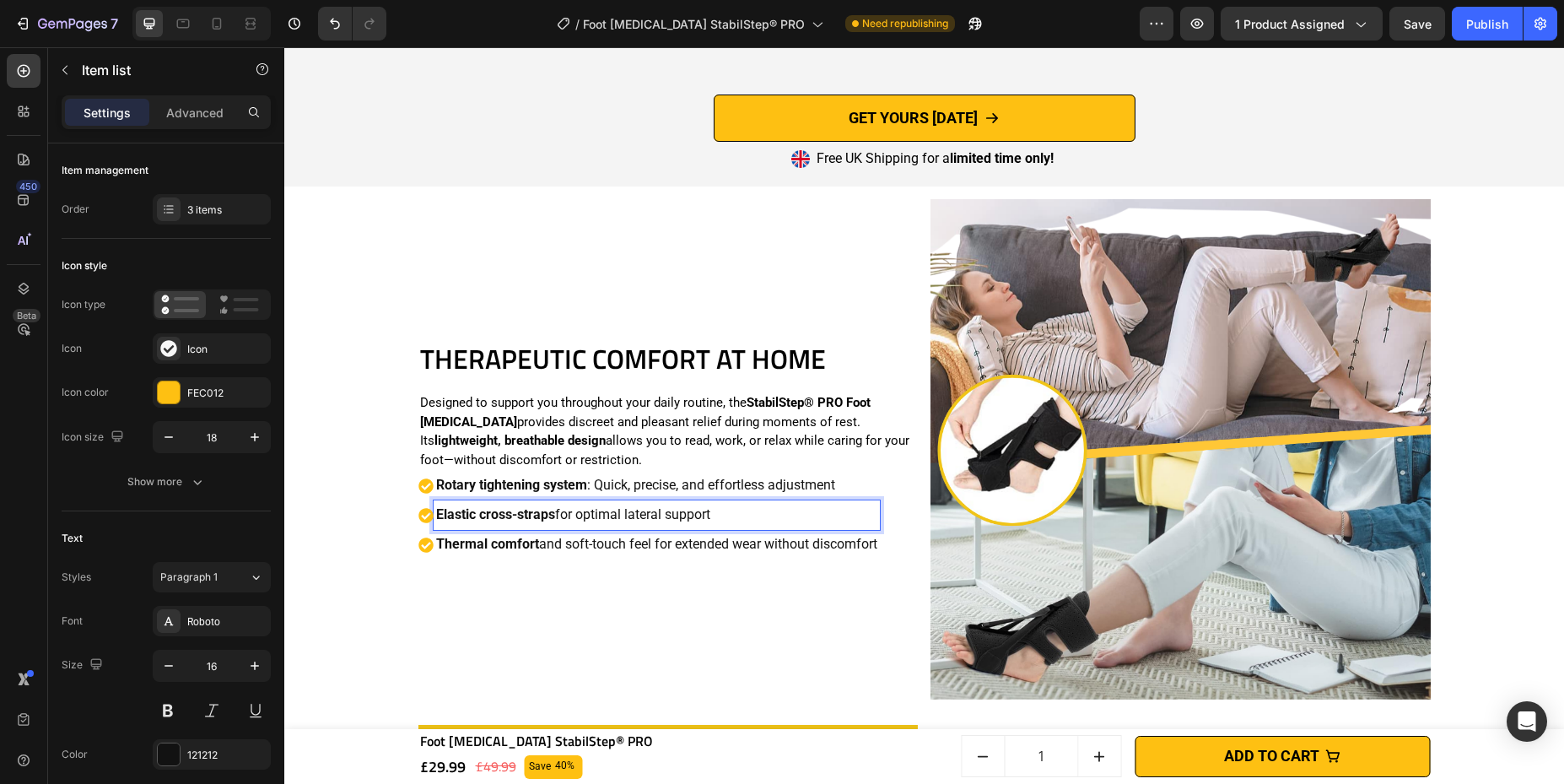
click at [834, 501] on div "Elastic cross-straps for optimal lateral support" at bounding box center [657, 515] width 446 height 30
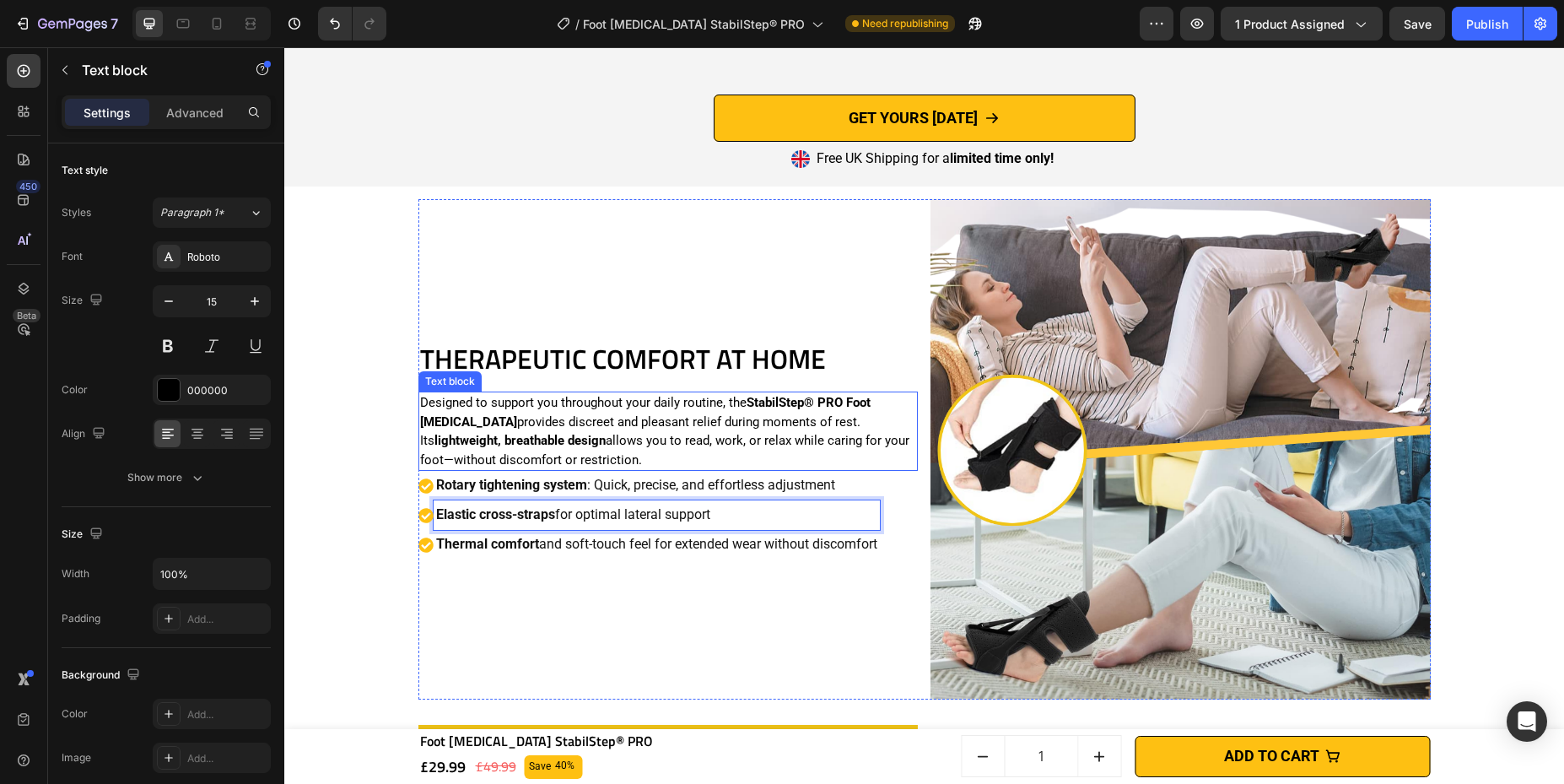
drag, startPoint x: 877, startPoint y: 467, endPoint x: 877, endPoint y: 488, distance: 20.2
click at [877, 475] on div "THERAPEUTIC COMFORT AT HOME Heading Designed to support you throughout your dai…" at bounding box center [668, 449] width 500 height 500
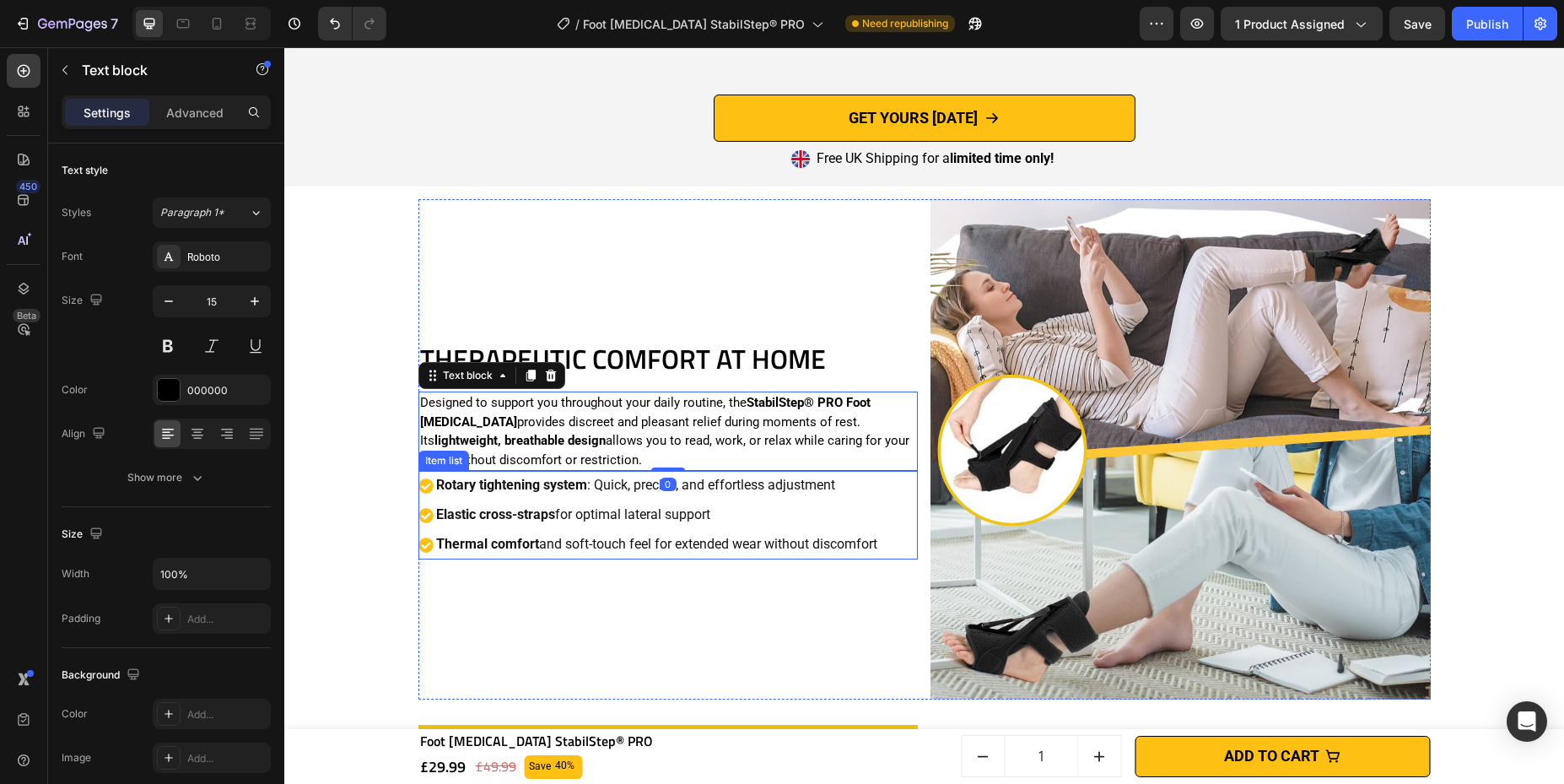
click at [877, 496] on p "Rotary tightening system : Quick, precise, and effortless adjustment" at bounding box center [656, 485] width 441 height 24
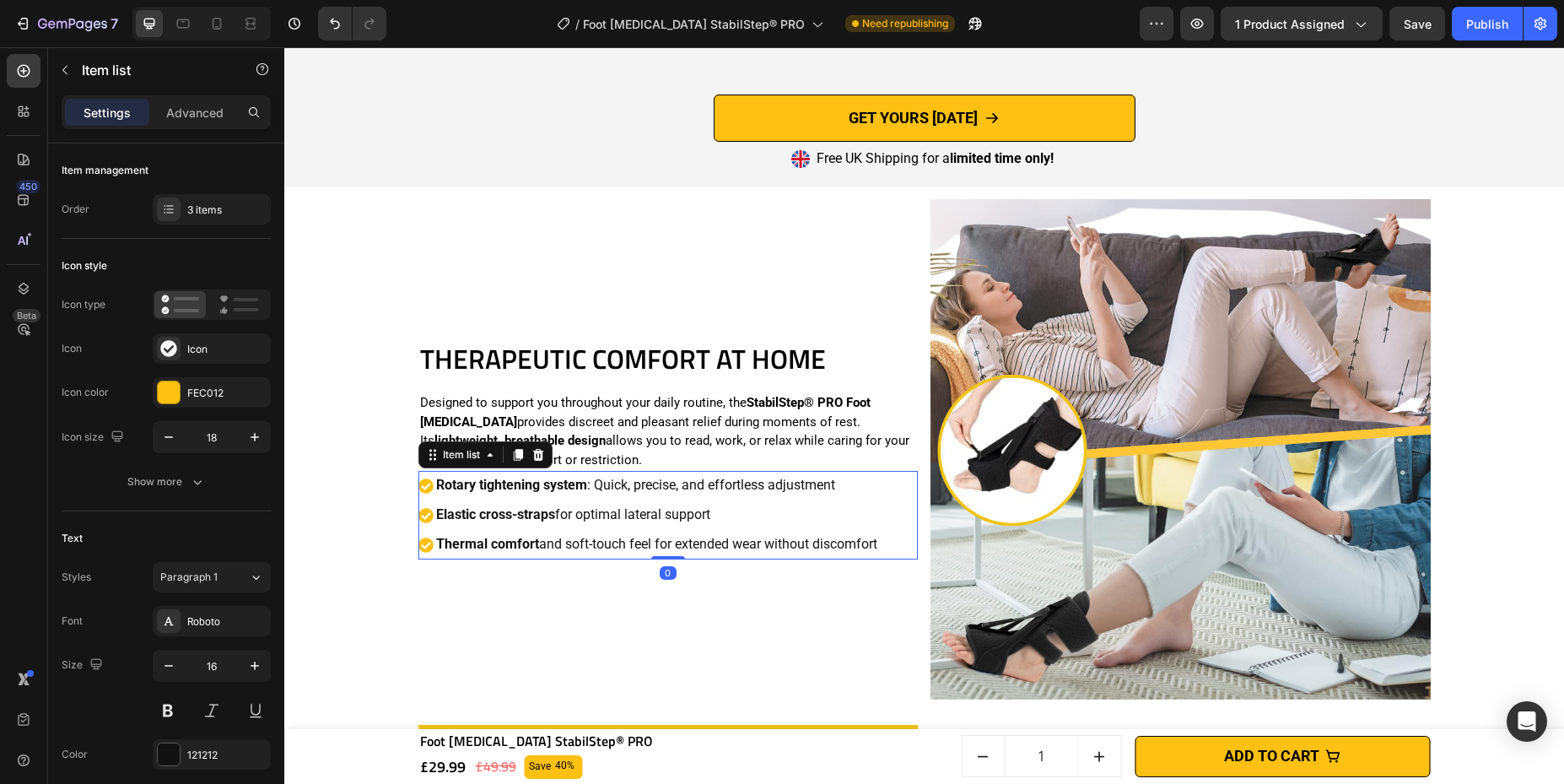
click at [904, 498] on div "Rotary tightening system : Quick, precise, and effortless adjustment Elastic cr…" at bounding box center [668, 515] width 500 height 88
copy p "Elastic cross-straps for optimal lateral support"
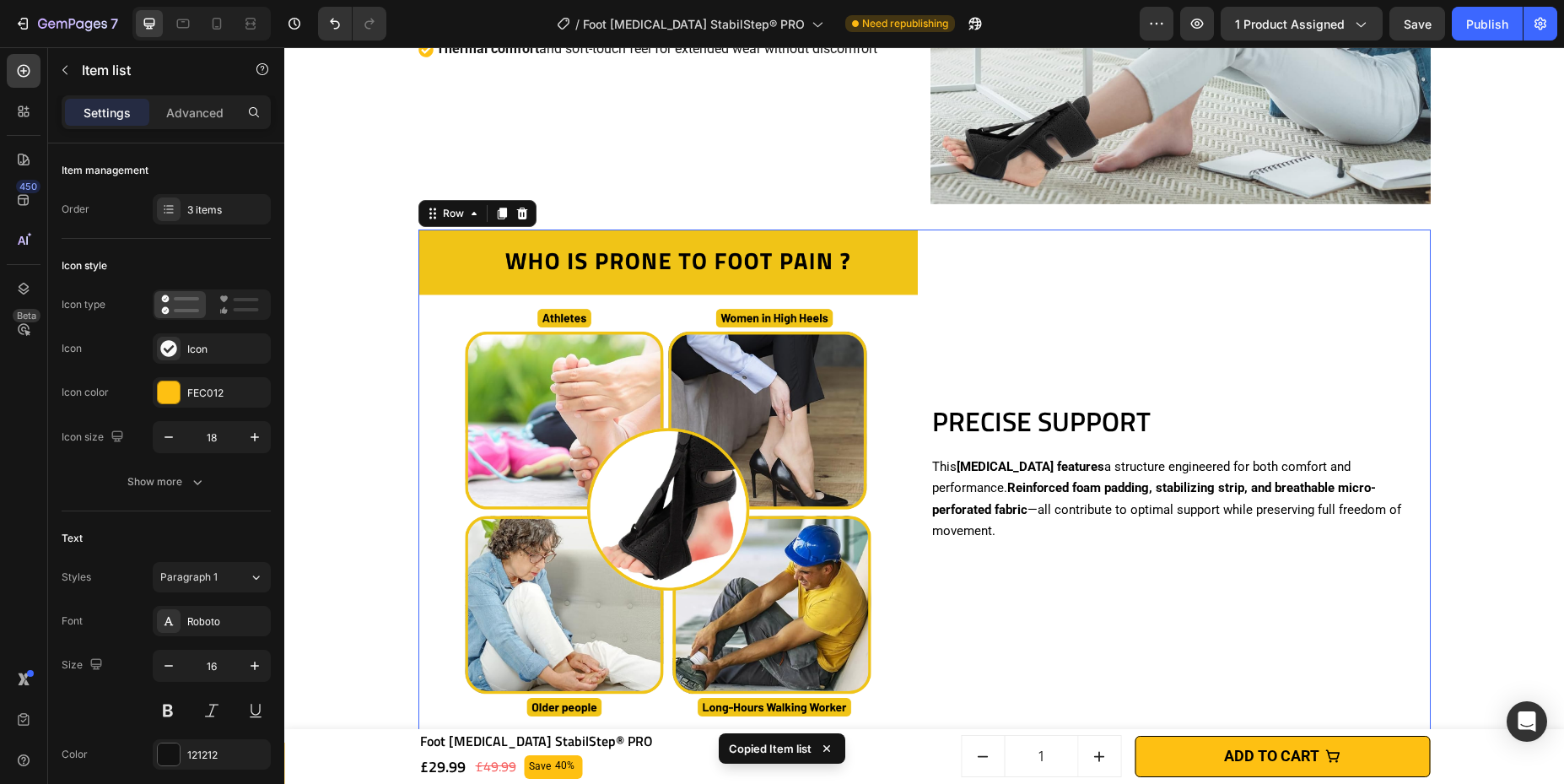
scroll to position [3798, 0]
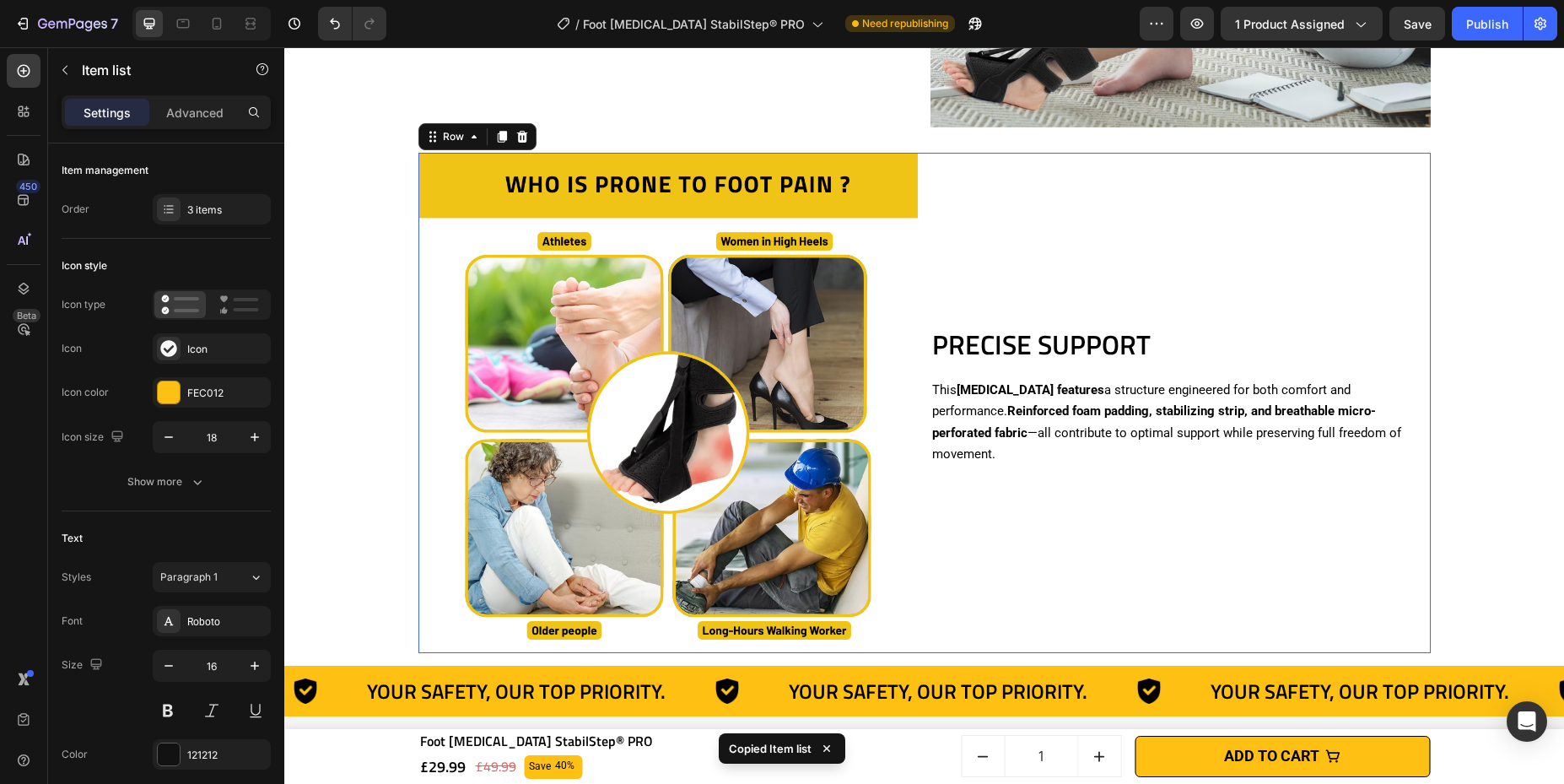
click at [1026, 564] on div "PRECISE SUPPORT Heading This [MEDICAL_DATA] features a structure engineered for…" at bounding box center [1180, 403] width 500 height 500
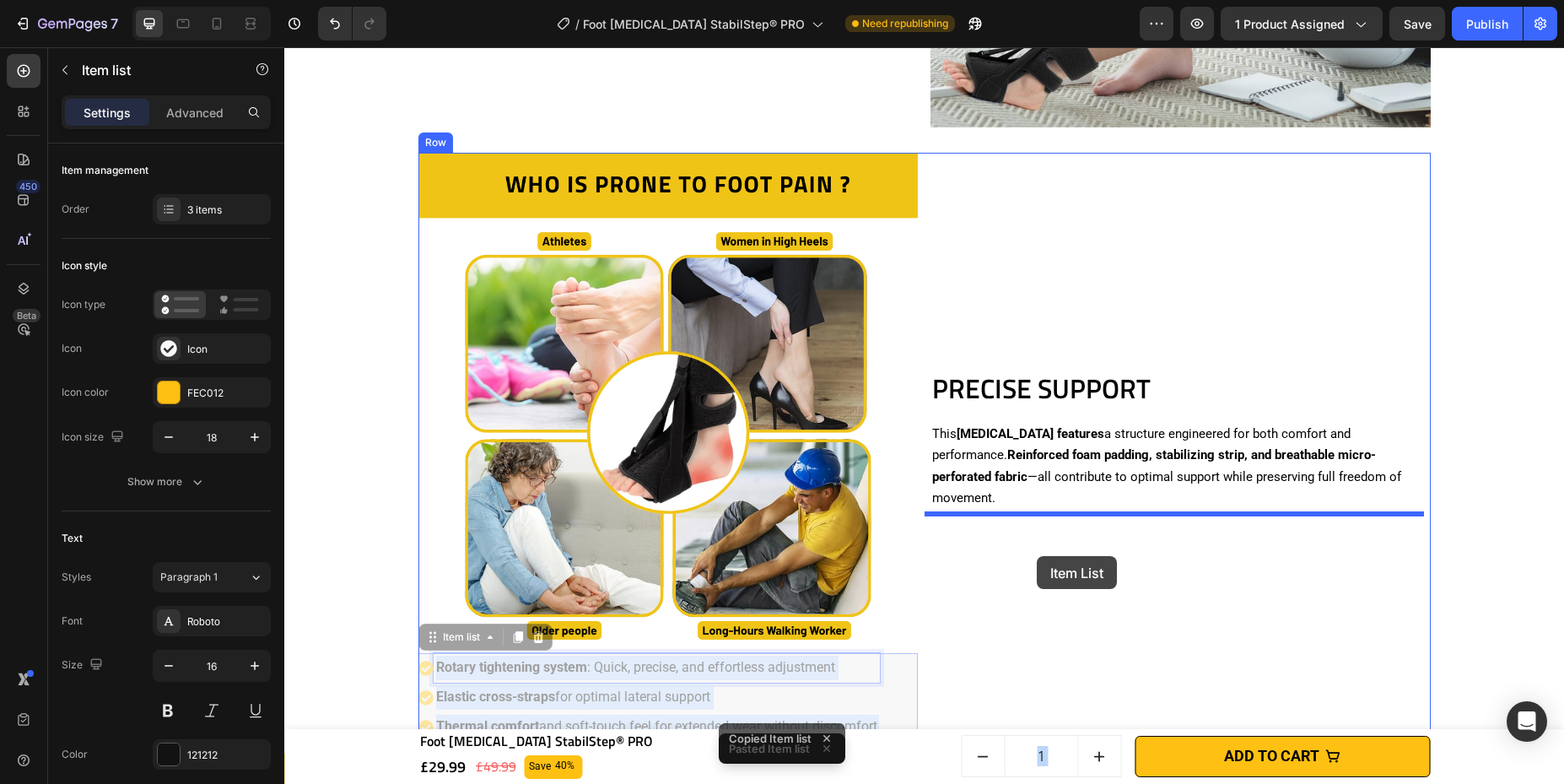
drag, startPoint x: 879, startPoint y: 672, endPoint x: 1046, endPoint y: 548, distance: 207.5
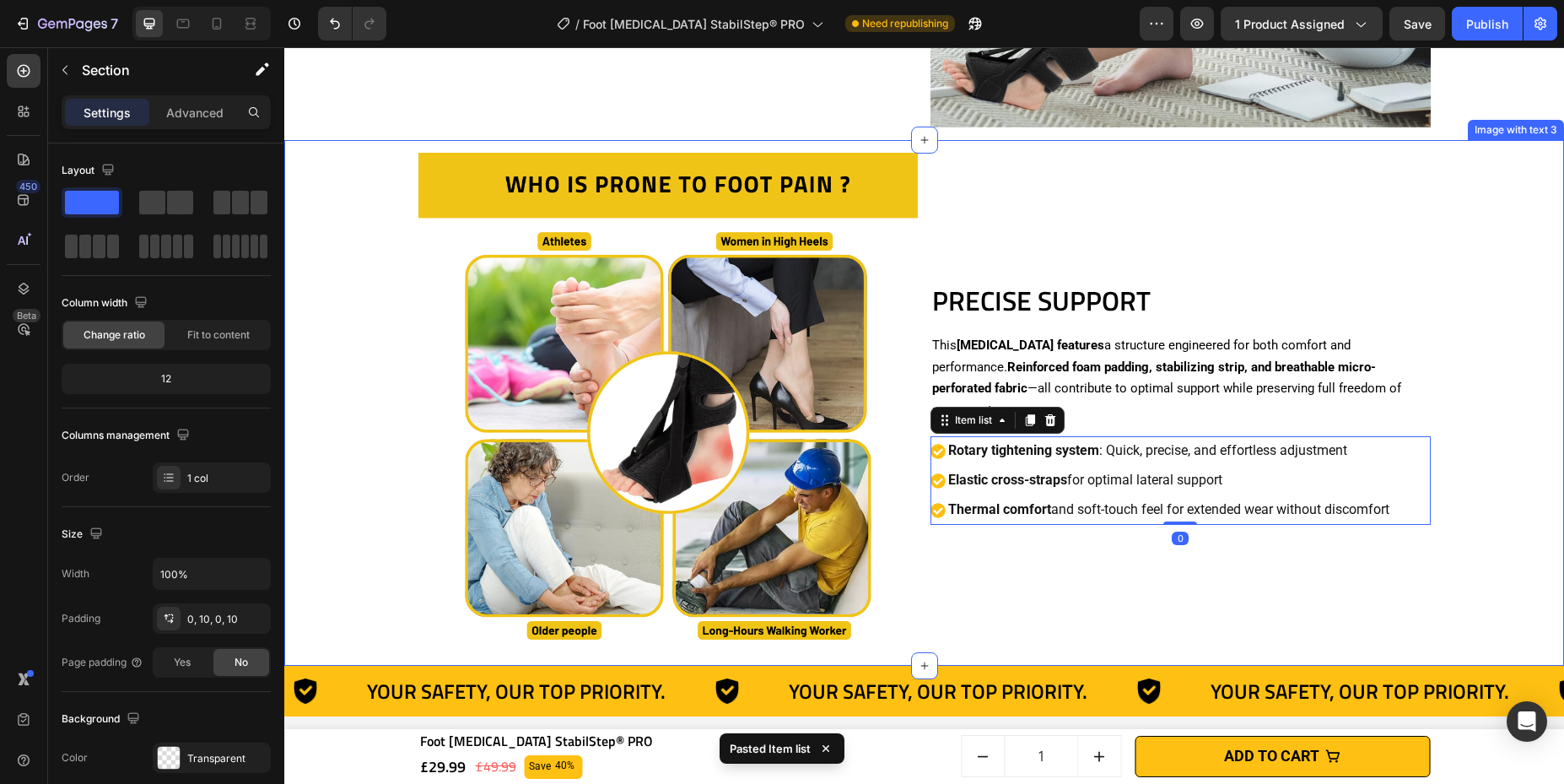
click at [1118, 486] on div "PRECISE SUPPORT Heading This [MEDICAL_DATA] features a structure engineered for…" at bounding box center [924, 403] width 1280 height 526
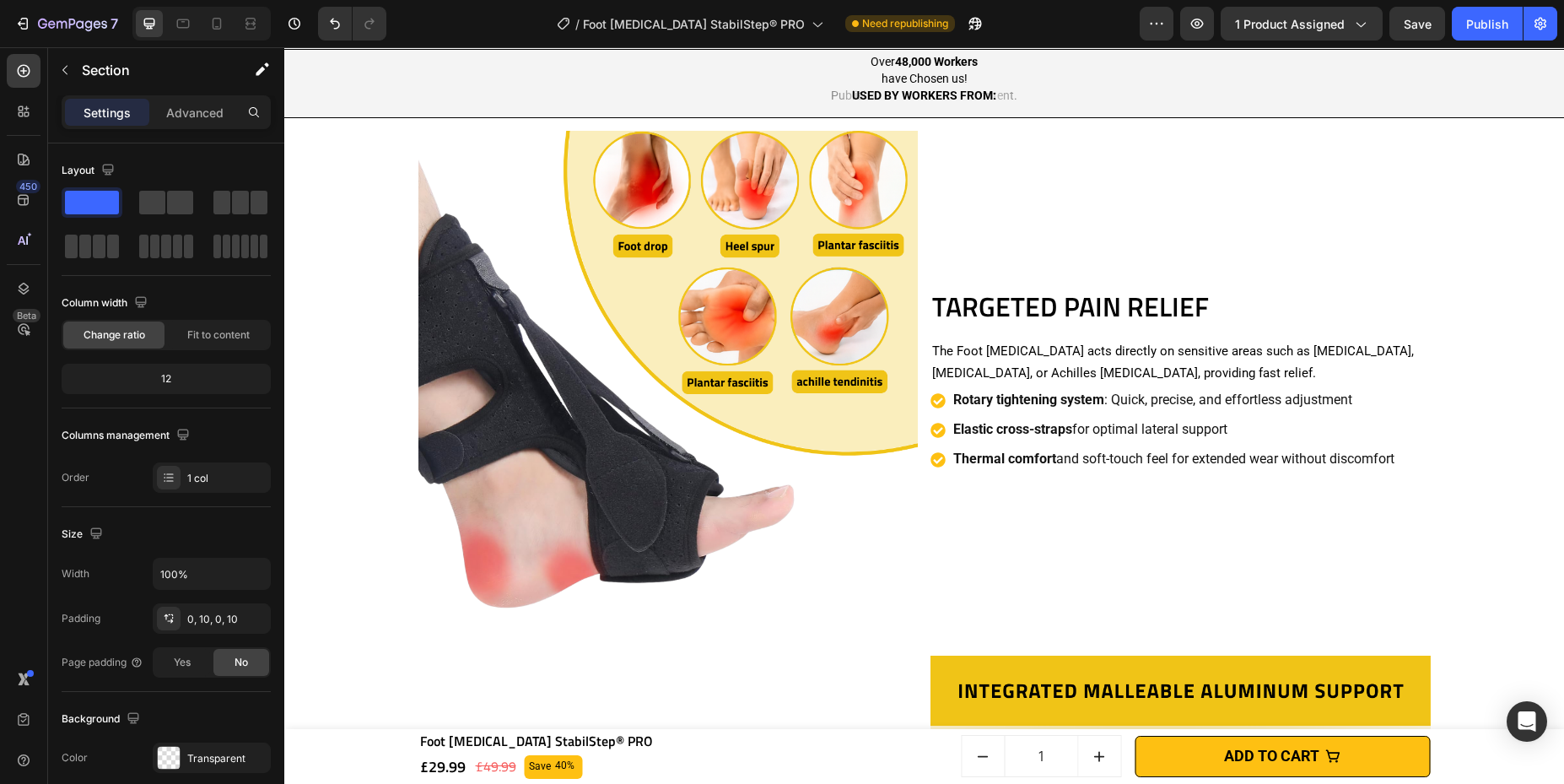
scroll to position [1236, 0]
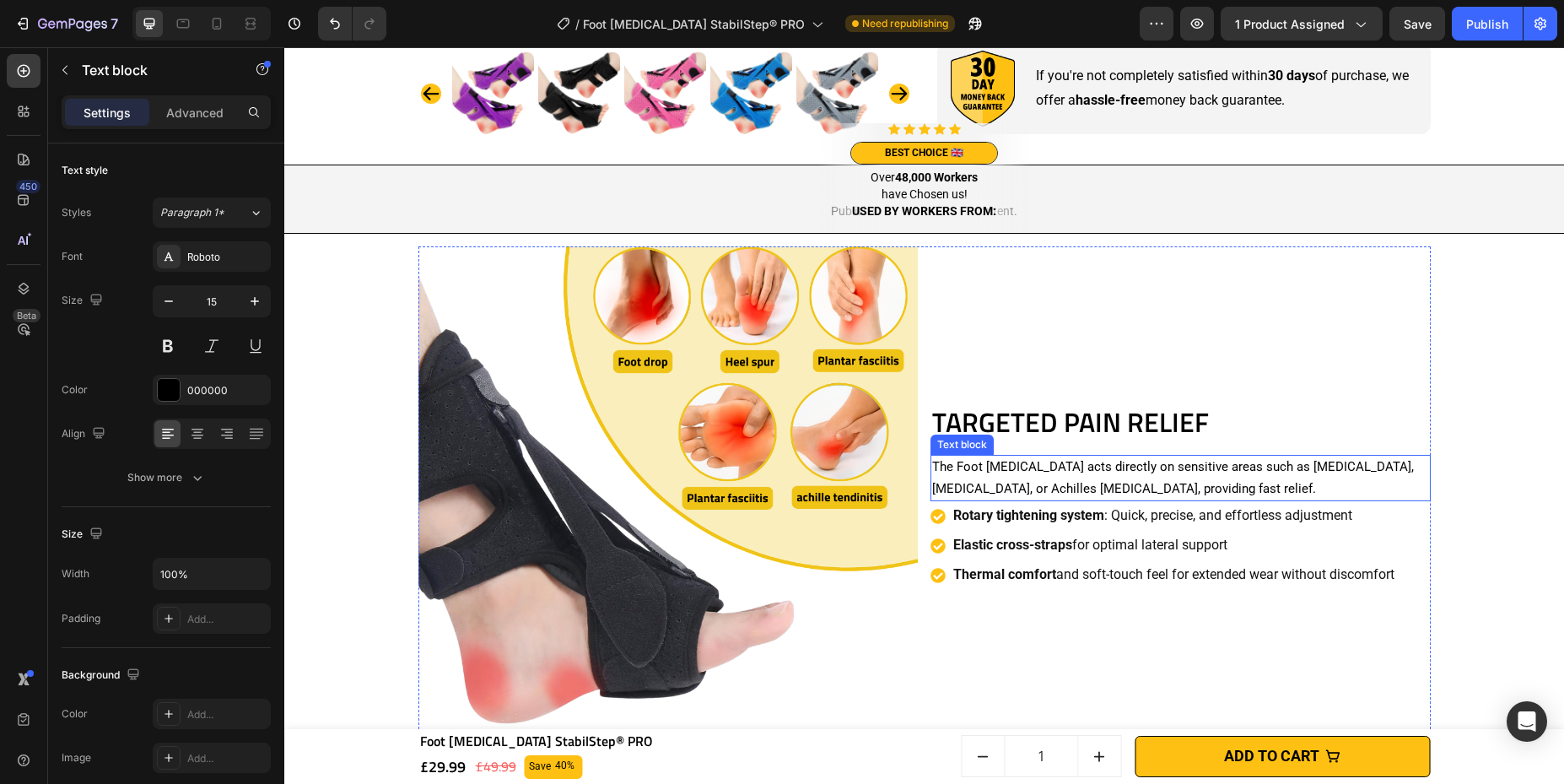
click at [970, 494] on p "The Foot [MEDICAL_DATA] acts directly on sensitive areas such as [MEDICAL_DATA]…" at bounding box center [1180, 477] width 497 height 43
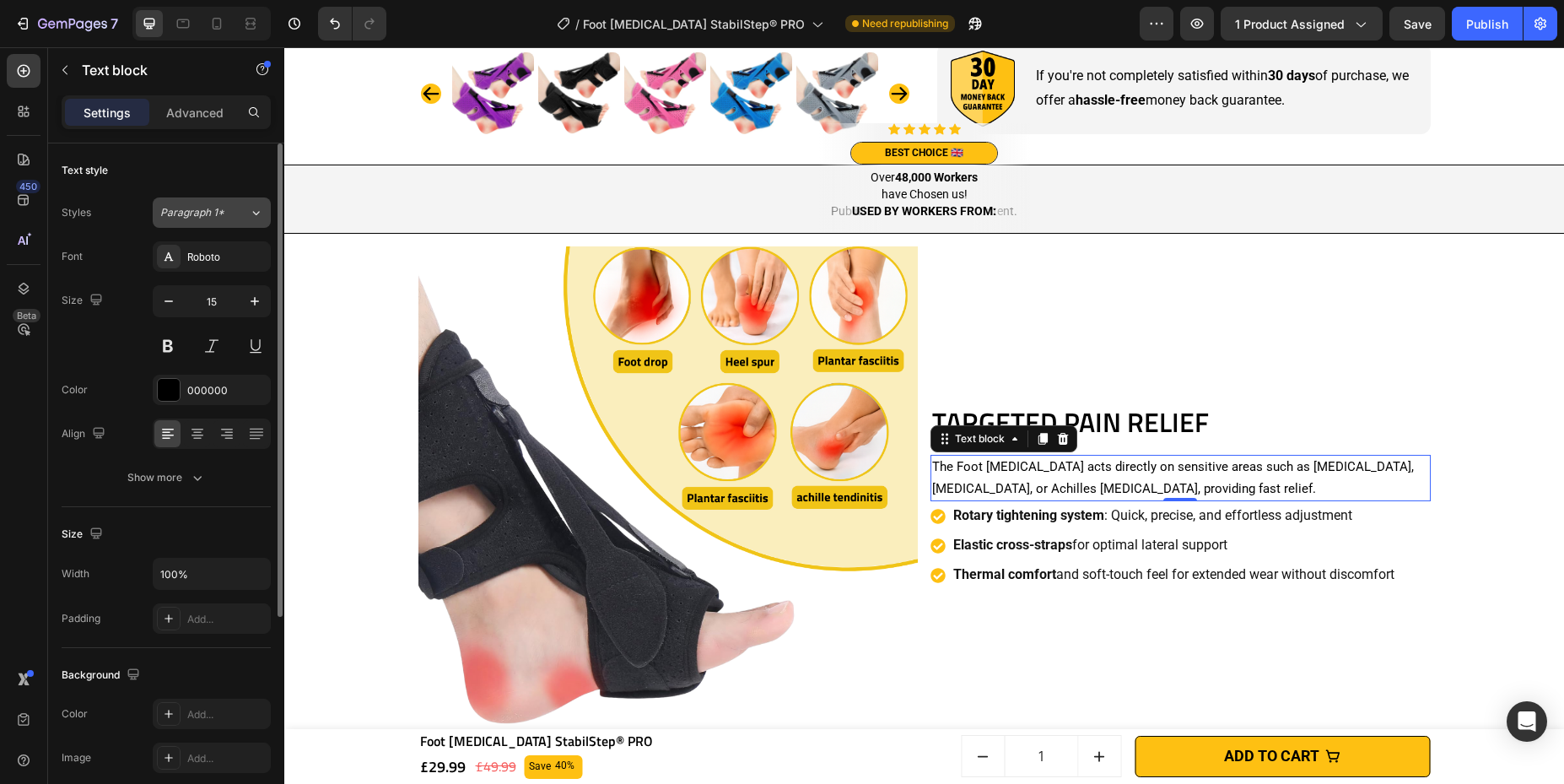
click at [188, 226] on button "Paragraph 1*" at bounding box center [212, 212] width 118 height 30
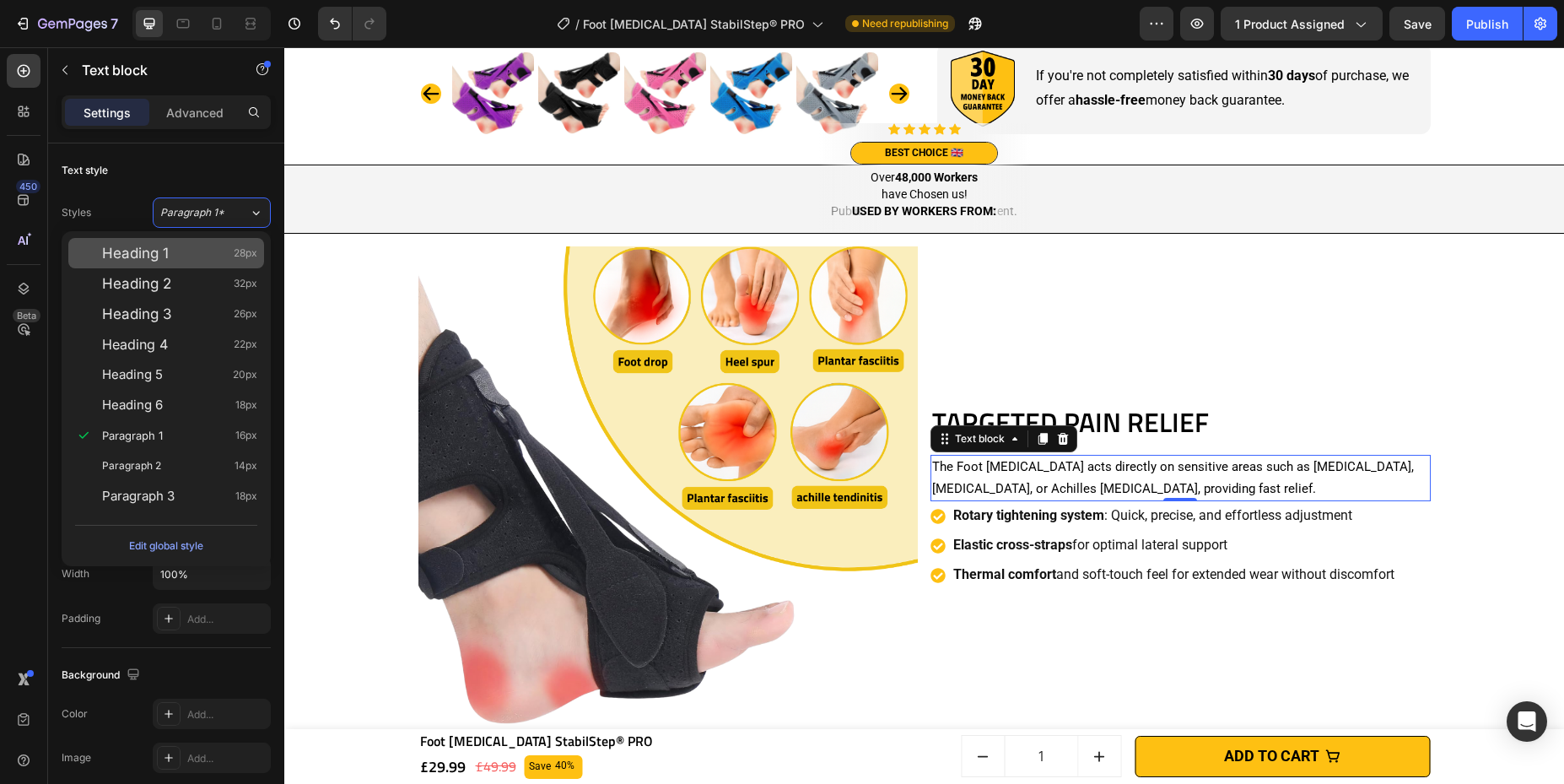
drag, startPoint x: 186, startPoint y: 463, endPoint x: 219, endPoint y: 252, distance: 213.6
click at [186, 463] on div "Paragraph 2 14px" at bounding box center [179, 465] width 155 height 17
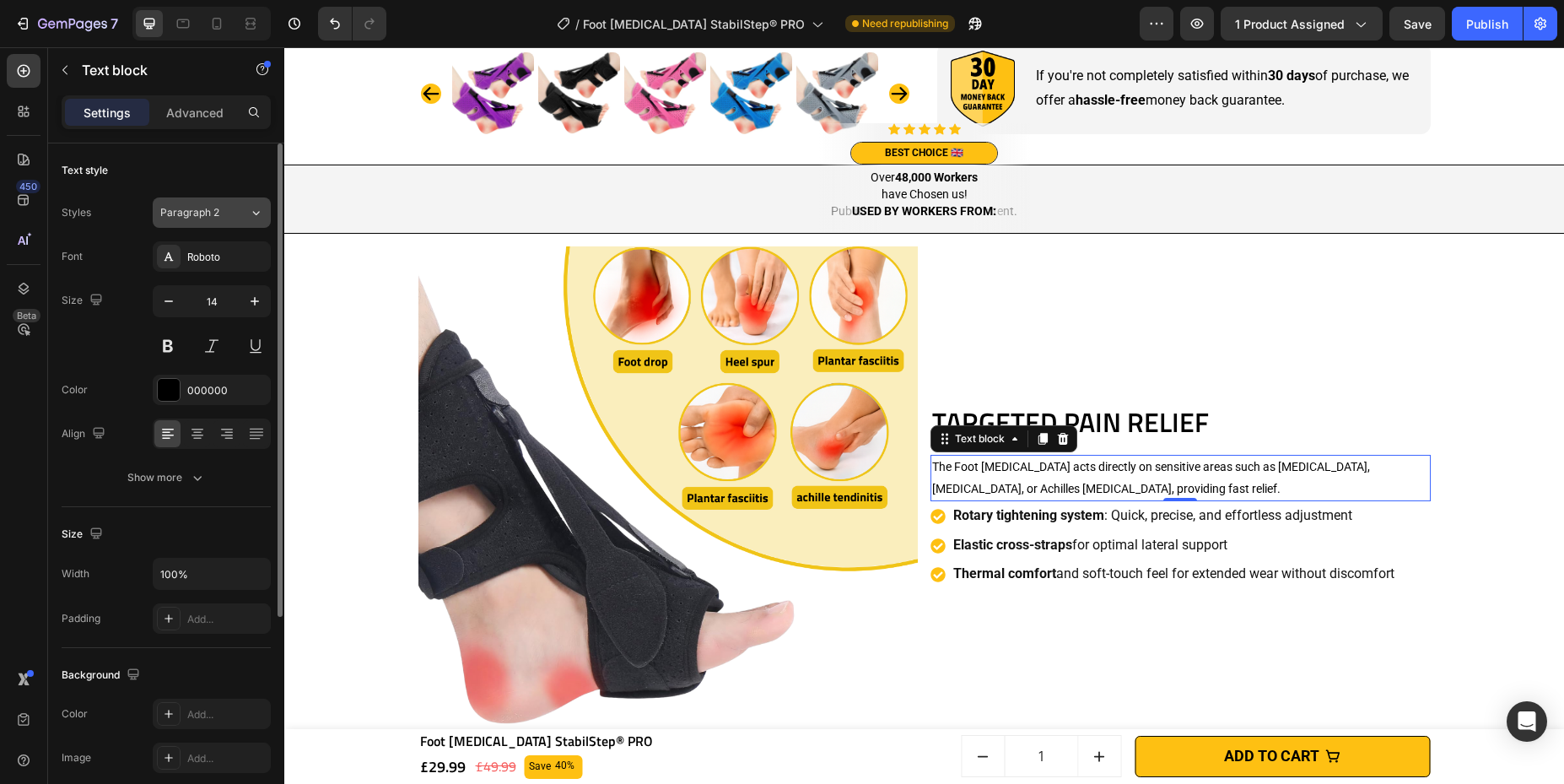
click at [228, 218] on div "Paragraph 2" at bounding box center [194, 212] width 68 height 15
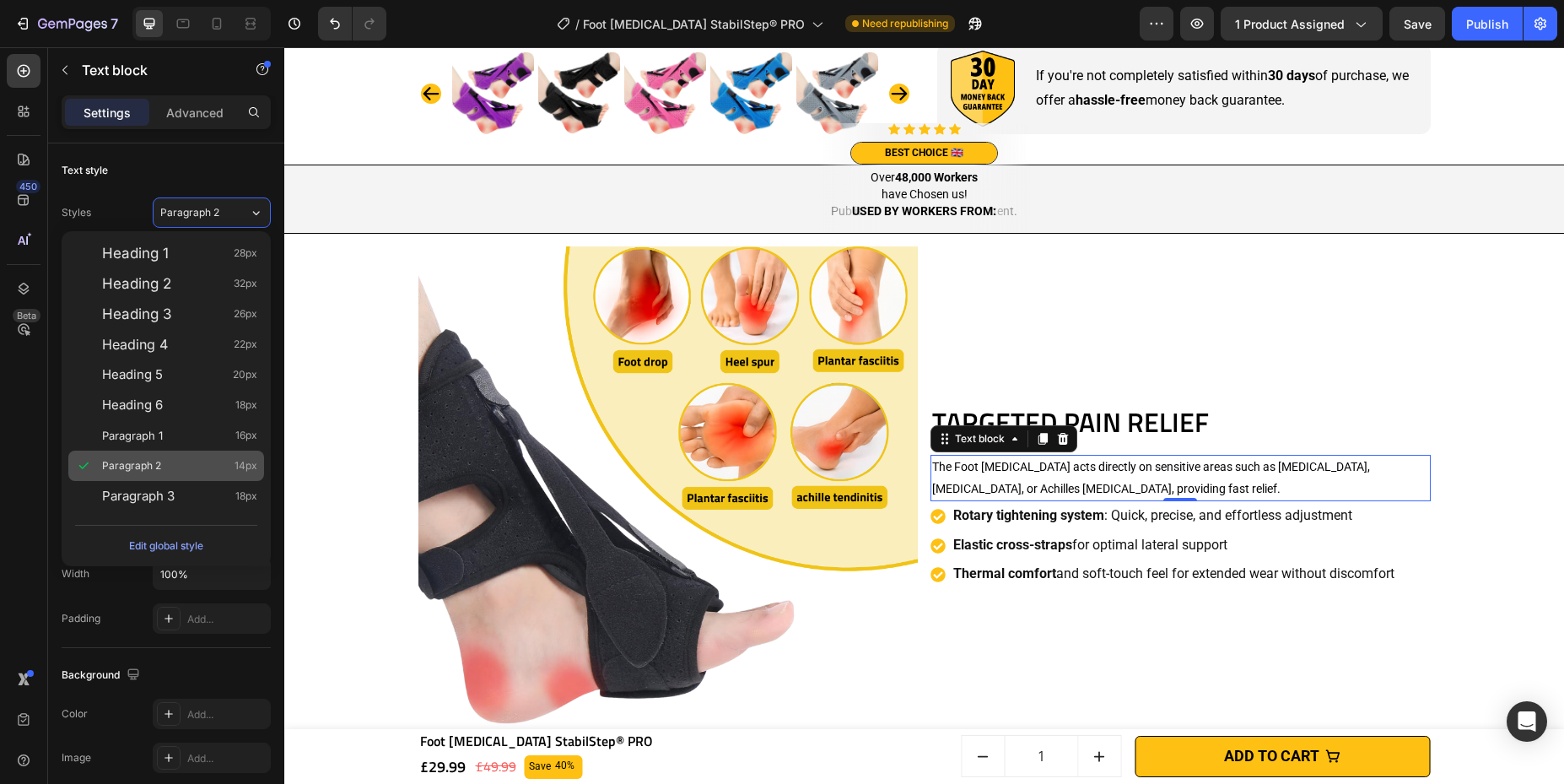
drag, startPoint x: 187, startPoint y: 437, endPoint x: 145, endPoint y: 450, distance: 44.3
click at [187, 438] on div "Paragraph 1 16px" at bounding box center [179, 435] width 155 height 17
type input "16"
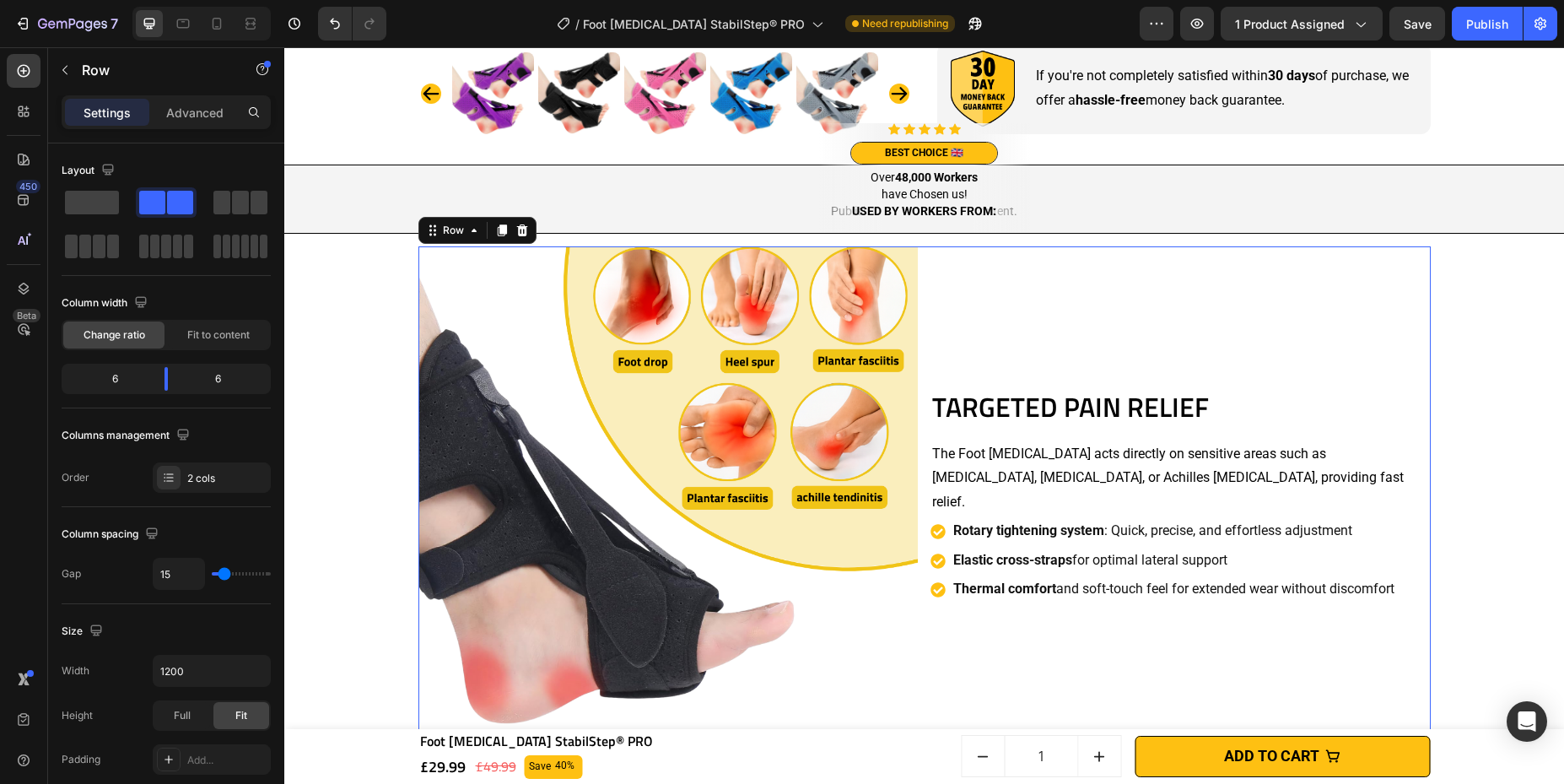
click at [1118, 373] on div "TARGETED PAIN RELIEF Heading The Foot [MEDICAL_DATA] acts directly on sensitive…" at bounding box center [1180, 496] width 500 height 500
click at [1118, 416] on h2 "TARGETED PAIN RELIEF" at bounding box center [1180, 407] width 500 height 39
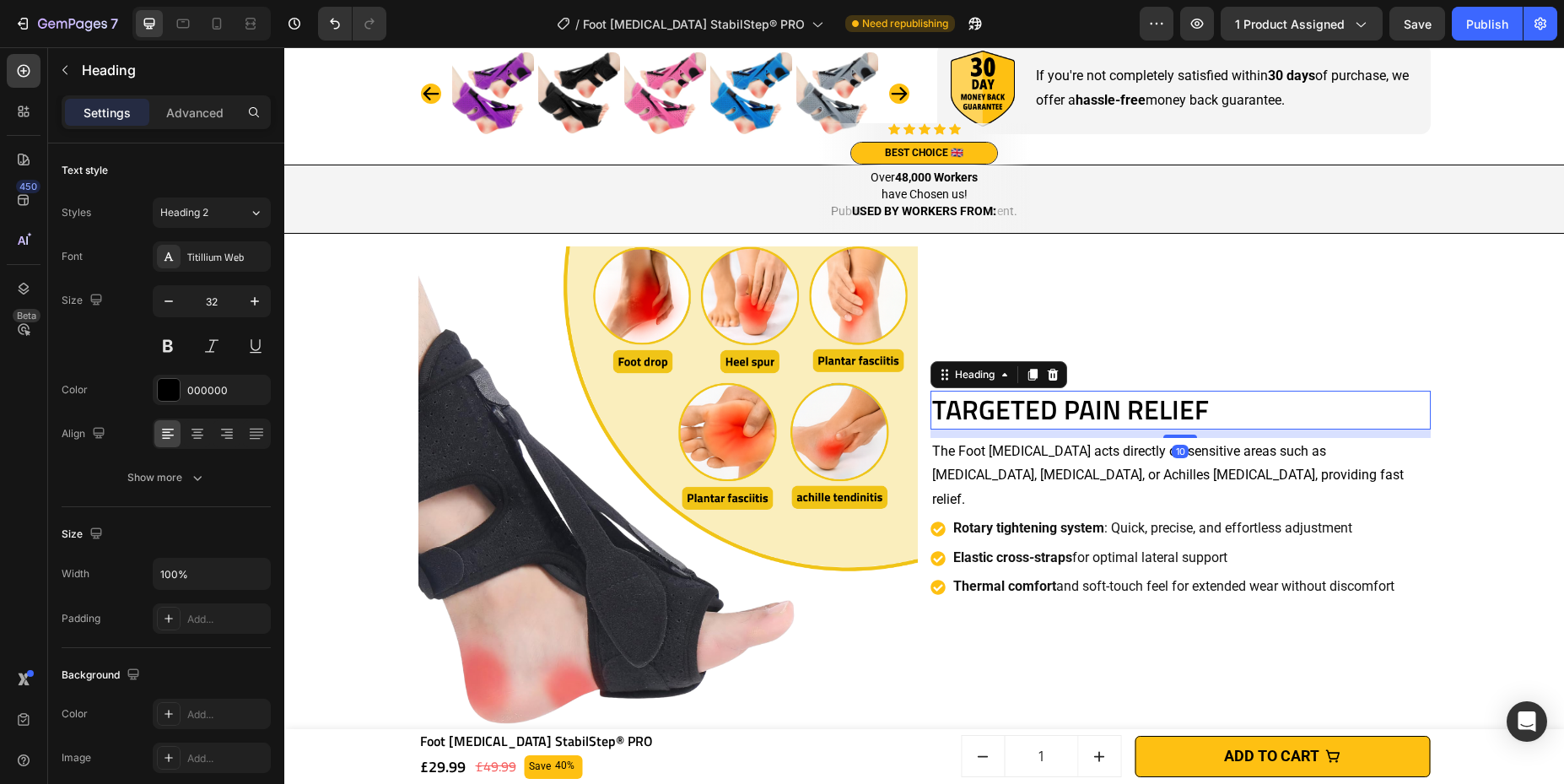
click at [1118, 429] on div "10" at bounding box center [1180, 429] width 500 height 0
click at [1118, 472] on p "The Foot [MEDICAL_DATA] acts directly on sensitive areas such as [MEDICAL_DATA]…" at bounding box center [1180, 476] width 497 height 73
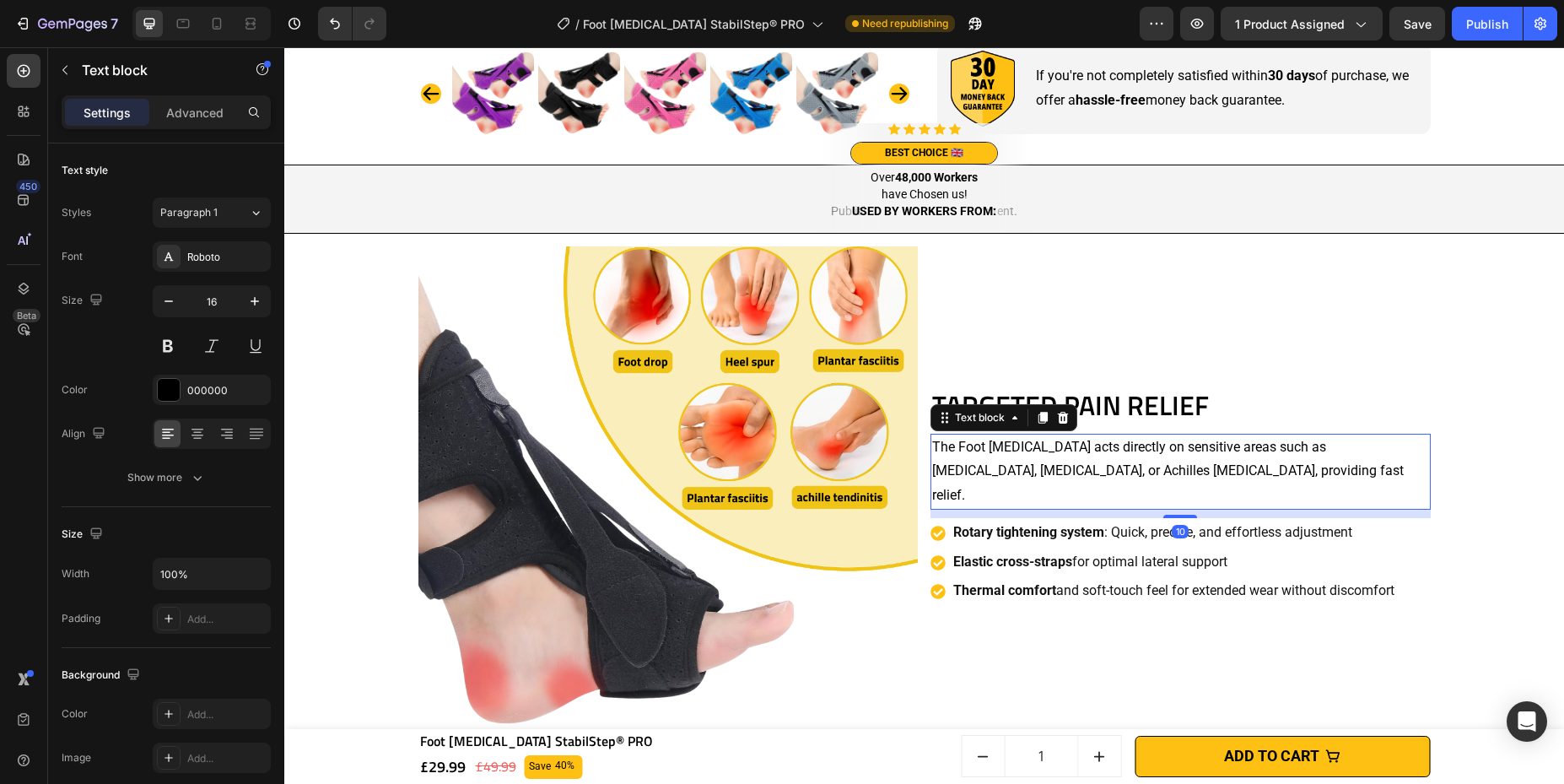
drag, startPoint x: 1177, startPoint y: 498, endPoint x: 1209, endPoint y: 501, distance: 32.2
click at [1118, 506] on div "TARGETED PAIN RELIEF Heading The Foot [MEDICAL_DATA] acts directly on sensitive…" at bounding box center [1180, 496] width 500 height 500
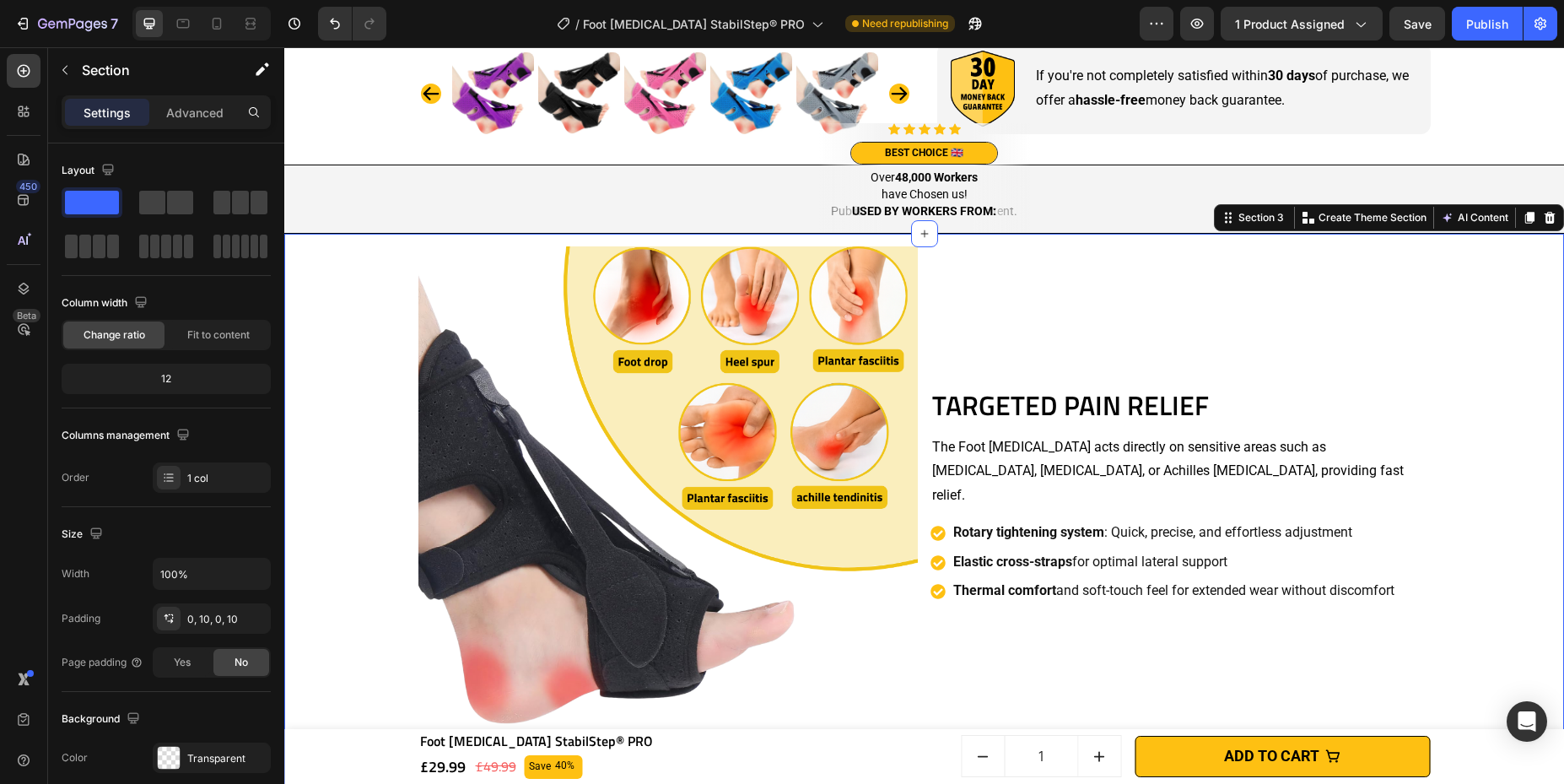
drag, startPoint x: 1497, startPoint y: 456, endPoint x: 1411, endPoint y: 483, distance: 89.4
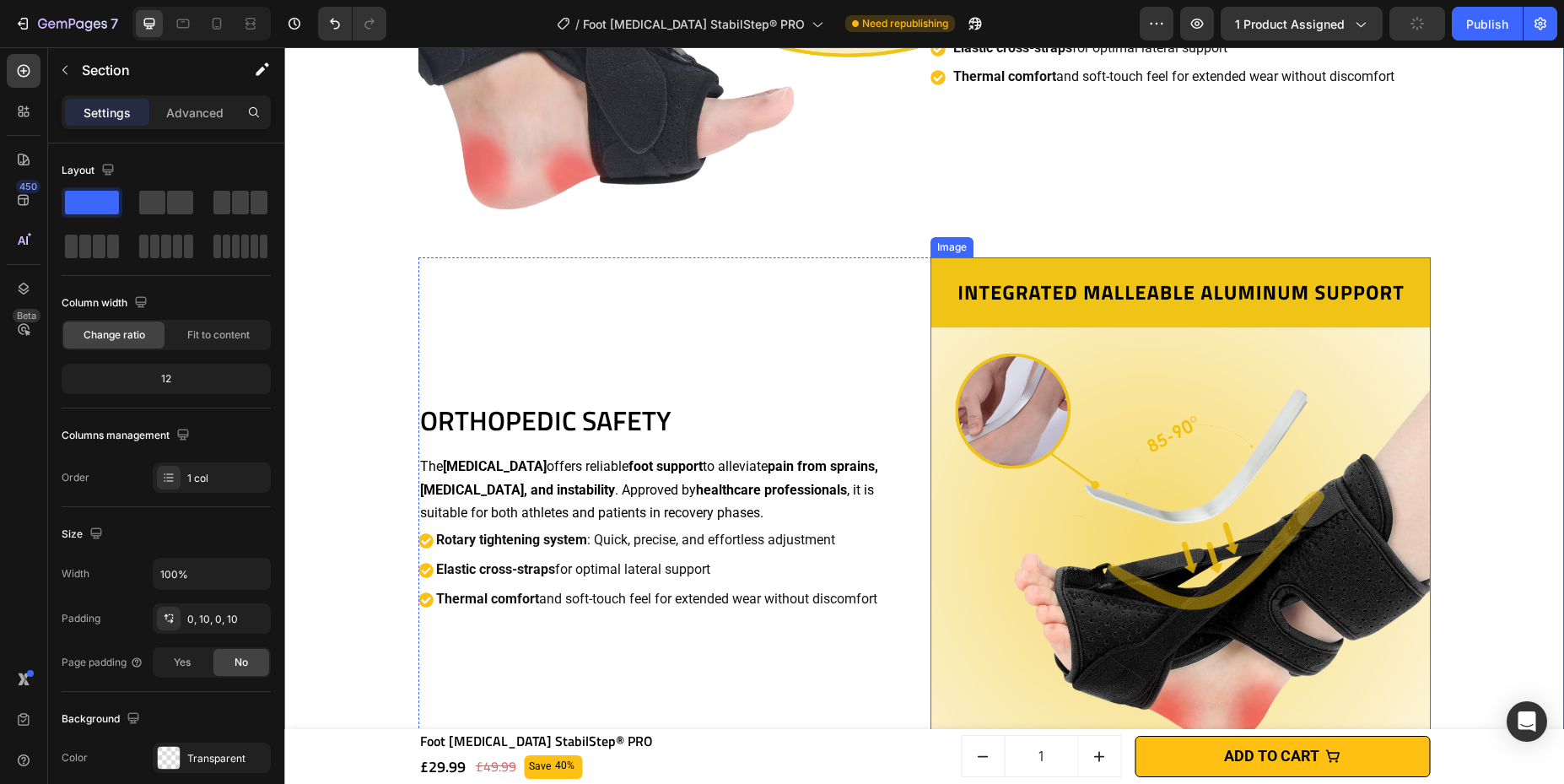
scroll to position [1835, 0]
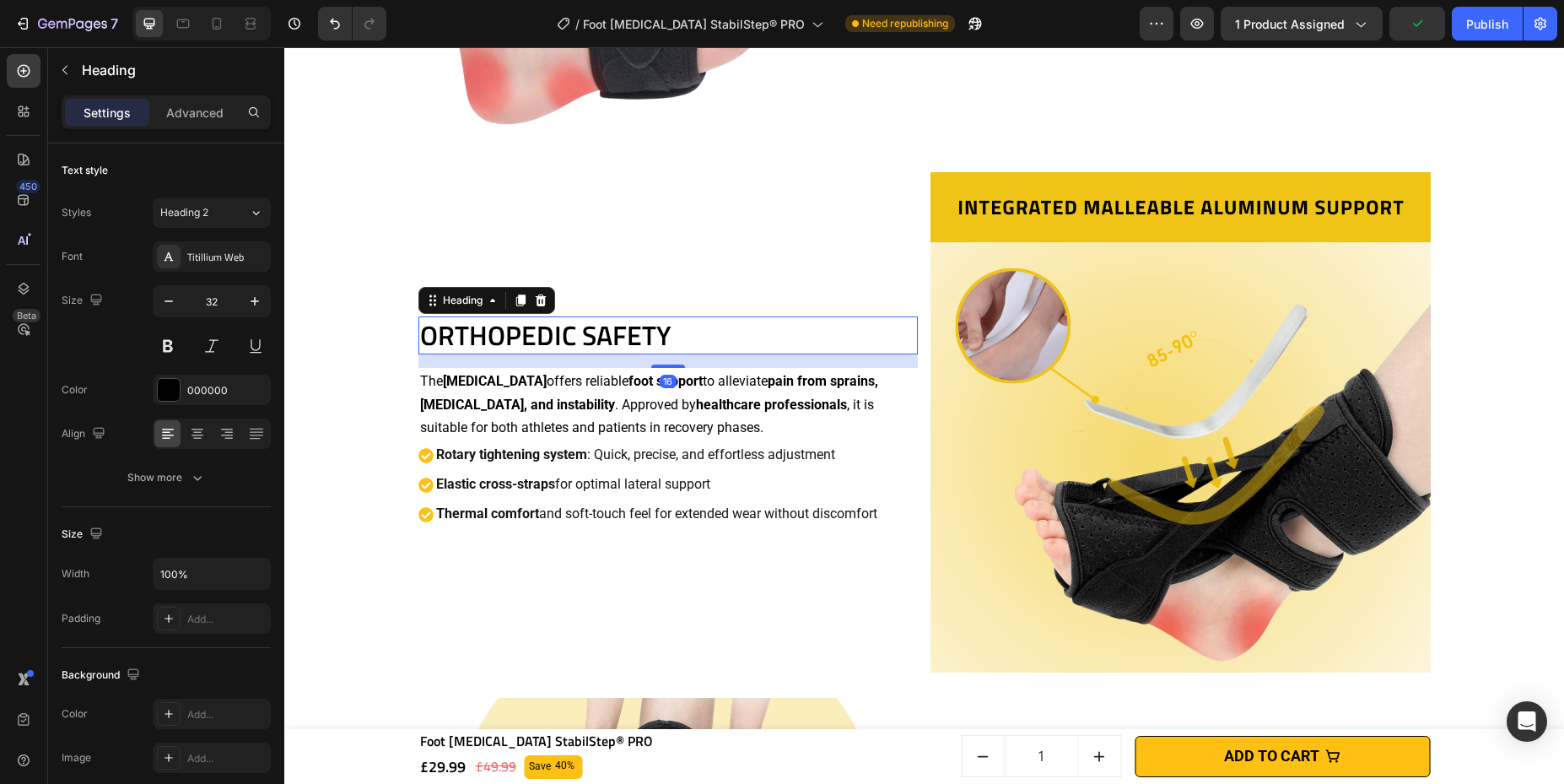
drag, startPoint x: 615, startPoint y: 329, endPoint x: 649, endPoint y: 341, distance: 35.8
click at [615, 329] on h2 "ORTHOPEDIC SAFETY" at bounding box center [668, 335] width 500 height 39
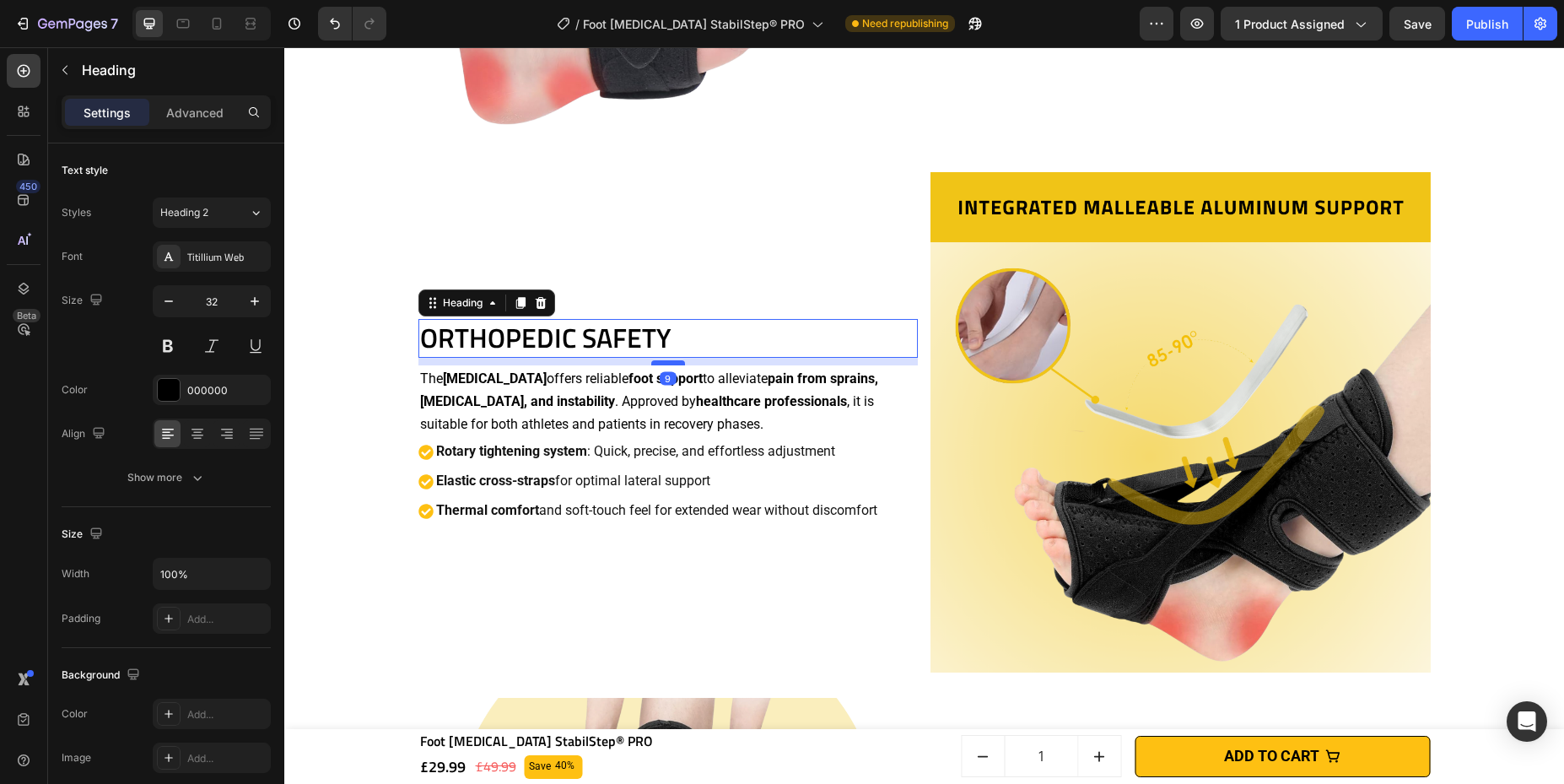
click at [670, 360] on div at bounding box center [668, 362] width 34 height 5
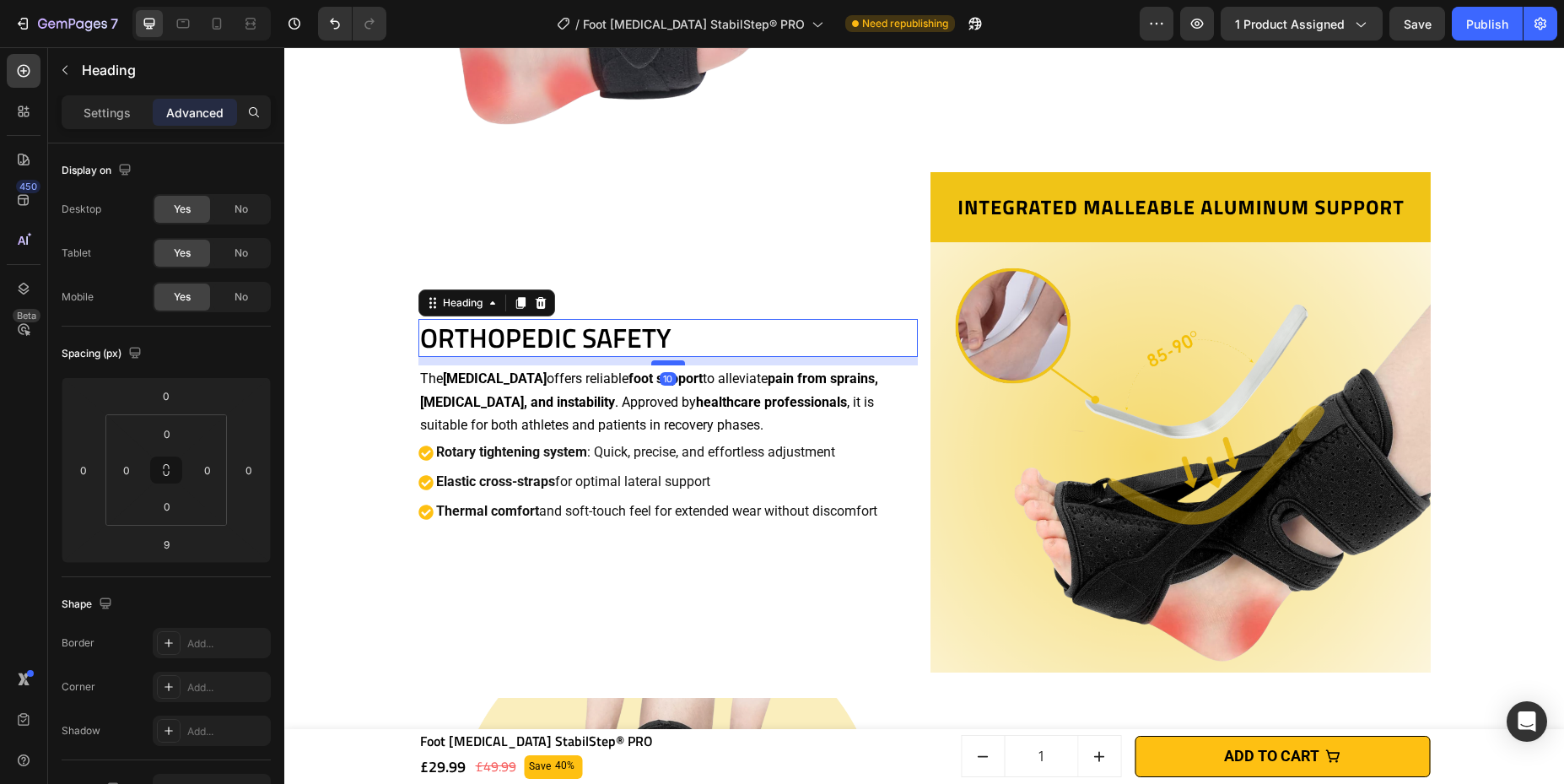
click at [669, 363] on div at bounding box center [668, 362] width 34 height 5
type input "10"
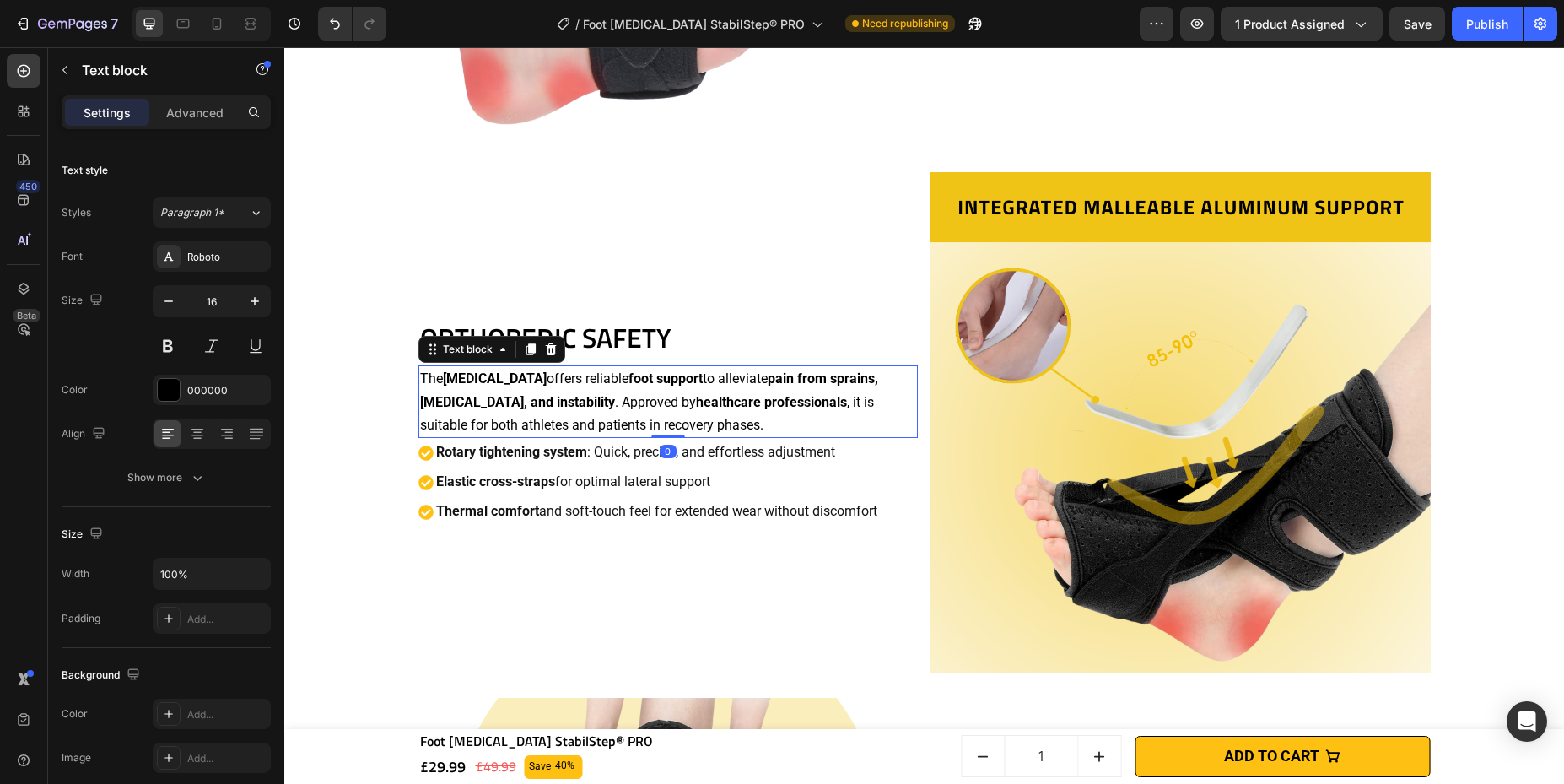
drag, startPoint x: 763, startPoint y: 391, endPoint x: 770, endPoint y: 396, distance: 8.7
click at [763, 392] on p "The [MEDICAL_DATA] offers reliable foot support to alleviate pain from sprains,…" at bounding box center [668, 401] width 497 height 69
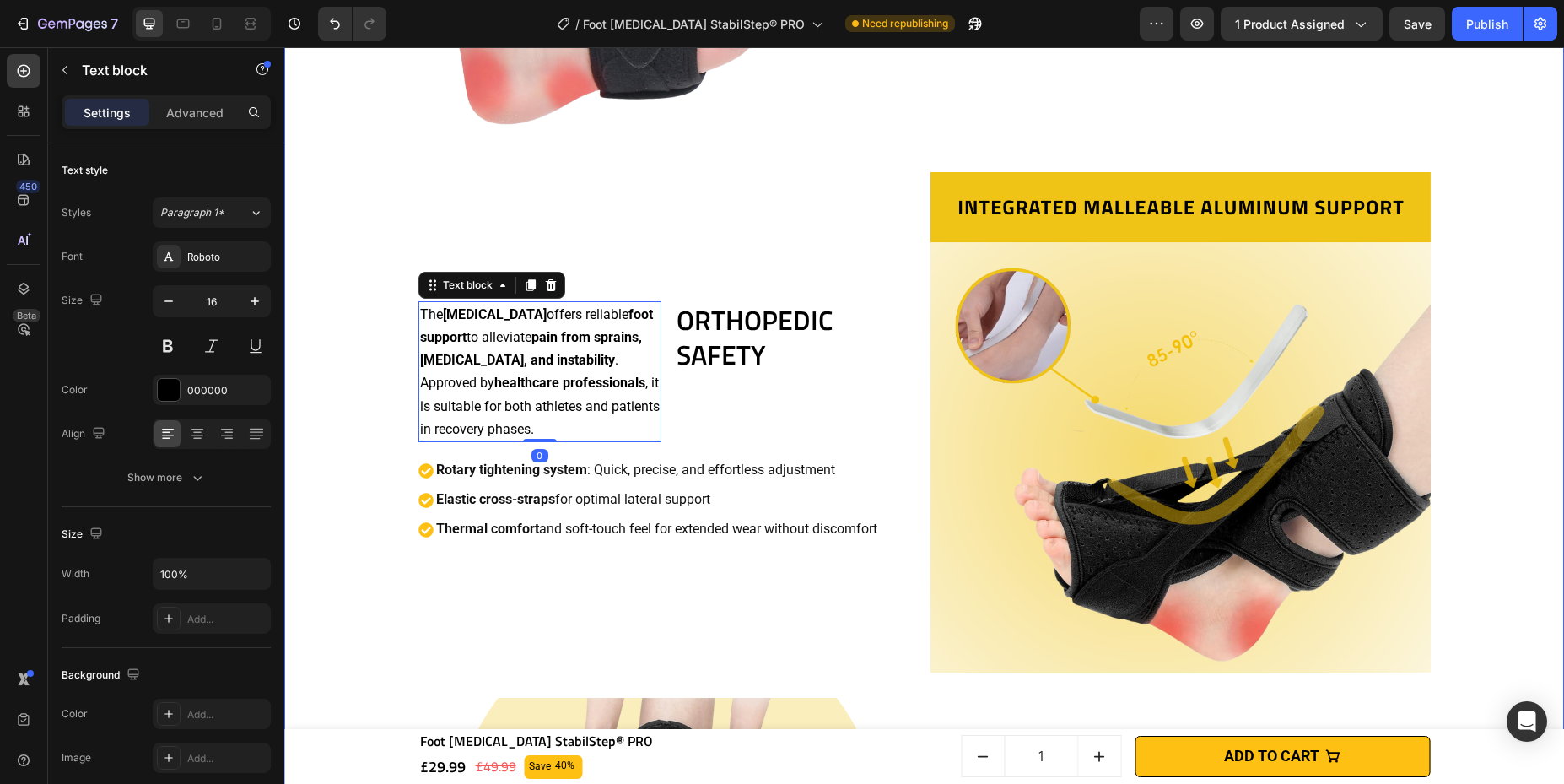
click at [326, 353] on div "TARGETED PAIN RELIEF Heading The Foot [MEDICAL_DATA] acts directly on sensitive…" at bounding box center [924, 423] width 1263 height 1576
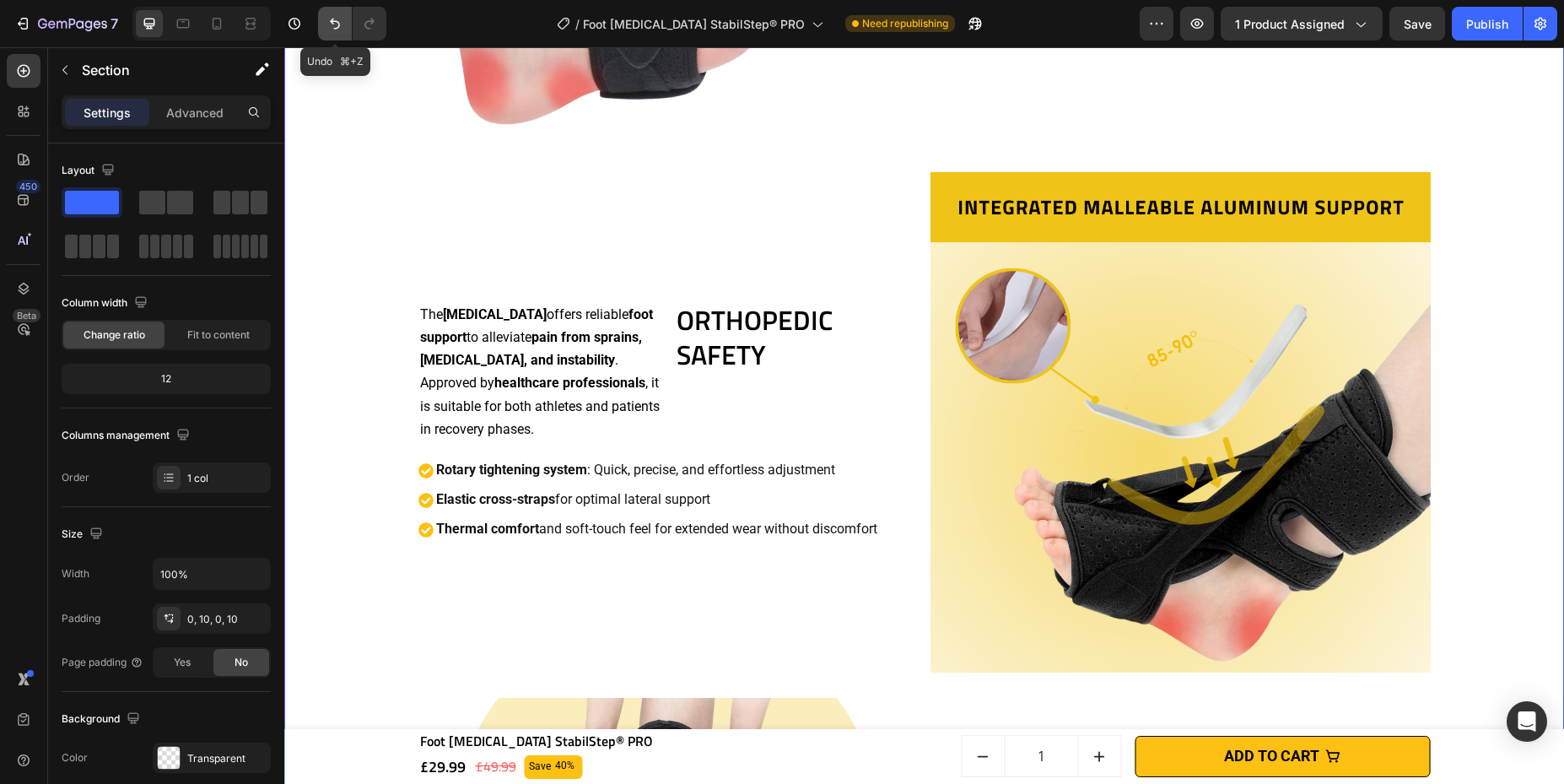
click at [338, 25] on icon "Undo/Redo" at bounding box center [335, 24] width 10 height 11
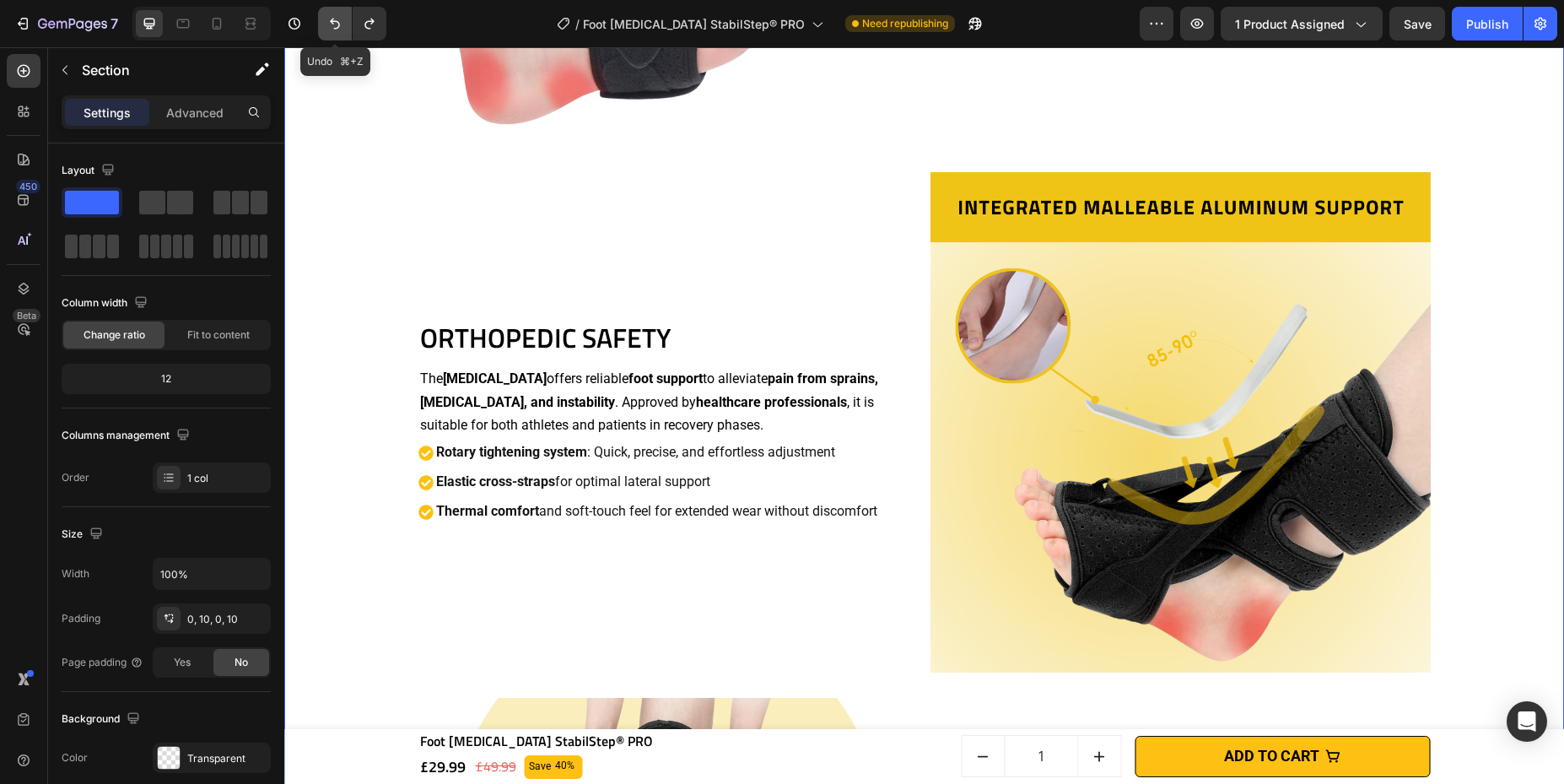
click at [338, 25] on icon "Undo/Redo" at bounding box center [335, 24] width 10 height 11
click at [367, 19] on icon "Undo/Redo" at bounding box center [369, 23] width 17 height 17
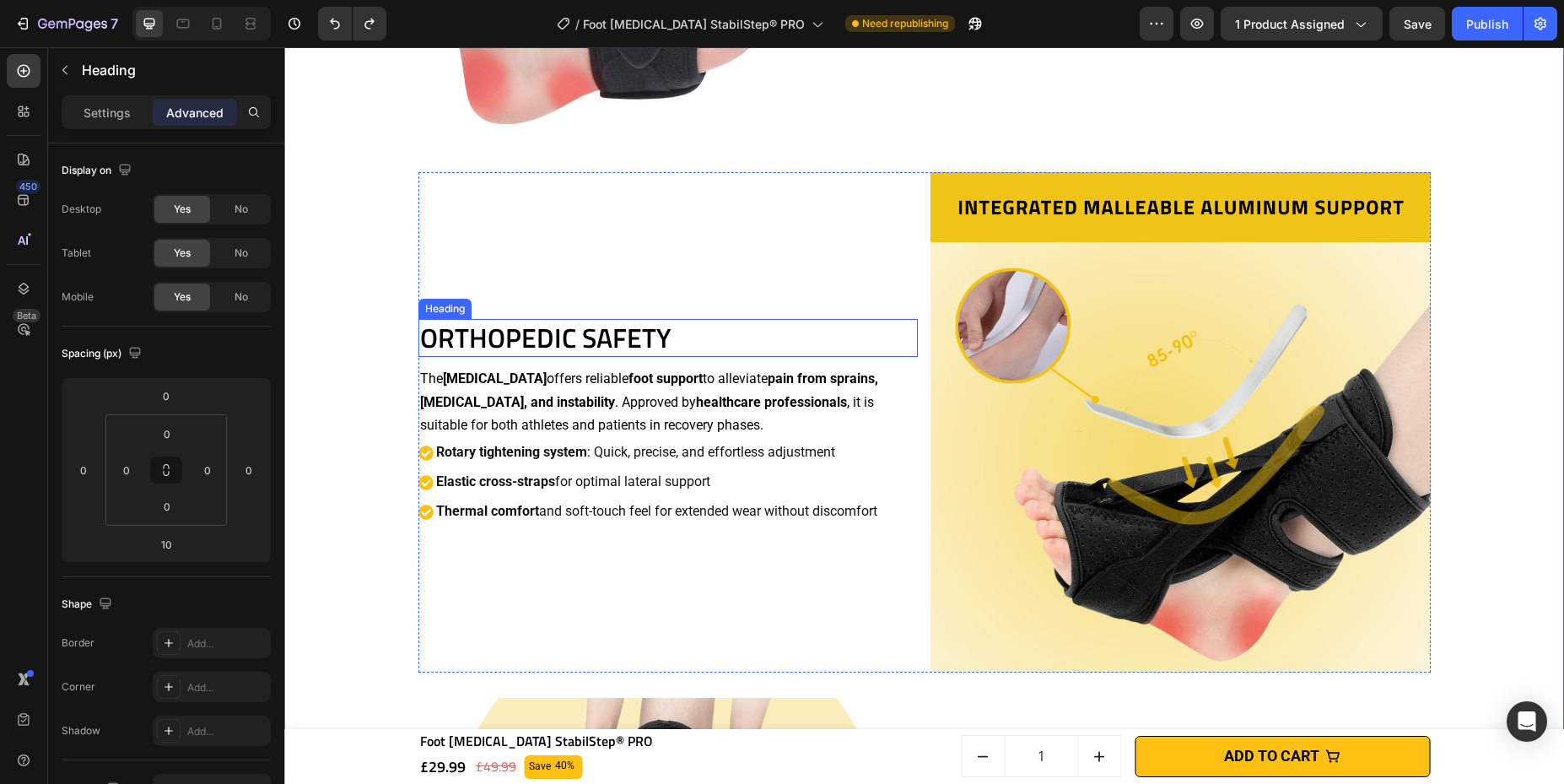
click at [533, 319] on h2 "ORTHOPEDIC SAFETY" at bounding box center [668, 338] width 500 height 39
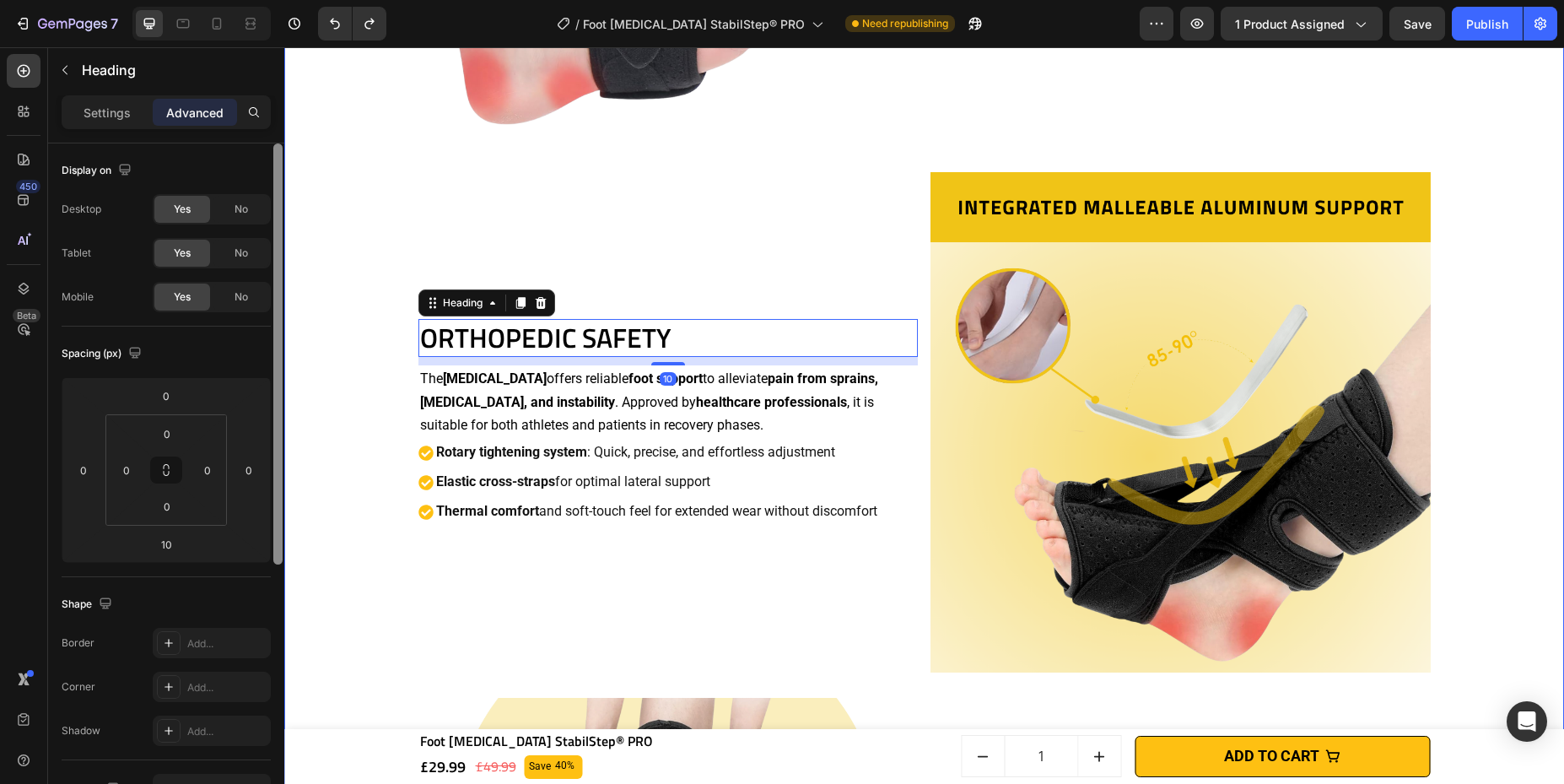
click at [280, 371] on div at bounding box center [277, 353] width 9 height 421
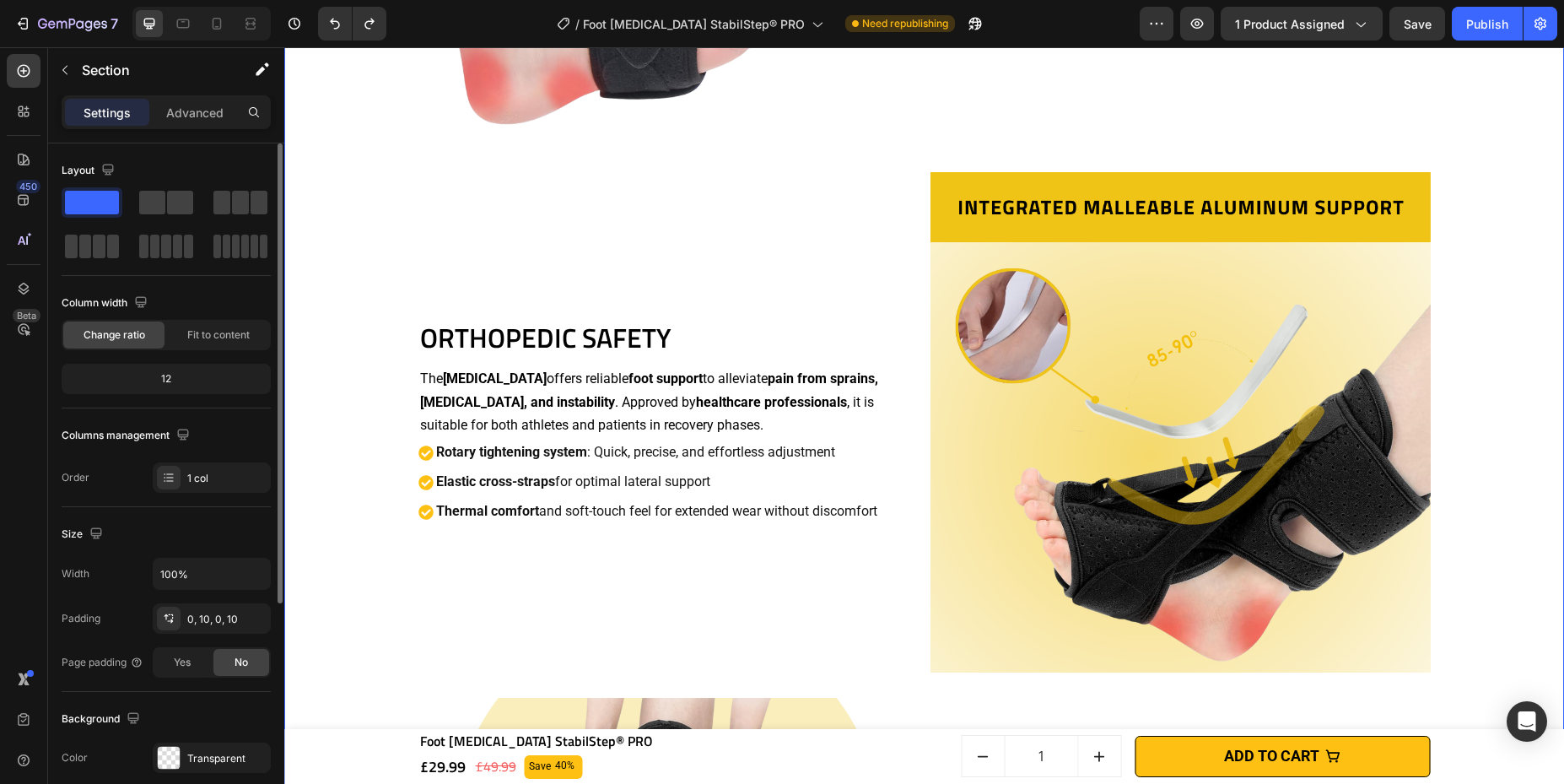
click at [386, 371] on div "TARGETED PAIN RELIEF Heading The Foot [MEDICAL_DATA] acts directly on sensitive…" at bounding box center [924, 423] width 1263 height 1576
click at [597, 326] on h2 "ORTHOPEDIC SAFETY" at bounding box center [668, 338] width 500 height 39
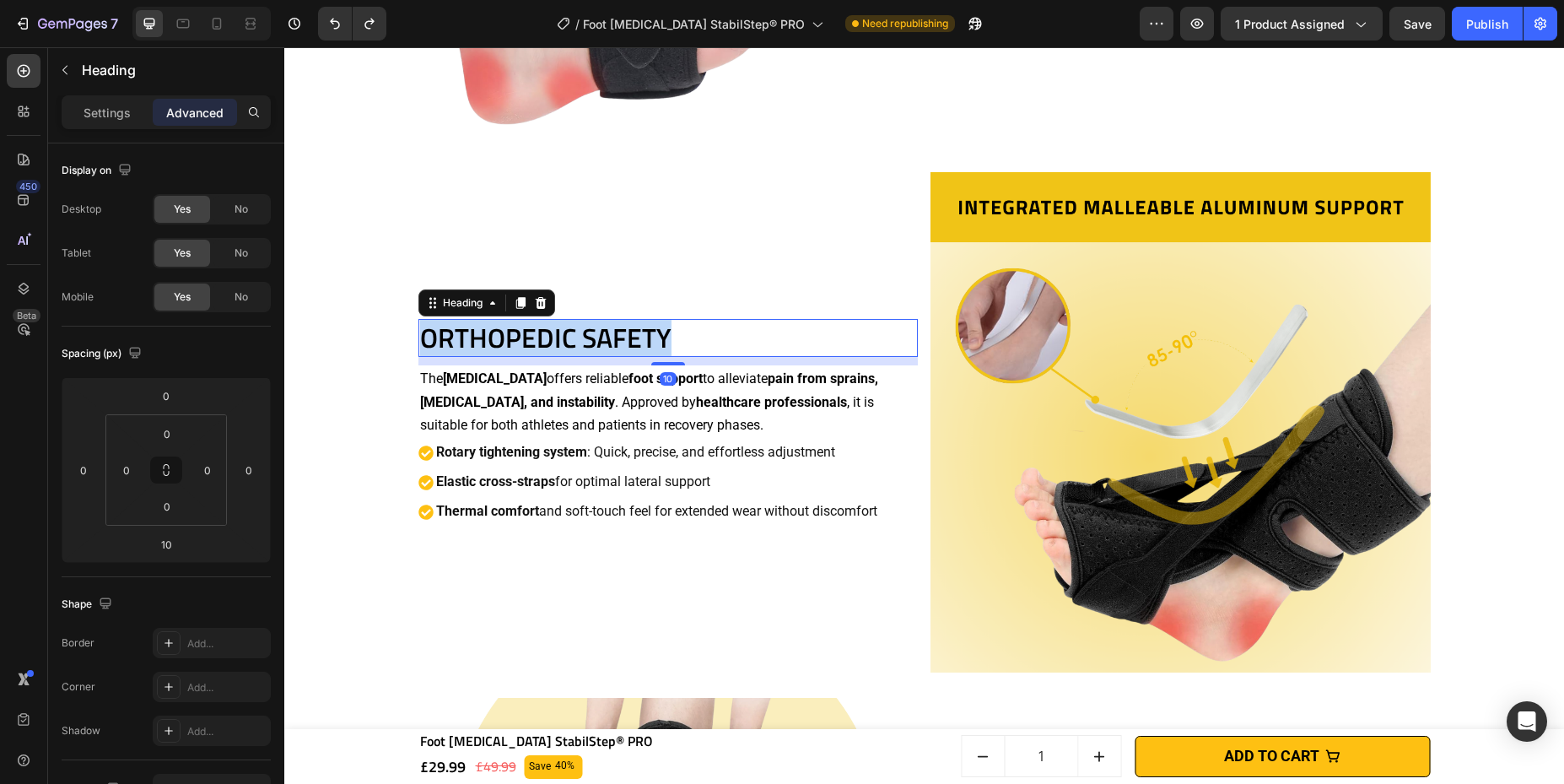
click at [597, 326] on p "ORTHOPEDIC SAFETY" at bounding box center [668, 338] width 497 height 35
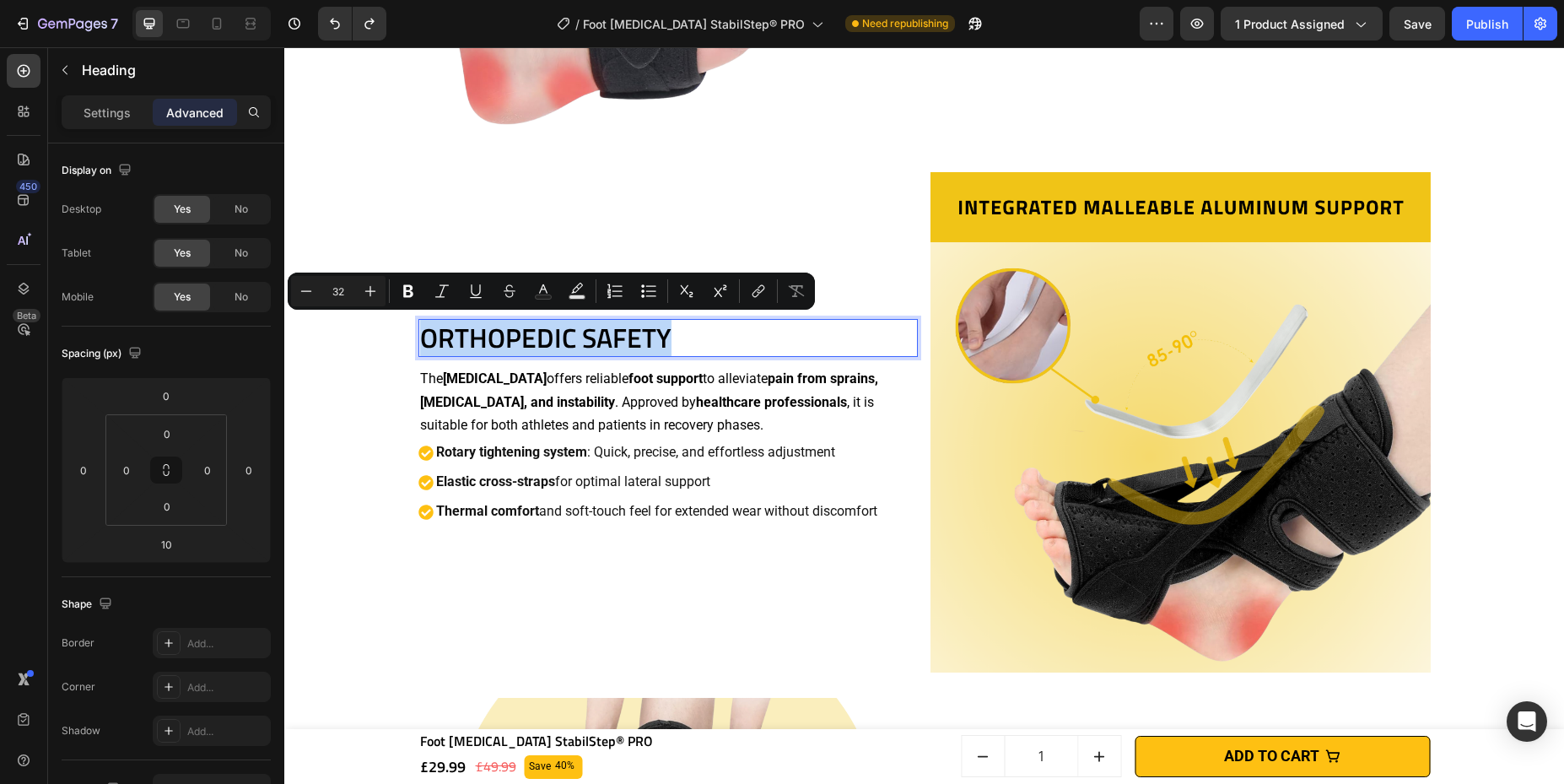
click at [597, 326] on p "ORTHOPEDIC SAFETY" at bounding box center [668, 338] width 497 height 35
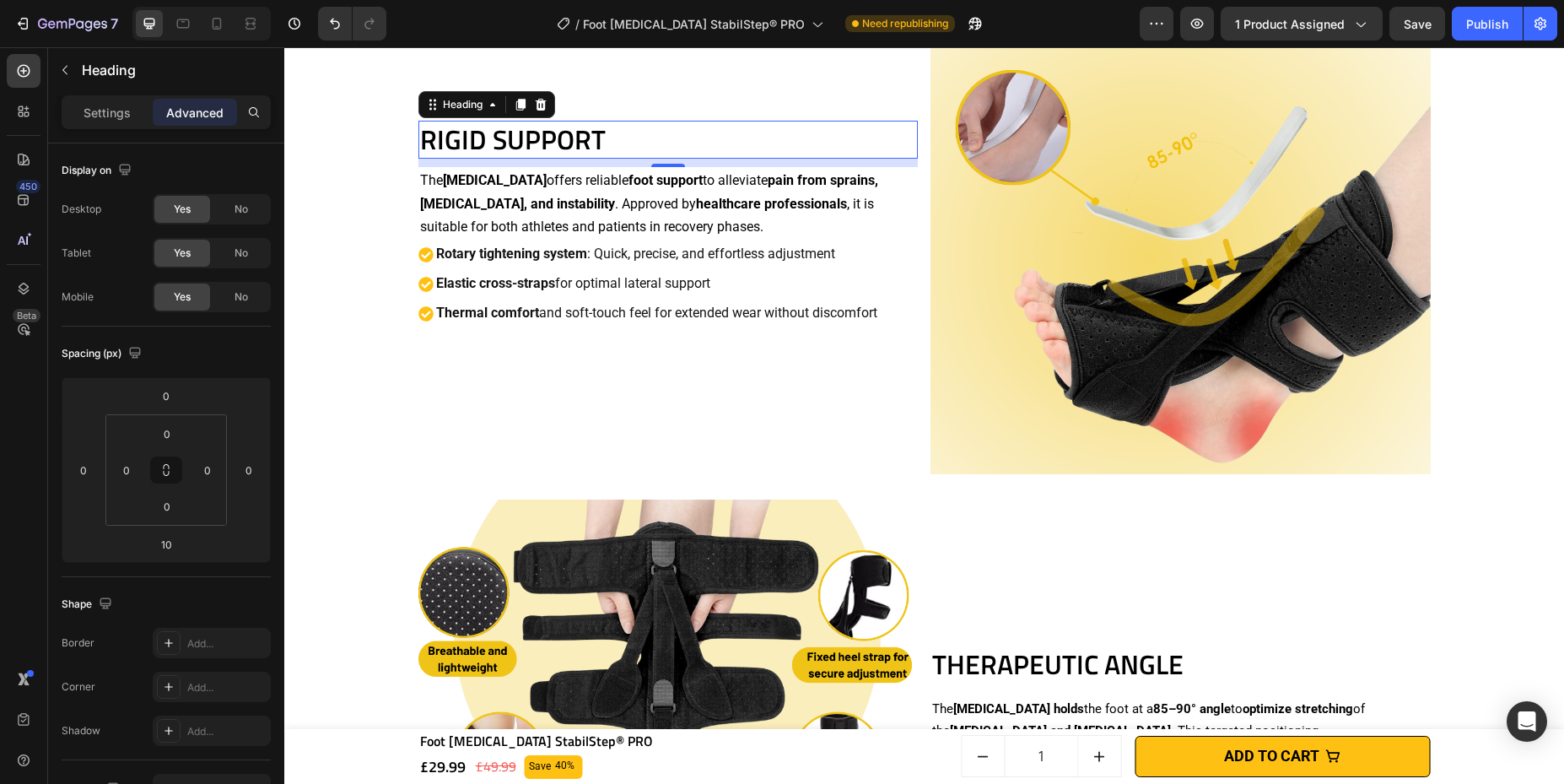
scroll to position [2004, 0]
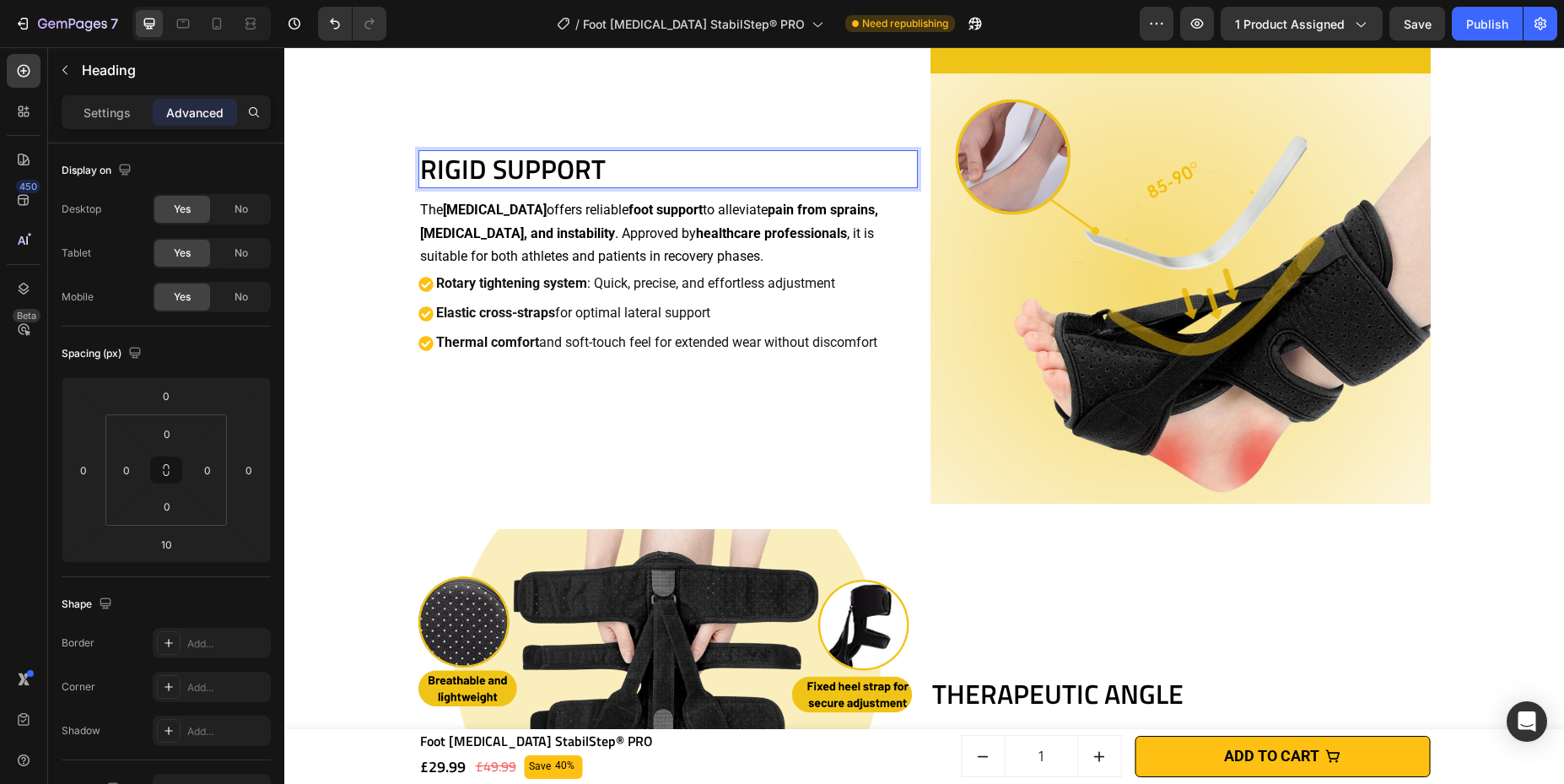
click at [664, 222] on p "The [MEDICAL_DATA] offers reliable foot support to alleviate pain from sprains,…" at bounding box center [668, 232] width 497 height 69
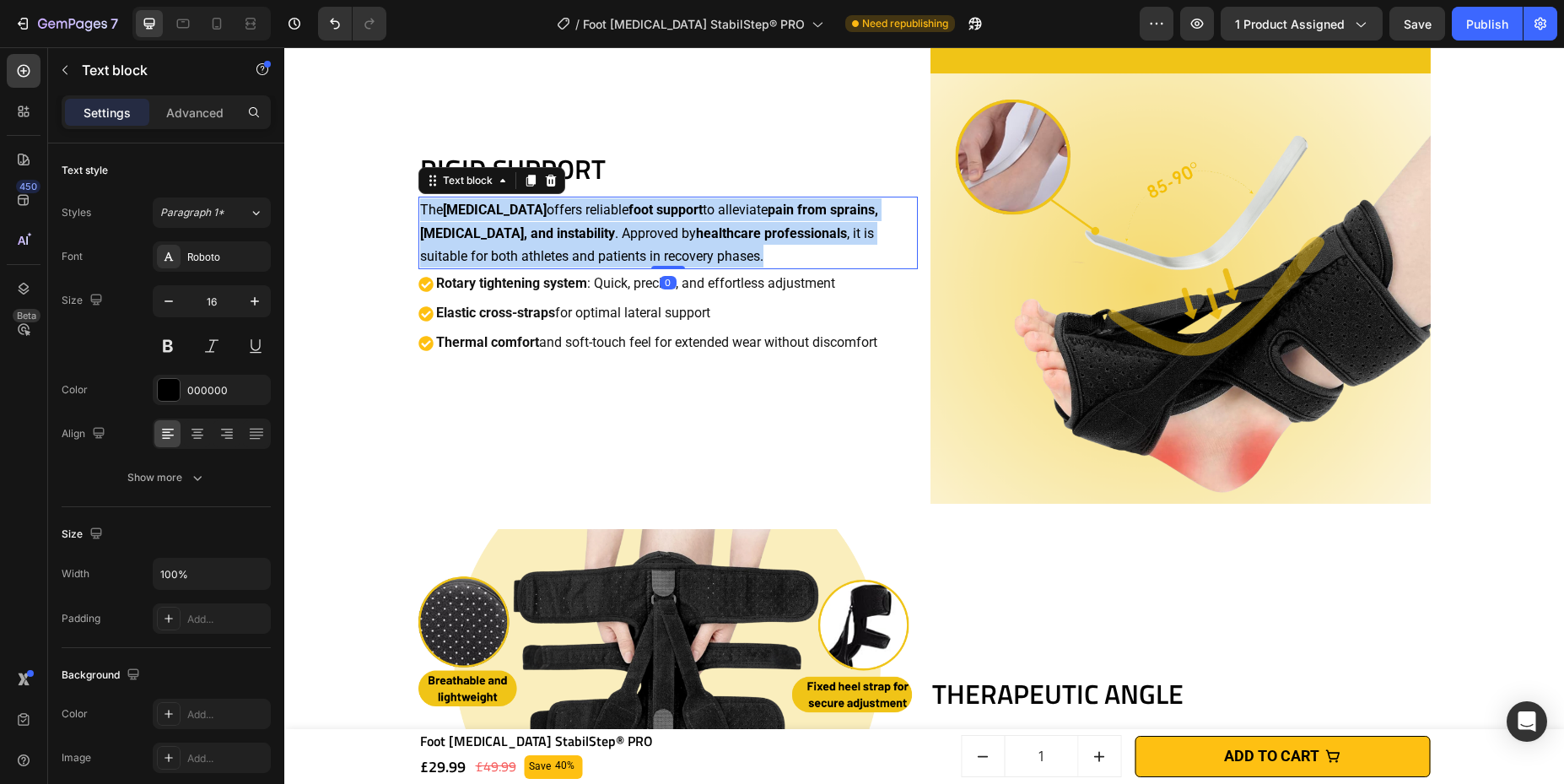
click at [664, 222] on p "The [MEDICAL_DATA] offers reliable foot support to alleviate pain from sprains,…" at bounding box center [668, 232] width 497 height 69
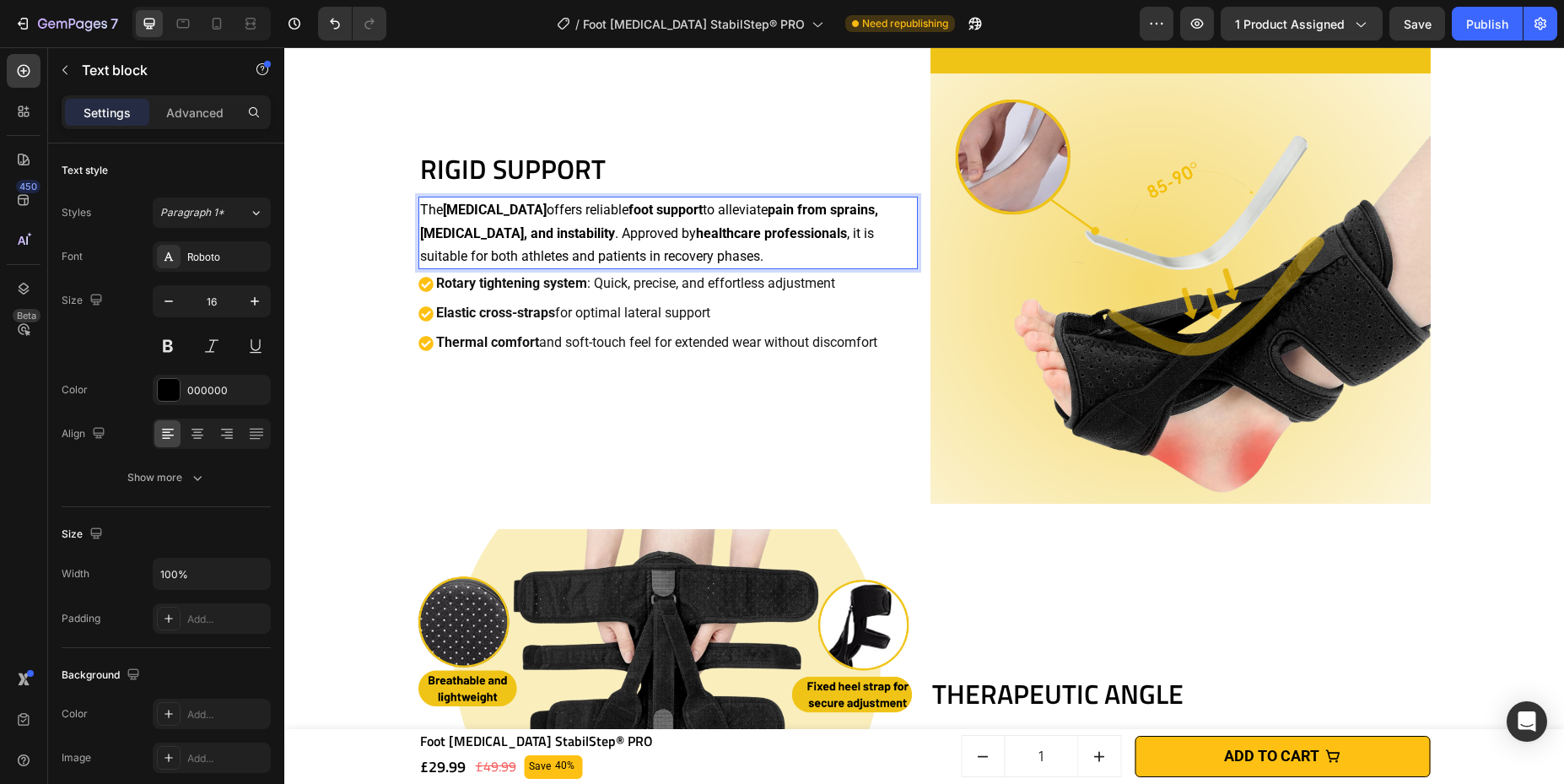
scroll to position [2015, 0]
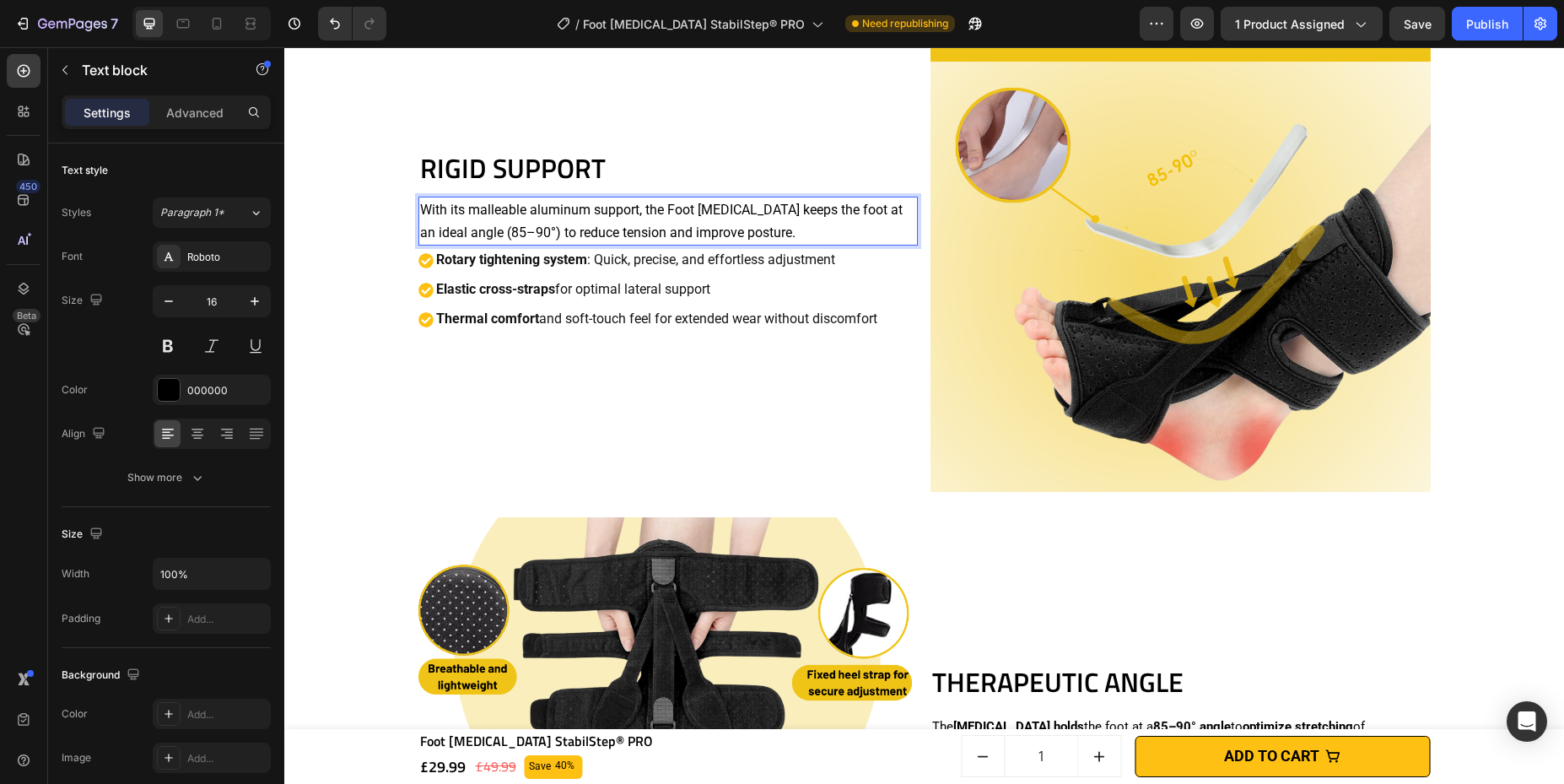
click at [680, 255] on p "Rotary tightening system : Quick, precise, and effortless adjustment" at bounding box center [656, 260] width 441 height 24
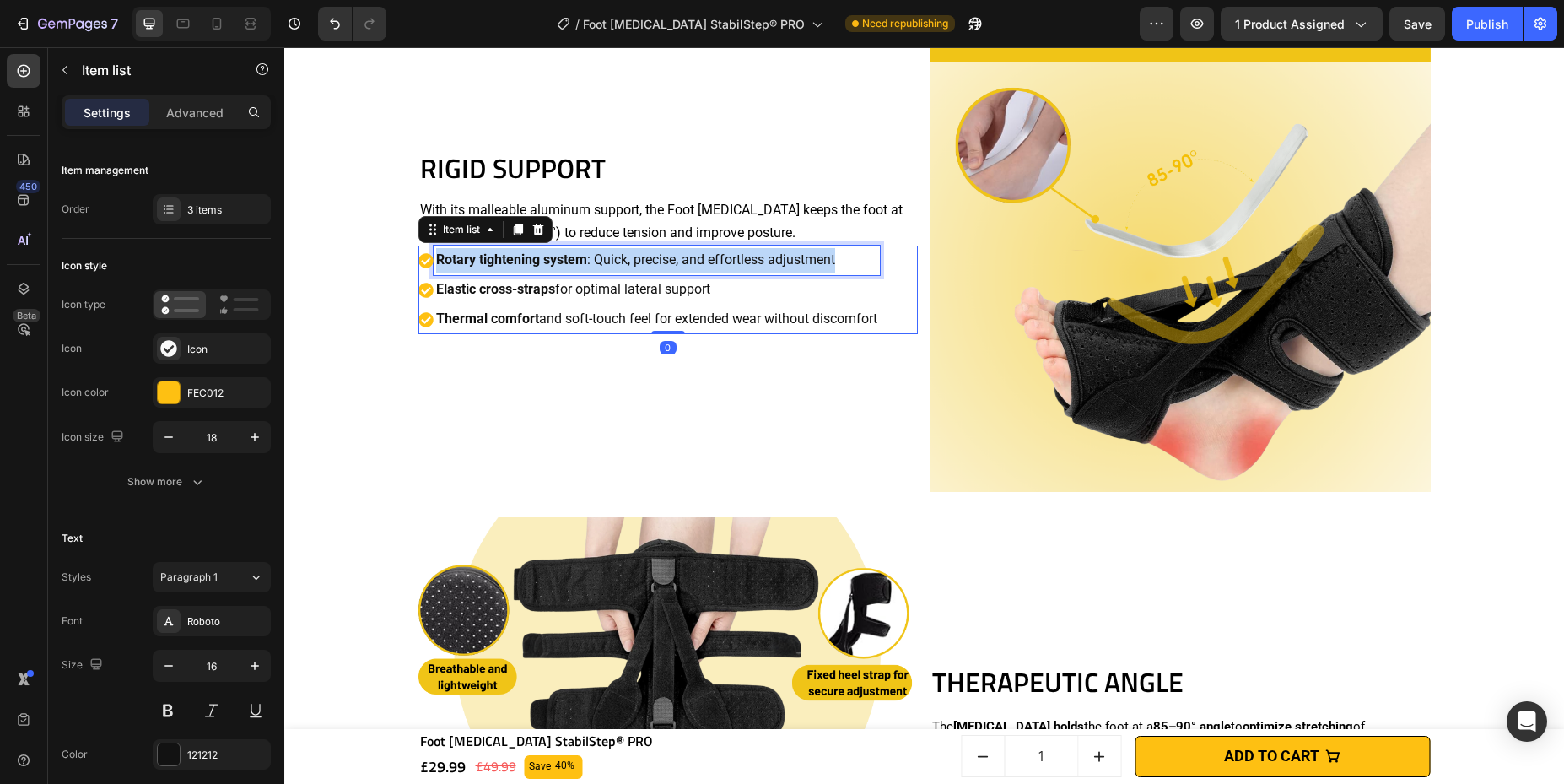
click at [680, 255] on p "Rotary tightening system : Quick, precise, and effortless adjustment" at bounding box center [656, 260] width 441 height 24
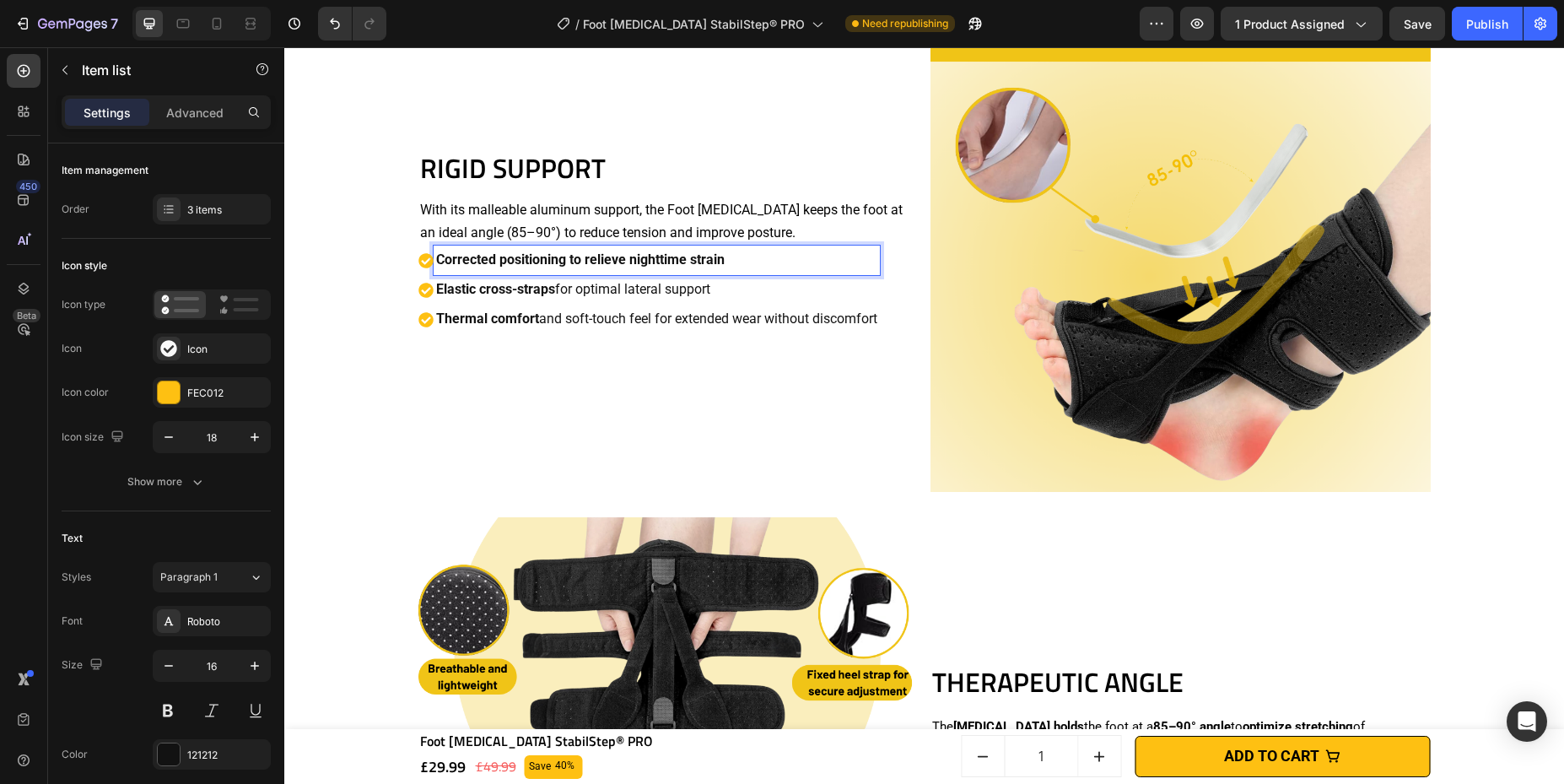
click at [682, 285] on p "Elastic cross-straps for optimal lateral support" at bounding box center [656, 290] width 441 height 24
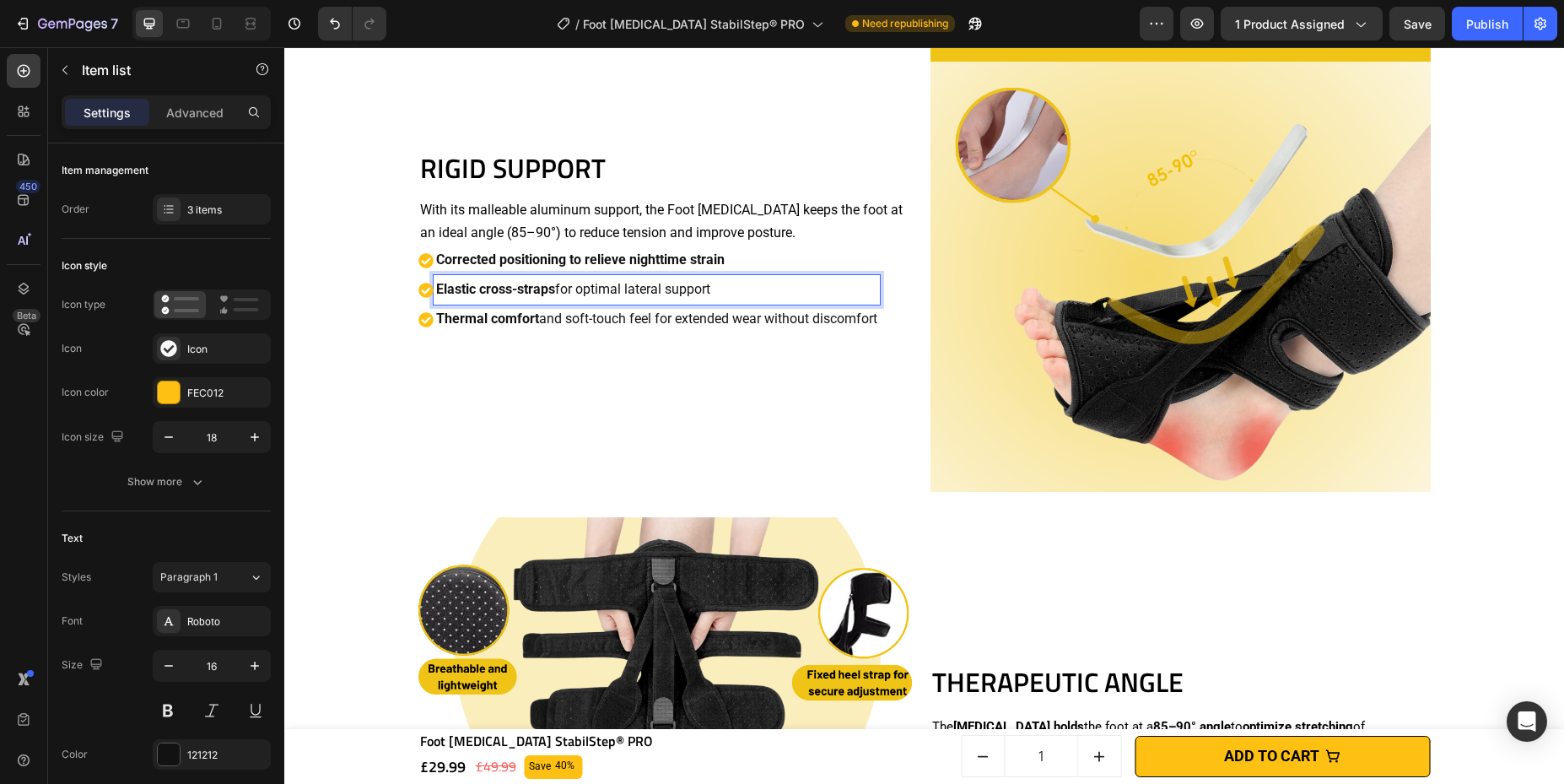
click at [682, 285] on p "Elastic cross-straps for optimal lateral support" at bounding box center [656, 290] width 441 height 24
click at [774, 317] on p "Thermal comfort and soft-touch feel for extended wear without discomfort" at bounding box center [656, 319] width 441 height 24
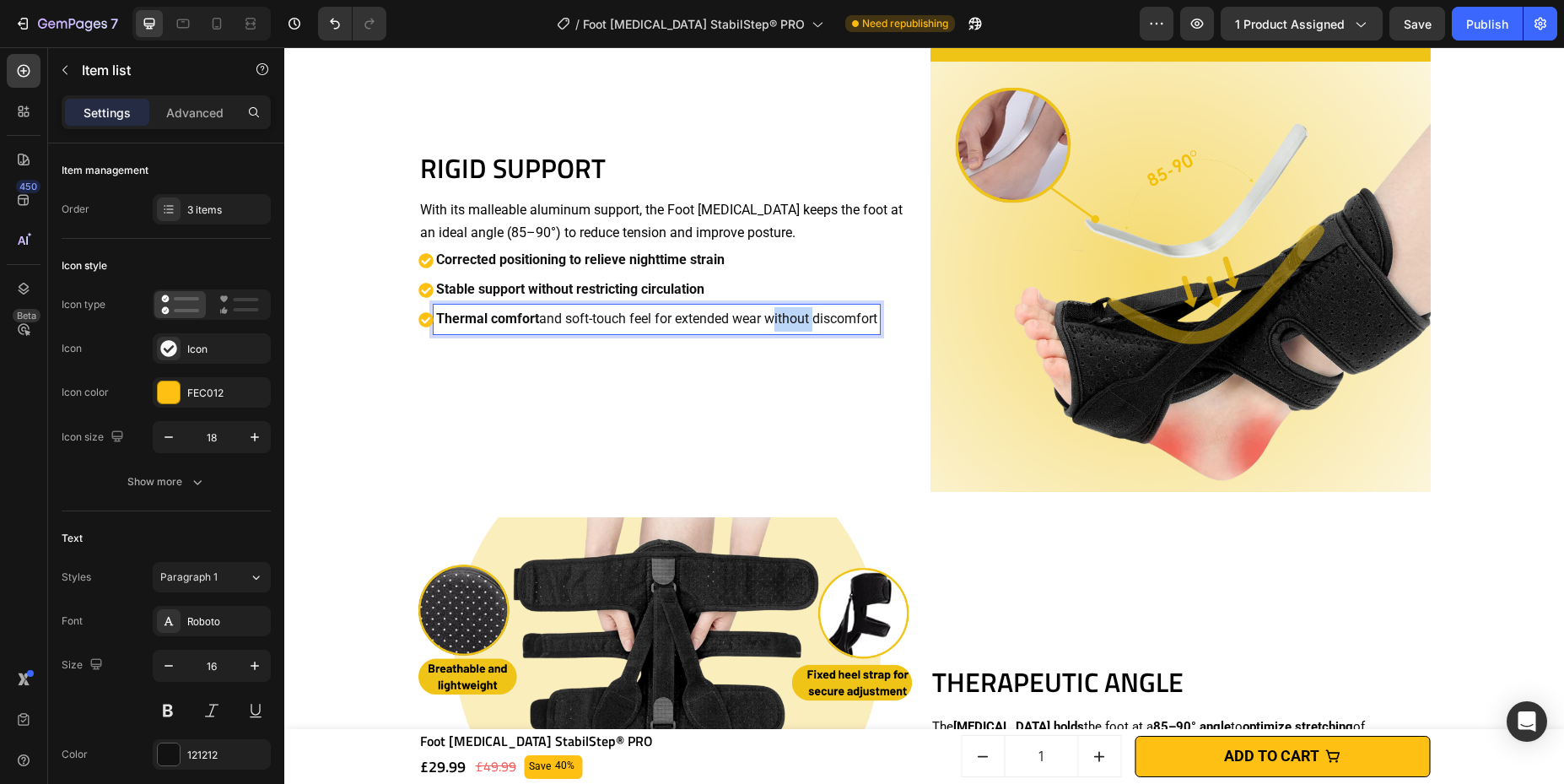
click at [774, 317] on p "Thermal comfort and soft-touch feel for extended wear without discomfort" at bounding box center [656, 319] width 441 height 24
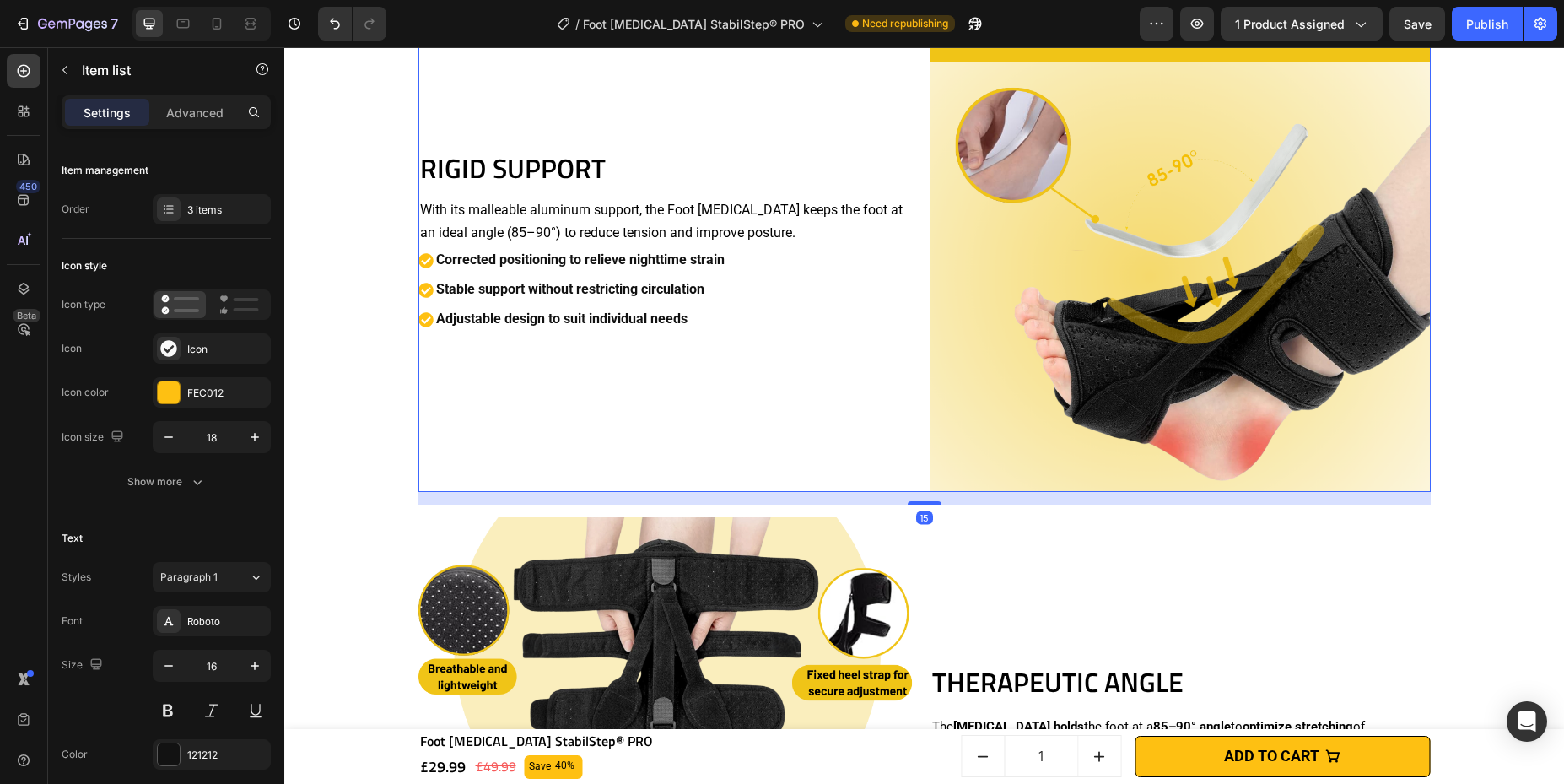
click at [699, 364] on div "RIGID SUPPORT Heading With its malleable aluminum support, the Foot [MEDICAL_DA…" at bounding box center [668, 242] width 500 height 500
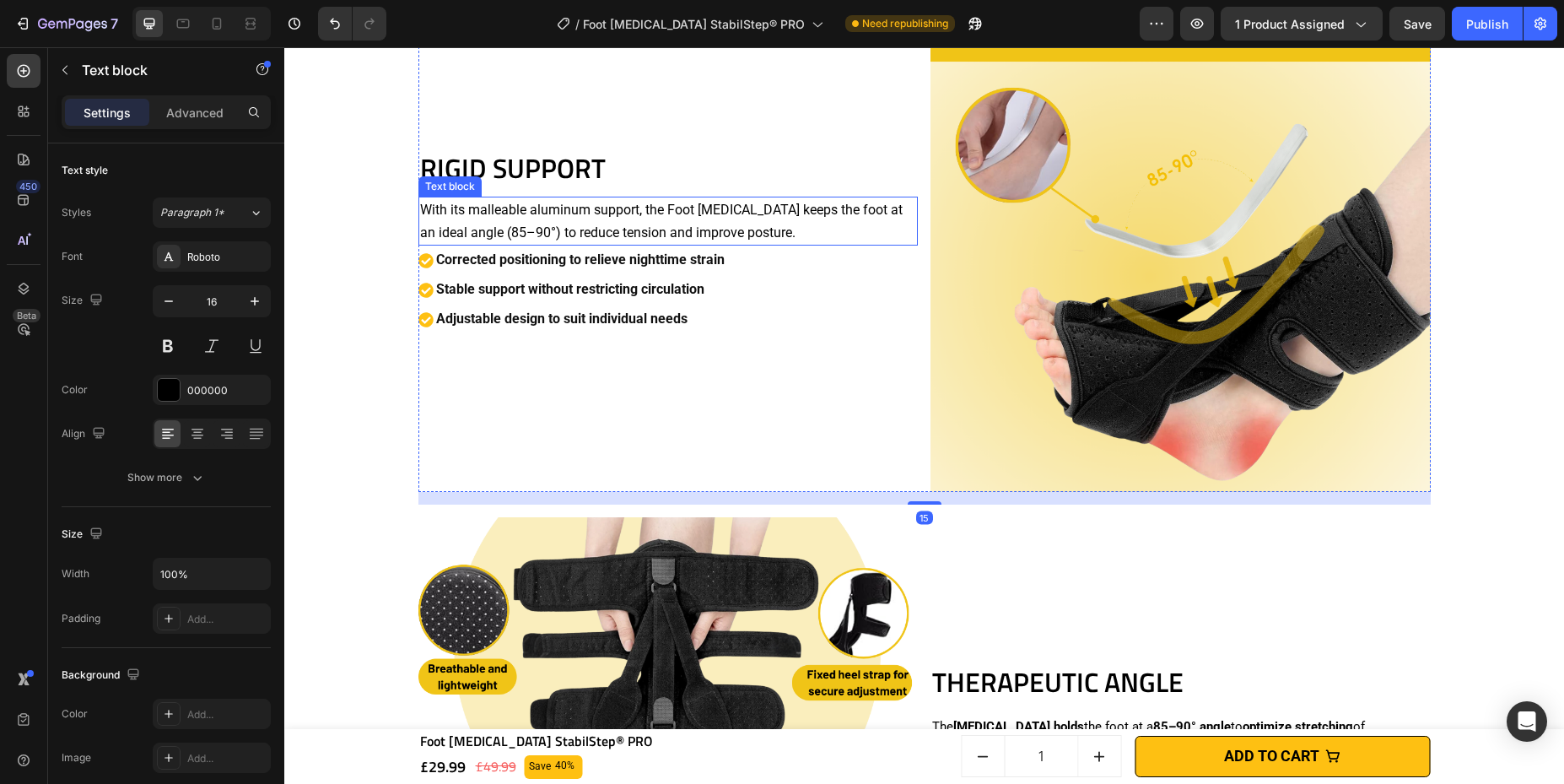
click at [704, 225] on p "With its malleable aluminum support, the Foot [MEDICAL_DATA] keeps the foot at …" at bounding box center [668, 221] width 497 height 46
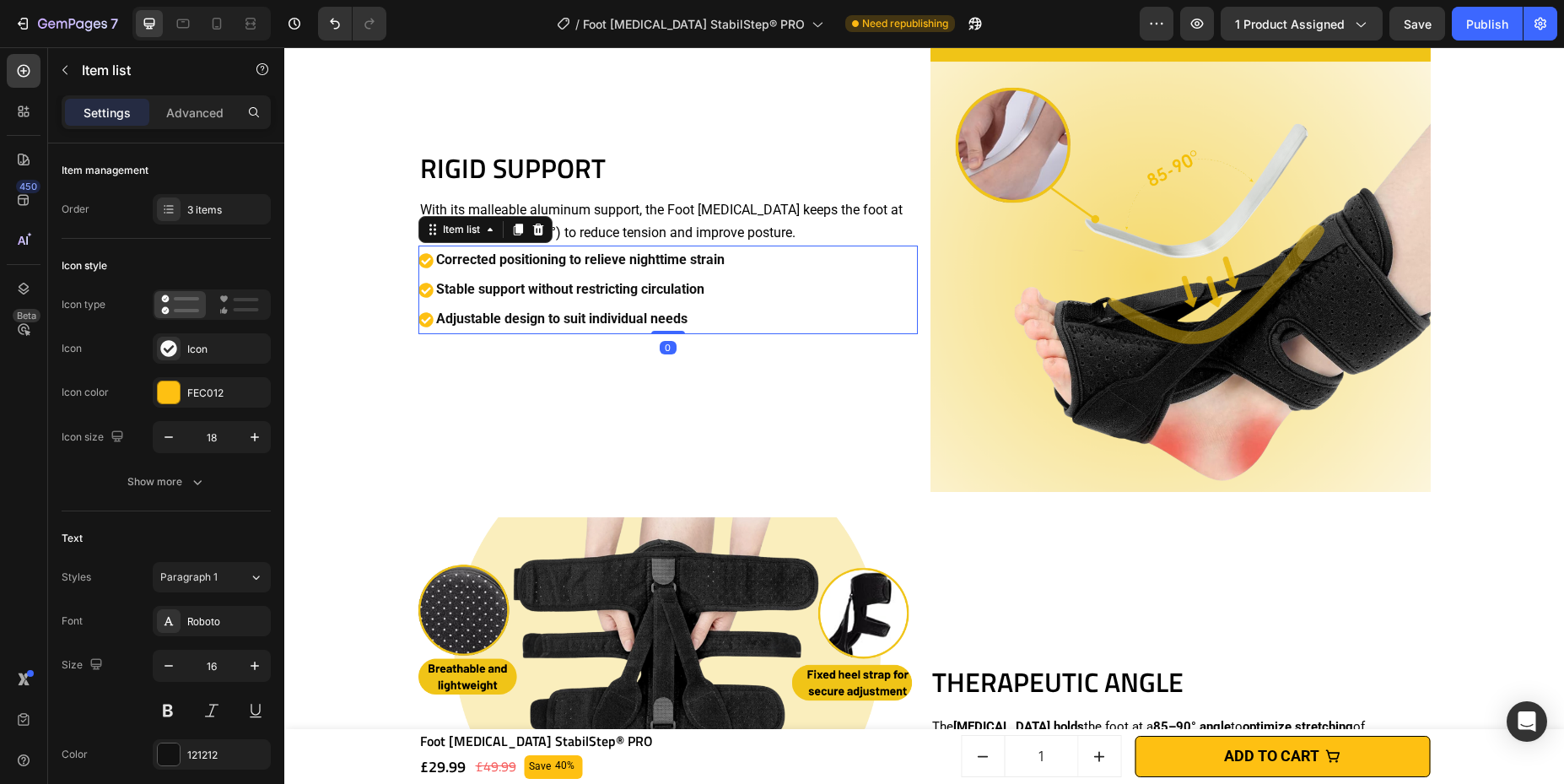
drag, startPoint x: 582, startPoint y: 289, endPoint x: 564, endPoint y: 282, distance: 19.7
click at [582, 289] on strong "Stable support without restricting circulation" at bounding box center [570, 289] width 268 height 16
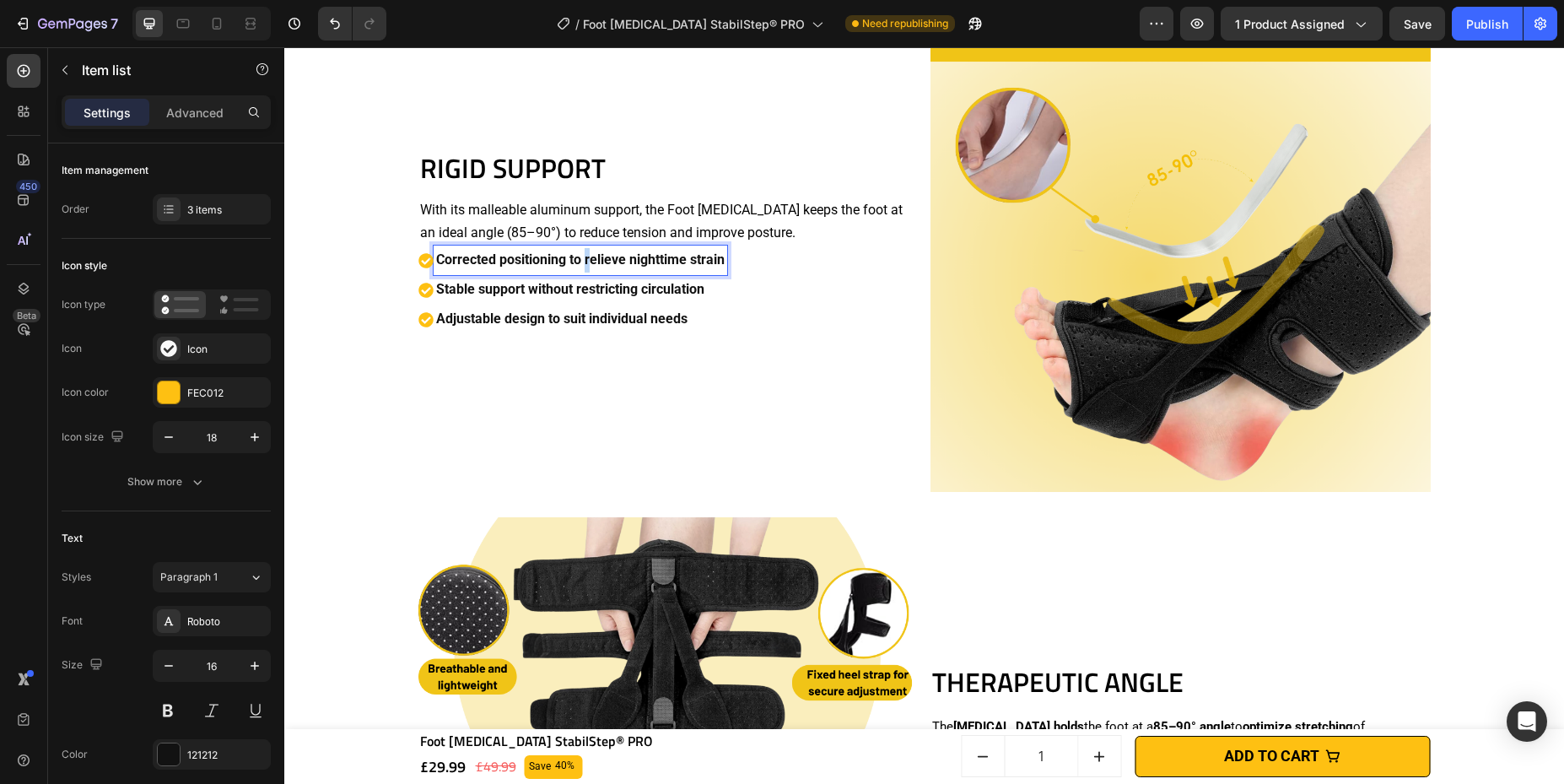
click at [581, 256] on strong "Corrected positioning to relieve nighttime strain" at bounding box center [580, 259] width 289 height 16
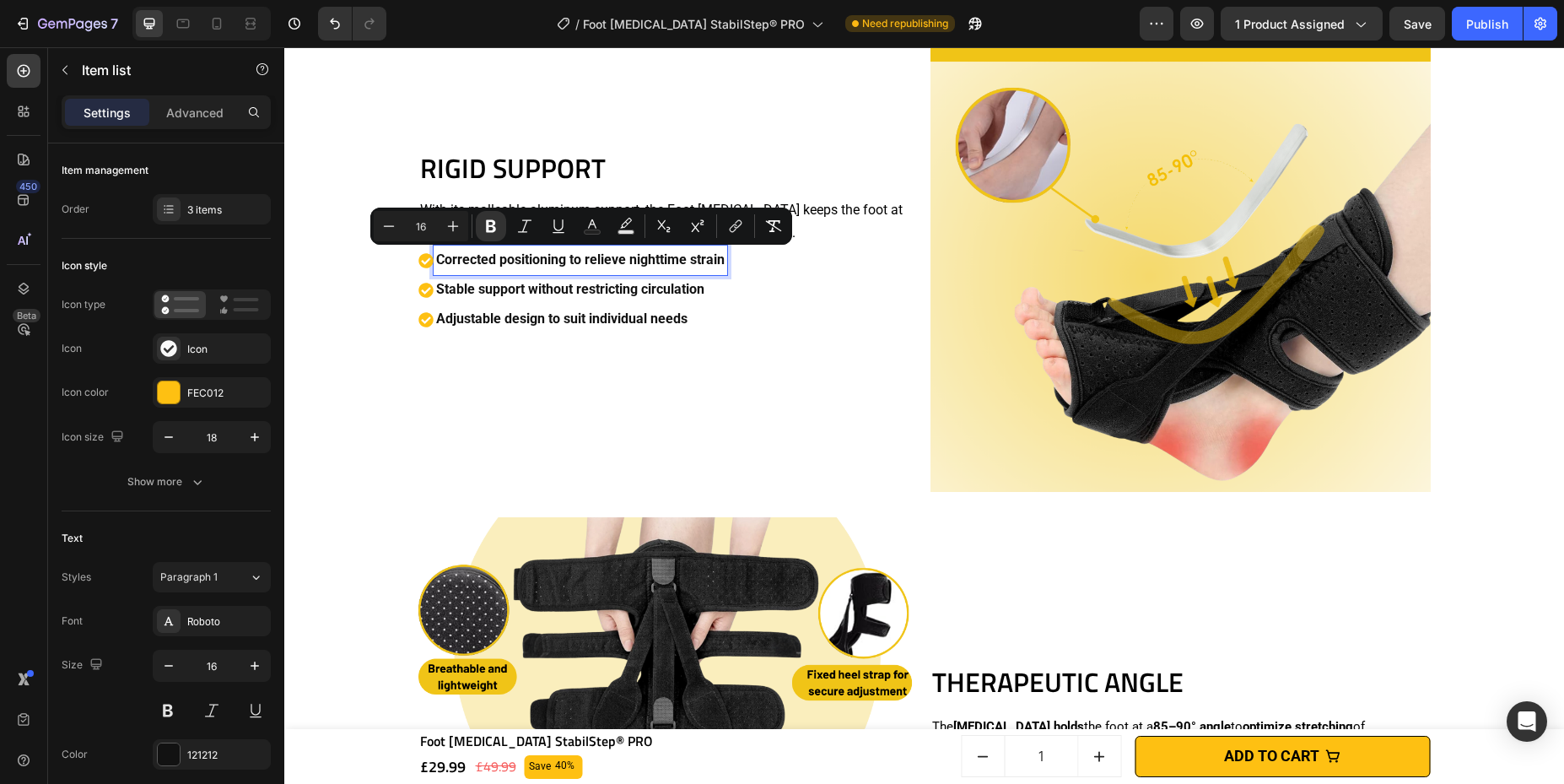
click at [567, 260] on strong "Corrected positioning to relieve nighttime strain" at bounding box center [580, 259] width 289 height 16
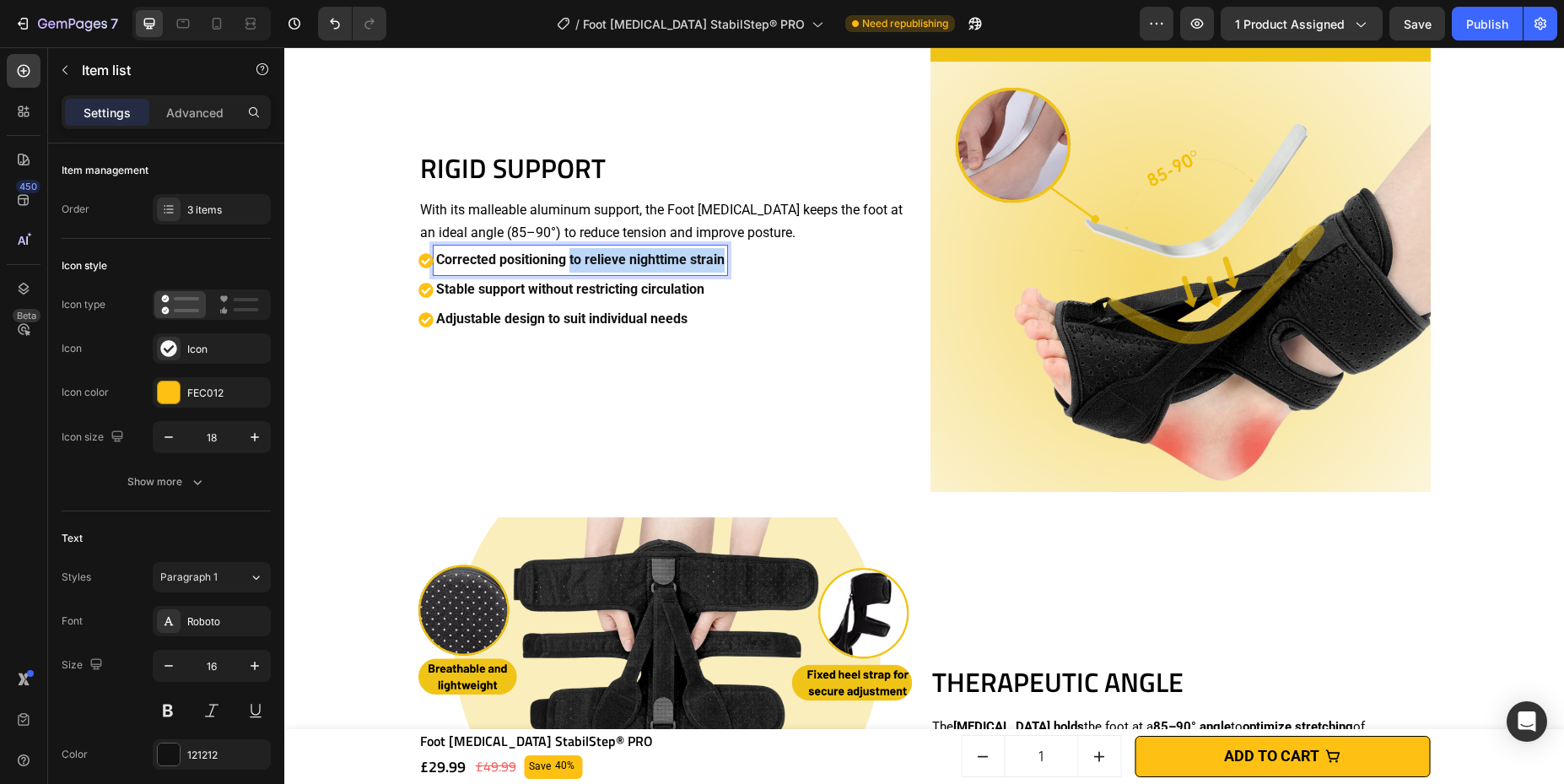
drag, startPoint x: 564, startPoint y: 261, endPoint x: 755, endPoint y: 262, distance: 191.5
click at [755, 262] on div "Corrected positioning to relieve nighttime strain Stable support without restri…" at bounding box center [668, 289] width 500 height 88
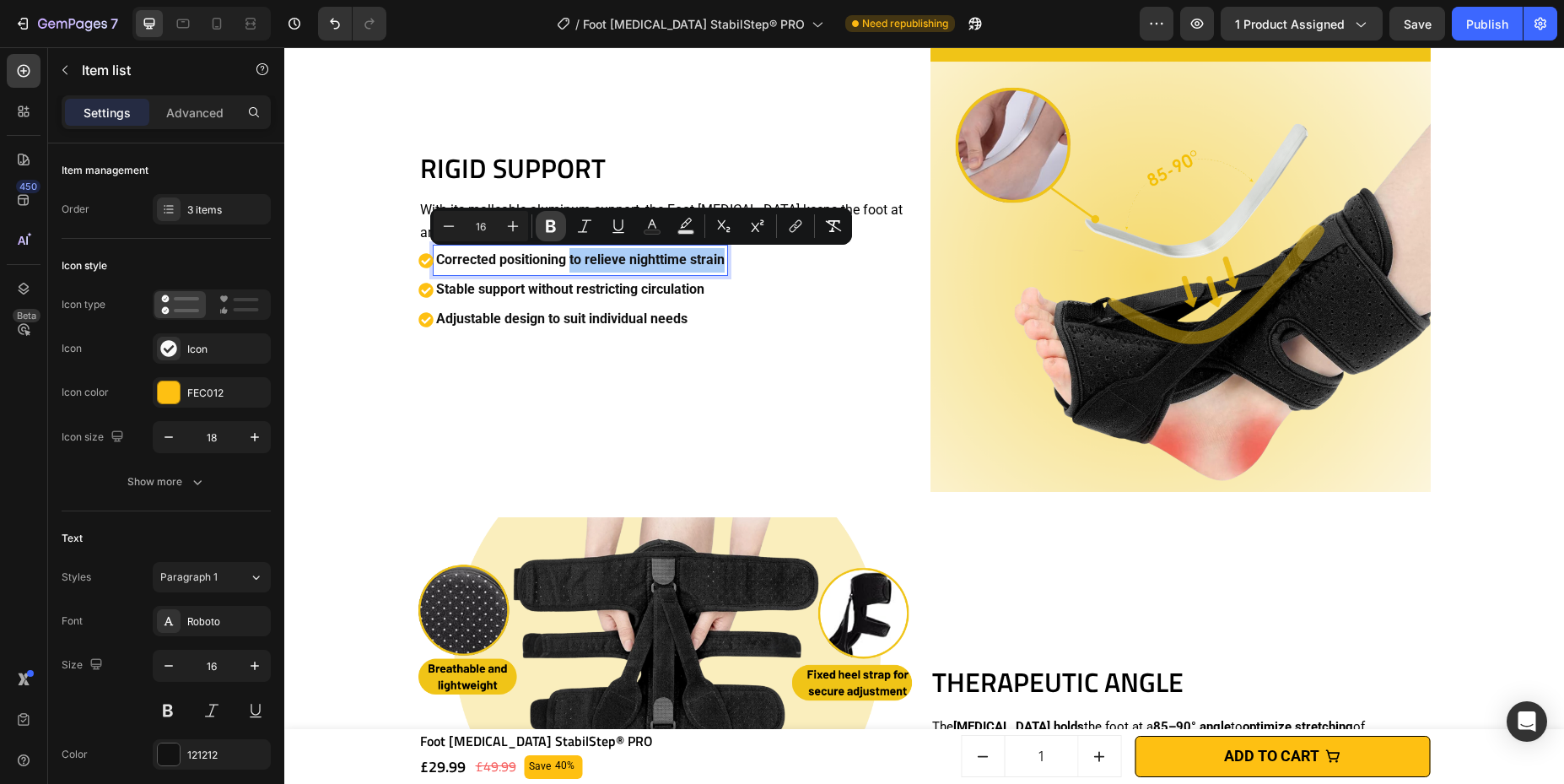
click at [550, 230] on icon "Editor contextual toolbar" at bounding box center [551, 226] width 10 height 13
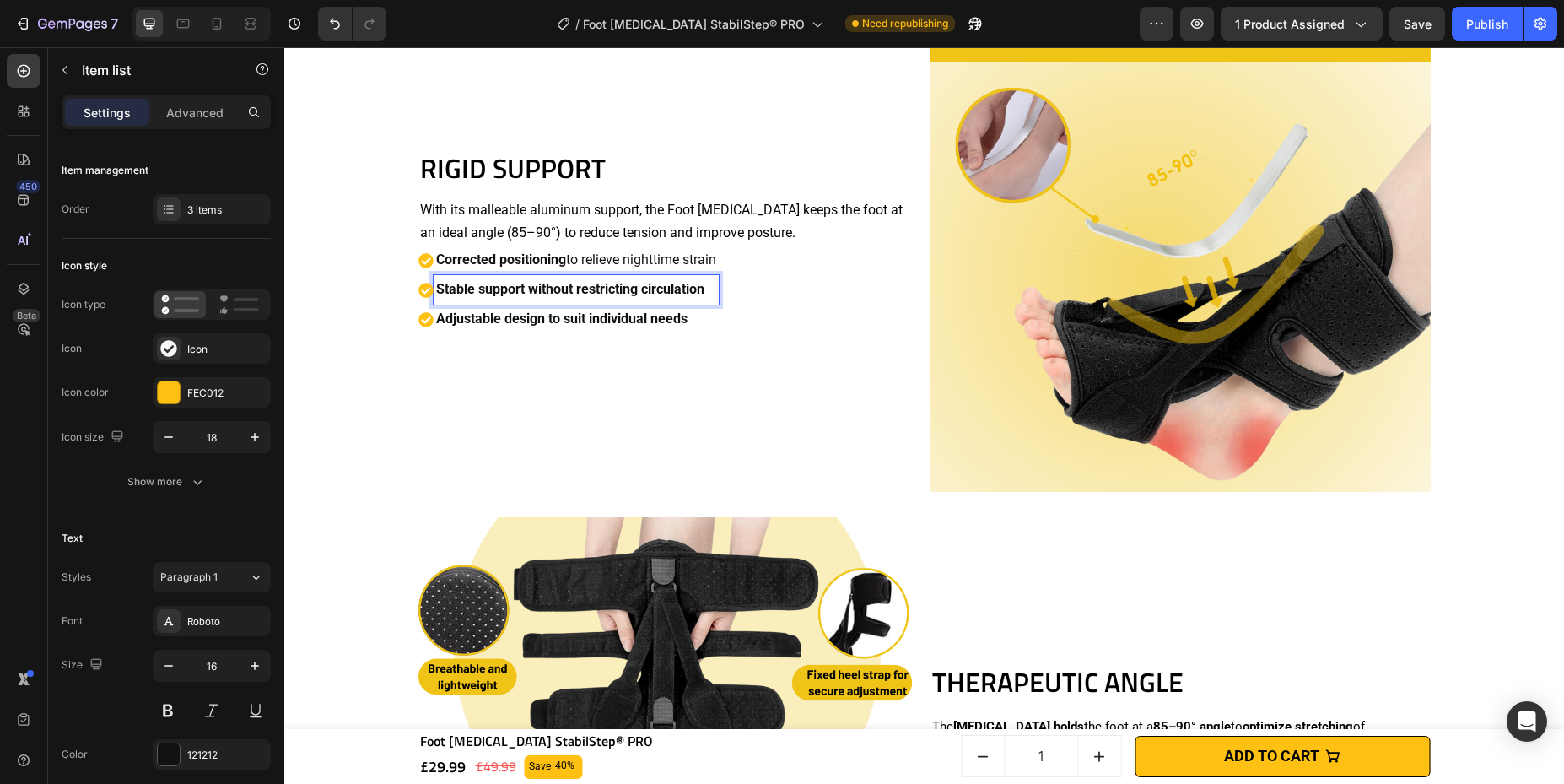
click at [534, 302] on div "Stable support without restricting circulation" at bounding box center [576, 290] width 285 height 30
click at [526, 291] on strong "Stable support without restricting circulation" at bounding box center [570, 289] width 268 height 16
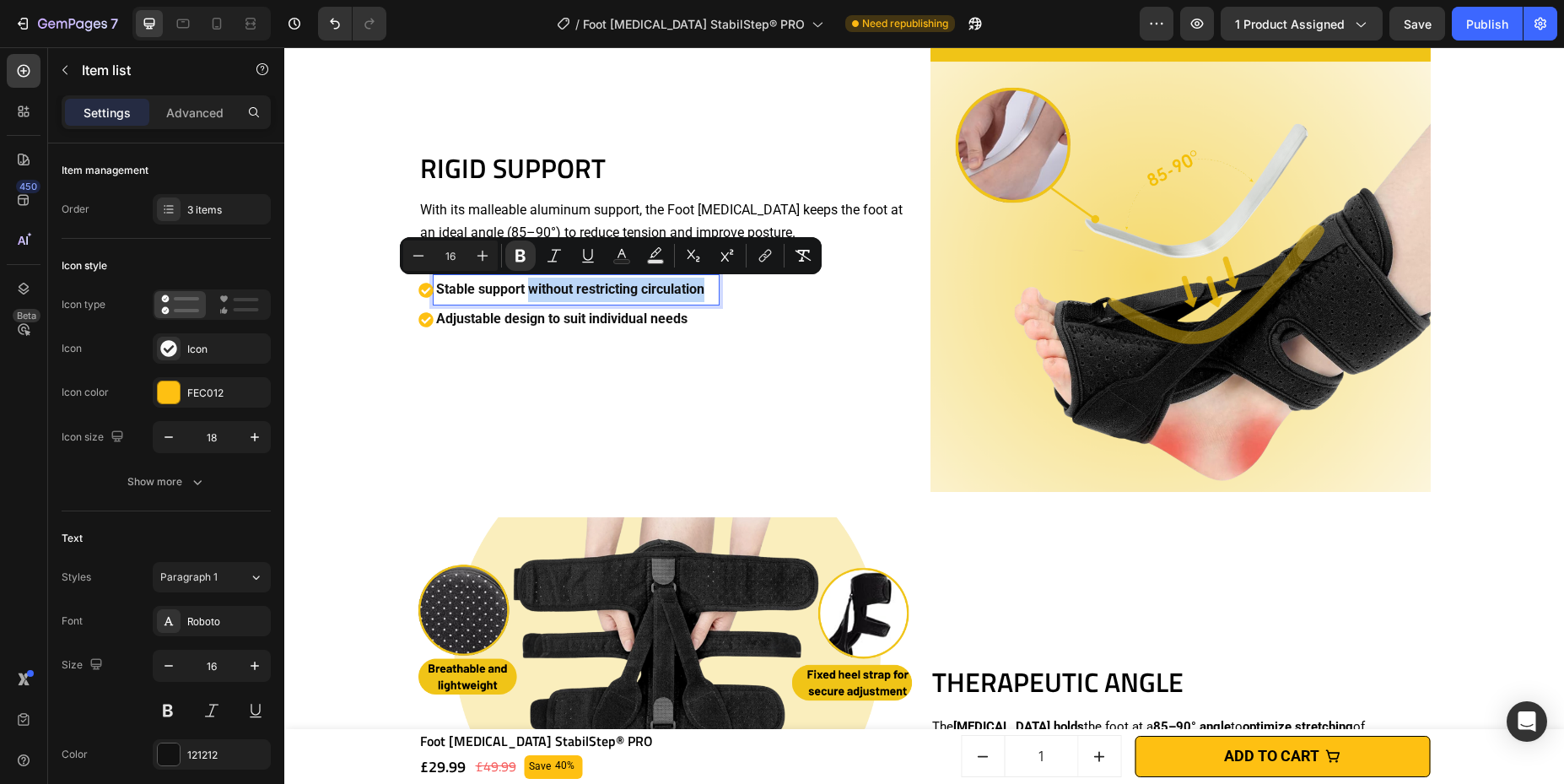
drag, startPoint x: 523, startPoint y: 289, endPoint x: 672, endPoint y: 288, distance: 148.5
click at [698, 291] on strong "Stable support without restricting circulation" at bounding box center [570, 289] width 268 height 16
click at [525, 256] on icon "Editor contextual toolbar" at bounding box center [520, 255] width 17 height 17
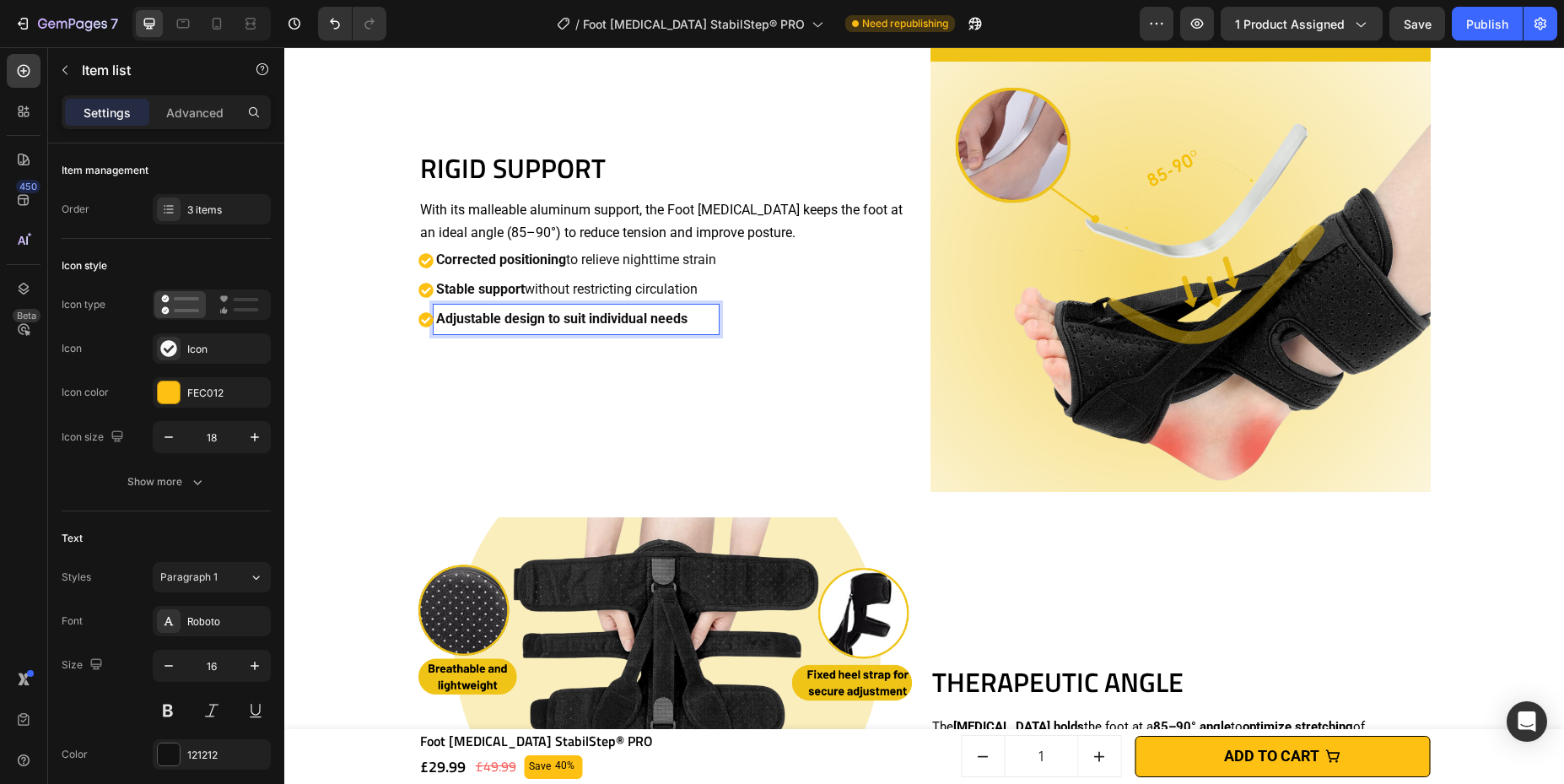
click at [553, 321] on strong "Adjustable design to suit individual needs" at bounding box center [561, 318] width 251 height 16
drag, startPoint x: 542, startPoint y: 319, endPoint x: 713, endPoint y: 324, distance: 170.5
click at [713, 324] on p "Adjustable design to suit individual needs" at bounding box center [576, 319] width 280 height 24
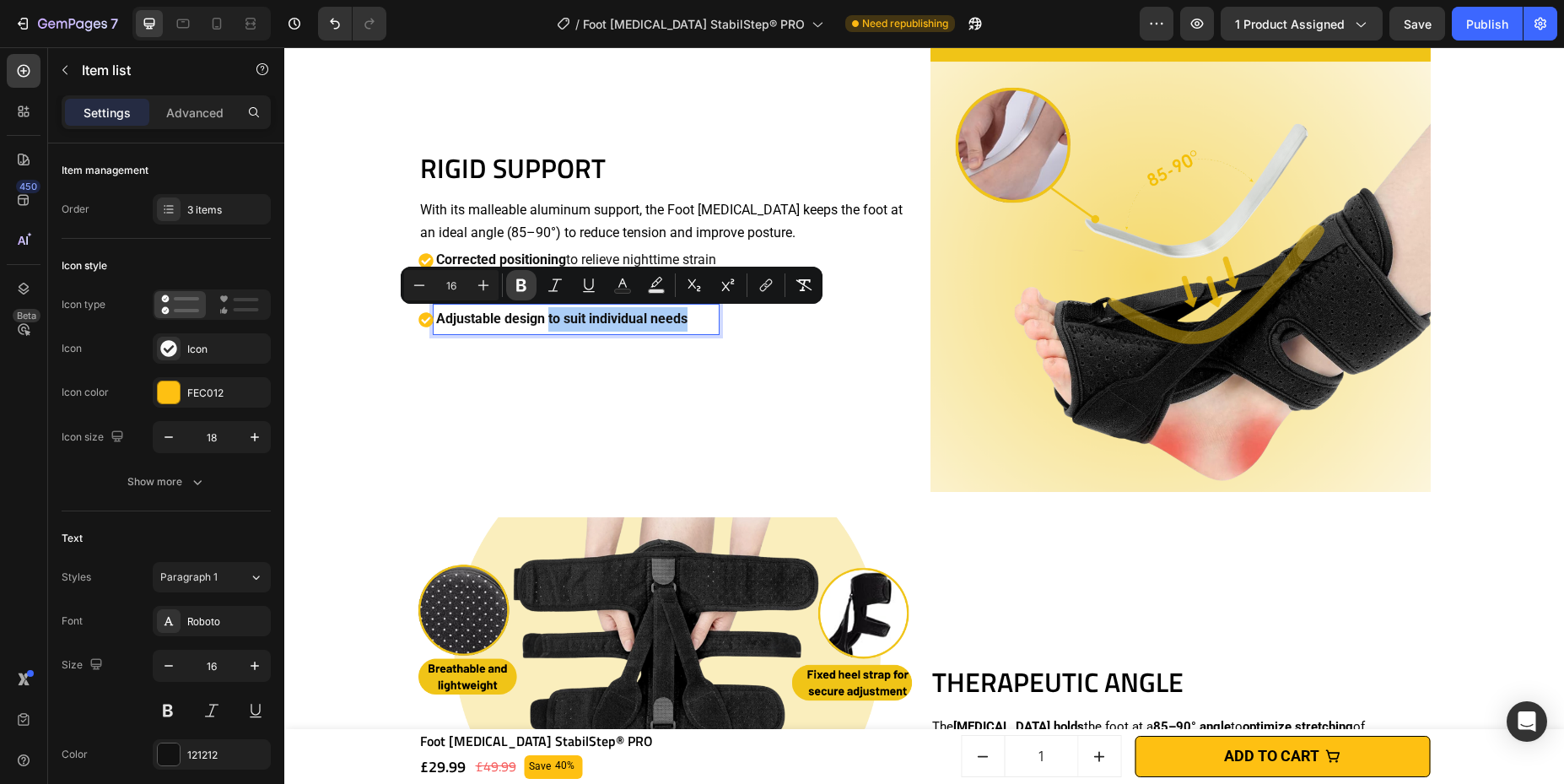
click at [524, 282] on icon "Editor contextual toolbar" at bounding box center [521, 285] width 10 height 13
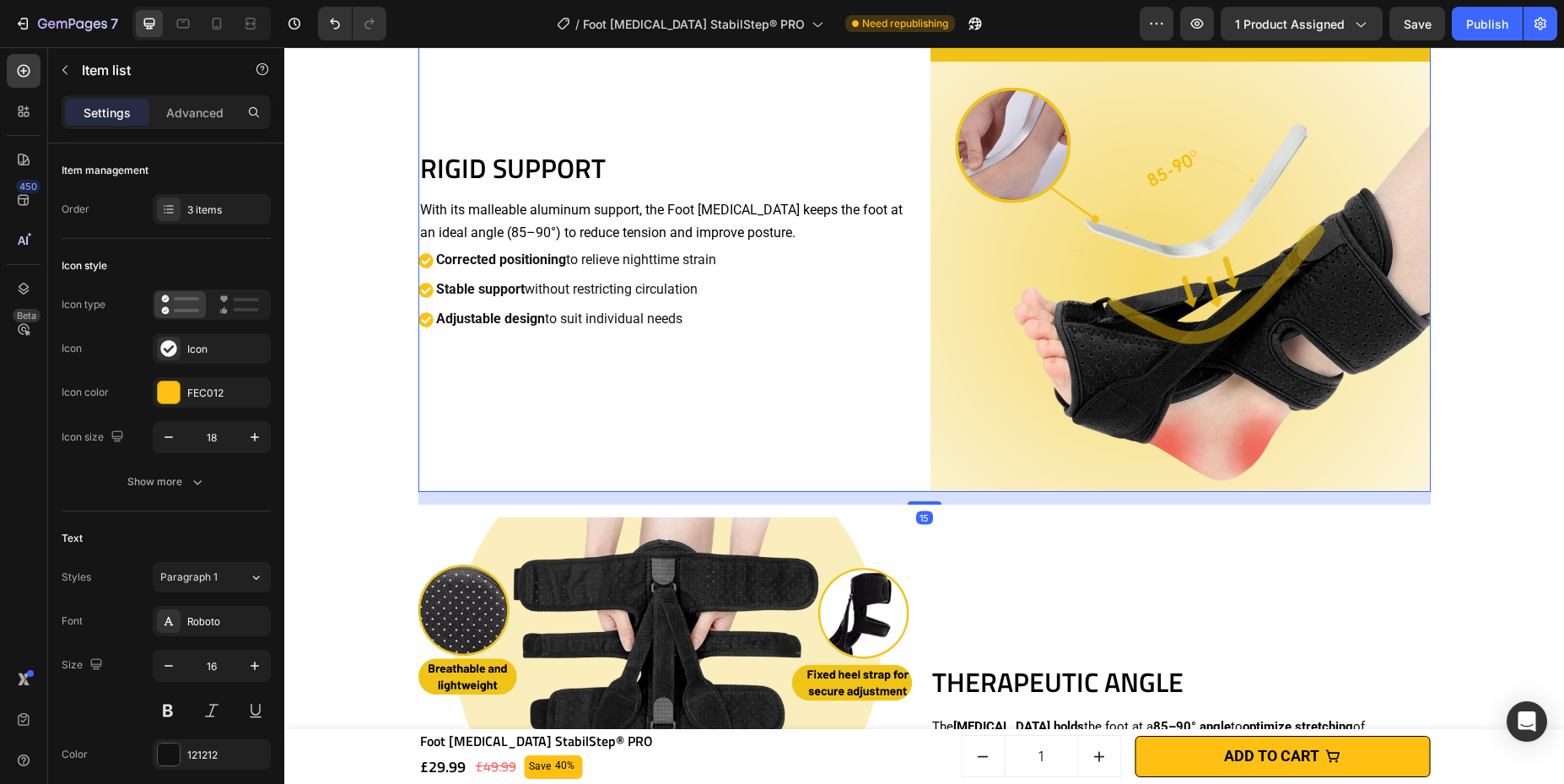
click at [709, 359] on div "RIGID SUPPORT Heading With its malleable aluminum support, the Foot [MEDICAL_DA…" at bounding box center [668, 242] width 500 height 500
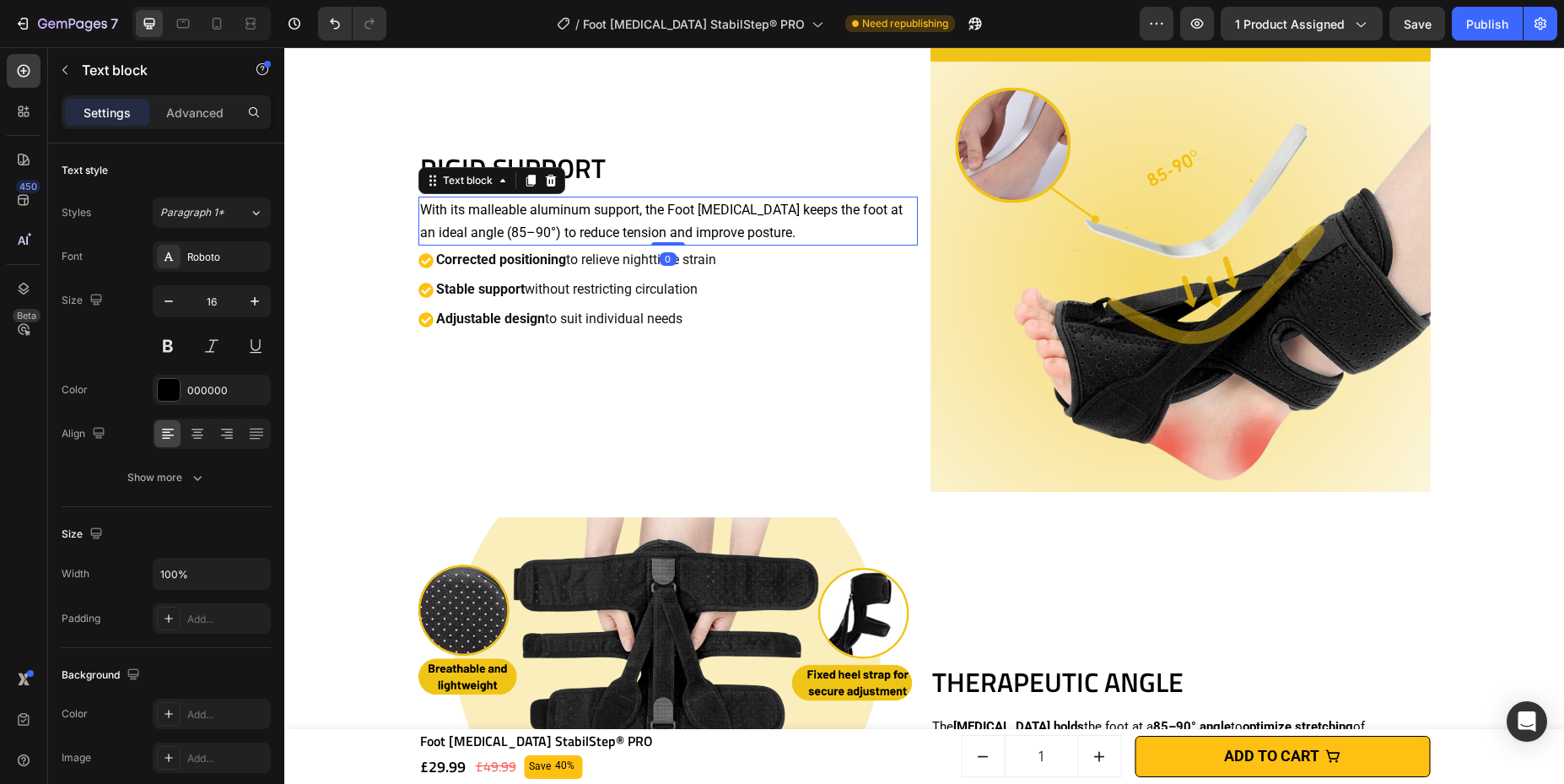
drag, startPoint x: 515, startPoint y: 208, endPoint x: 434, endPoint y: 212, distance: 81.1
click at [515, 208] on p "With its malleable aluminum support, the Foot [MEDICAL_DATA] keeps the foot at …" at bounding box center [668, 221] width 497 height 46
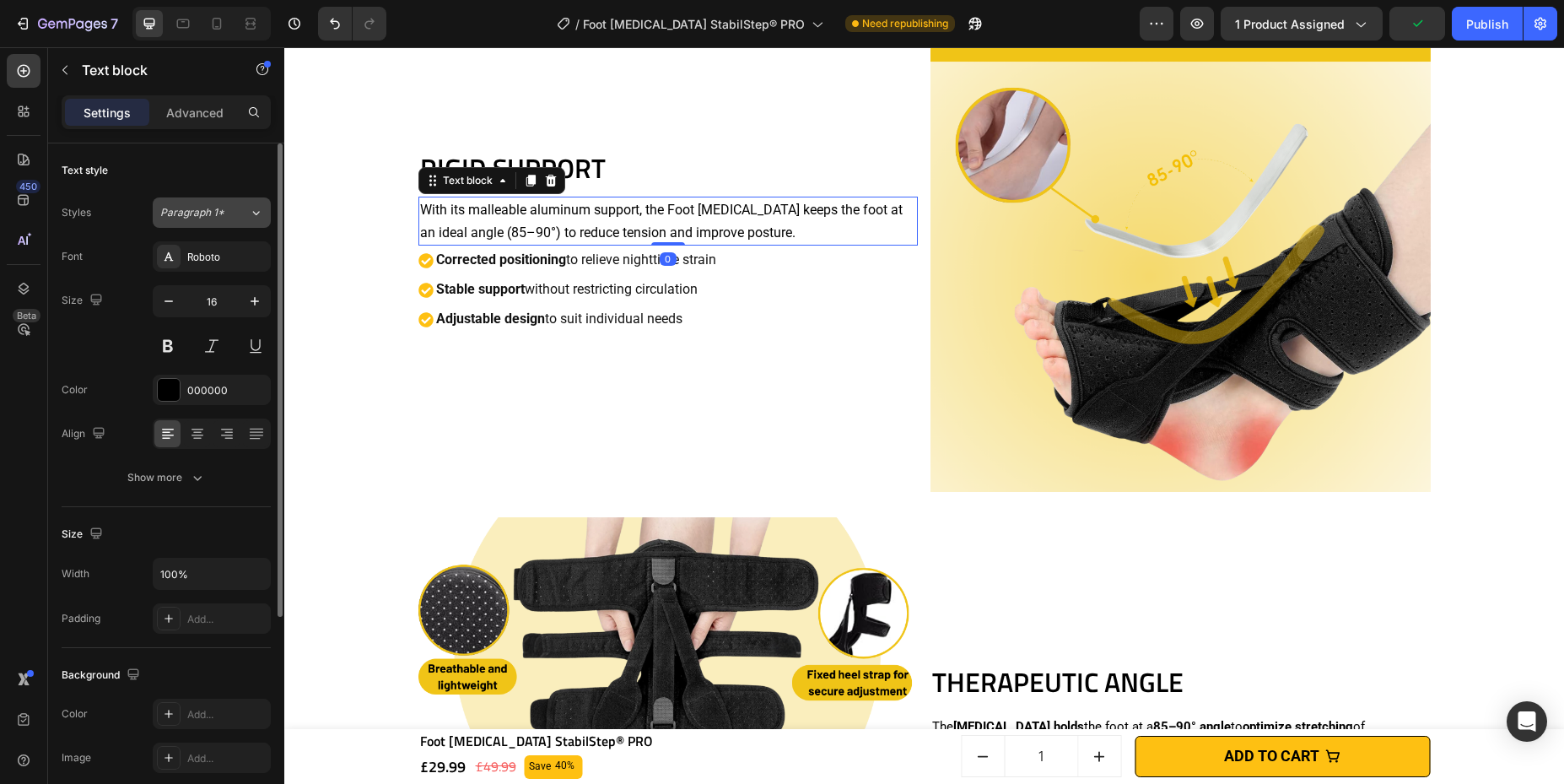
click at [234, 213] on div "Paragraph 1*" at bounding box center [204, 212] width 89 height 15
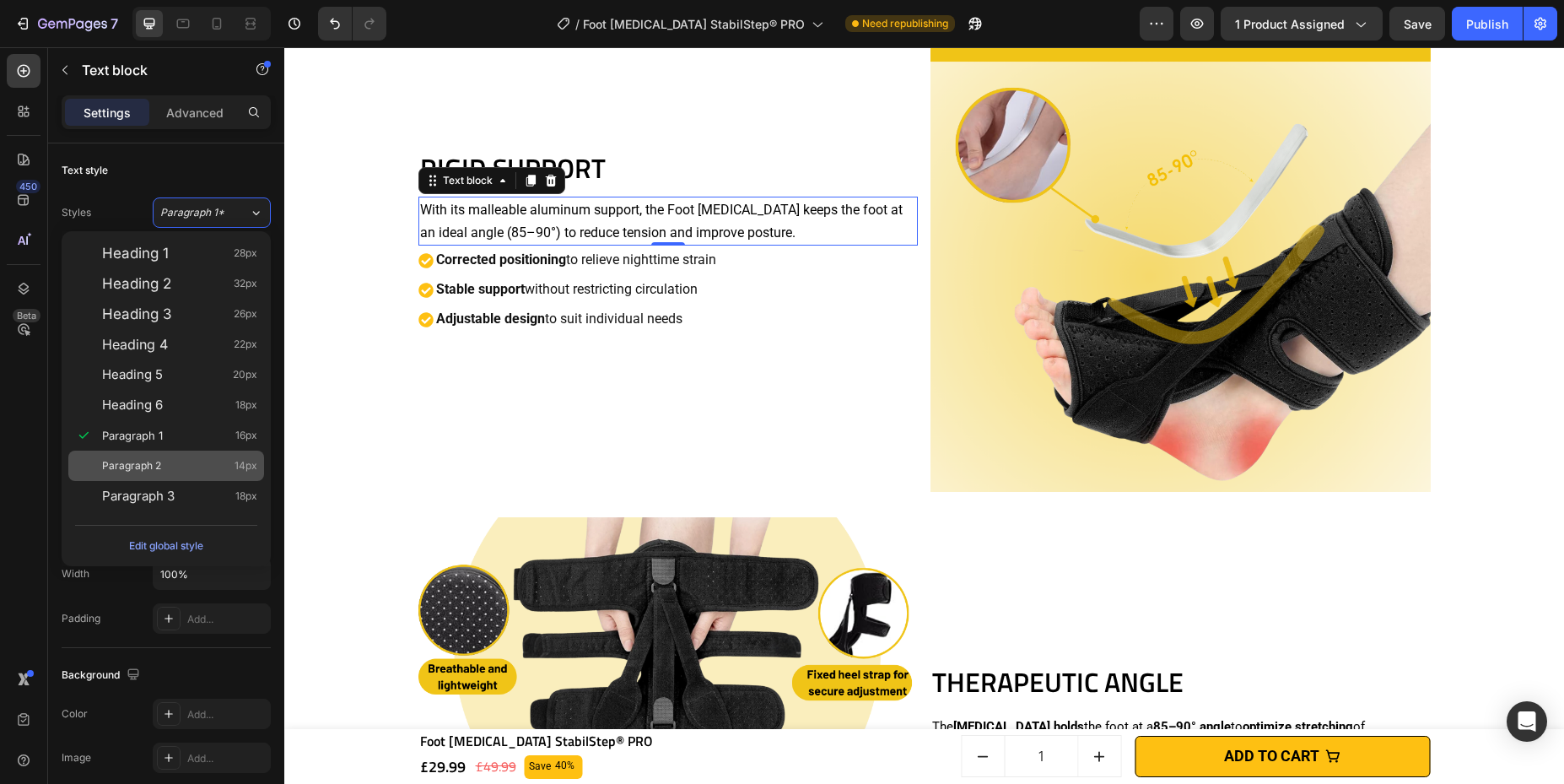
click at [181, 466] on div "Paragraph 2 14px" at bounding box center [179, 465] width 155 height 17
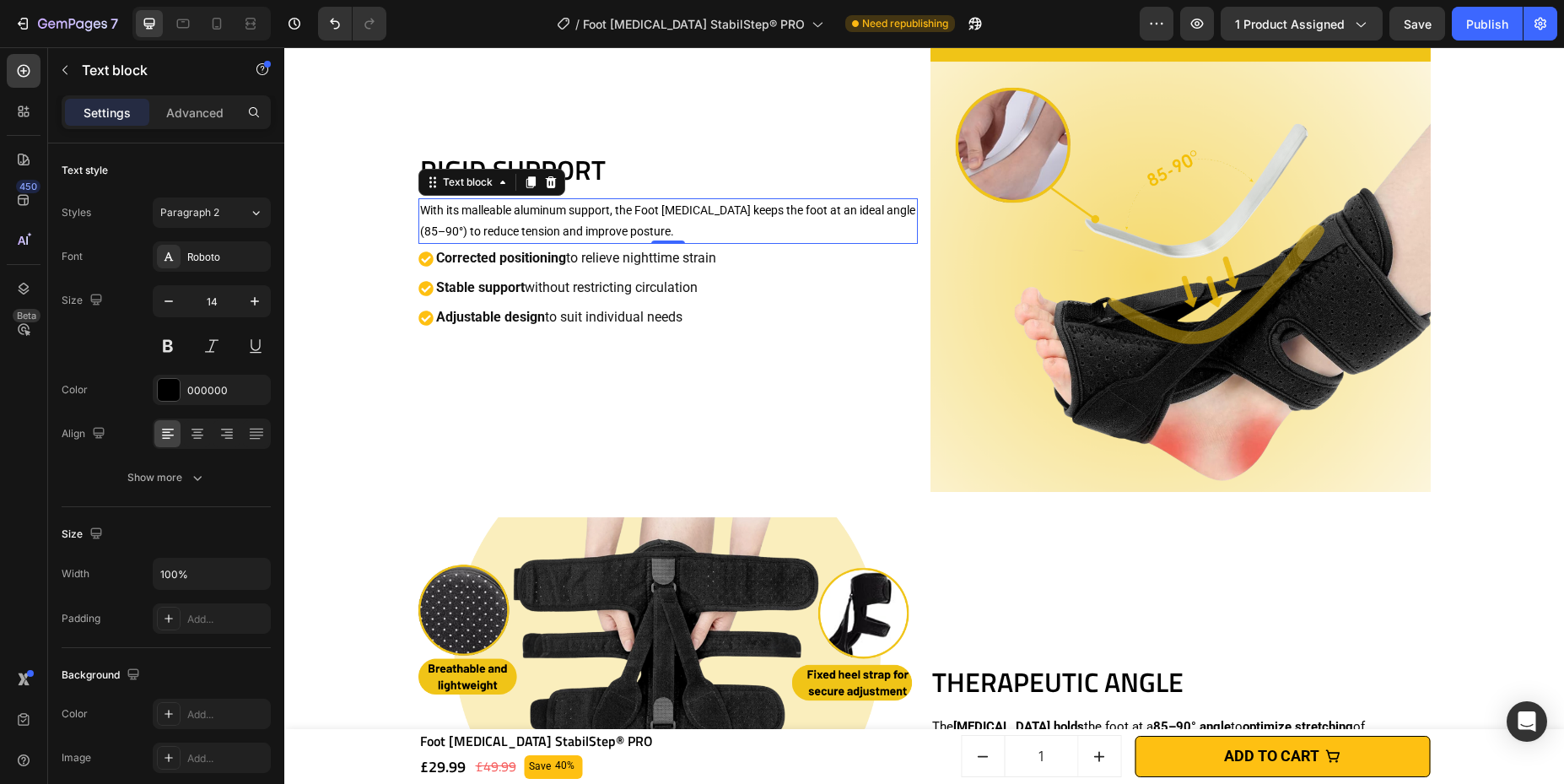
scroll to position [2017, 0]
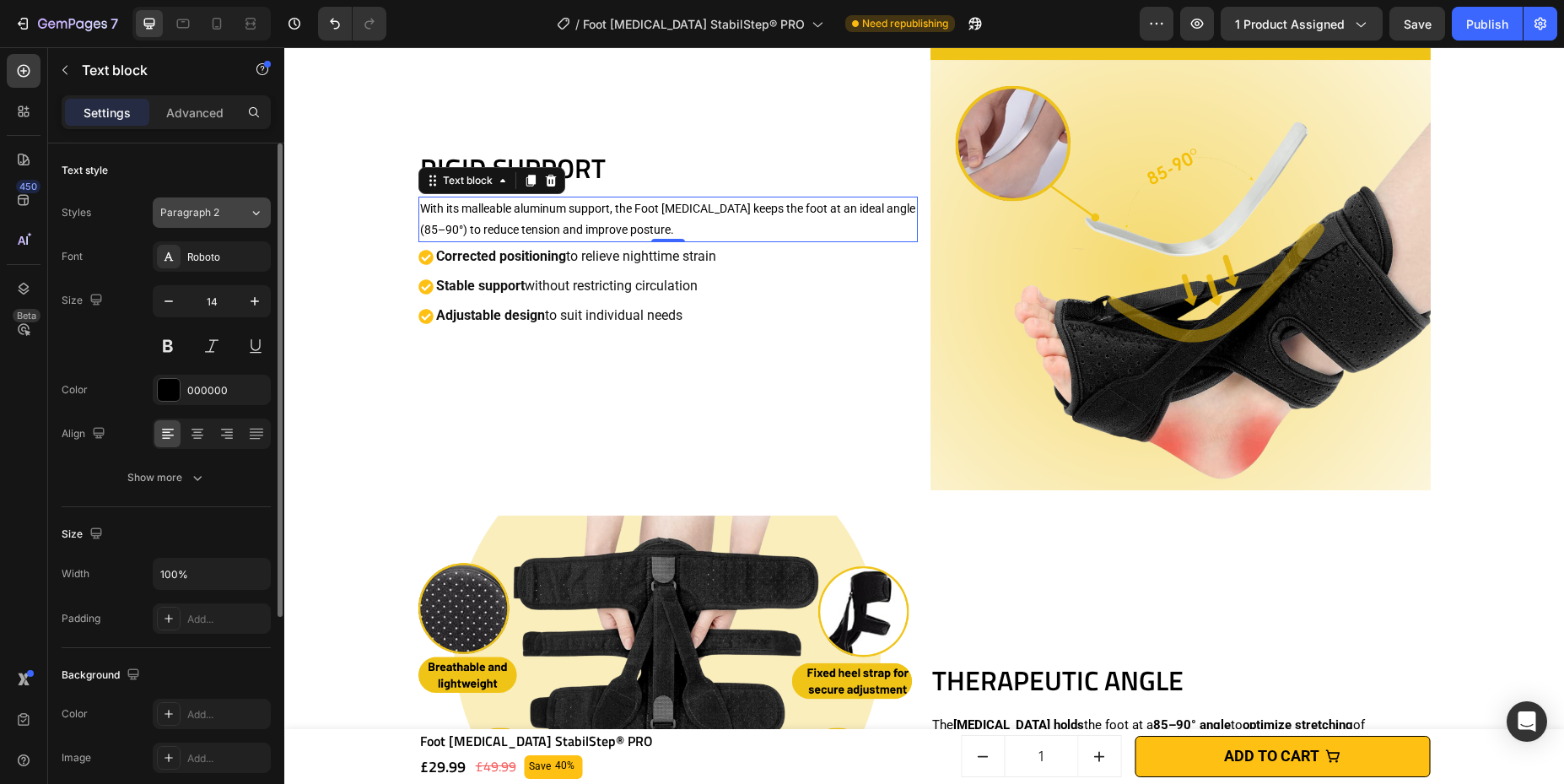
click at [218, 212] on div "Paragraph 2" at bounding box center [194, 212] width 68 height 15
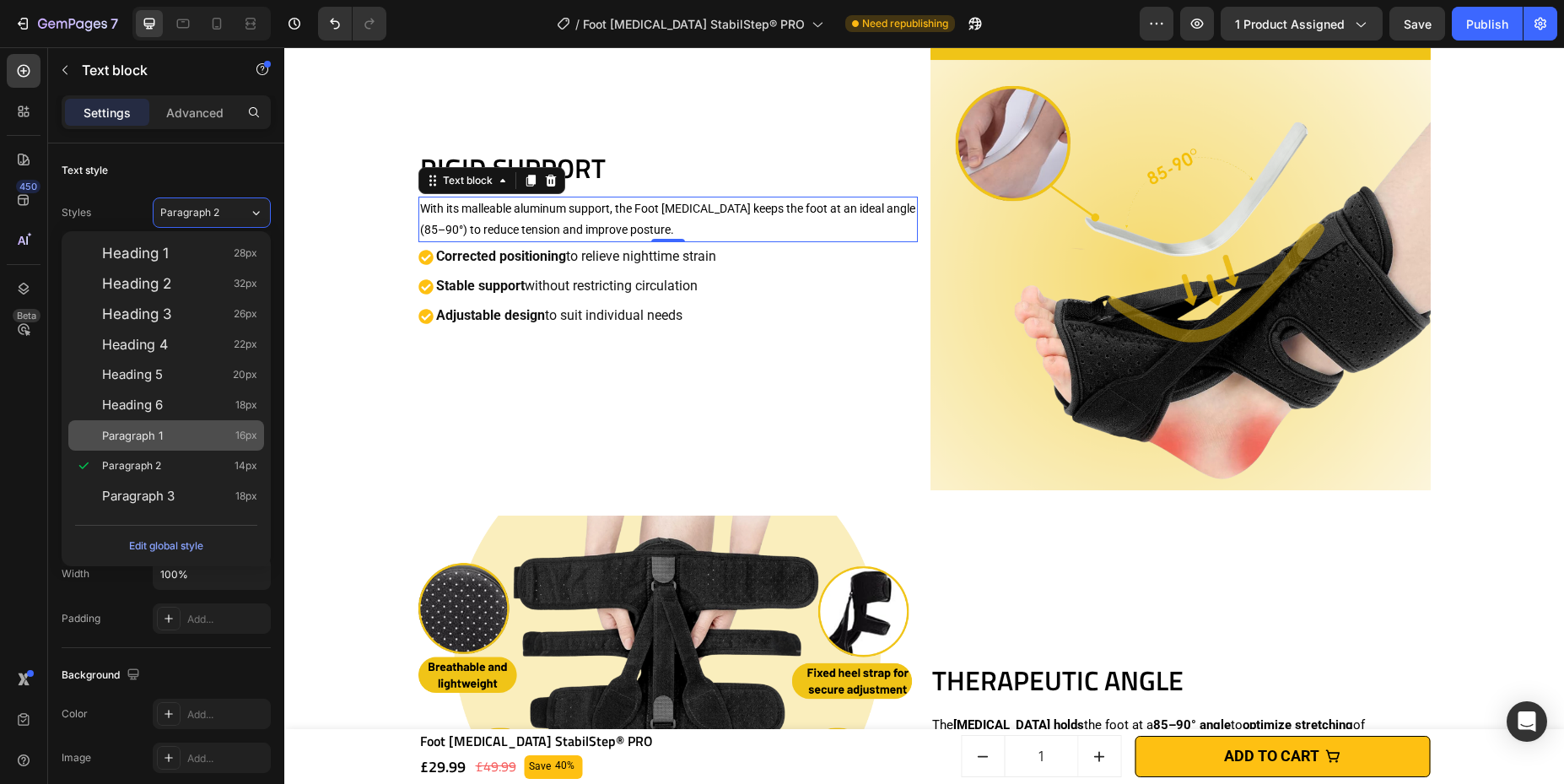
click at [205, 444] on div "Paragraph 1 16px" at bounding box center [166, 435] width 196 height 30
type input "16"
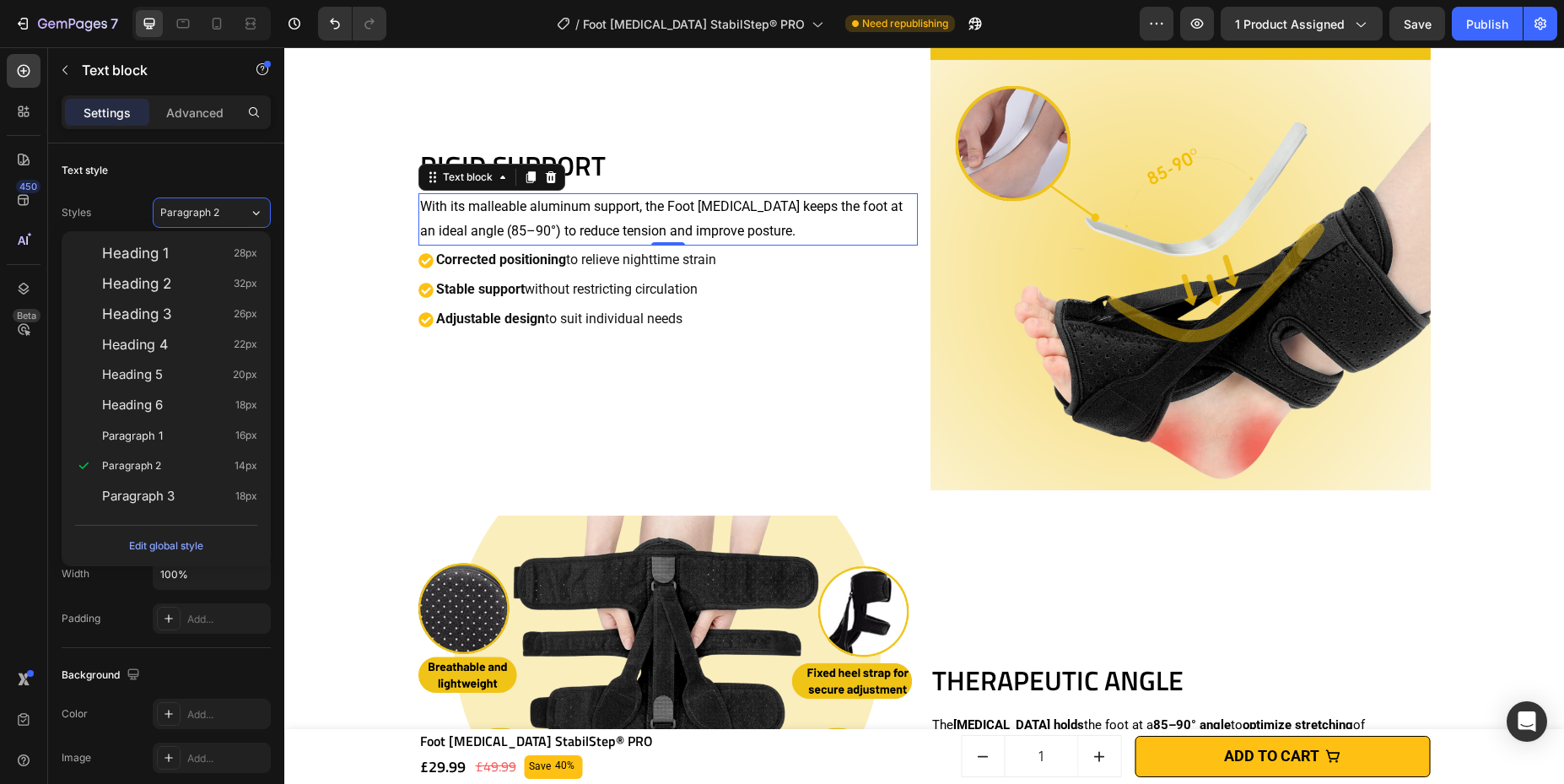
scroll to position [2014, 0]
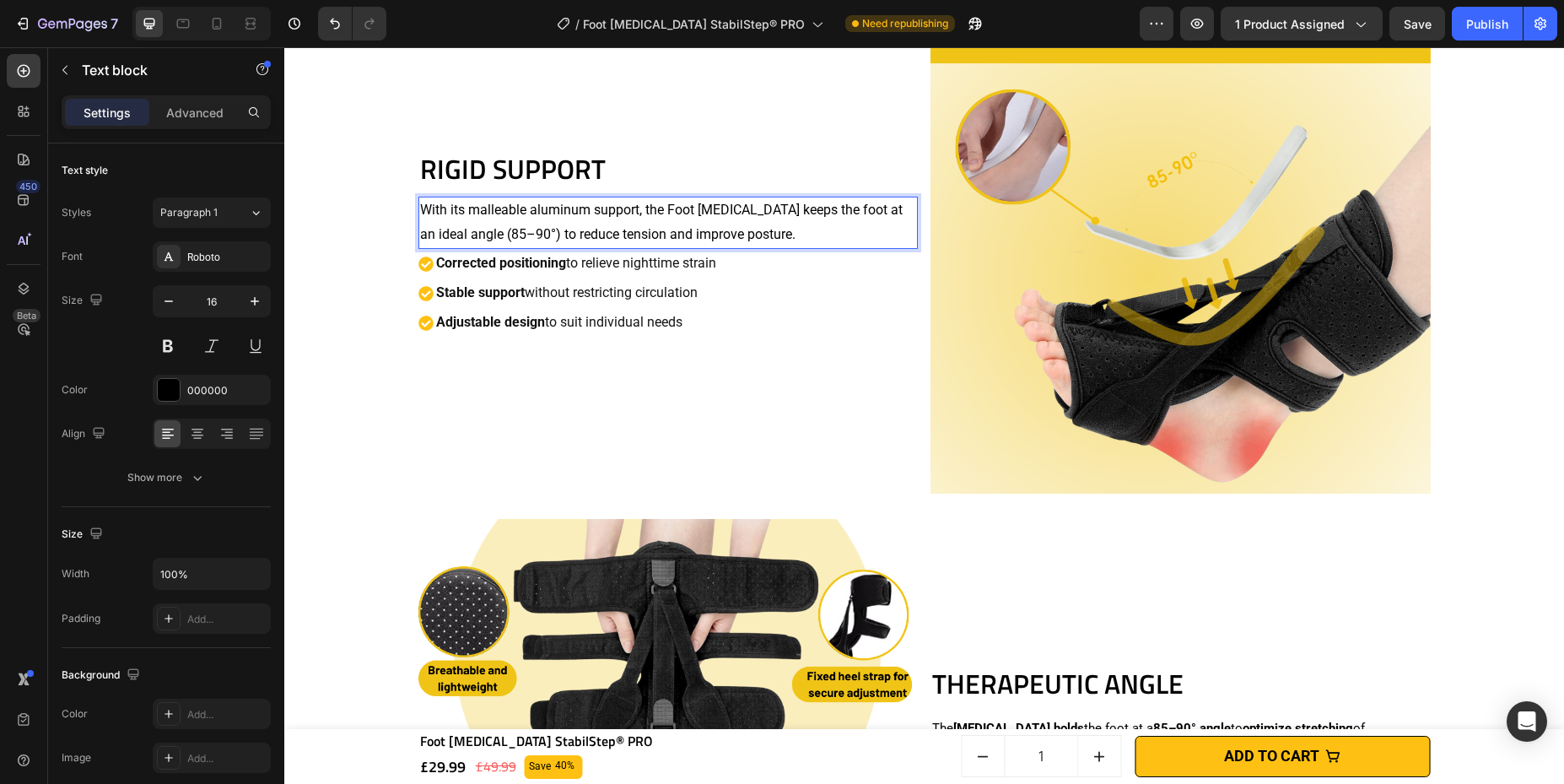
drag, startPoint x: 434, startPoint y: 224, endPoint x: 459, endPoint y: 207, distance: 30.2
click at [467, 208] on p "With its malleable aluminum support, the Foot [MEDICAL_DATA] keeps the foot at …" at bounding box center [668, 222] width 497 height 49
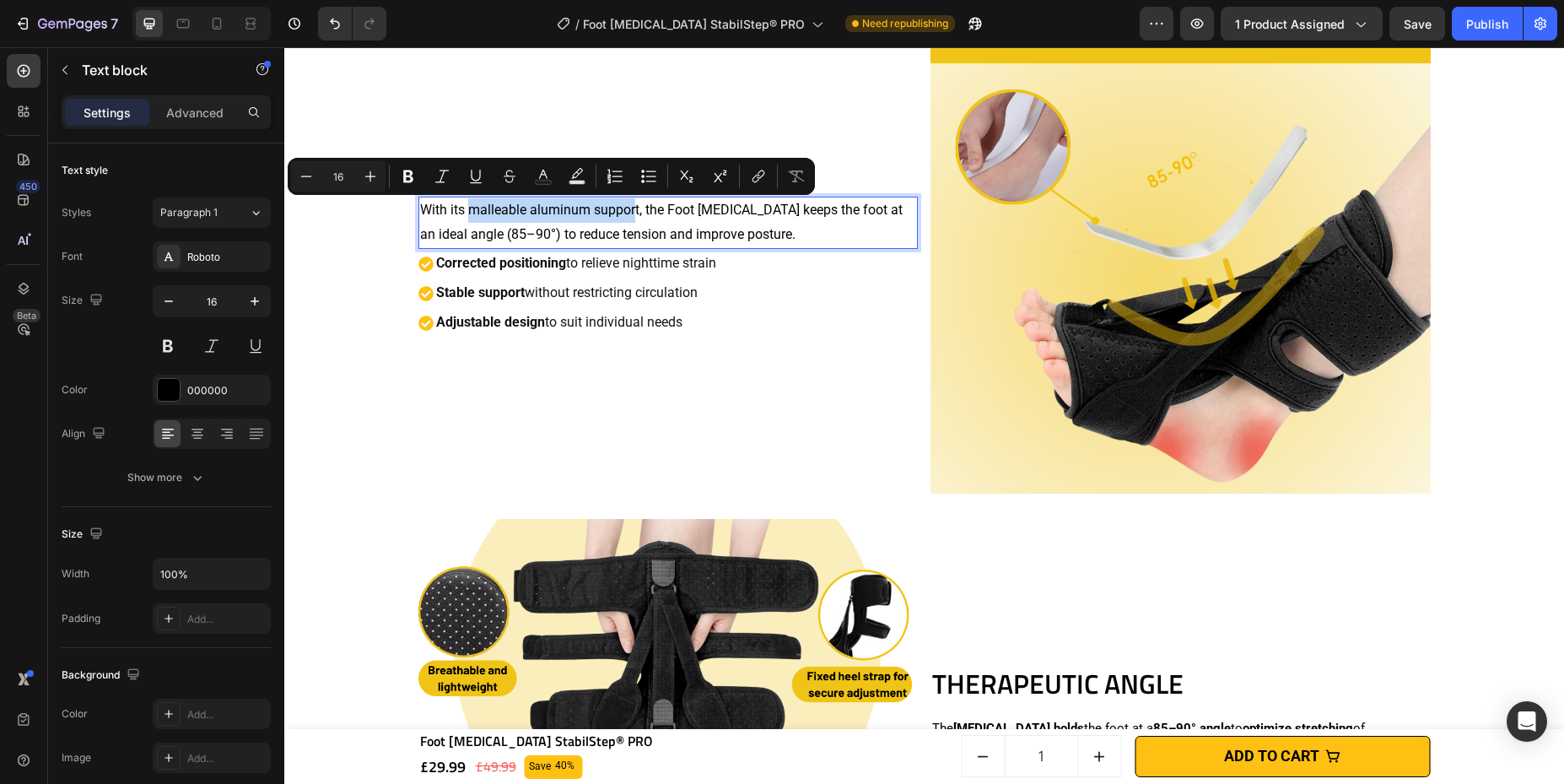
drag, startPoint x: 463, startPoint y: 209, endPoint x: 631, endPoint y: 213, distance: 167.9
click at [631, 213] on p "With its malleable aluminum support, the Foot [MEDICAL_DATA] keeps the foot at …" at bounding box center [668, 222] width 497 height 49
click at [418, 174] on button "Bold" at bounding box center [408, 176] width 30 height 30
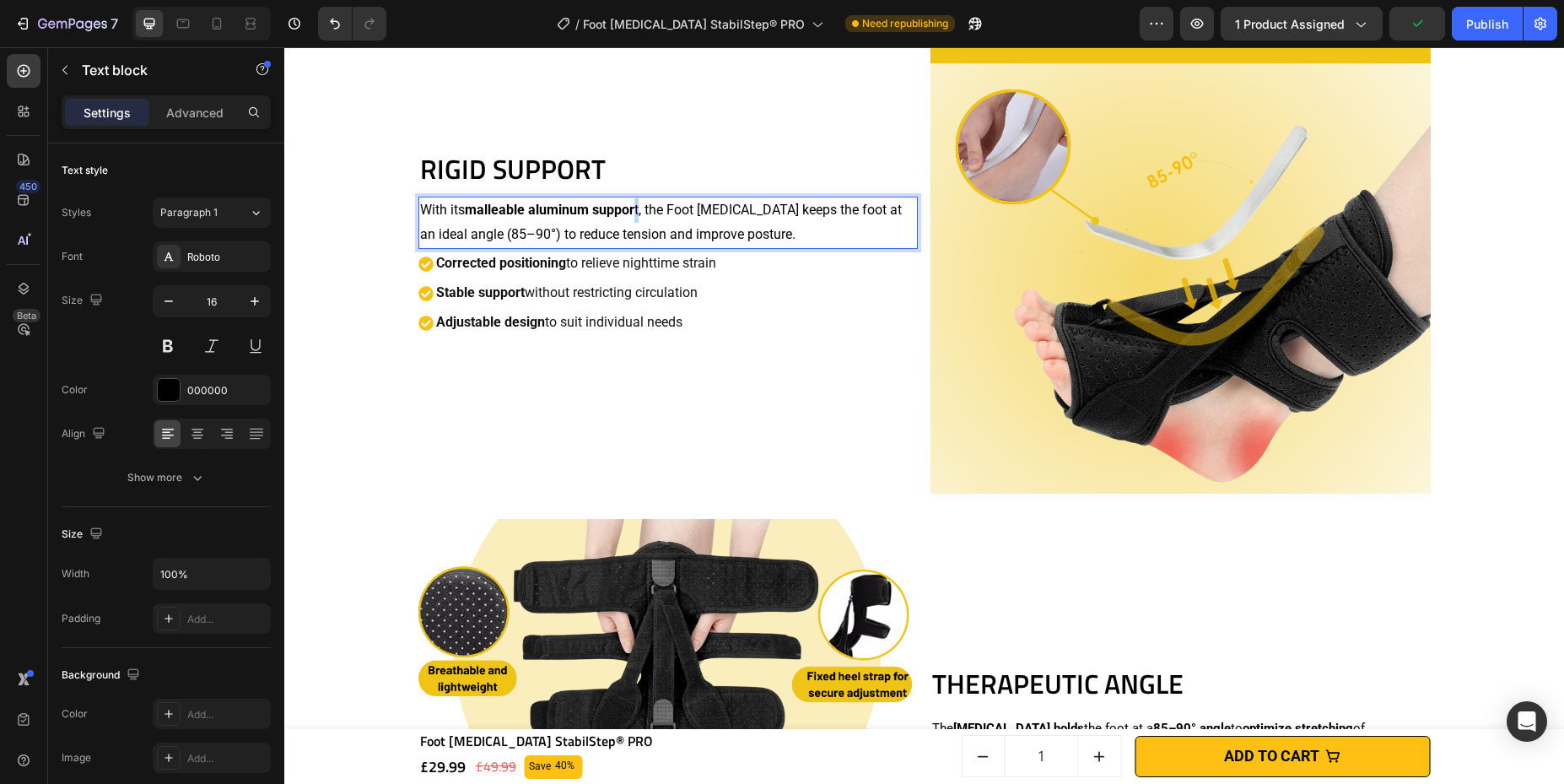
click at [633, 210] on p "With its malleable aluminum suppor t, the Foot [MEDICAL_DATA] keeps the foot at…" at bounding box center [668, 222] width 497 height 49
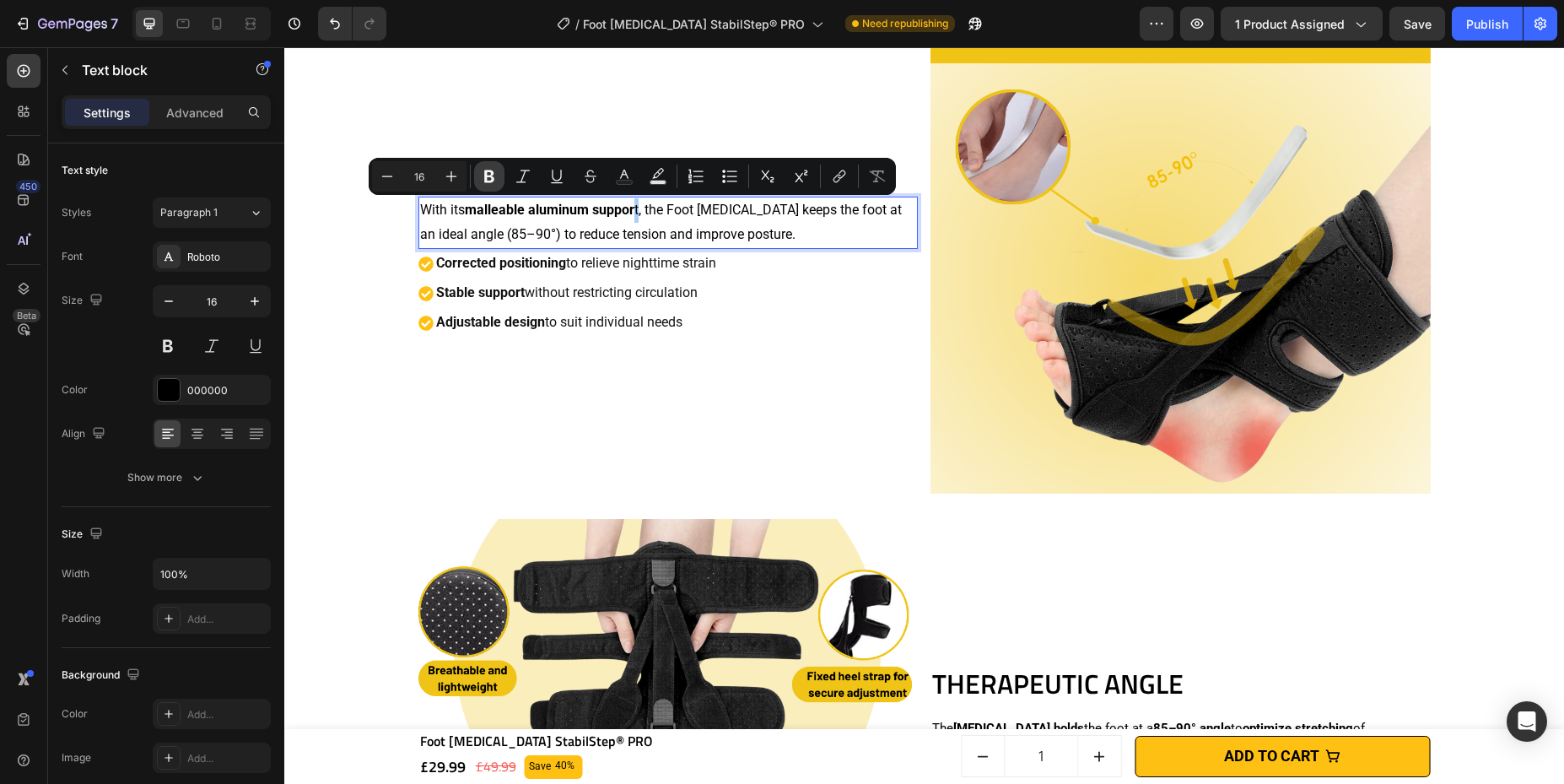
click at [482, 170] on icon "Editor contextual toolbar" at bounding box center [489, 176] width 17 height 17
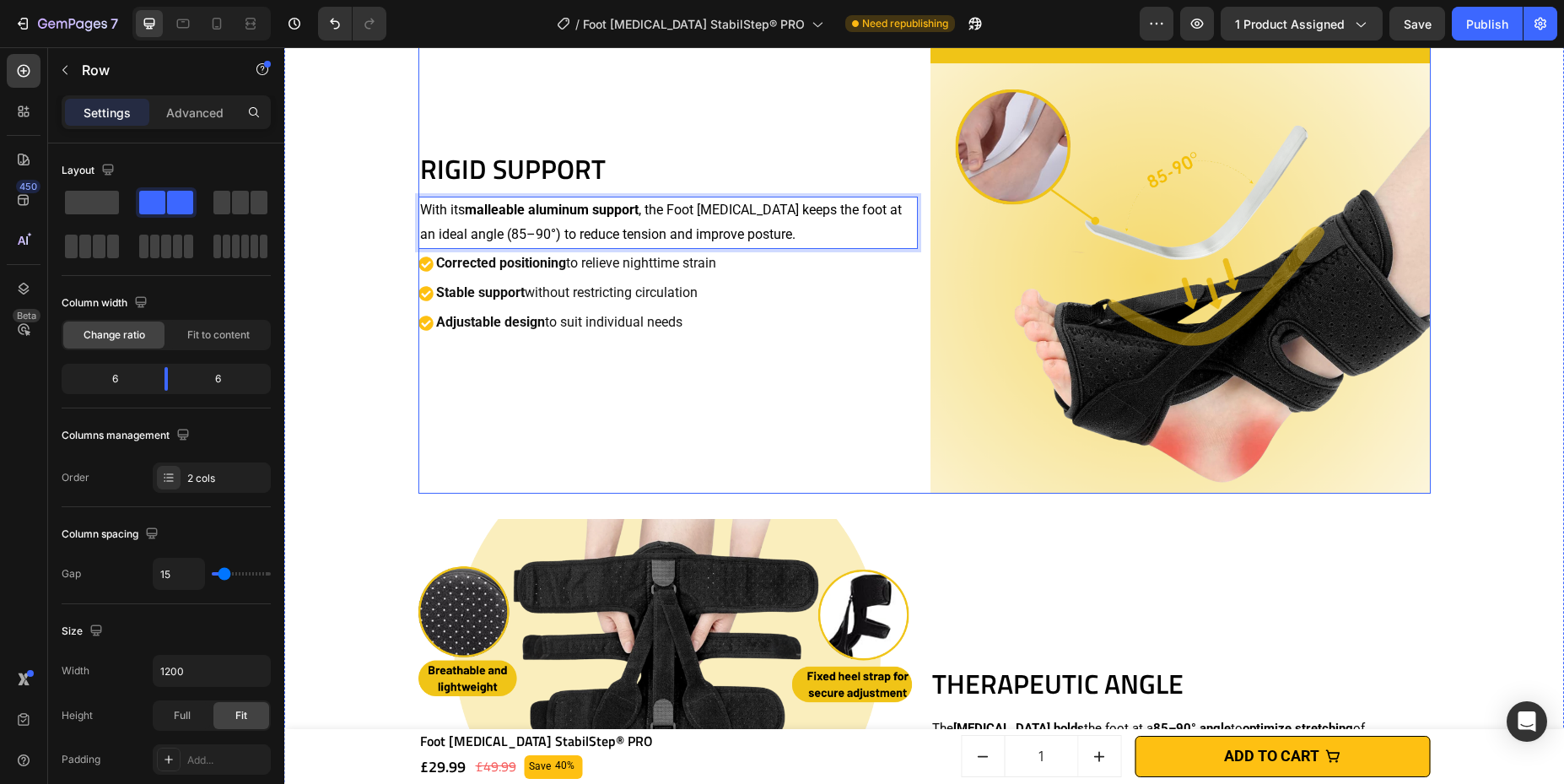
click at [630, 113] on div "RIGID SUPPORT Heading With its malleable aluminum support , the Foot [MEDICAL_D…" at bounding box center [668, 243] width 500 height 500
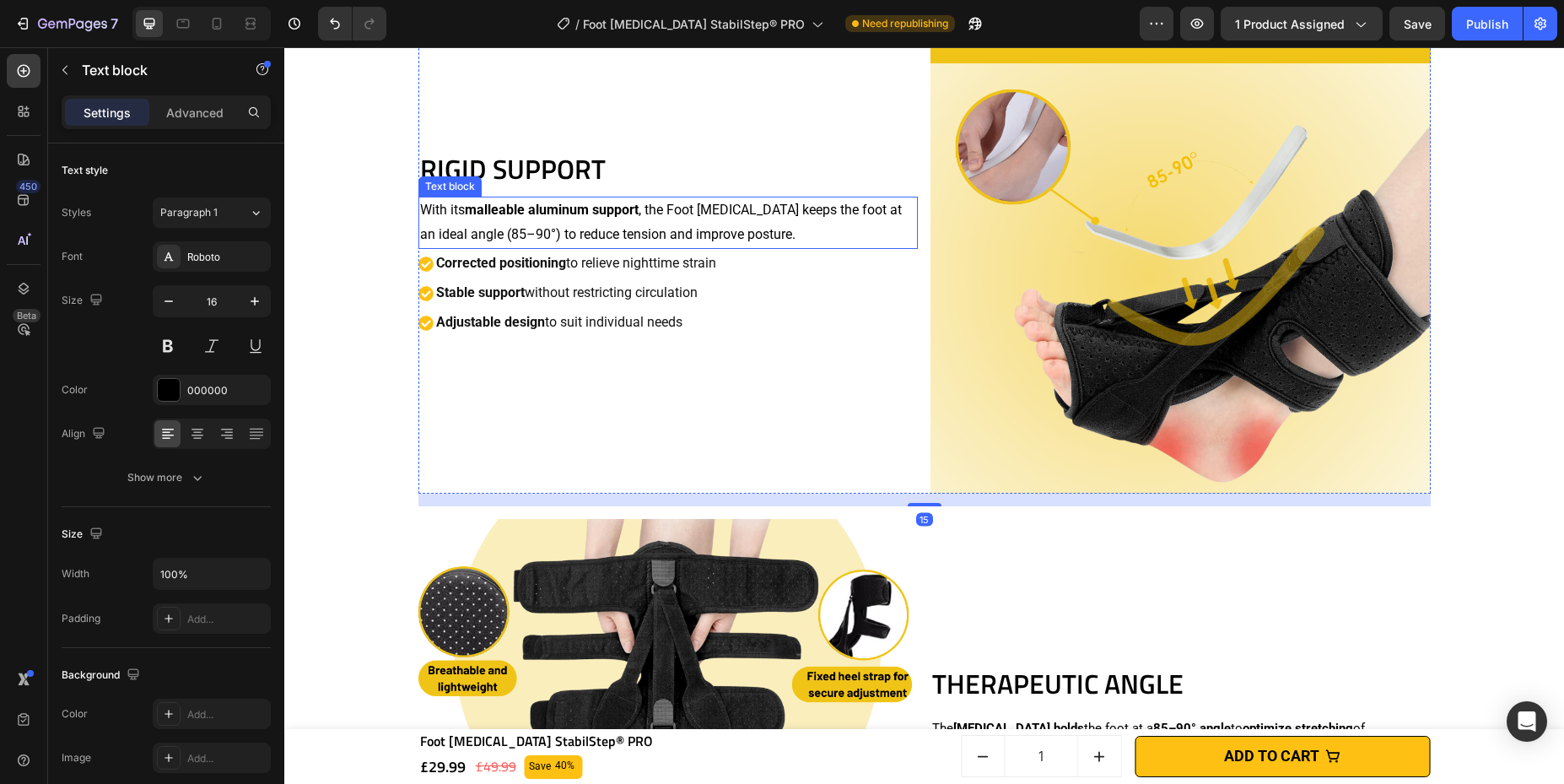
click at [650, 214] on p "With its malleable aluminum support , the Foot [MEDICAL_DATA] keeps the foot at…" at bounding box center [668, 222] width 497 height 49
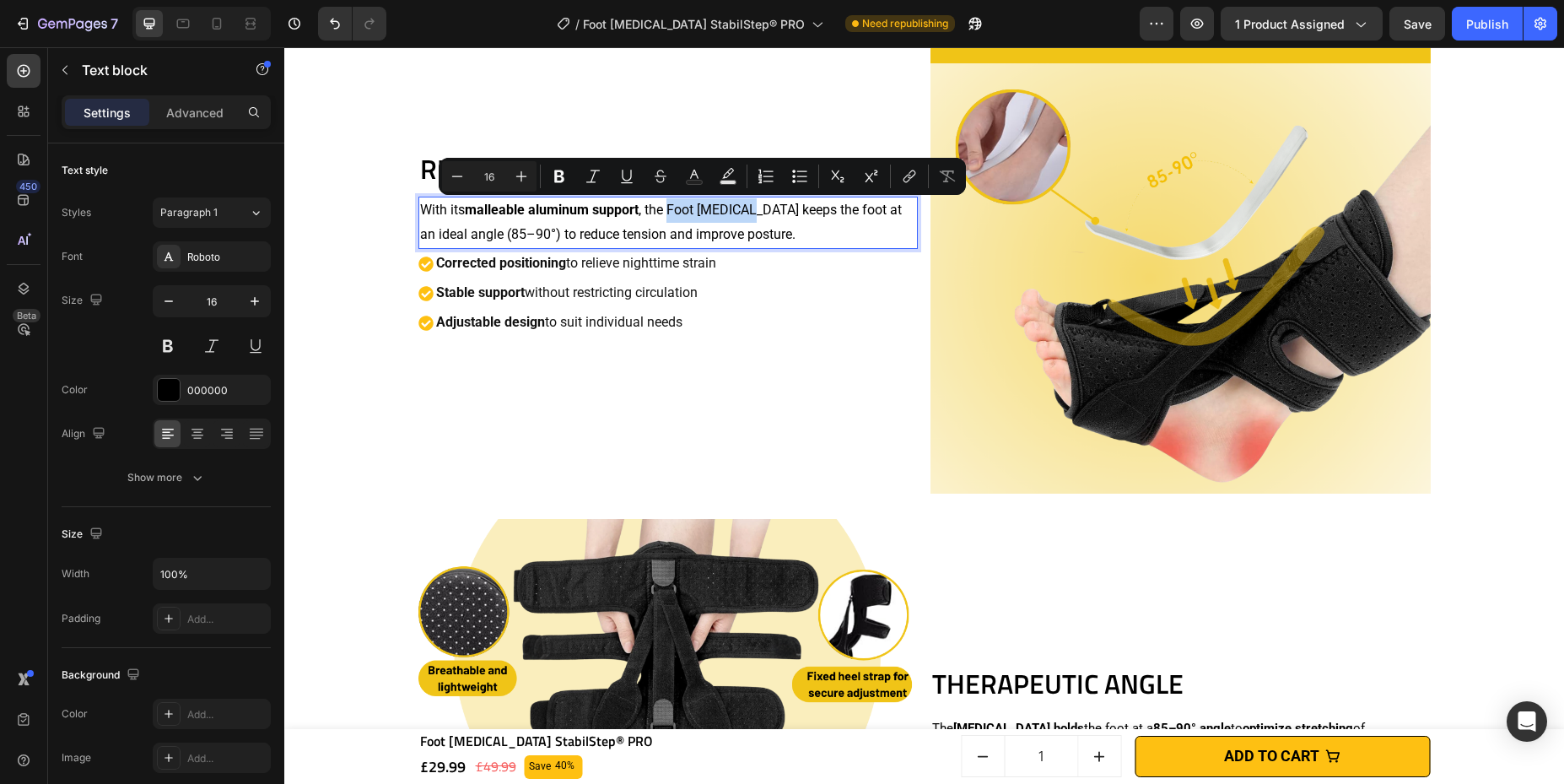
drag, startPoint x: 662, startPoint y: 210, endPoint x: 742, endPoint y: 212, distance: 79.3
click at [742, 212] on p "With its malleable aluminum support , the Foot [MEDICAL_DATA] keeps the foot at…" at bounding box center [668, 222] width 497 height 49
click at [561, 171] on icon "Editor contextual toolbar" at bounding box center [559, 176] width 10 height 13
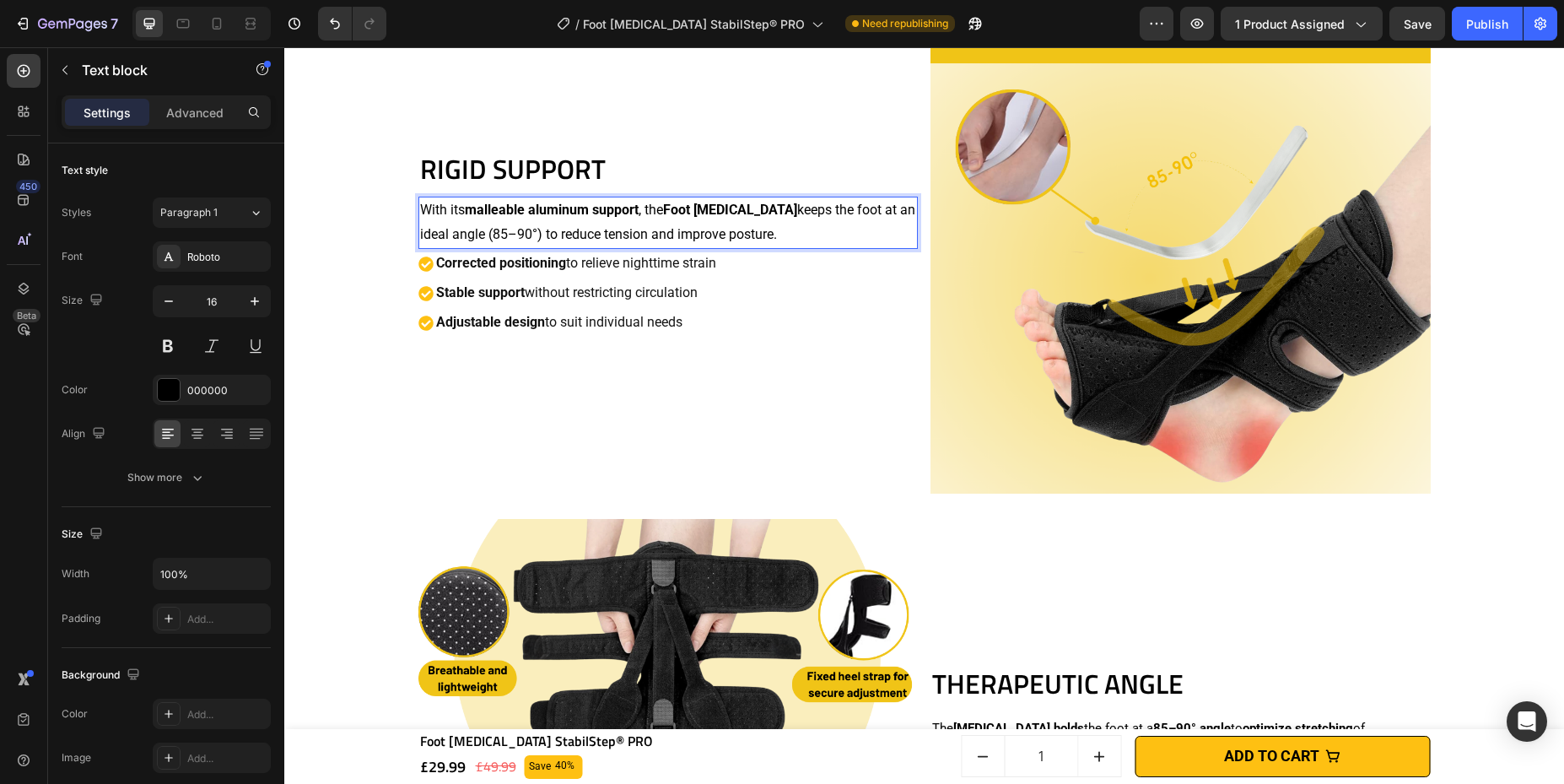
click at [770, 208] on p "With its malleable aluminum support , the Foot [MEDICAL_DATA] keeps the foot at…" at bounding box center [668, 222] width 497 height 49
click at [438, 227] on p "With its malleable aluminum support , the Foot [MEDICAL_DATA] keeps the foot at…" at bounding box center [668, 222] width 497 height 49
click at [453, 238] on p "With its malleable aluminum support , the Foot [MEDICAL_DATA] keeps the foot at…" at bounding box center [668, 222] width 497 height 49
click at [851, 222] on p "With its malleable aluminum support , the Foot [MEDICAL_DATA] keeps the foot at…" at bounding box center [668, 222] width 497 height 49
click at [866, 210] on p "With its malleable aluminum support , the Foot [MEDICAL_DATA] keeps the foot at…" at bounding box center [668, 222] width 497 height 49
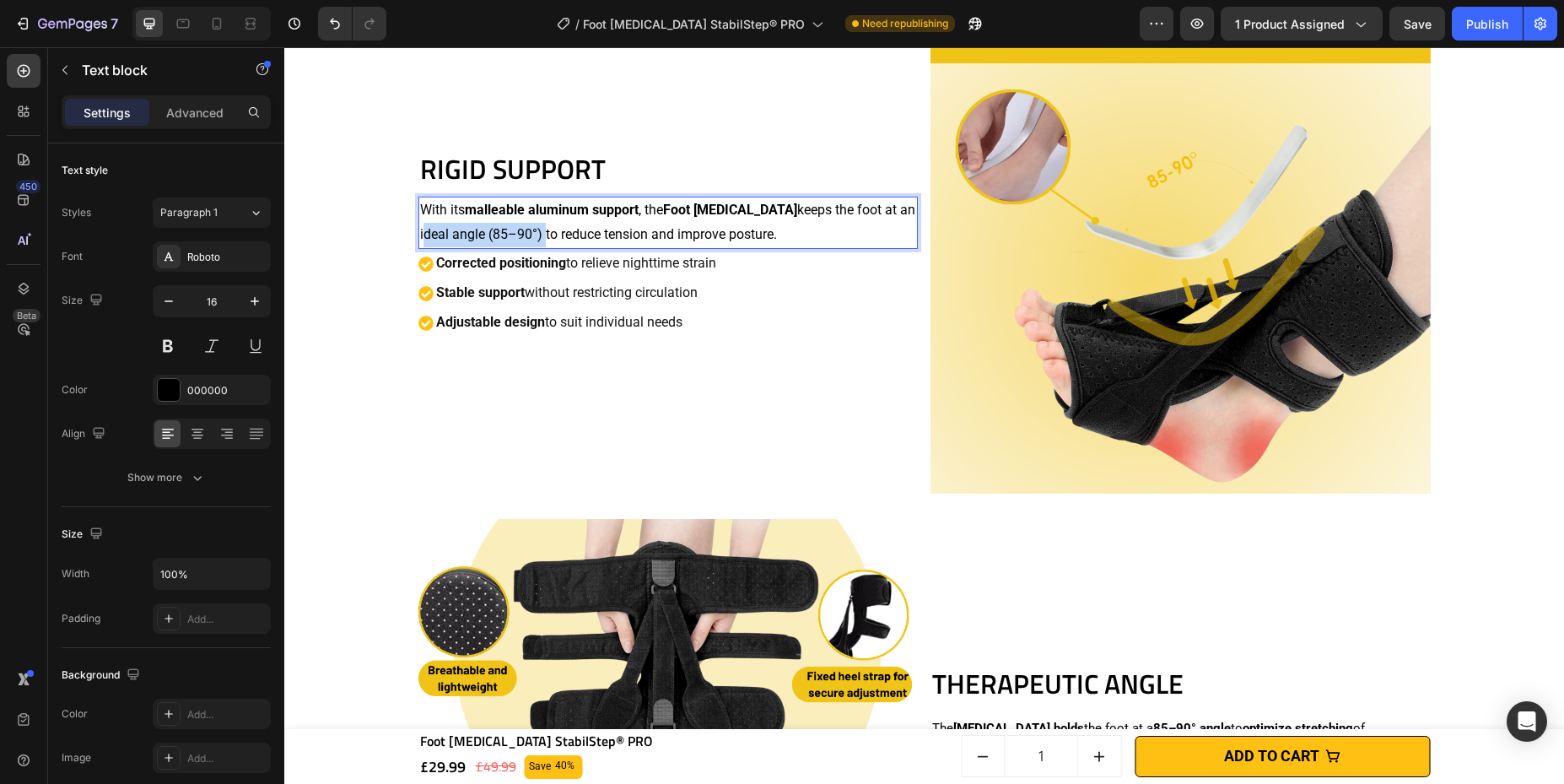
drag, startPoint x: 870, startPoint y: 208, endPoint x: 501, endPoint y: 238, distance: 369.8
click at [501, 238] on p "With its malleable aluminum support , the Foot [MEDICAL_DATA] keeps the foot at…" at bounding box center [668, 222] width 497 height 49
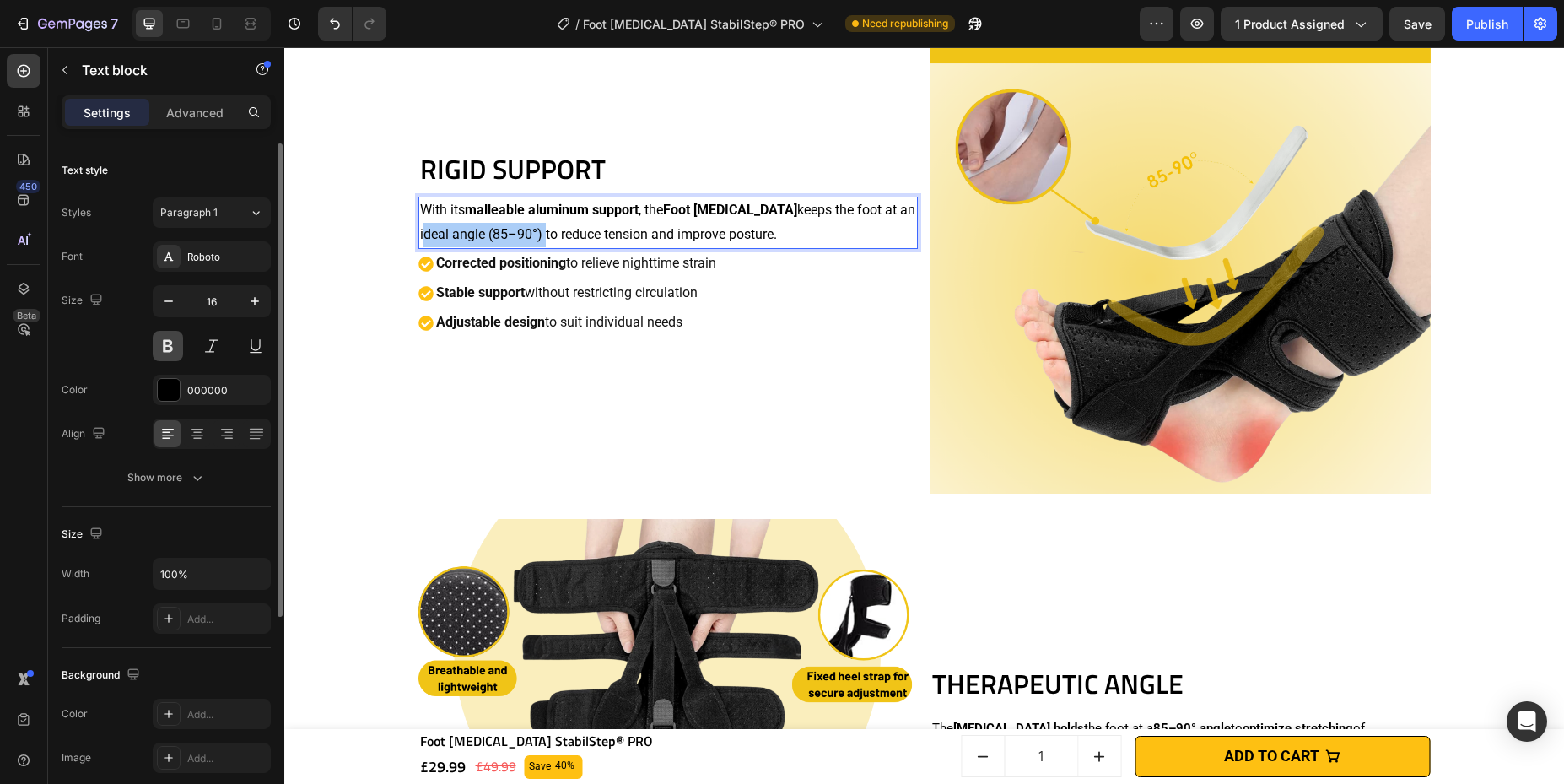
click at [170, 346] on button at bounding box center [168, 346] width 30 height 30
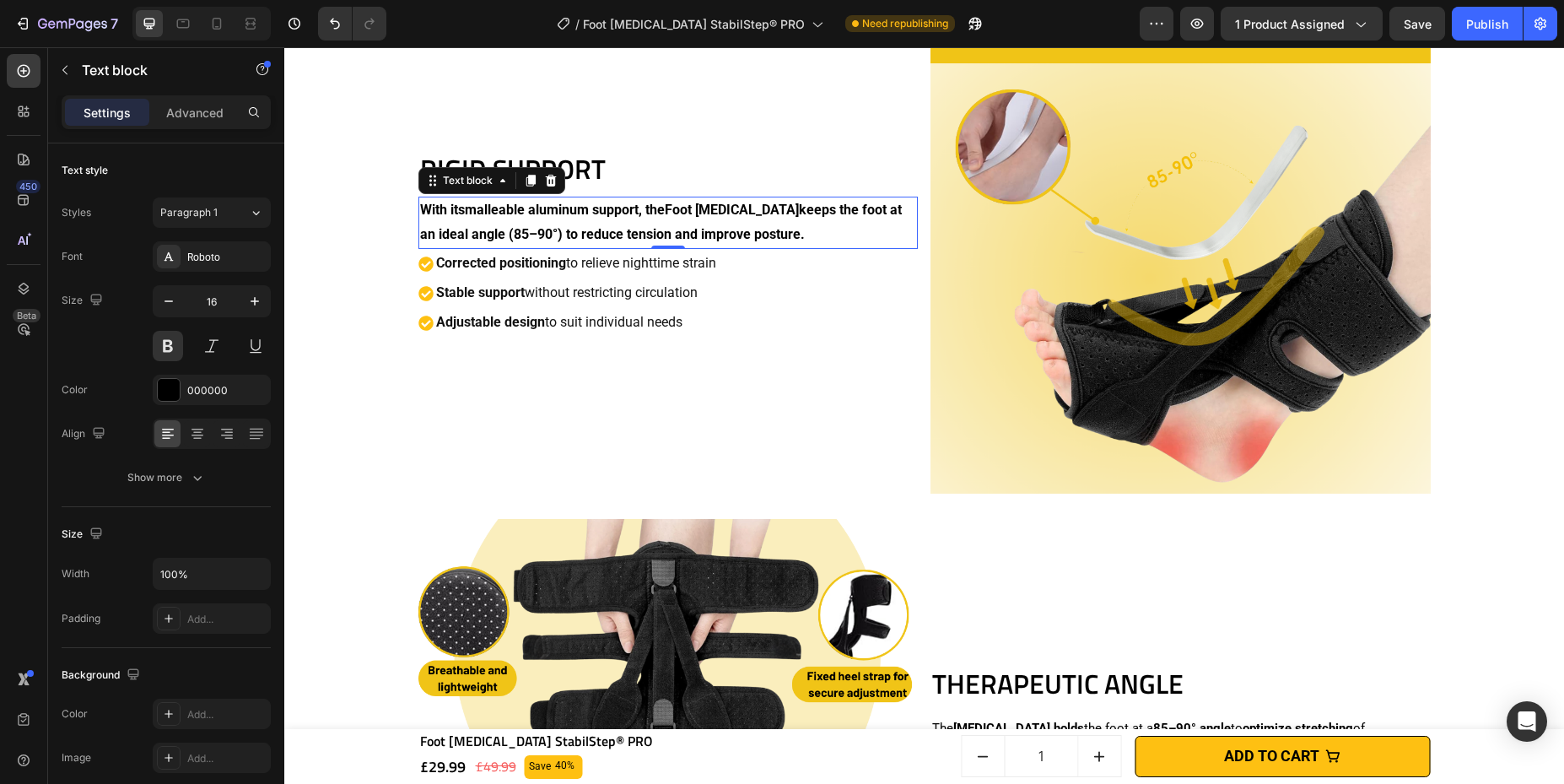
click at [531, 228] on p "With its malleable aluminum support , the Foot [MEDICAL_DATA] keeps the foot at…" at bounding box center [668, 222] width 497 height 49
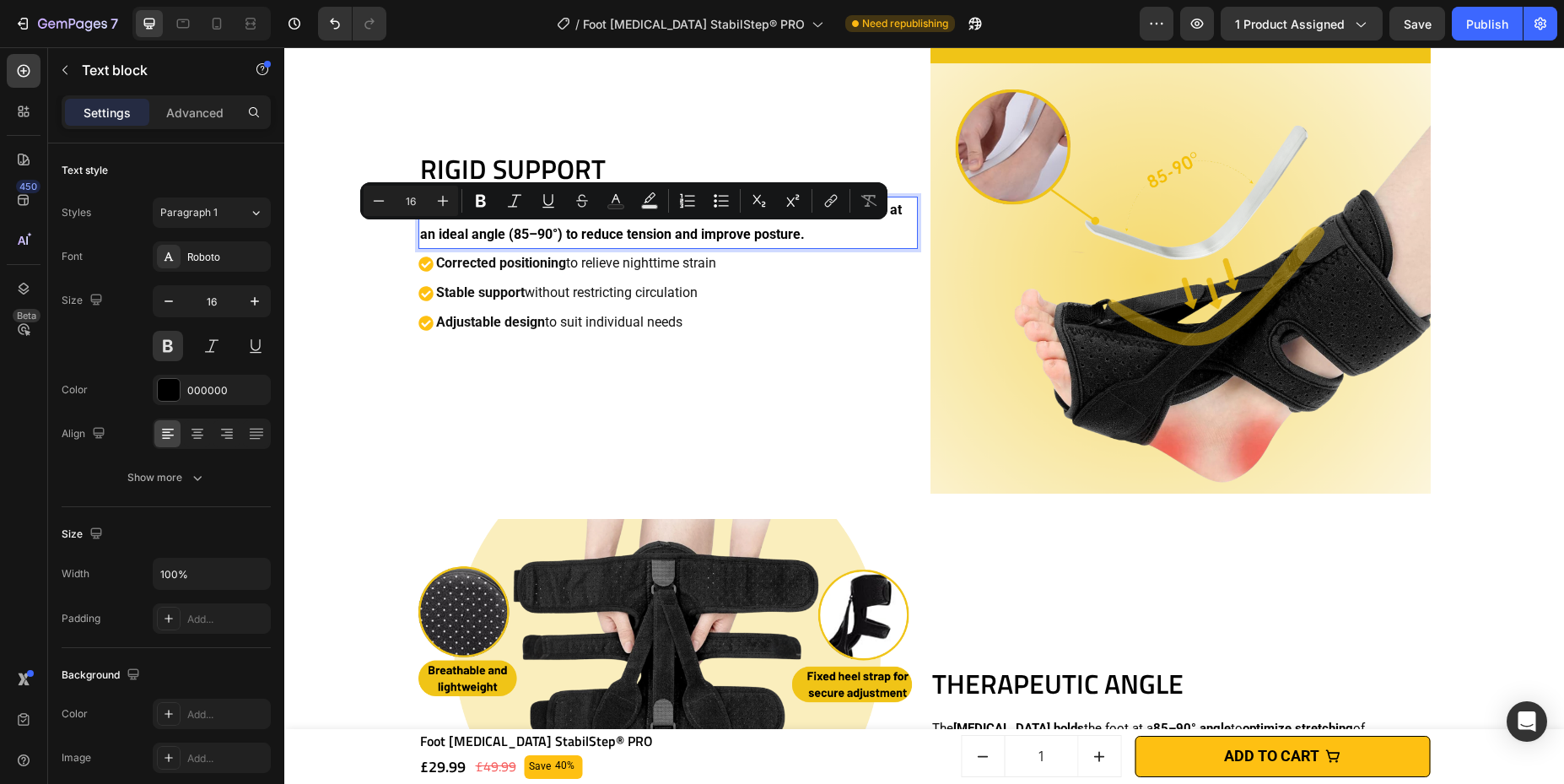
drag, startPoint x: 505, startPoint y: 232, endPoint x: 763, endPoint y: 240, distance: 257.4
click at [763, 240] on p "With its malleable aluminum support , the Foot [MEDICAL_DATA] keeps the foot at…" at bounding box center [668, 222] width 497 height 49
click at [467, 200] on button "Bold" at bounding box center [481, 201] width 30 height 30
click at [438, 327] on strong "Adjustable design" at bounding box center [490, 322] width 109 height 16
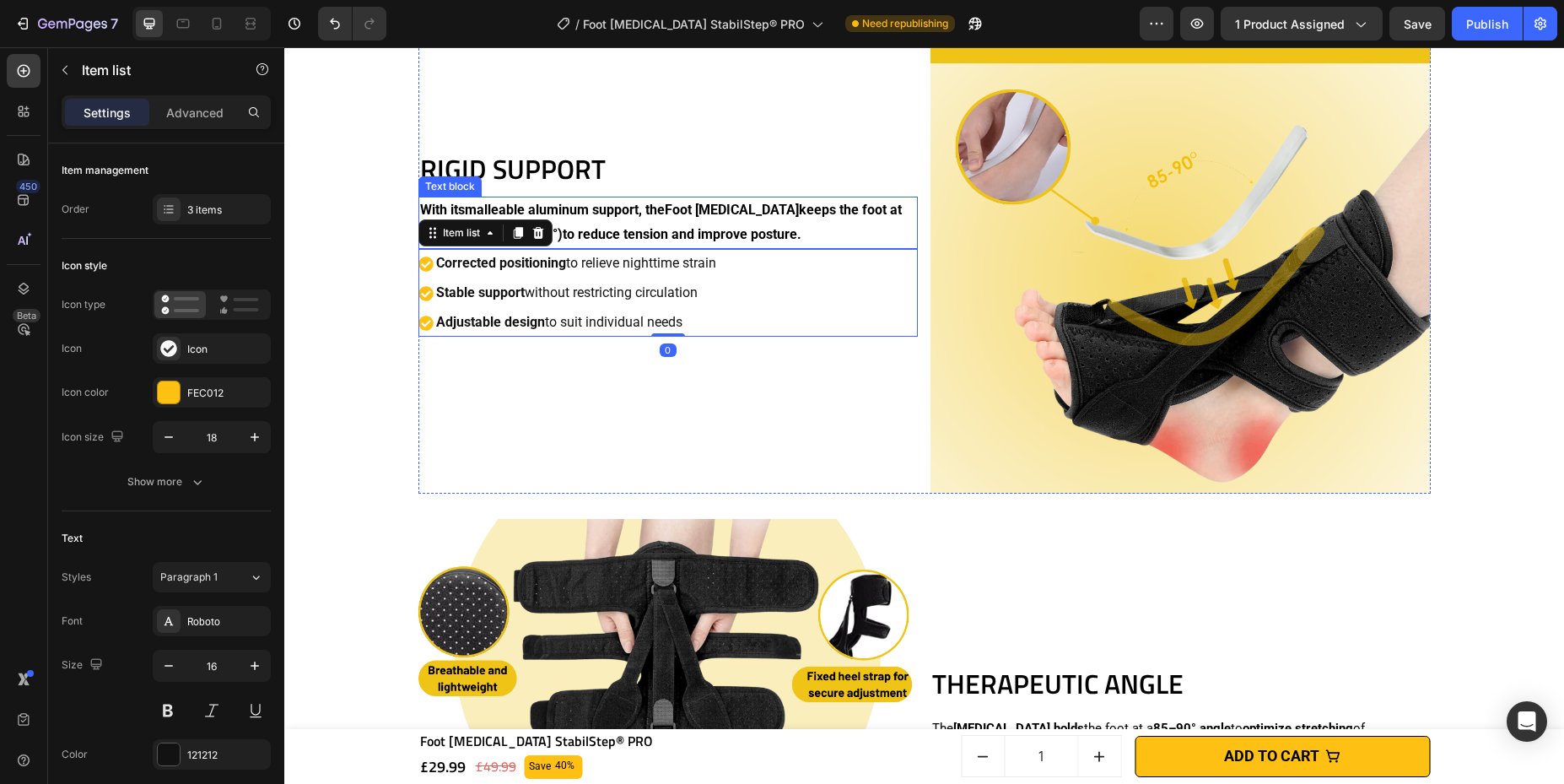
click at [421, 197] on div "With its malleable aluminum support , the Foot [MEDICAL_DATA] keeps the foot at…" at bounding box center [668, 223] width 500 height 52
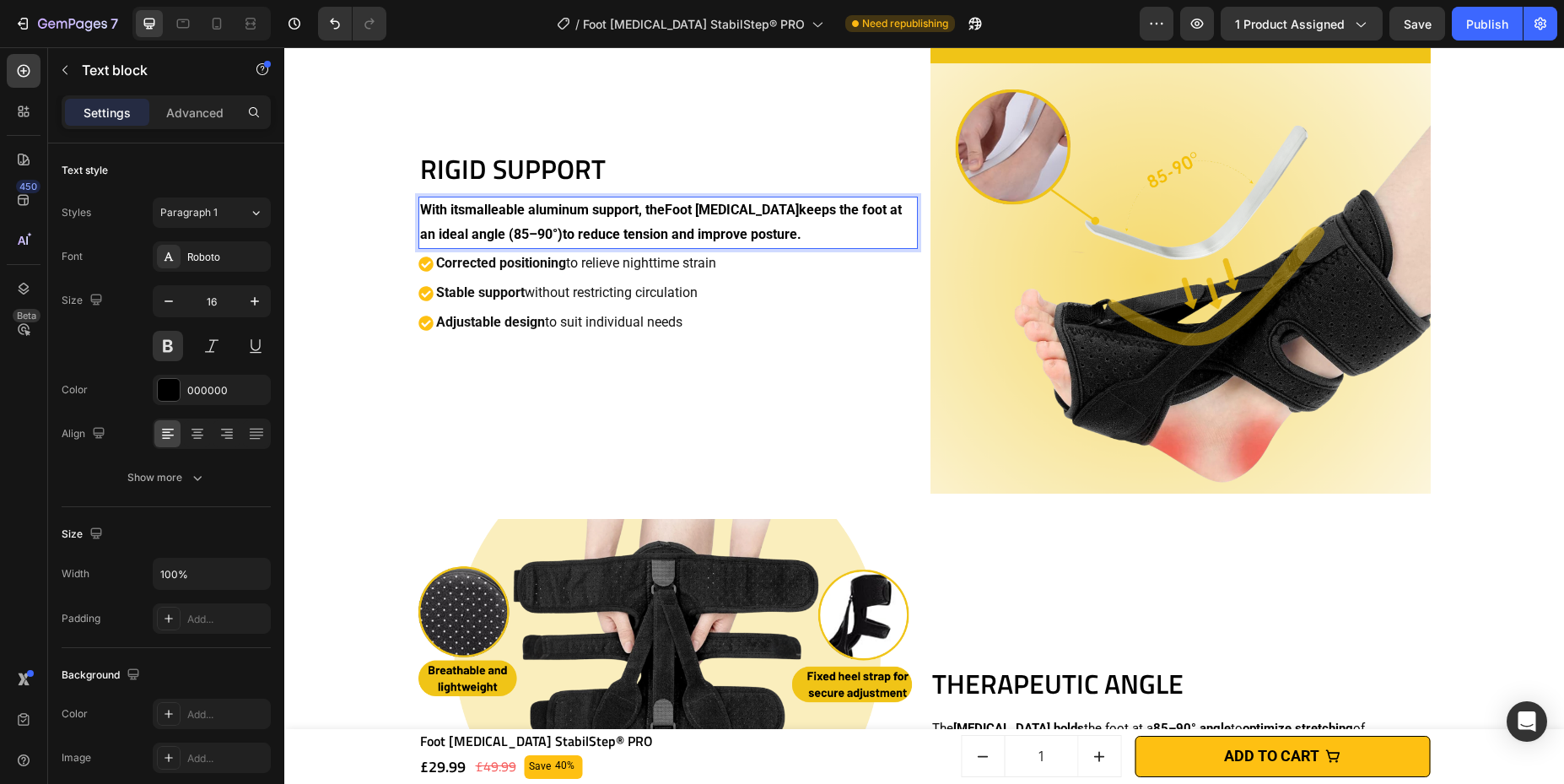
click at [418, 211] on div "With its malleable aluminum support , the Foot [MEDICAL_DATA] keeps the foot at…" at bounding box center [668, 223] width 500 height 52
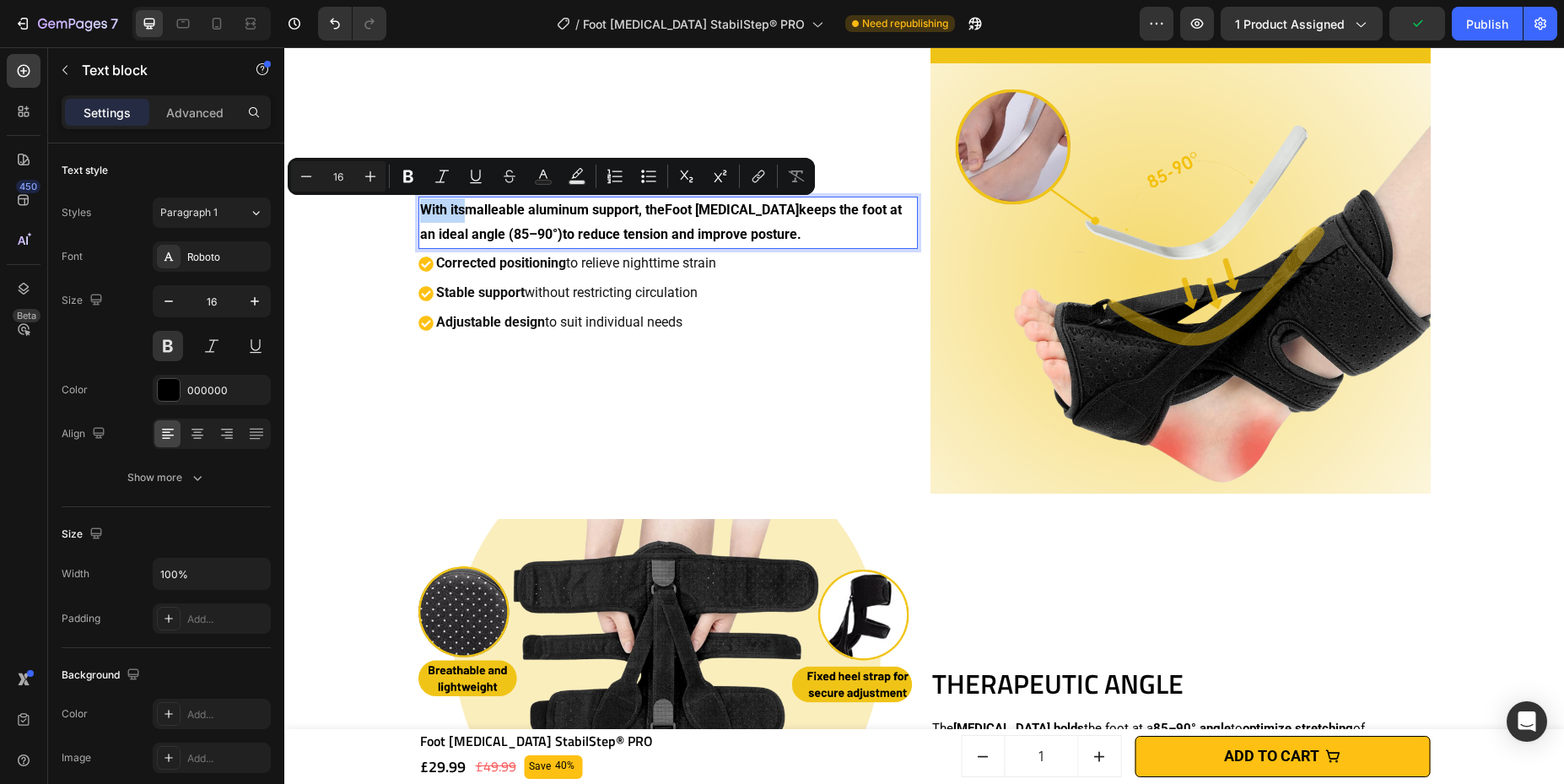
drag, startPoint x: 414, startPoint y: 208, endPoint x: 456, endPoint y: 214, distance: 42.6
click at [456, 214] on p "With its malleable aluminum support , the Foot [MEDICAL_DATA] keeps the foot at…" at bounding box center [668, 222] width 497 height 49
click at [408, 177] on icon "Editor contextual toolbar" at bounding box center [408, 176] width 17 height 17
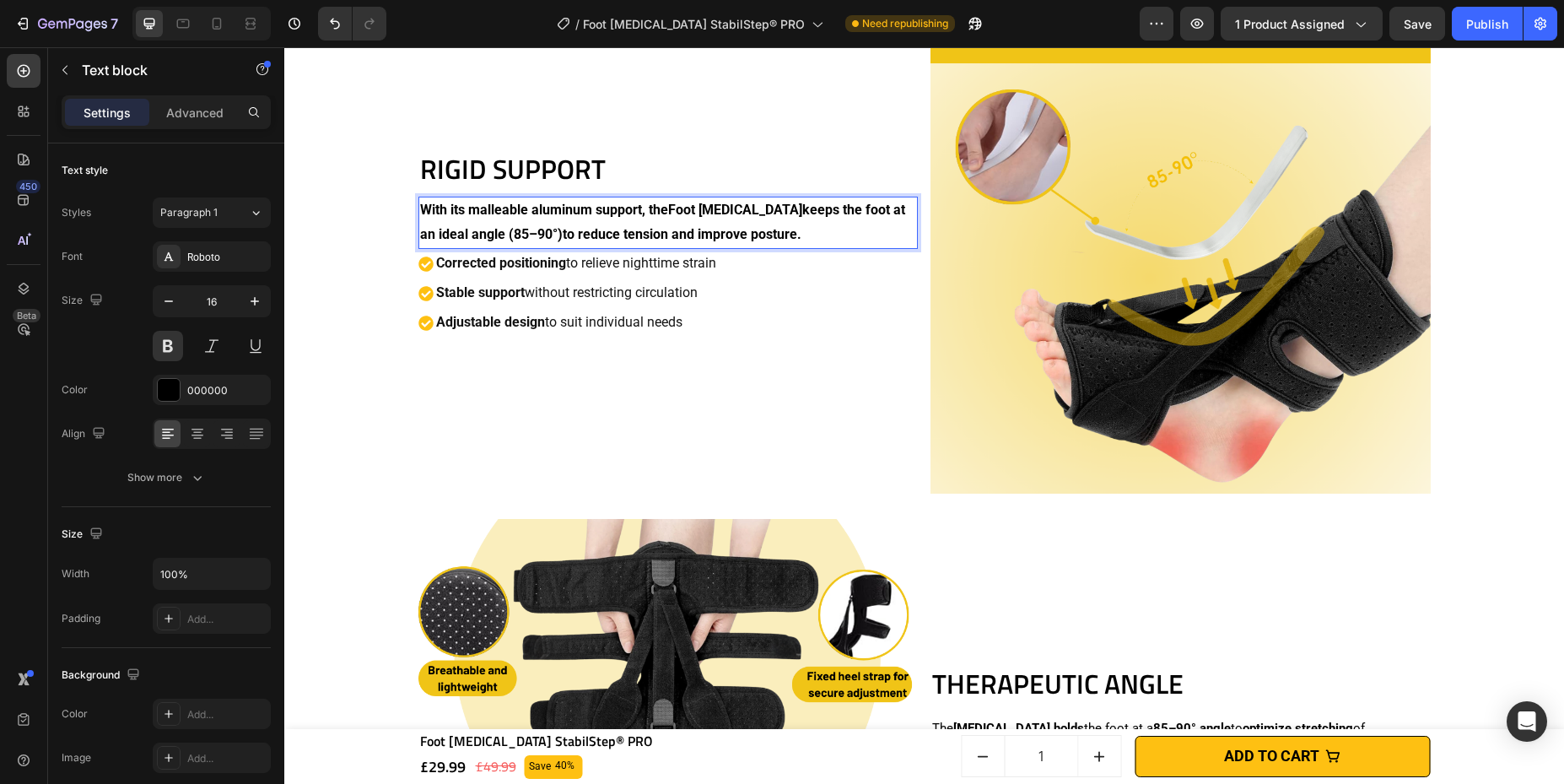
click at [564, 224] on p "With its malleable aluminum support , the Foot [MEDICAL_DATA] keeps the foot at…" at bounding box center [668, 222] width 497 height 49
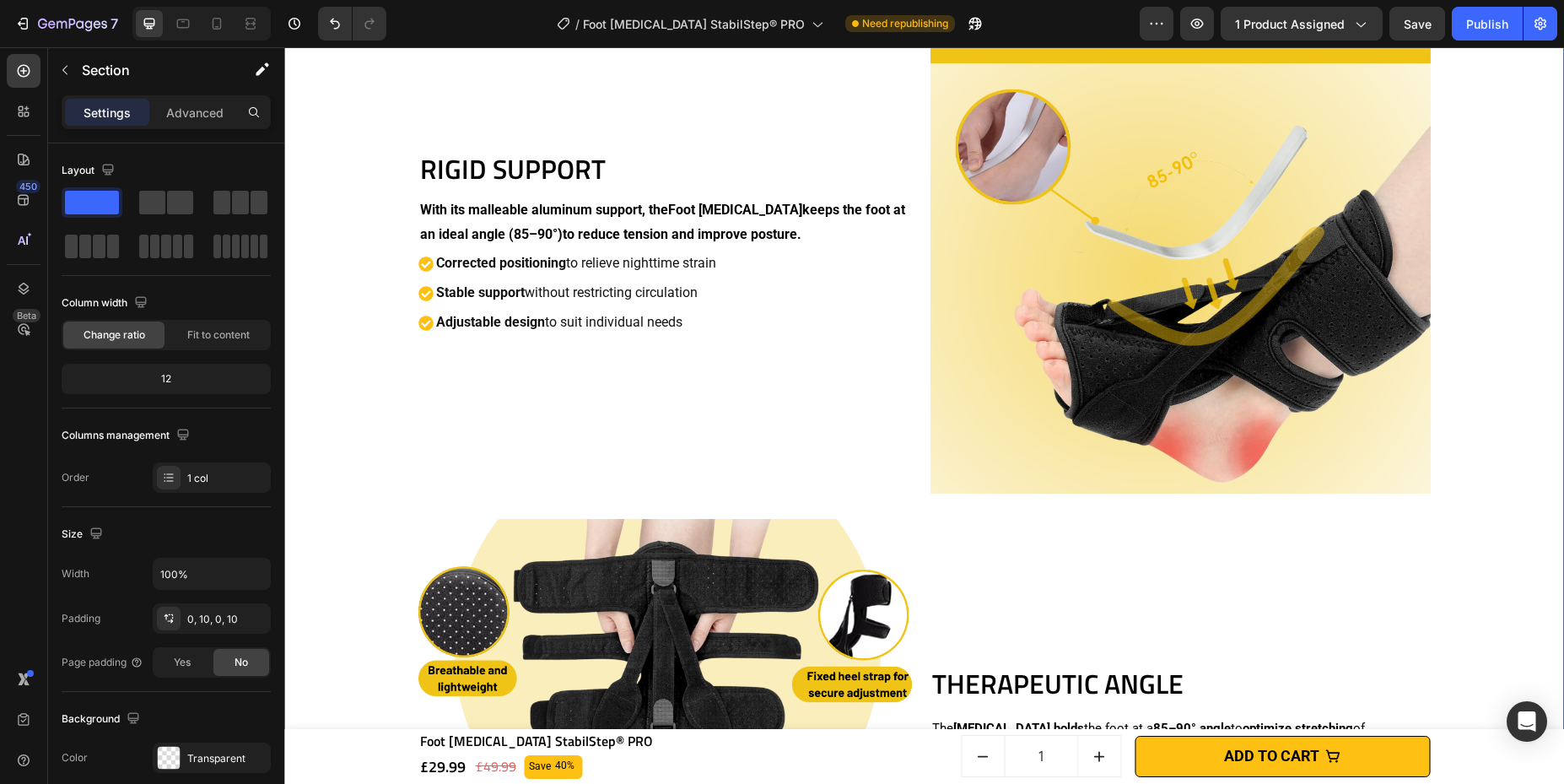
click at [404, 206] on div "TARGETED PAIN RELIEF Heading The Foot [MEDICAL_DATA] acts directly on sensitive…" at bounding box center [924, 244] width 1263 height 1576
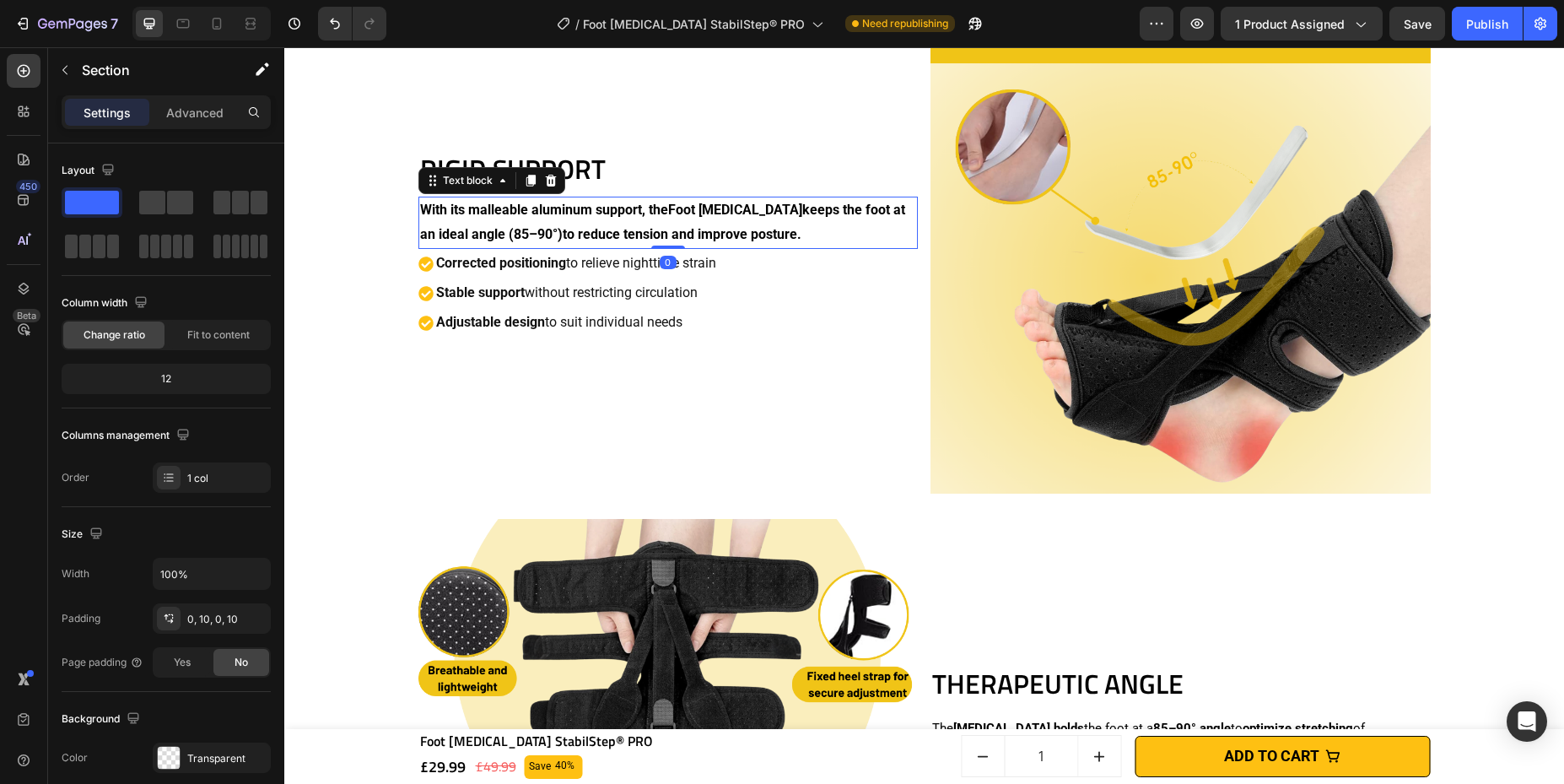
click at [426, 206] on strong "With its" at bounding box center [442, 210] width 45 height 16
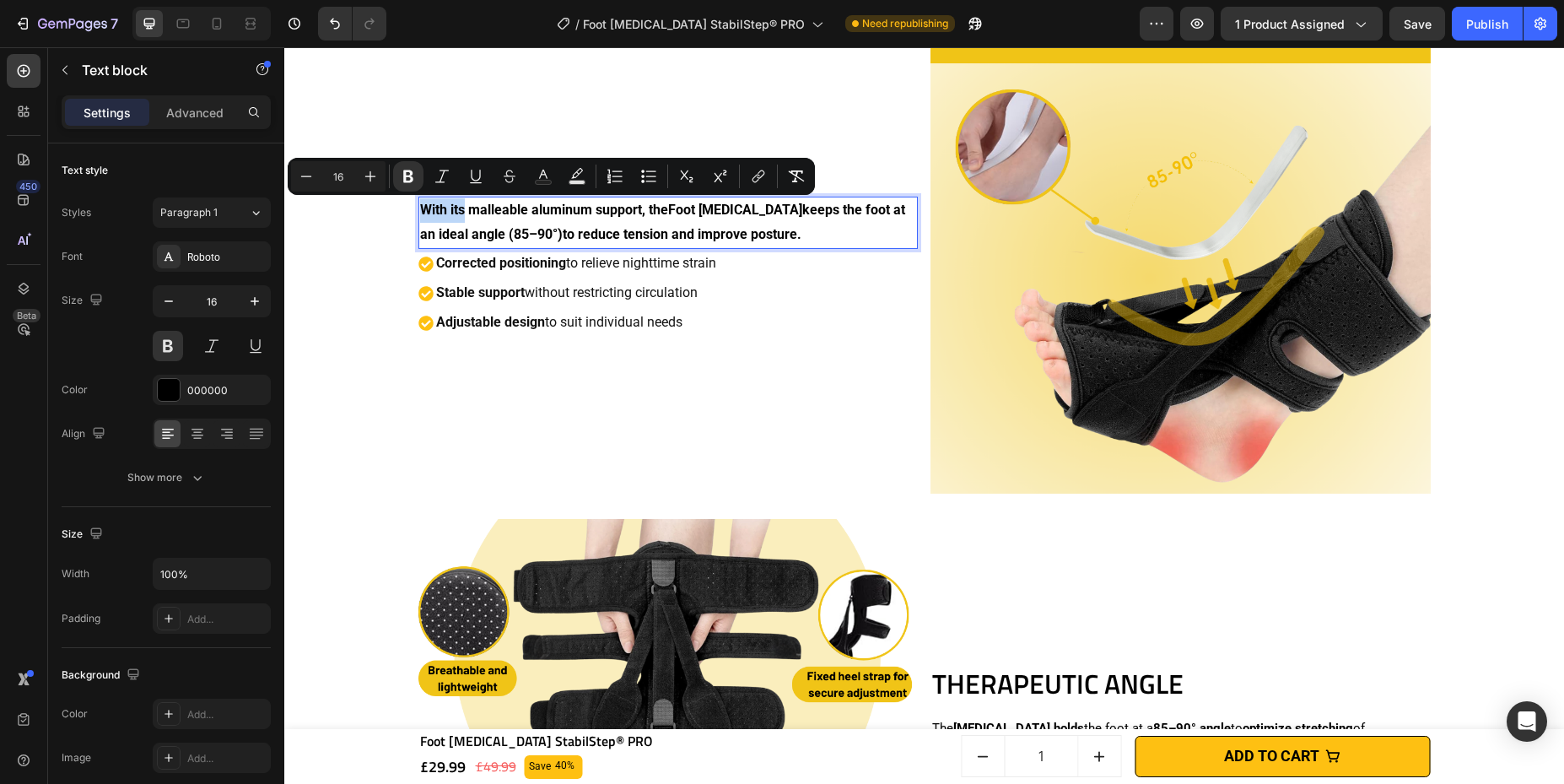
drag, startPoint x: 413, startPoint y: 209, endPoint x: 449, endPoint y: 208, distance: 35.5
click at [449, 208] on strong "With its" at bounding box center [442, 210] width 45 height 16
click at [402, 176] on icon "Editor contextual toolbar" at bounding box center [408, 176] width 17 height 17
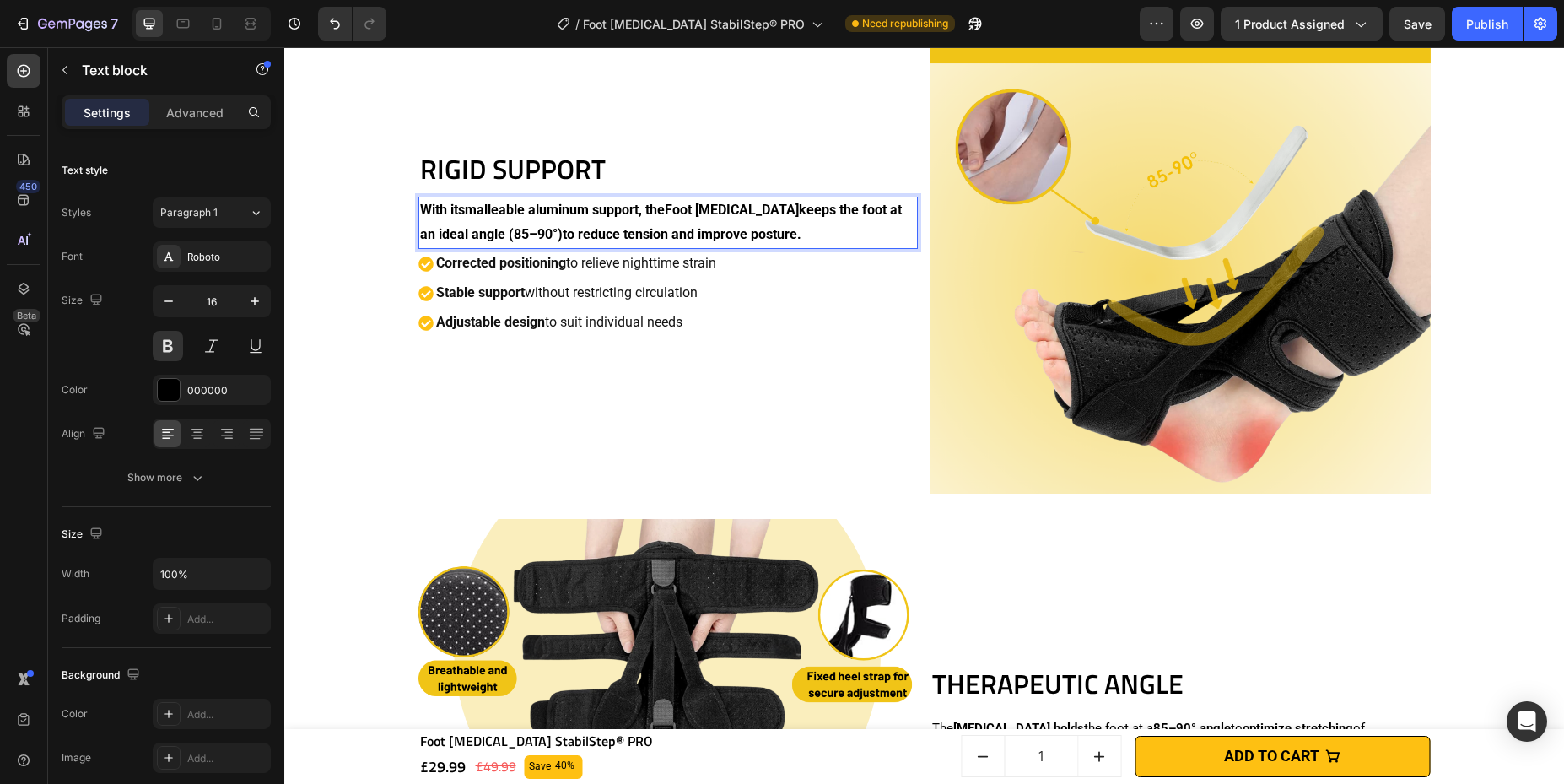
click at [436, 209] on p "With its malleable aluminum support , the Foot [MEDICAL_DATA] keeps the foot at…" at bounding box center [668, 222] width 497 height 49
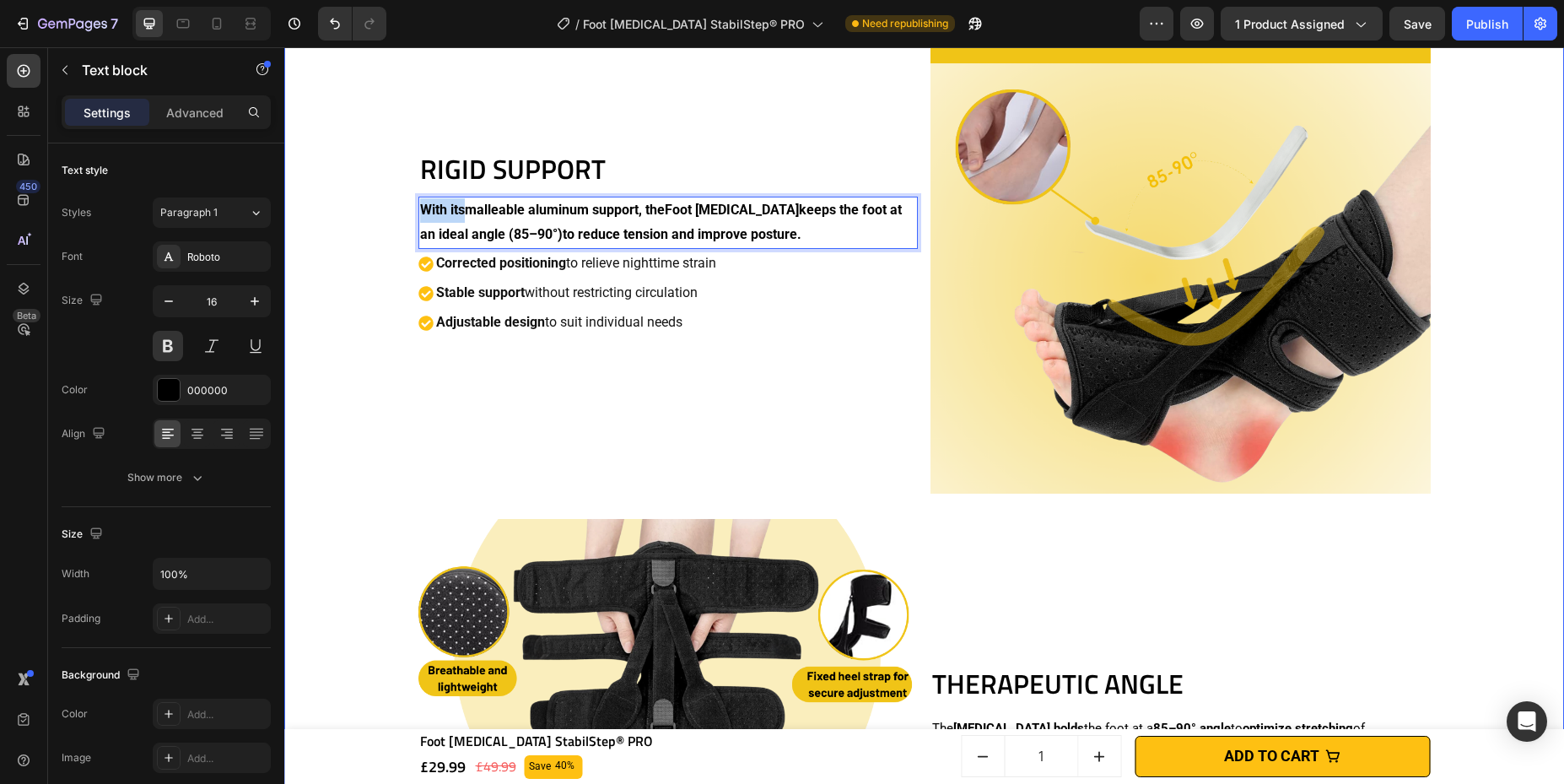
drag, startPoint x: 456, startPoint y: 206, endPoint x: 407, endPoint y: 209, distance: 49.0
click at [407, 209] on div "TARGETED PAIN RELIEF Heading The Foot [MEDICAL_DATA] acts directly on sensitive…" at bounding box center [924, 244] width 1263 height 1576
drag, startPoint x: 458, startPoint y: 208, endPoint x: 406, endPoint y: 215, distance: 52.9
click at [406, 215] on div "TARGETED PAIN RELIEF Heading The Foot [MEDICAL_DATA] acts directly on sensitive…" at bounding box center [924, 244] width 1263 height 1576
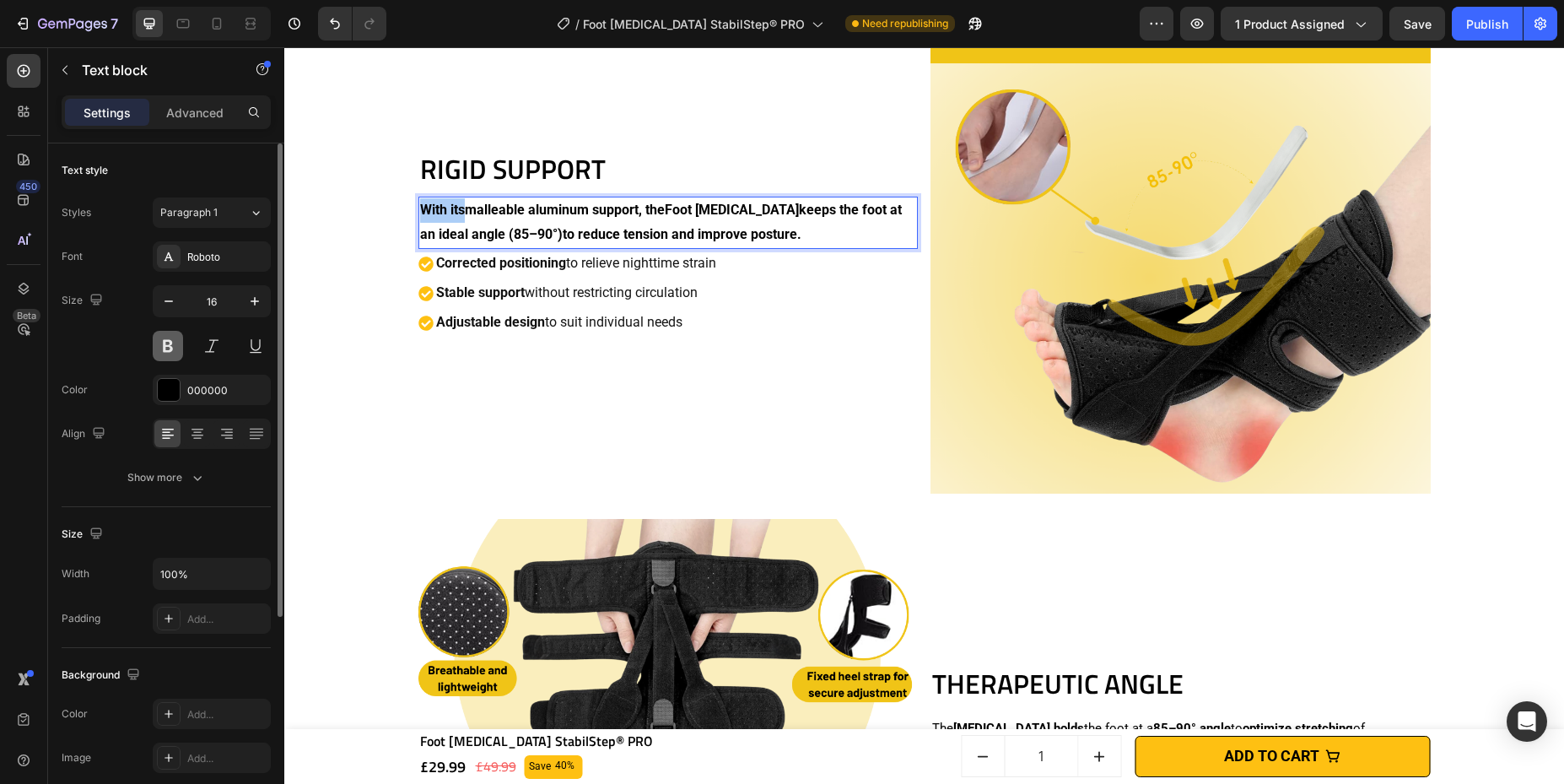
click at [174, 341] on button at bounding box center [168, 346] width 30 height 30
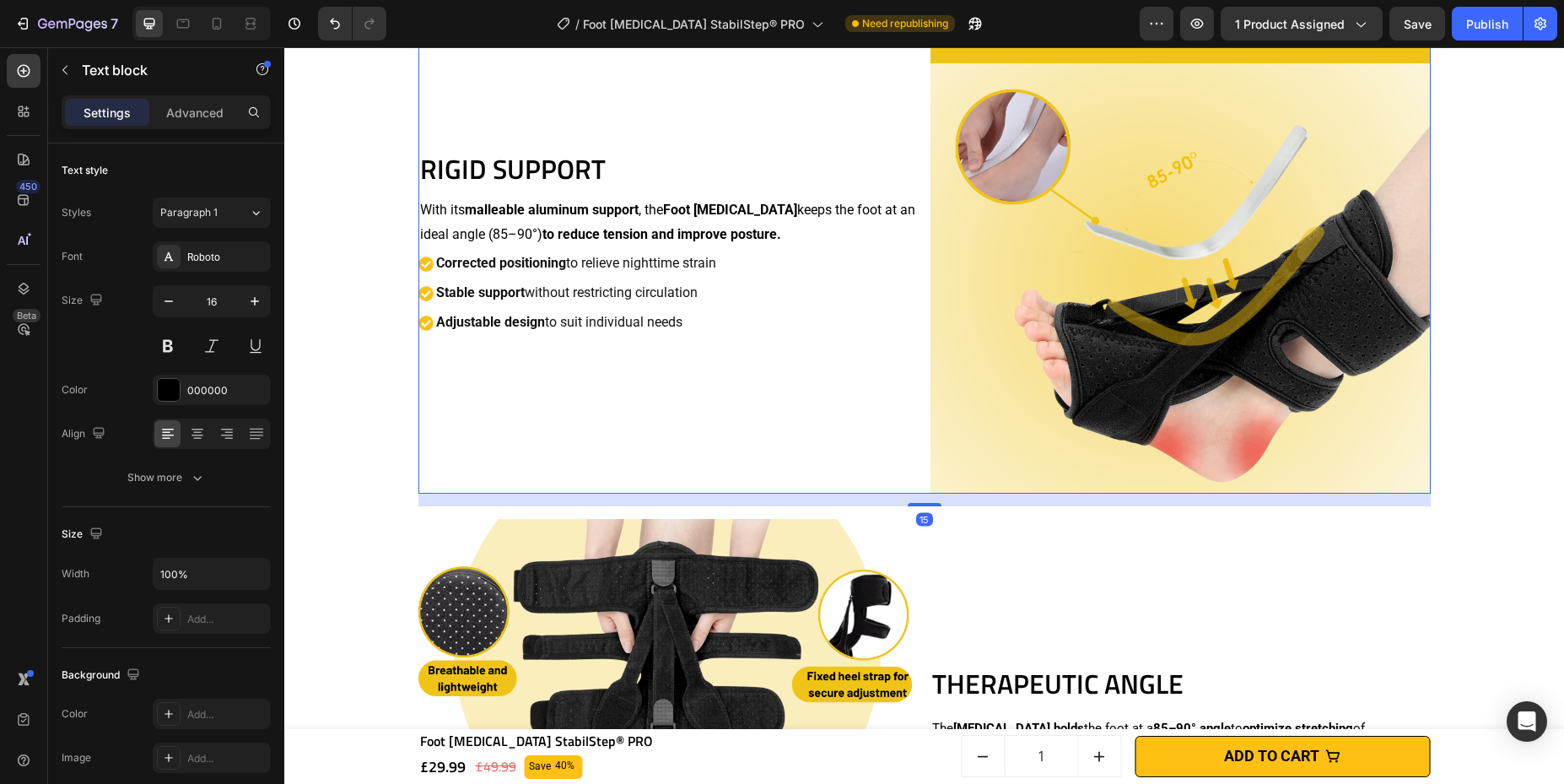
click at [853, 374] on div "RIGID SUPPORT Heading With its malleable aluminum support , the Foot [MEDICAL_D…" at bounding box center [668, 243] width 500 height 500
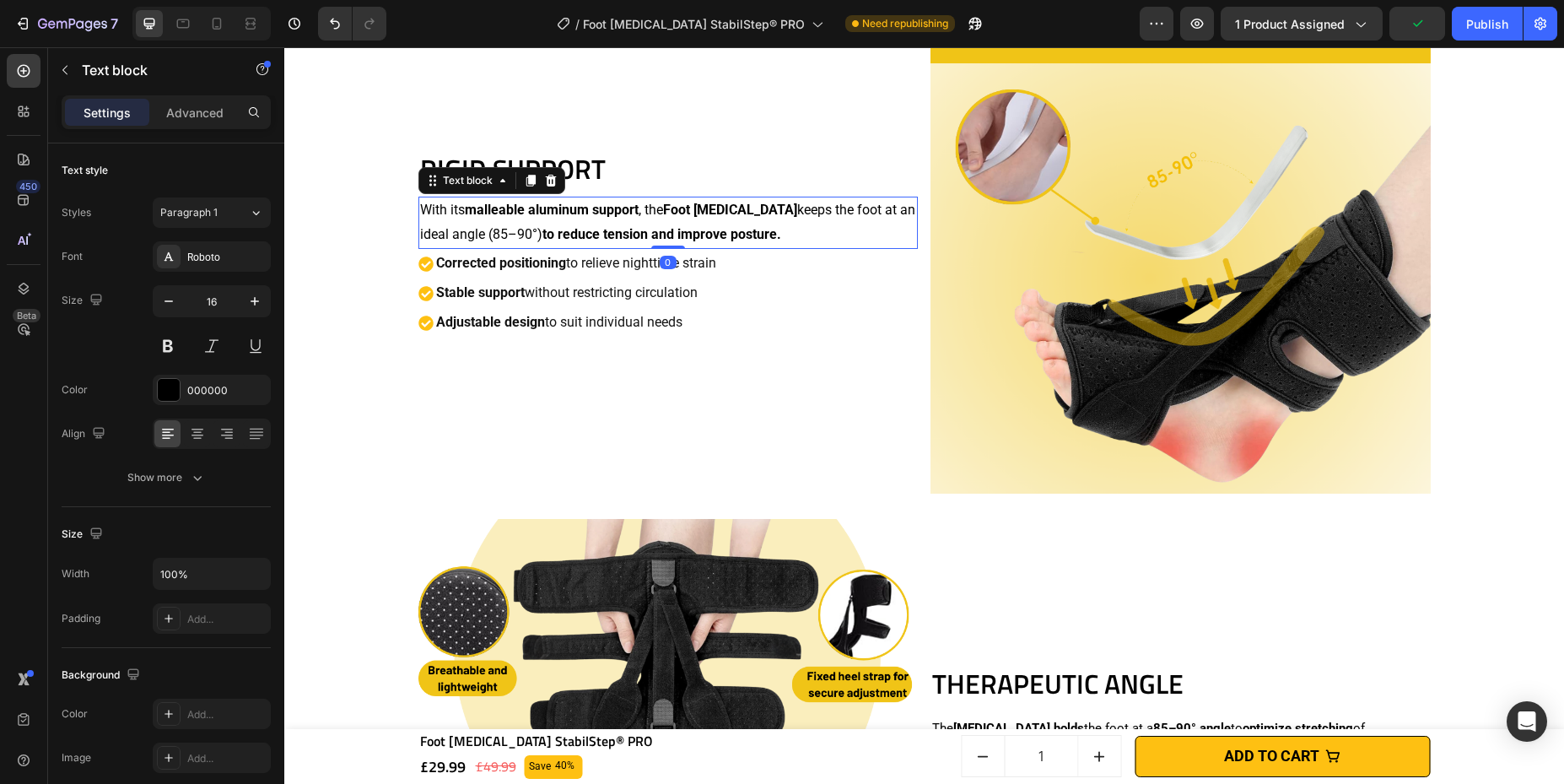
click at [547, 239] on strong "to reduce tension and improve posture." at bounding box center [661, 234] width 239 height 16
drag, startPoint x: 509, startPoint y: 233, endPoint x: 742, endPoint y: 226, distance: 233.8
click at [742, 226] on strong "to reduce tension and improve posture." at bounding box center [661, 234] width 239 height 16
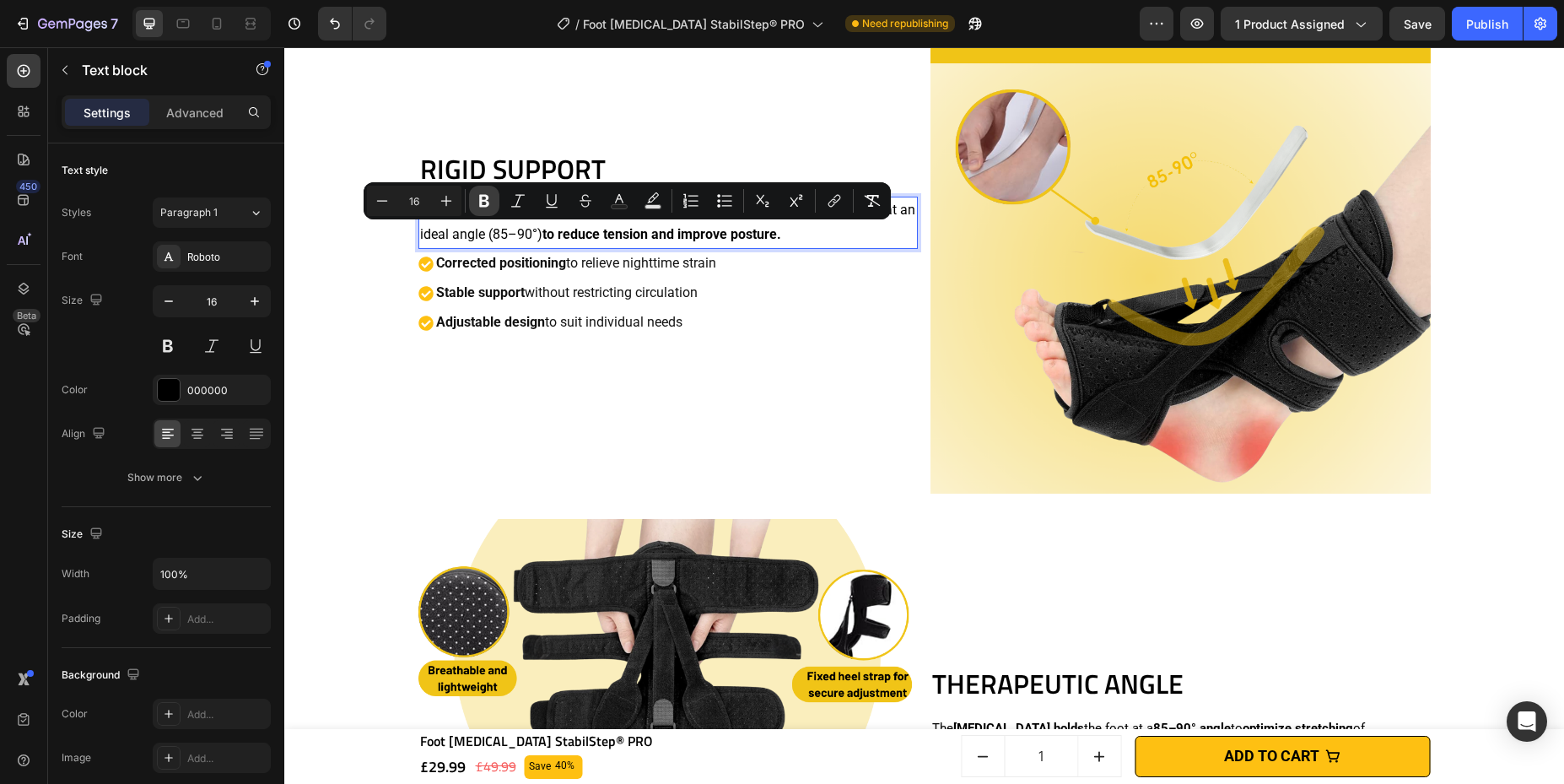
click at [472, 192] on button "Bold" at bounding box center [484, 201] width 30 height 30
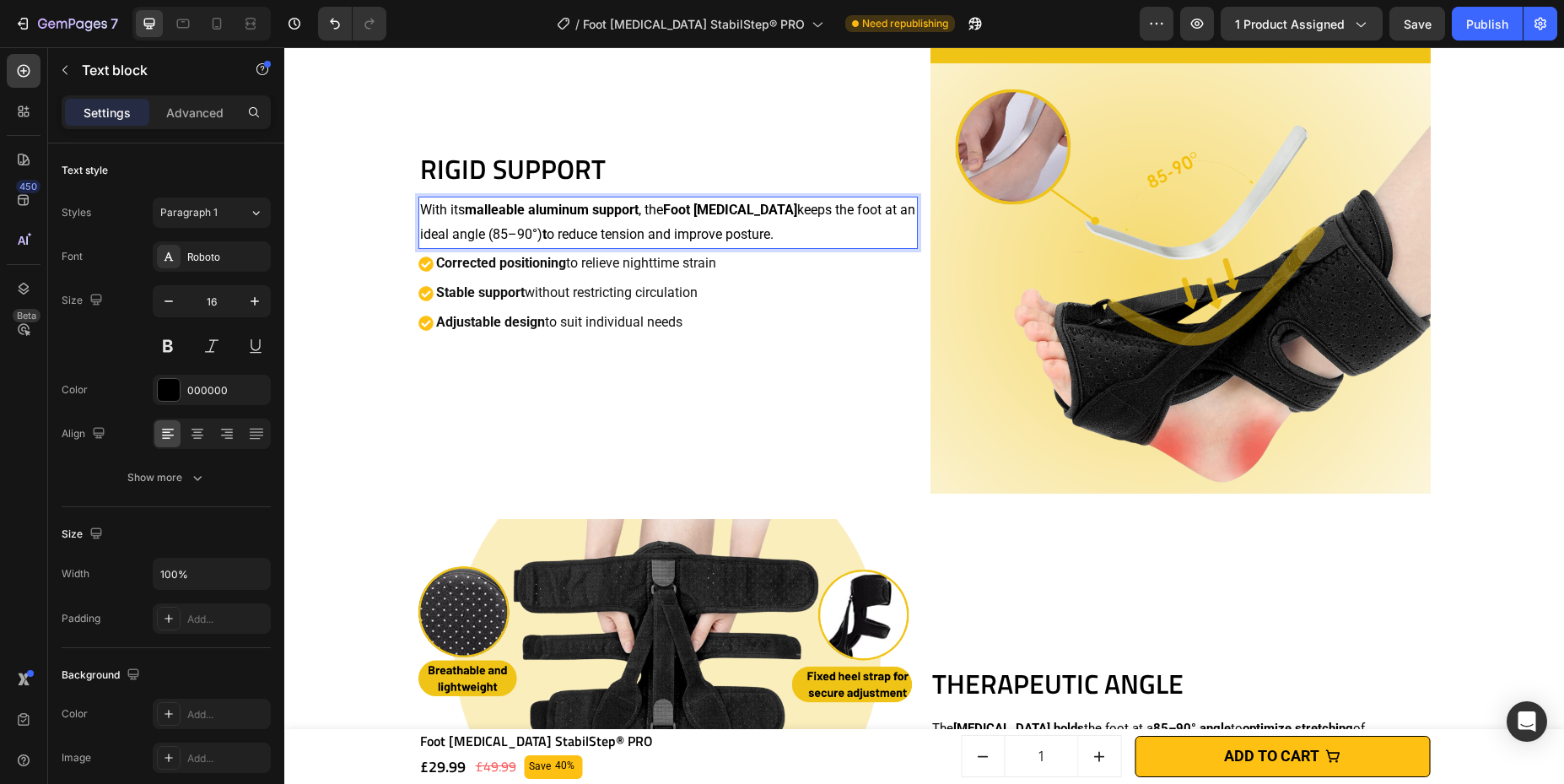
click at [542, 230] on strong "t" at bounding box center [544, 234] width 4 height 16
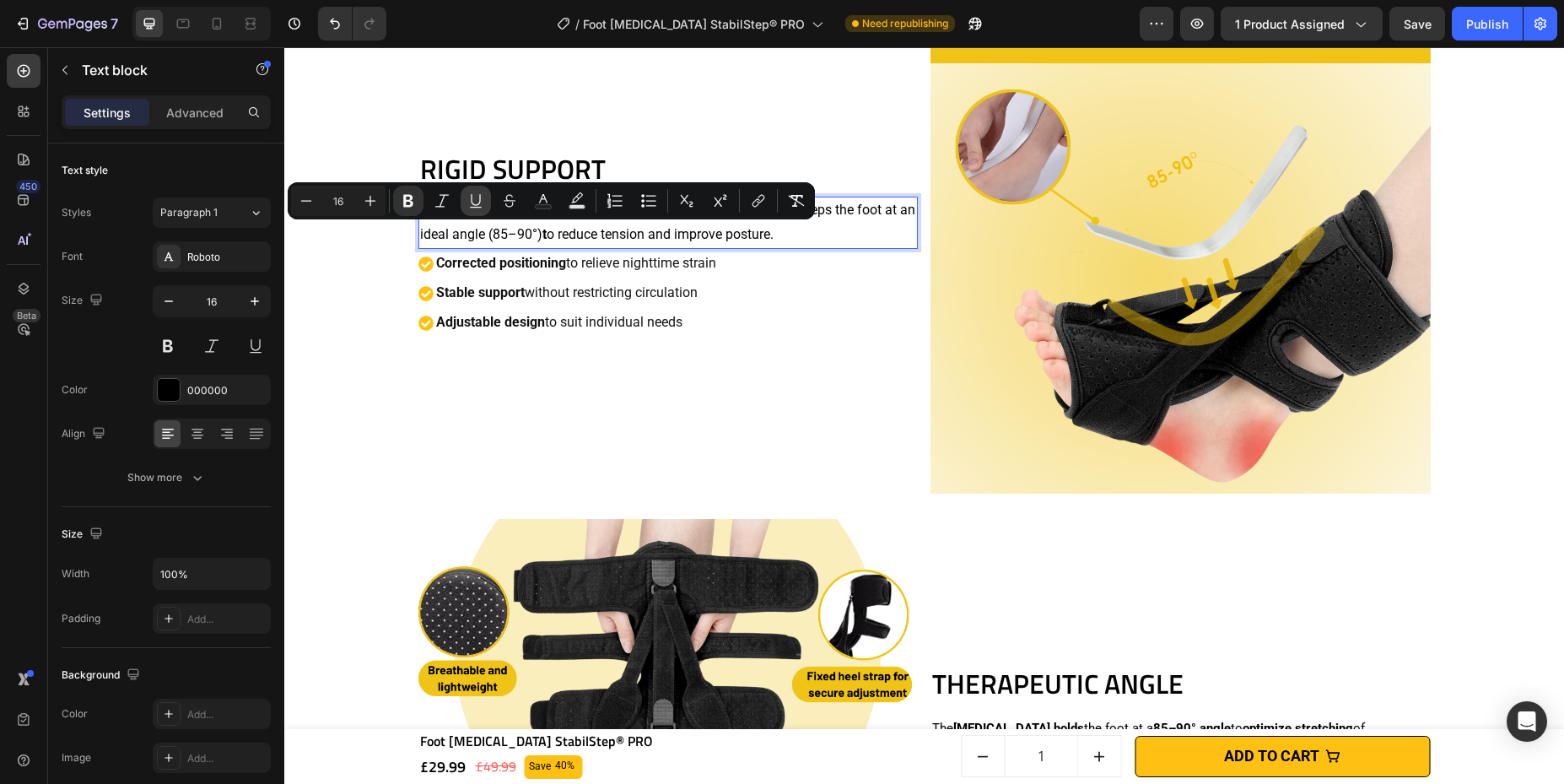
drag, startPoint x: 413, startPoint y: 197, endPoint x: 477, endPoint y: 202, distance: 63.4
click at [414, 198] on icon "Editor contextual toolbar" at bounding box center [408, 200] width 17 height 17
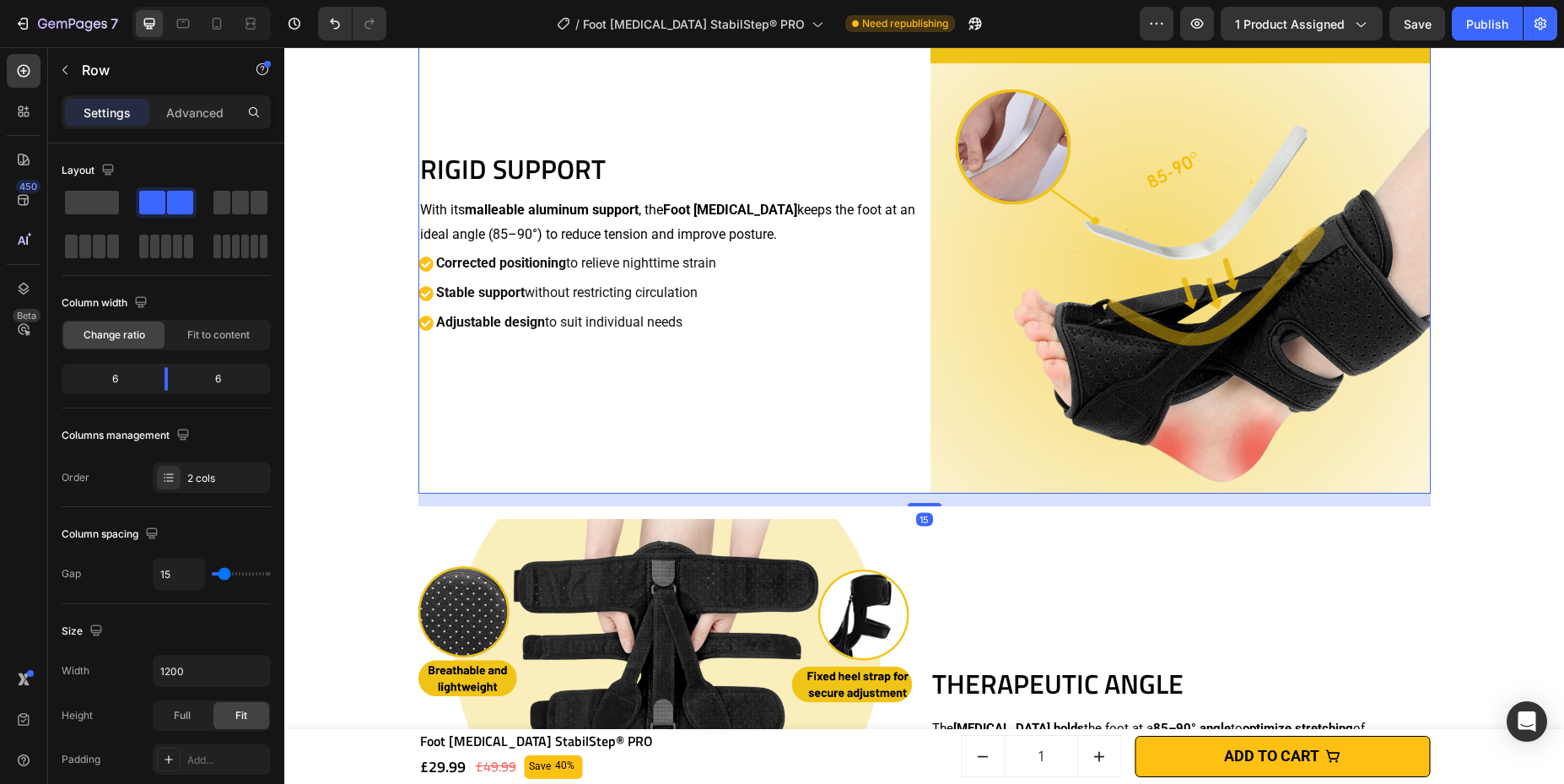
drag, startPoint x: 749, startPoint y: 106, endPoint x: 745, endPoint y: 123, distance: 17.4
click at [749, 108] on div "RIGID SUPPORT Heading With its malleable aluminum support , the Foot [MEDICAL_D…" at bounding box center [668, 243] width 500 height 500
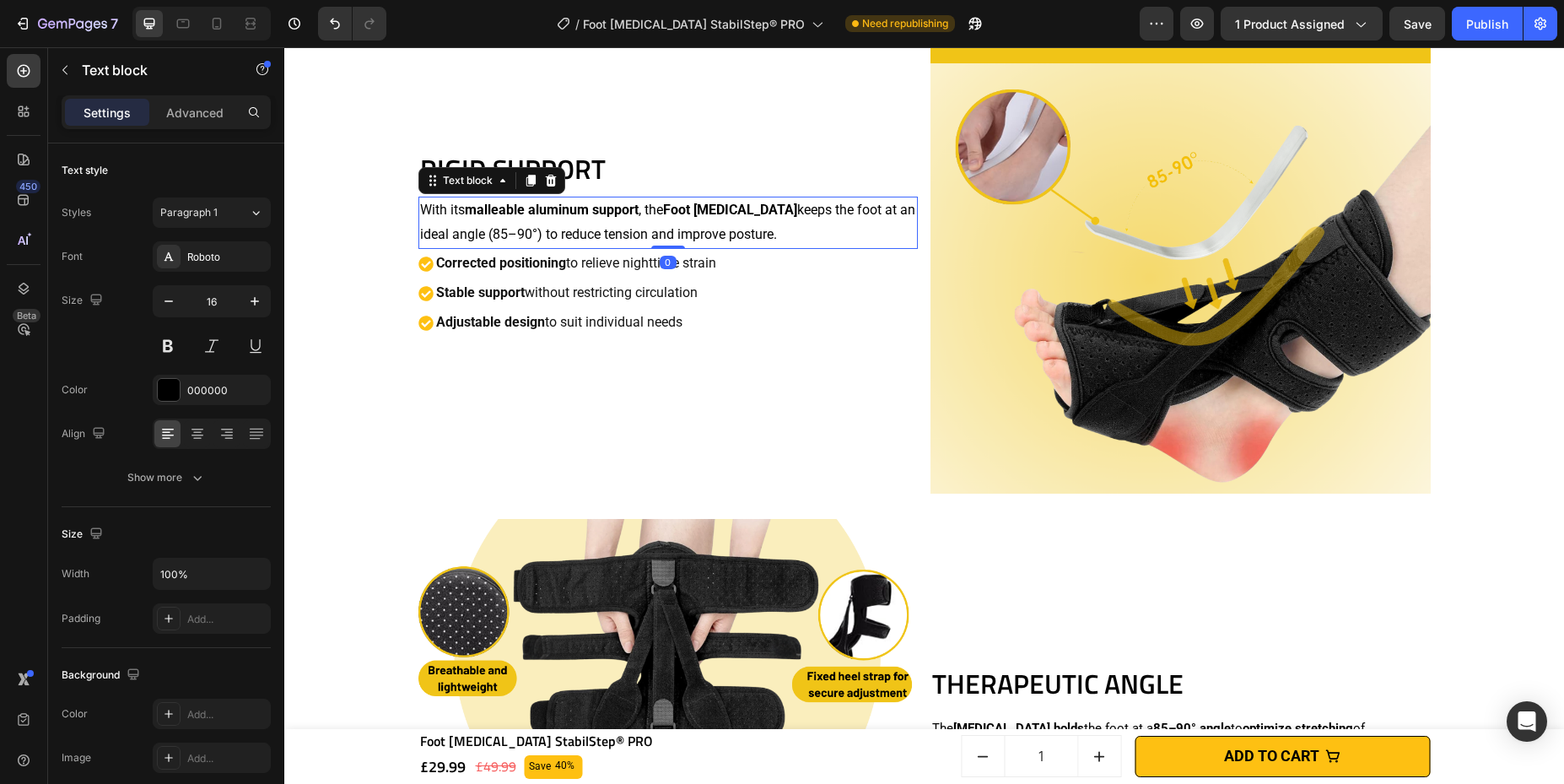
click at [786, 215] on p "With its malleable aluminum support , the Foot [MEDICAL_DATA] keeps the foot at…" at bounding box center [668, 222] width 497 height 49
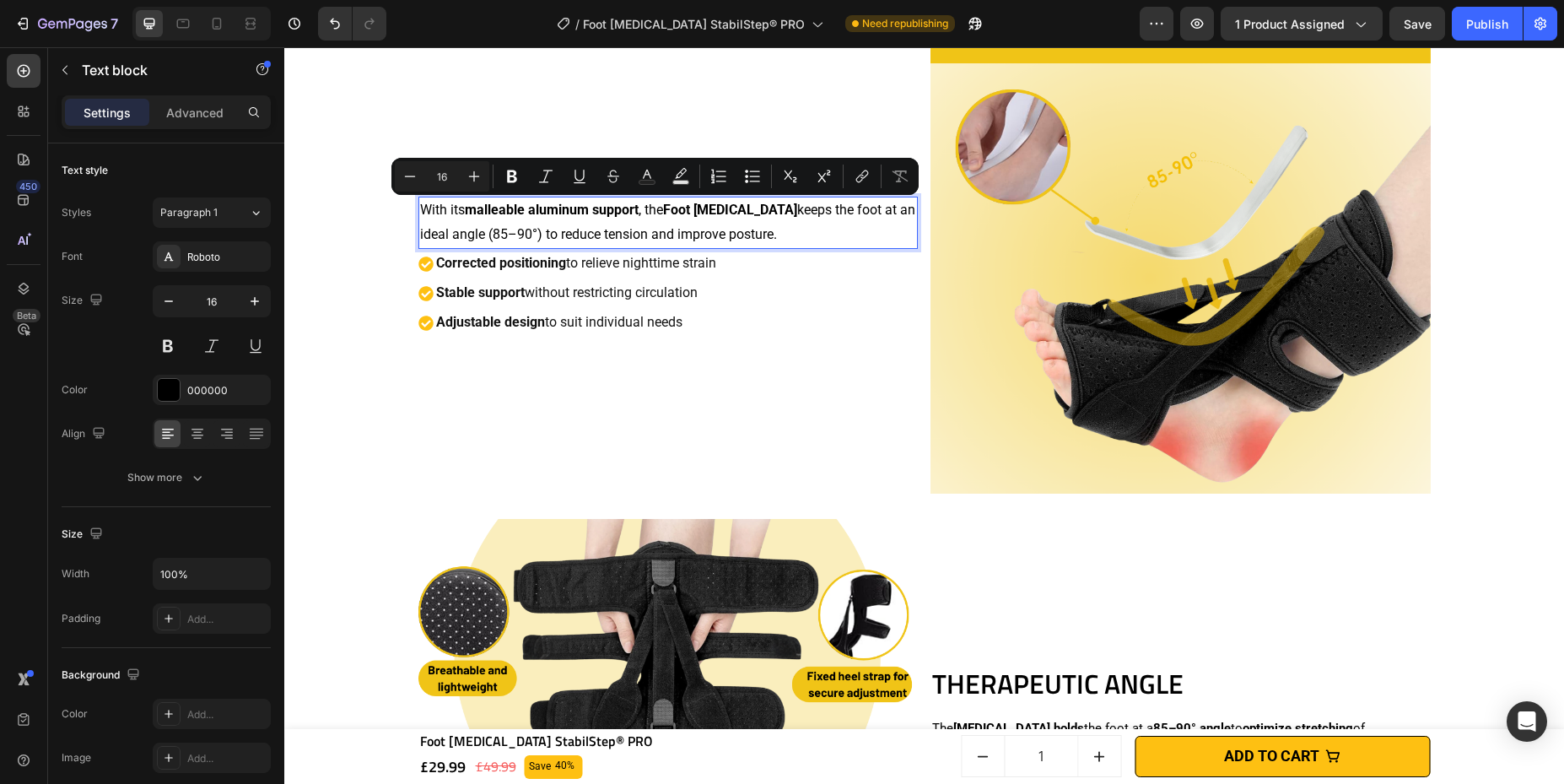
drag, startPoint x: 852, startPoint y: 211, endPoint x: 504, endPoint y: 240, distance: 349.6
click at [504, 240] on p "With its malleable aluminum support , the Foot [MEDICAL_DATA] keeps the foot at…" at bounding box center [668, 222] width 497 height 49
click at [504, 175] on icon "Editor contextual toolbar" at bounding box center [512, 176] width 17 height 17
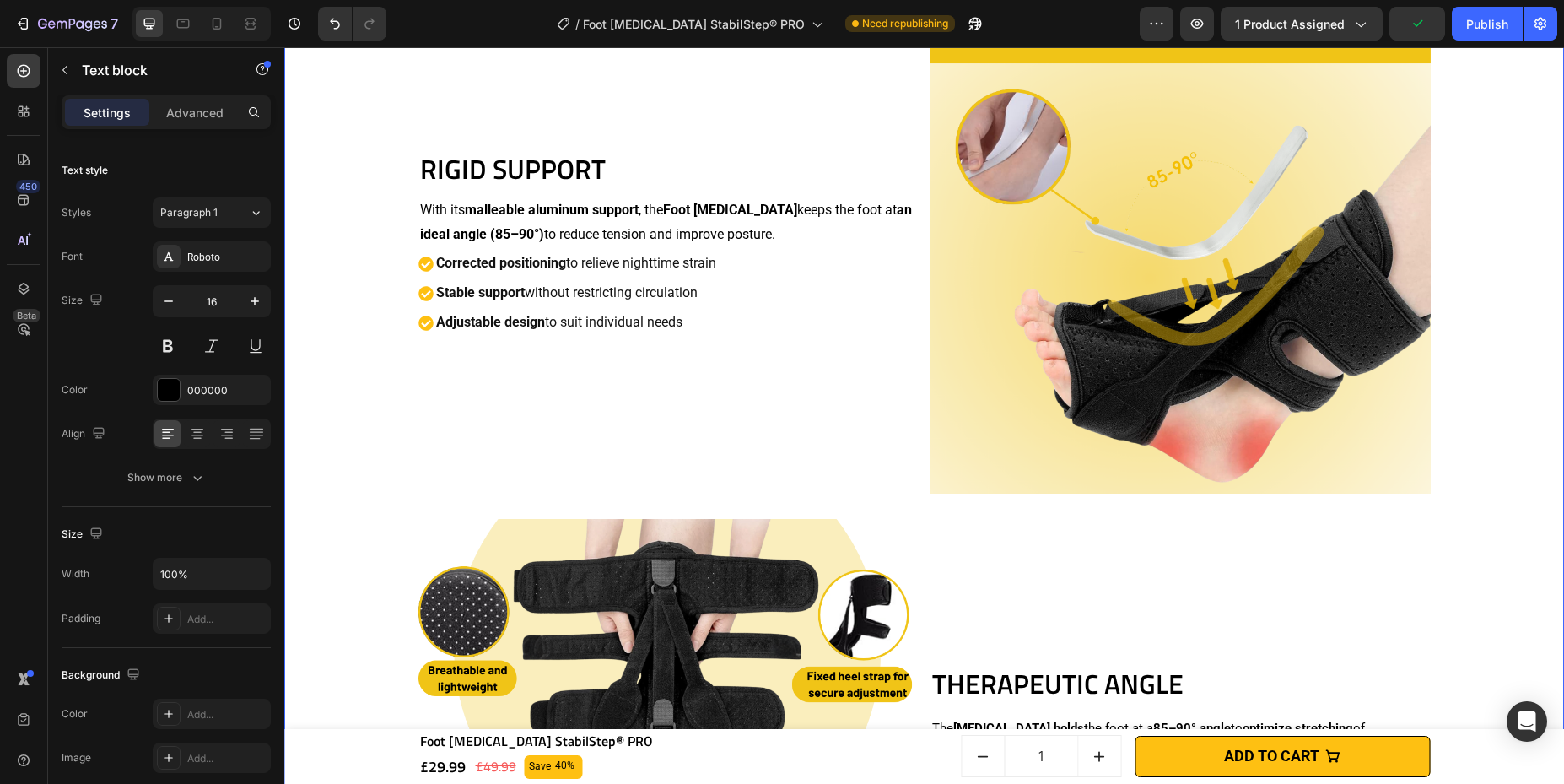
click at [380, 259] on div "TARGETED PAIN RELIEF Heading The Foot [MEDICAL_DATA] acts directly on sensitive…" at bounding box center [924, 244] width 1263 height 1576
